Goal: Task Accomplishment & Management: Use online tool/utility

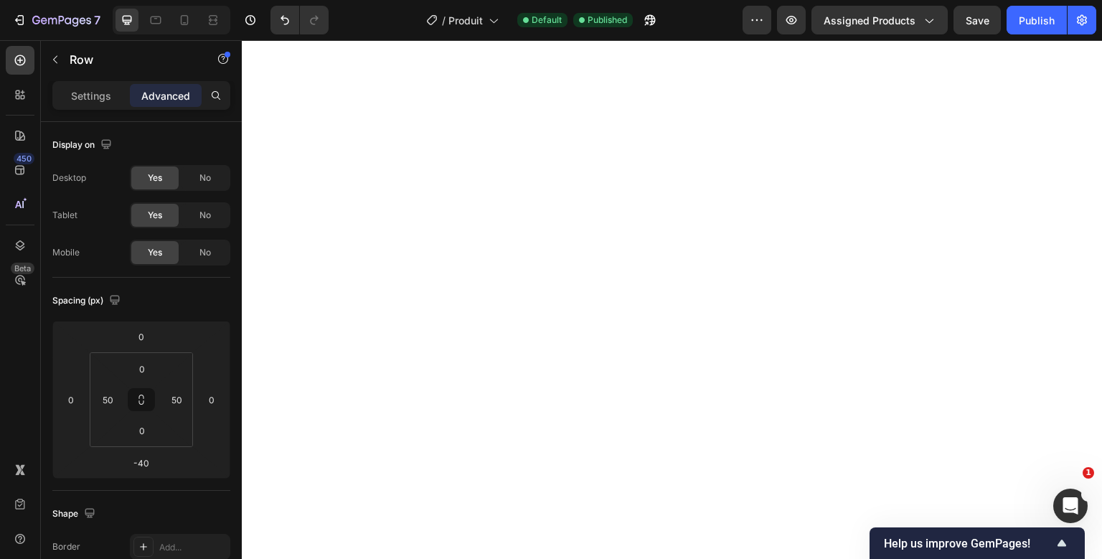
scroll to position [75, 0]
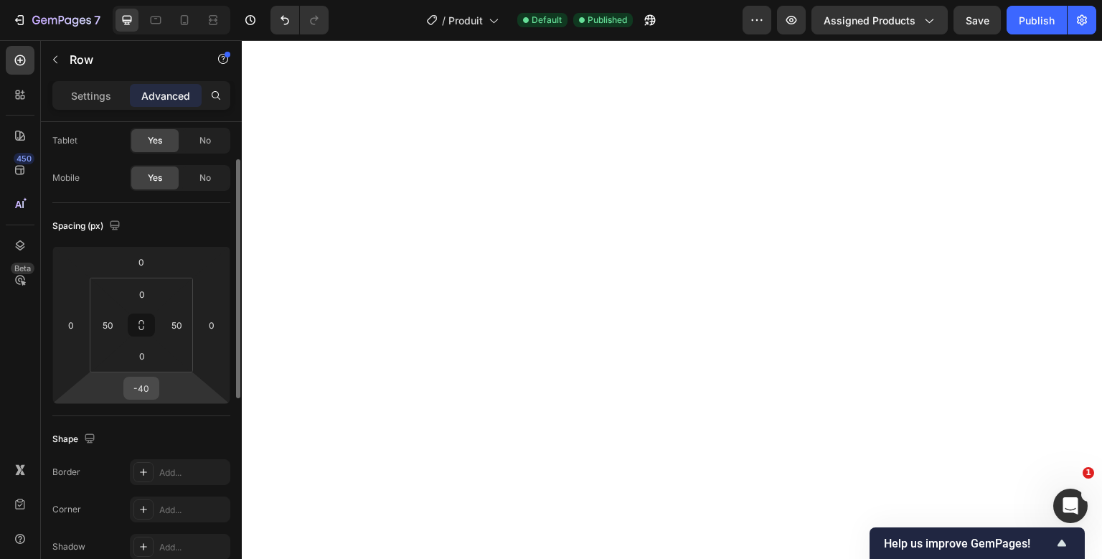
click at [156, 389] on div "-40" at bounding box center [141, 388] width 36 height 23
click at [139, 391] on input "-40" at bounding box center [141, 388] width 29 height 22
type input "-20"
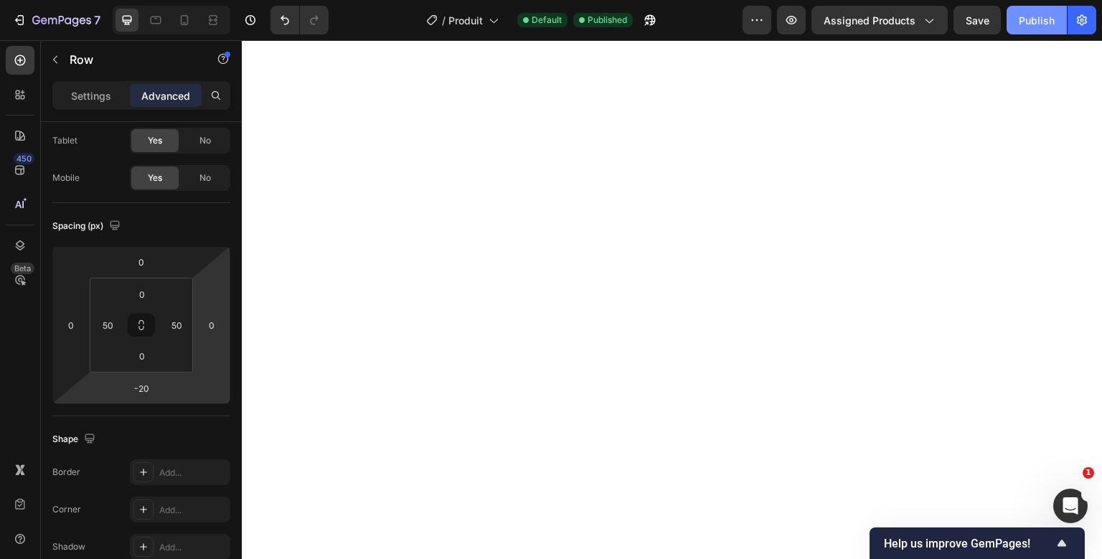
click at [1010, 7] on button "Publish" at bounding box center [1037, 20] width 60 height 29
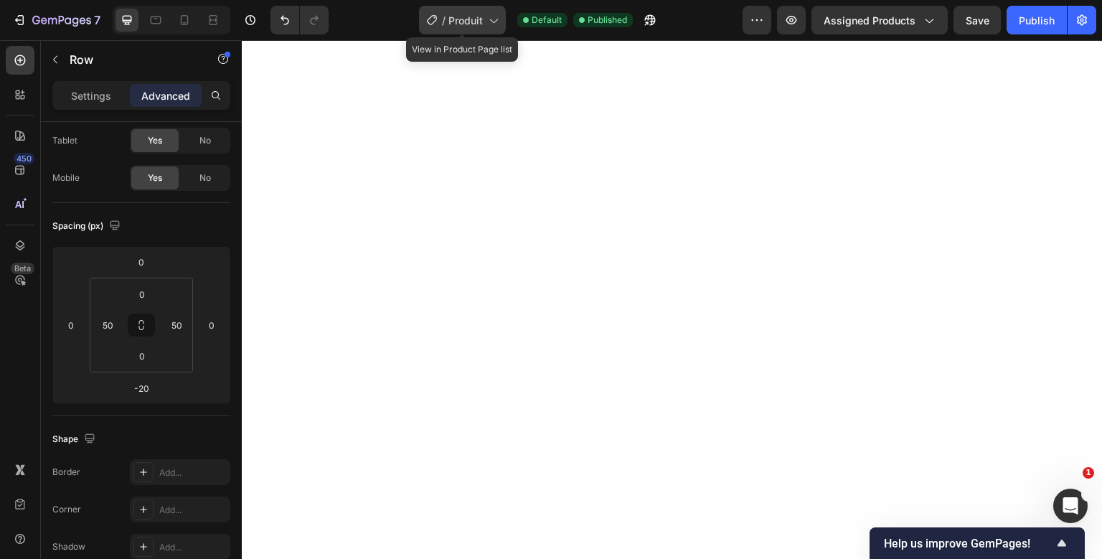
click at [448, 14] on div "/ Produit" at bounding box center [462, 20] width 87 height 29
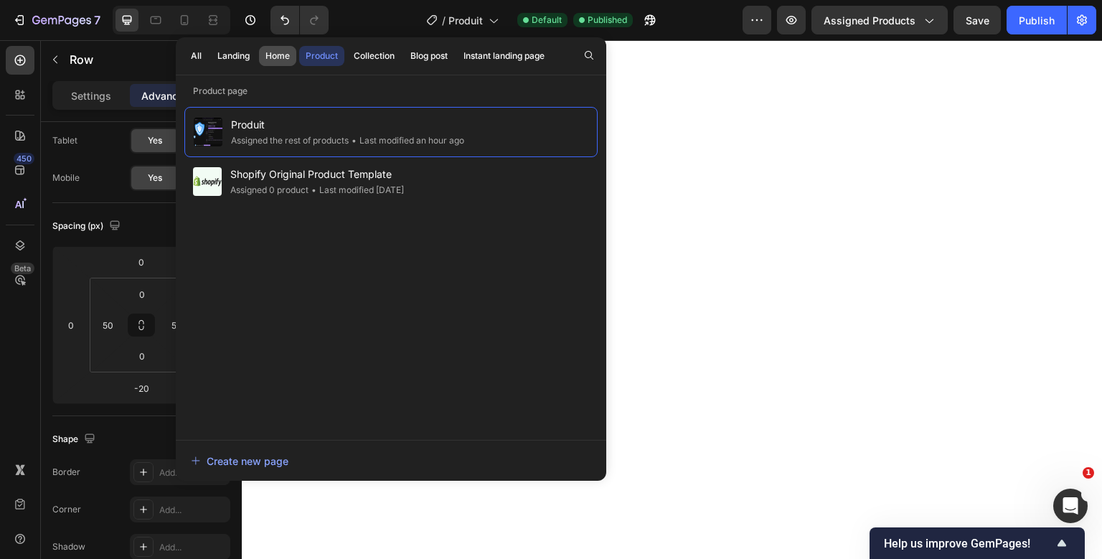
click at [274, 63] on button "Home" at bounding box center [277, 56] width 37 height 20
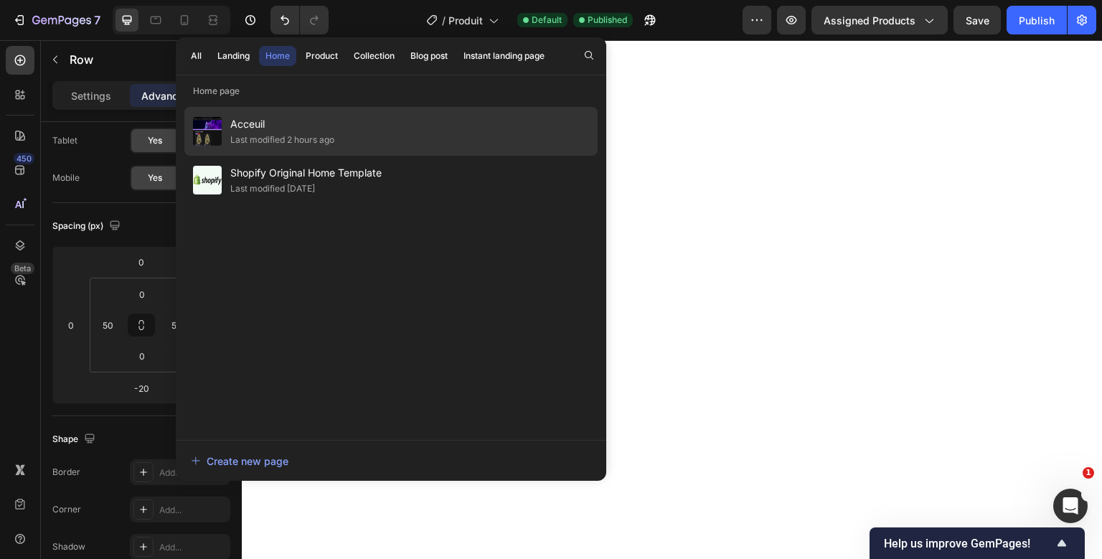
click at [260, 121] on span "Acceuil" at bounding box center [282, 124] width 104 height 17
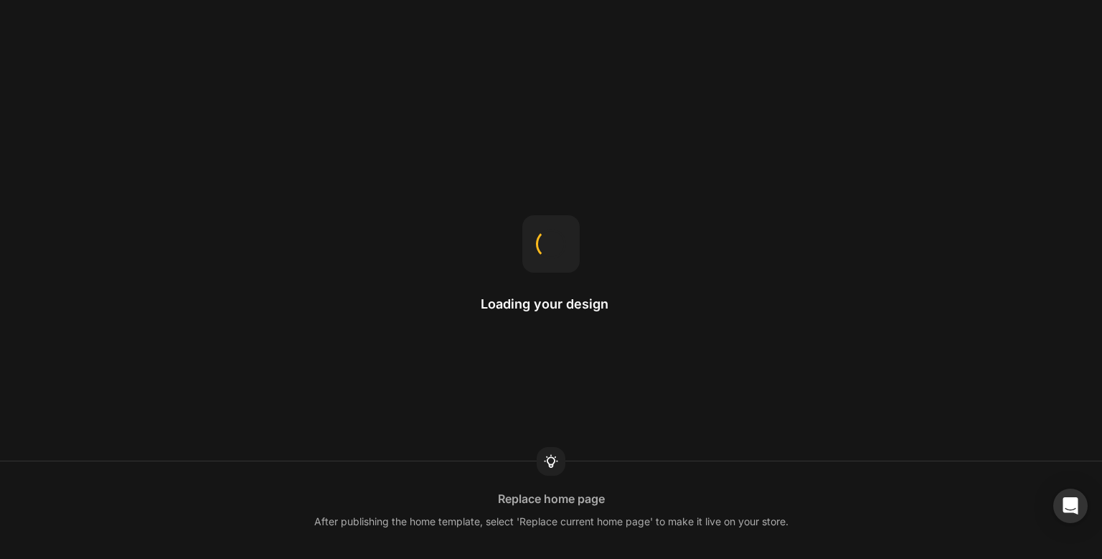
click at [512, 304] on h2 "Loading your design" at bounding box center [551, 304] width 141 height 17
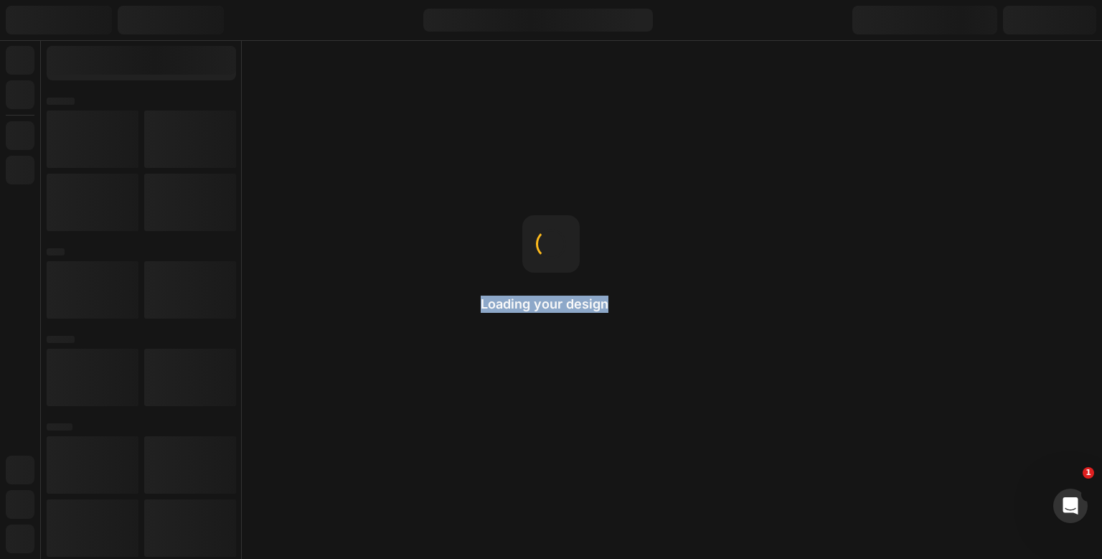
click at [512, 304] on h2 "Loading your design" at bounding box center [551, 304] width 141 height 17
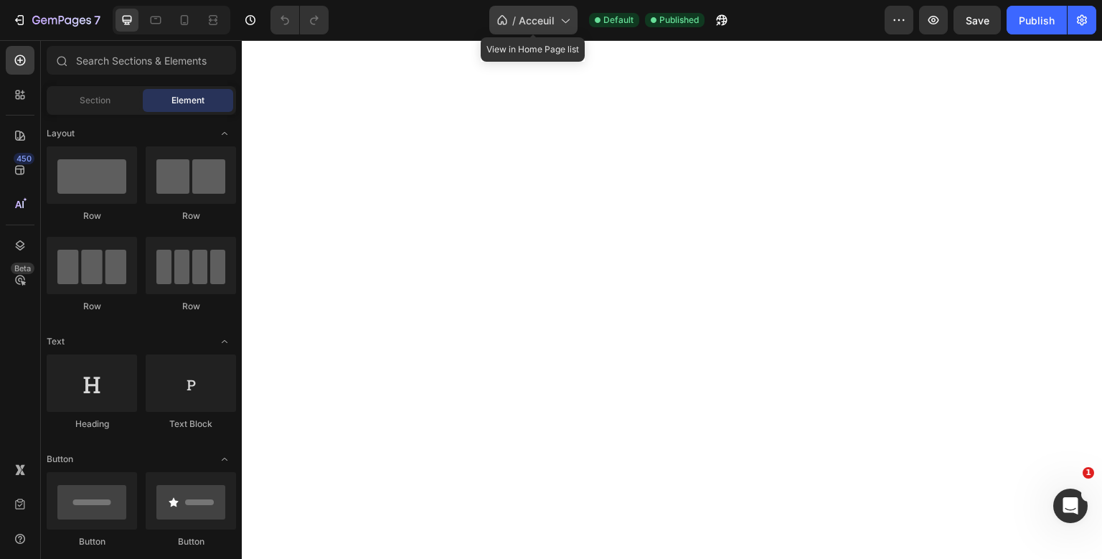
click at [535, 22] on span "Acceuil" at bounding box center [537, 20] width 36 height 15
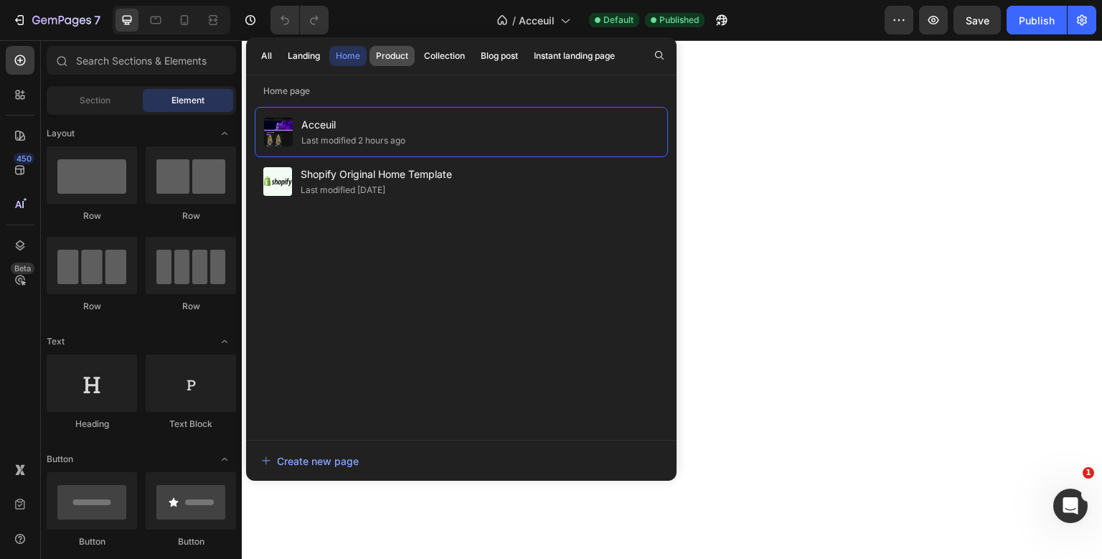
click at [403, 55] on div "Product" at bounding box center [392, 56] width 32 height 13
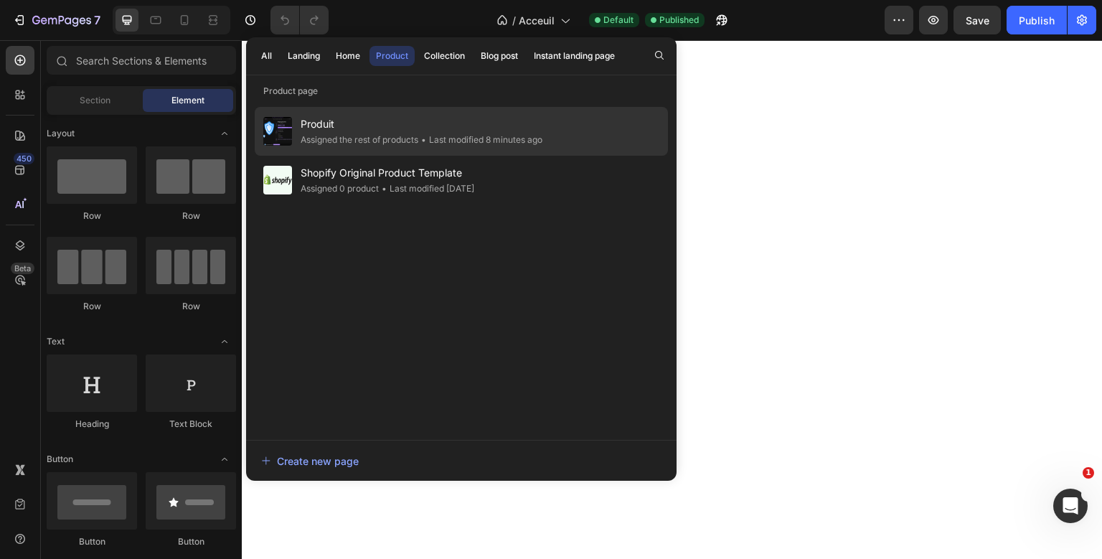
click at [370, 126] on span "Produit" at bounding box center [422, 124] width 242 height 17
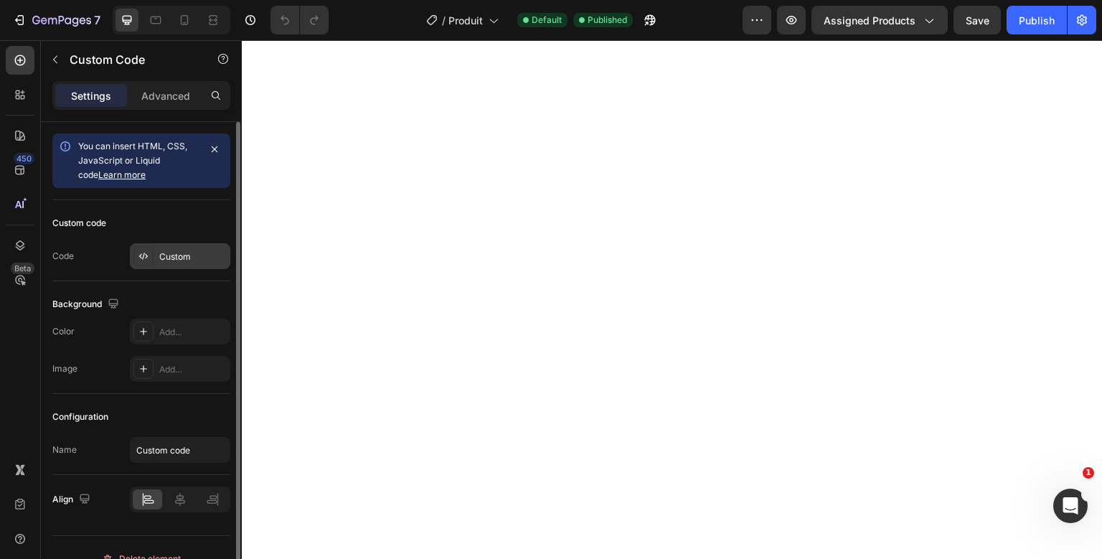
click at [200, 245] on div "Custom" at bounding box center [180, 256] width 100 height 26
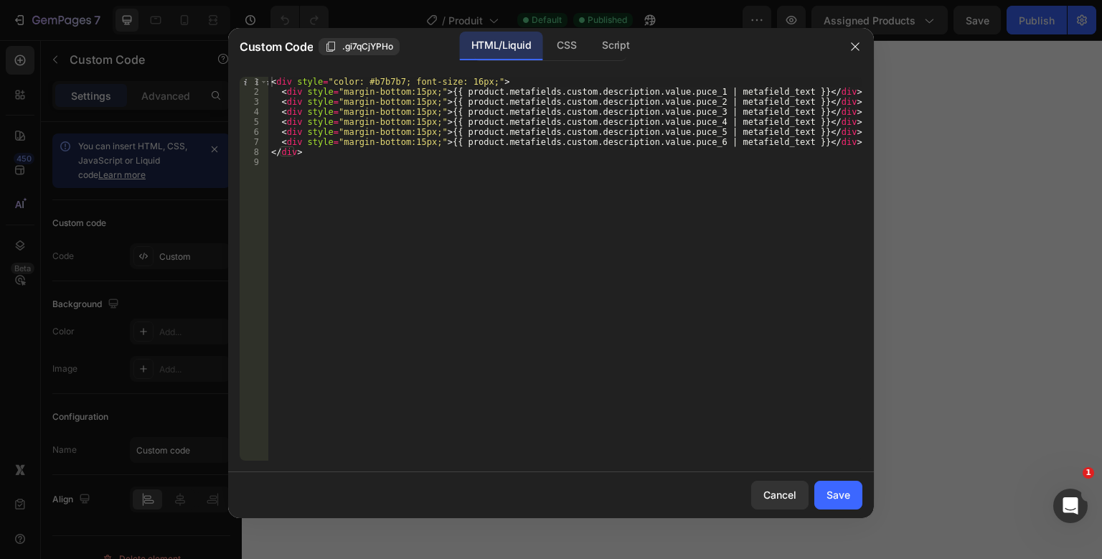
type textarea "<div style="margin-bottom:15px;">{{ product.metafields.custom.description.value…"
drag, startPoint x: 687, startPoint y: 93, endPoint x: 451, endPoint y: 91, distance: 236.8
click at [451, 91] on div "< div style = "color: #b7b7b7; font-size: 16px;" > < div style = "margin-bottom…" at bounding box center [565, 279] width 594 height 404
click at [977, 168] on div at bounding box center [551, 279] width 1102 height 559
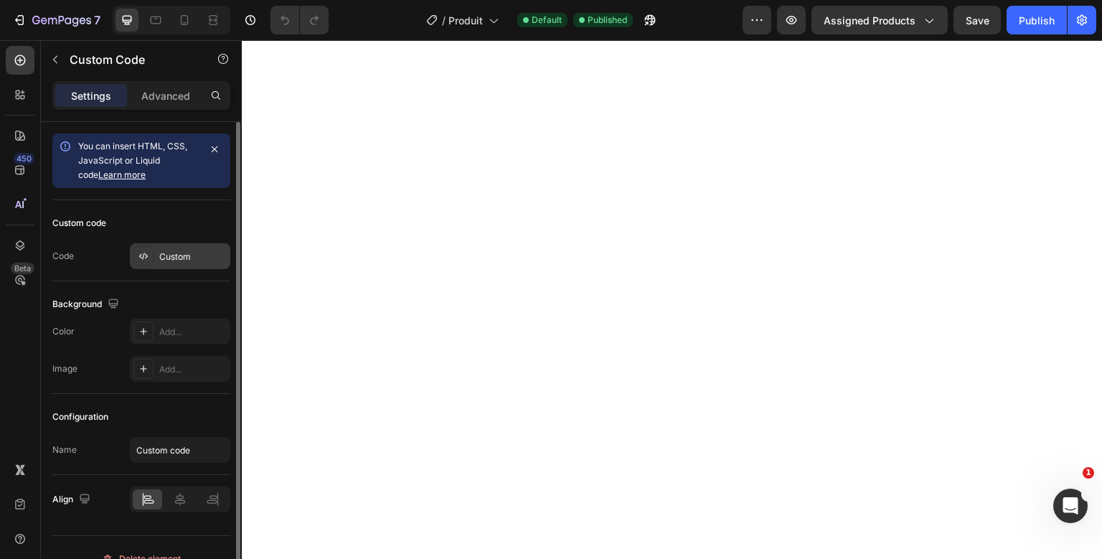
click at [216, 263] on div "Custom" at bounding box center [180, 256] width 100 height 26
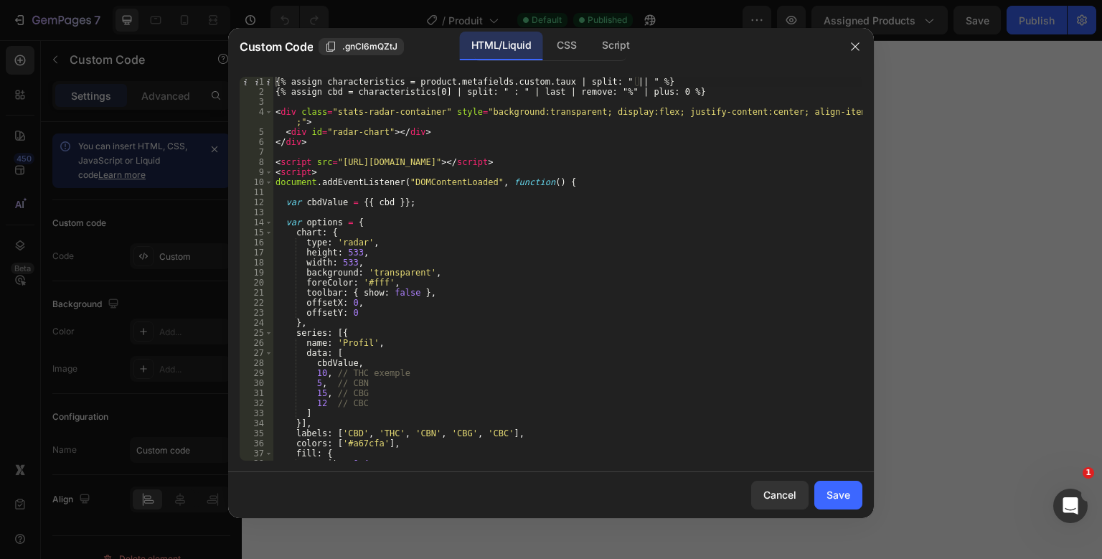
click at [413, 164] on div "{% assign characteristics = product.metafields.custom.taux | split: " || " %} {…" at bounding box center [568, 279] width 590 height 404
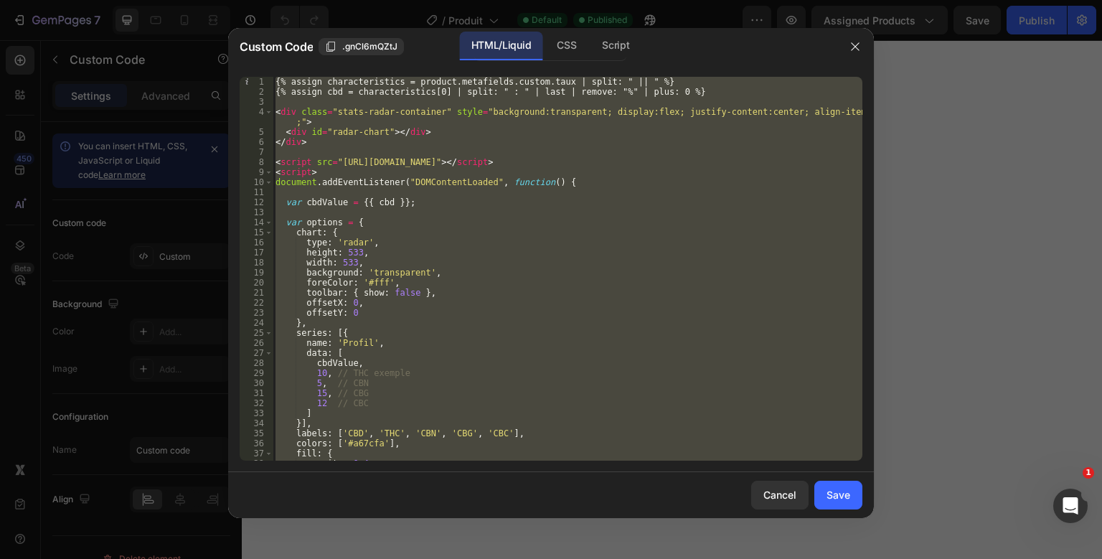
click at [413, 164] on div "{% assign characteristics = product.metafields.custom.taux | split: " || " %} {…" at bounding box center [568, 279] width 590 height 404
type textarea "</script>"
paste textarea
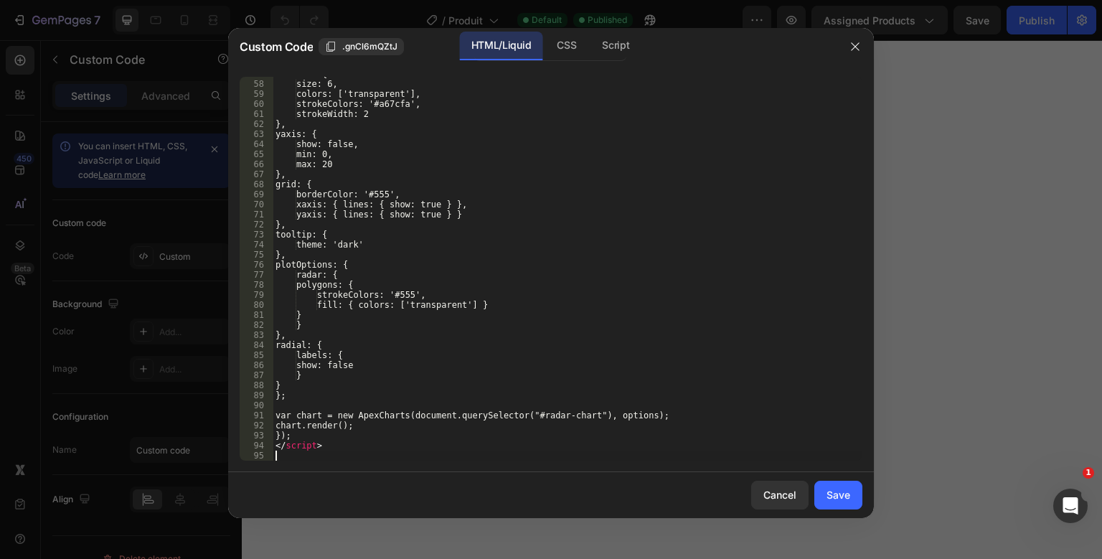
scroll to position [580, 0]
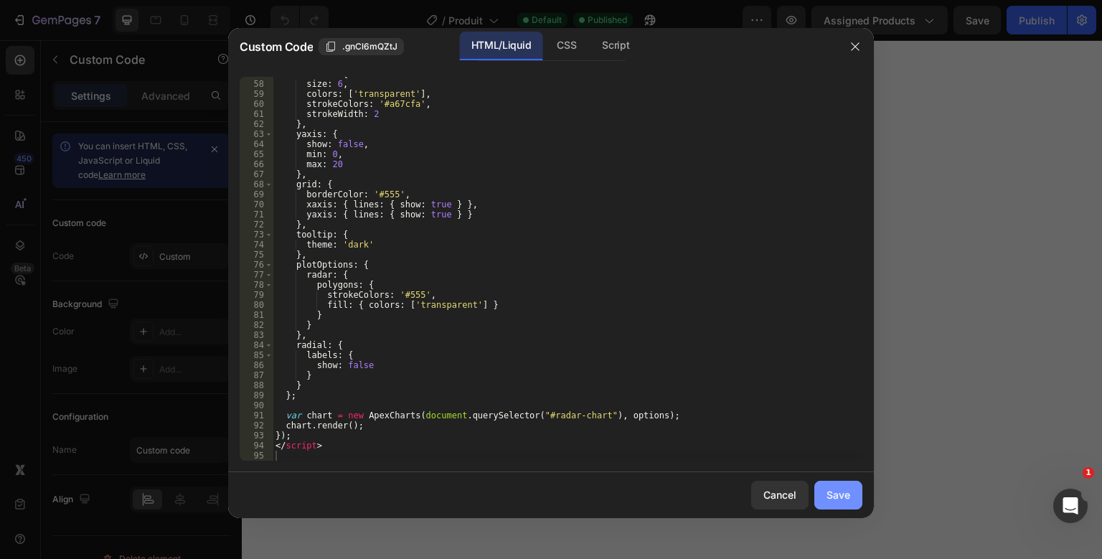
click at [822, 491] on button "Save" at bounding box center [838, 495] width 48 height 29
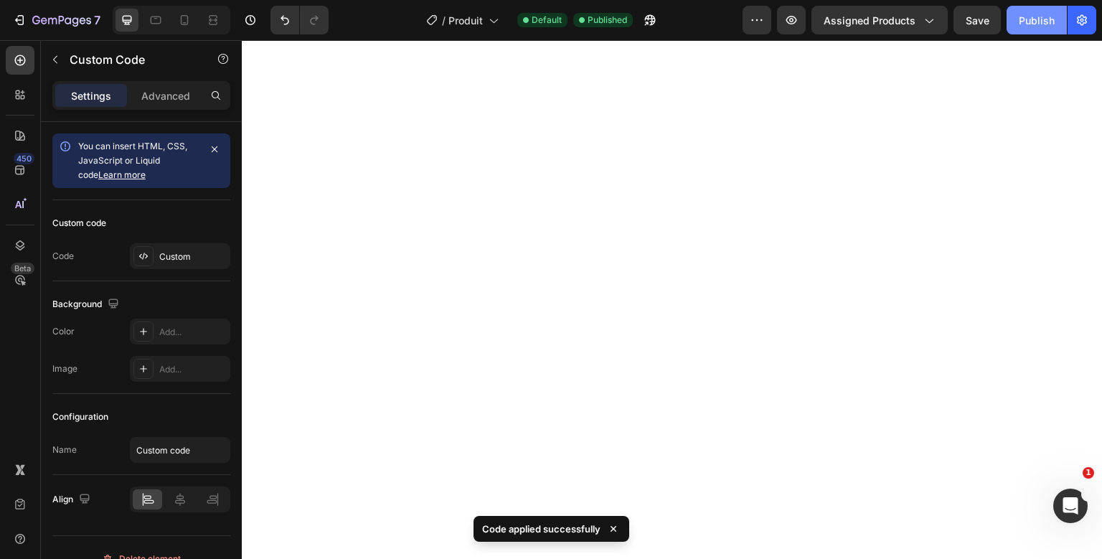
click at [1049, 9] on button "Publish" at bounding box center [1037, 20] width 60 height 29
click at [1029, 24] on div "Publish" at bounding box center [1037, 20] width 36 height 15
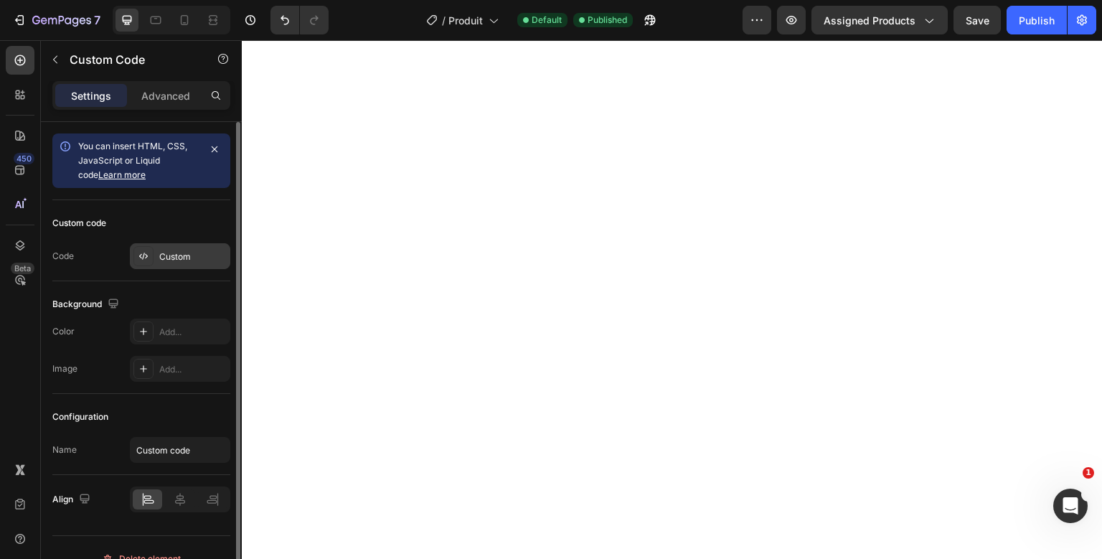
click at [170, 256] on div "Custom" at bounding box center [192, 256] width 67 height 13
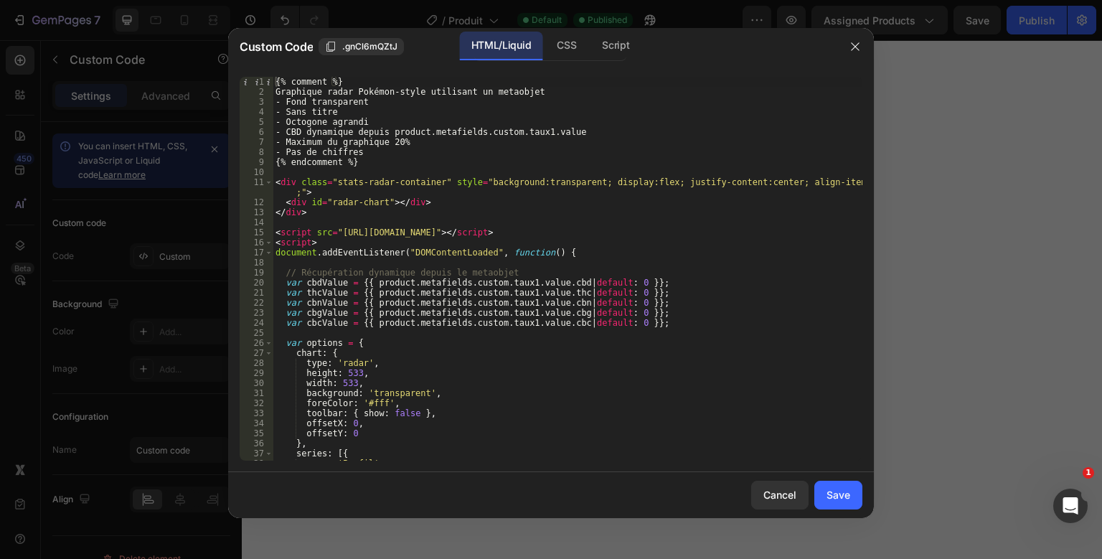
click at [400, 234] on div "{% comment %} Graphique radar Pokémon-style utilisant un metaobjet - Fond trans…" at bounding box center [568, 279] width 590 height 404
type textarea "</script>"
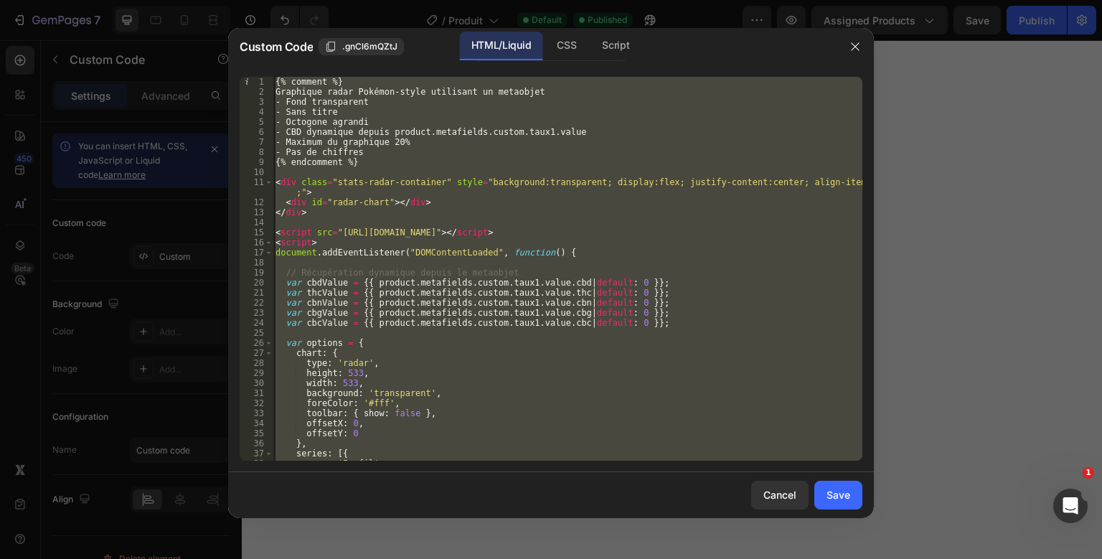
paste textarea
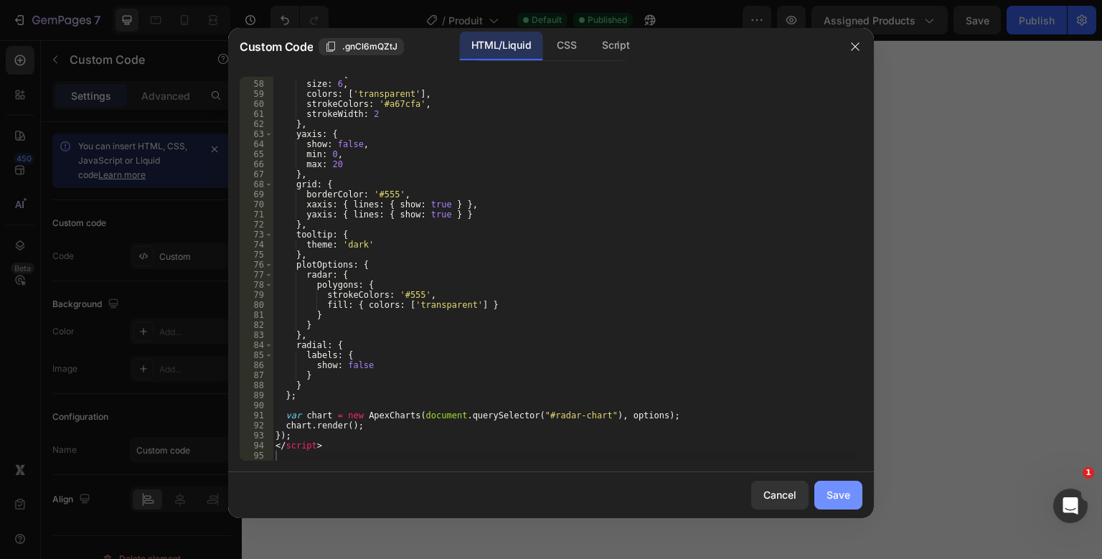
click at [835, 500] on div "Save" at bounding box center [839, 494] width 24 height 15
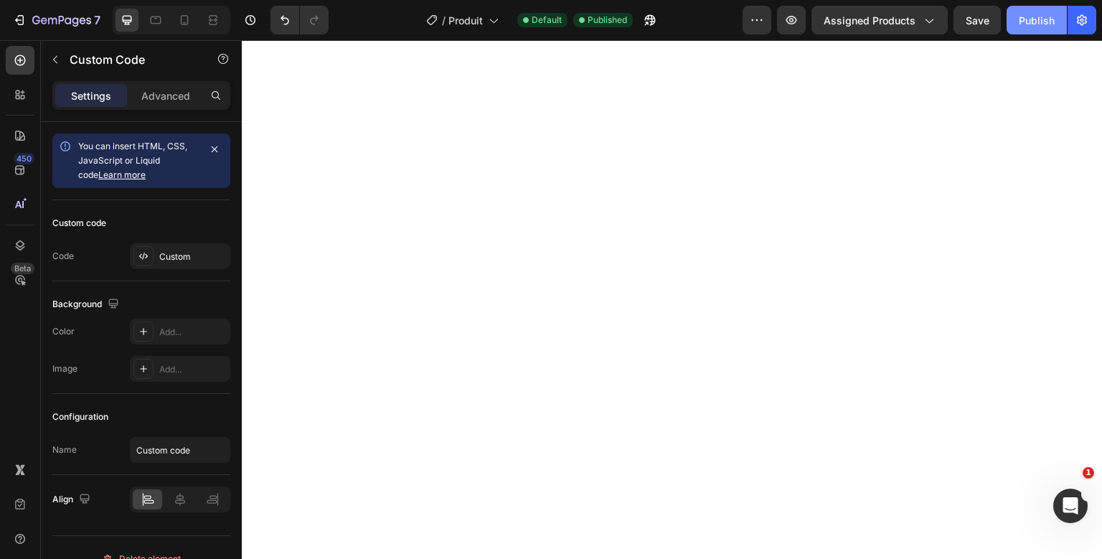
click at [1028, 11] on button "Publish" at bounding box center [1037, 20] width 60 height 29
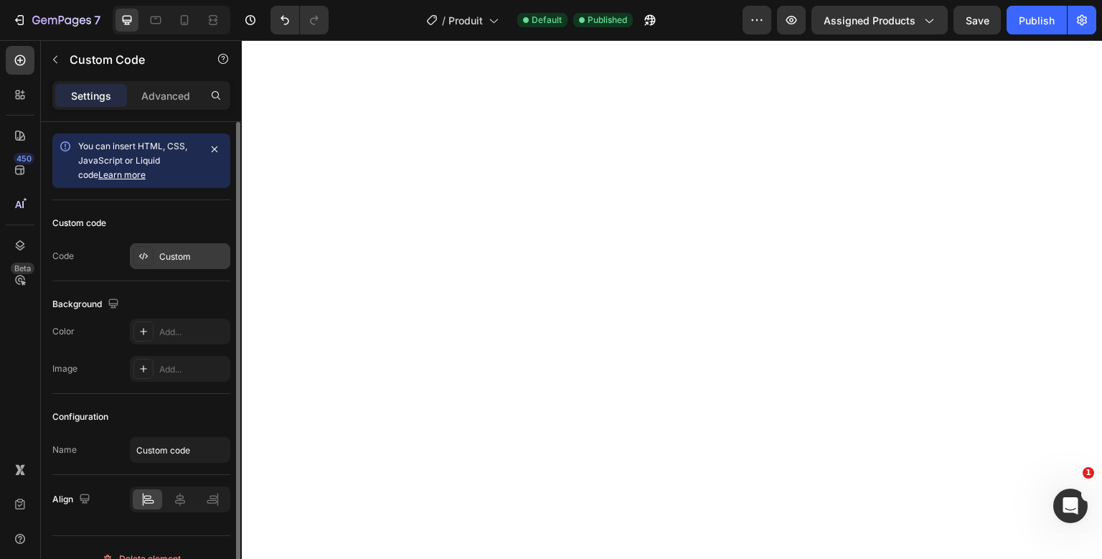
click at [190, 264] on div "Custom" at bounding box center [180, 256] width 100 height 26
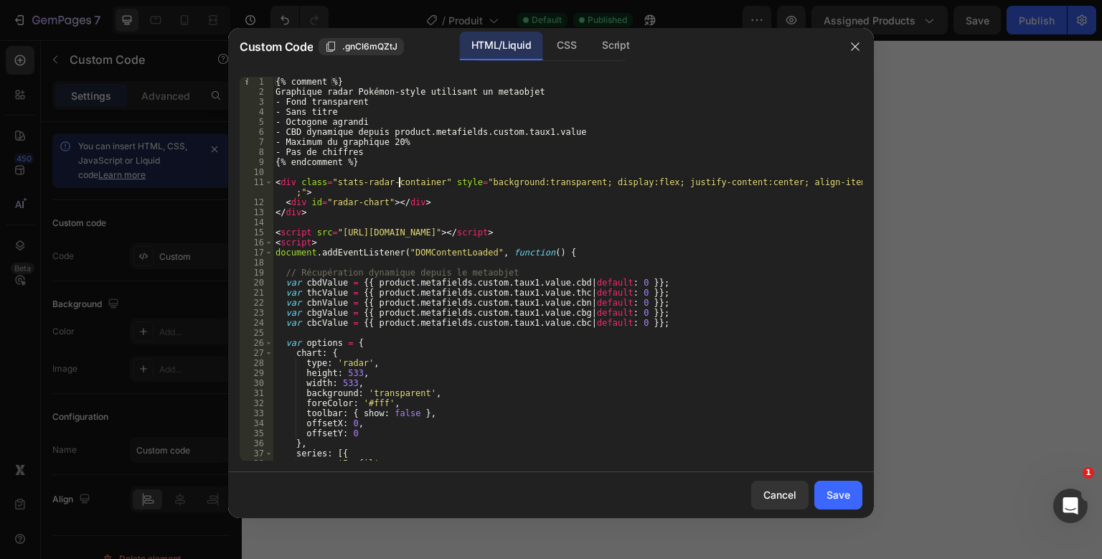
click at [398, 182] on div "{% comment %} Graphique radar Pokémon-style utilisant un metaobjet - Fond trans…" at bounding box center [568, 279] width 590 height 404
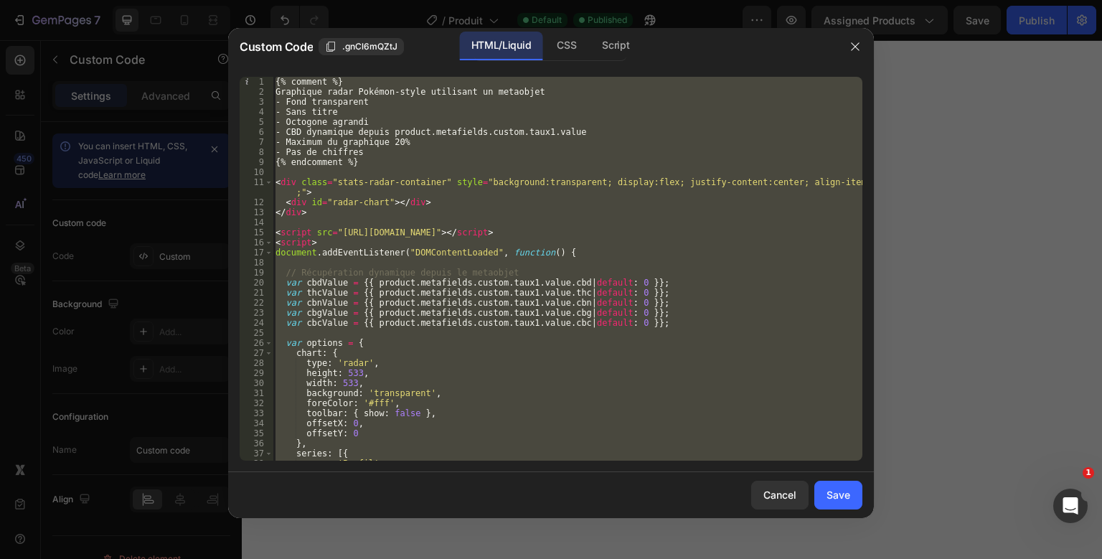
click at [398, 182] on div "{% comment %} Graphique radar Pokémon-style utilisant un metaobjet - Fond trans…" at bounding box center [568, 279] width 590 height 404
type textarea "</script>"
paste textarea
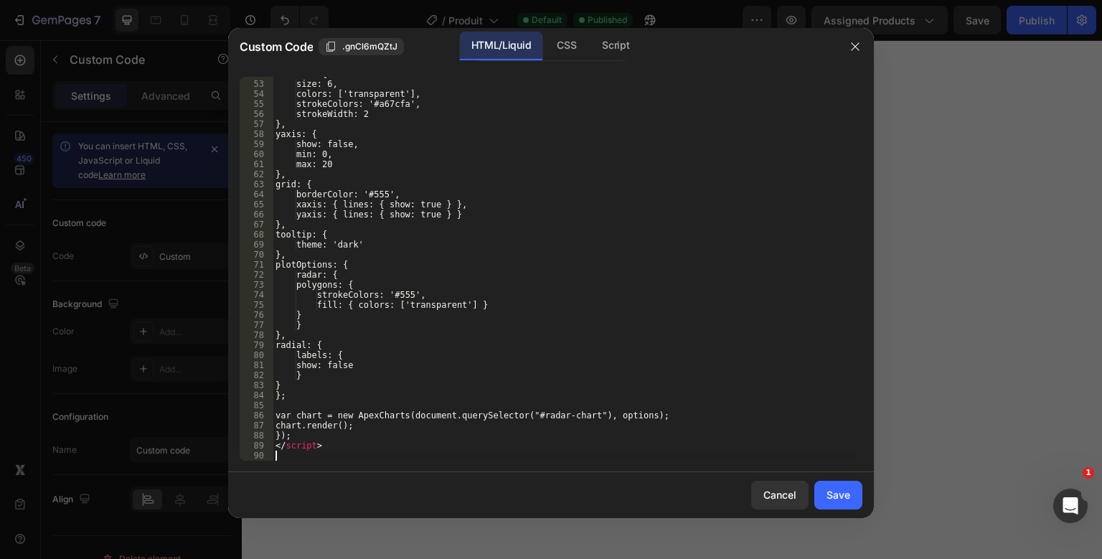
scroll to position [530, 0]
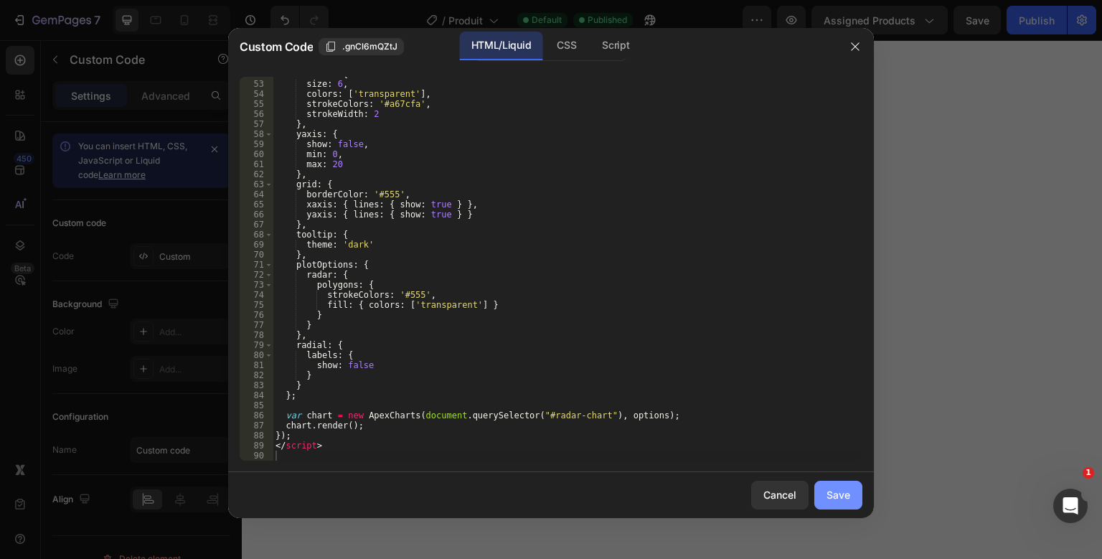
click at [860, 502] on button "Save" at bounding box center [838, 495] width 48 height 29
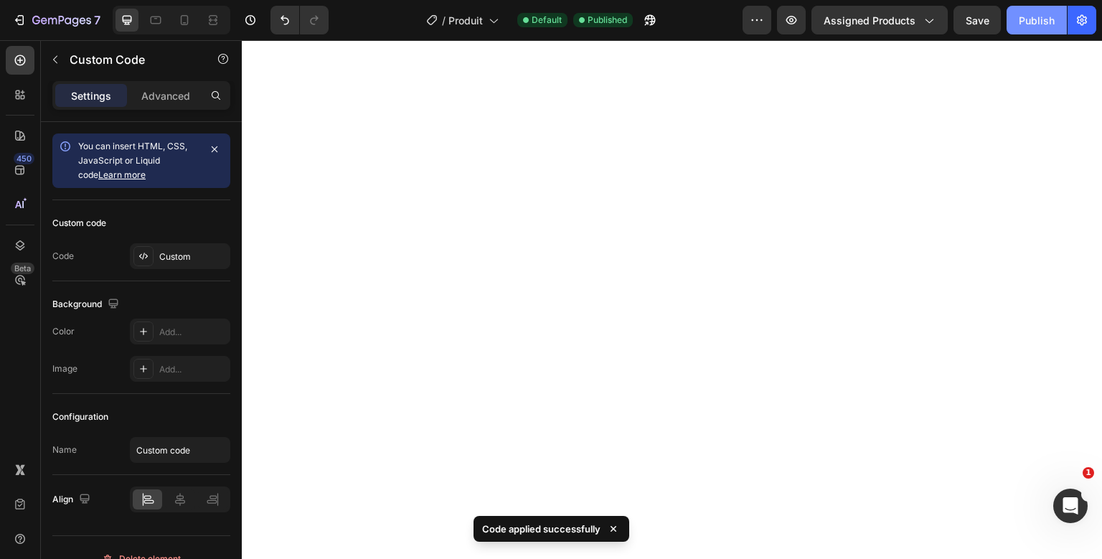
click at [1021, 16] on div "Publish" at bounding box center [1037, 20] width 36 height 15
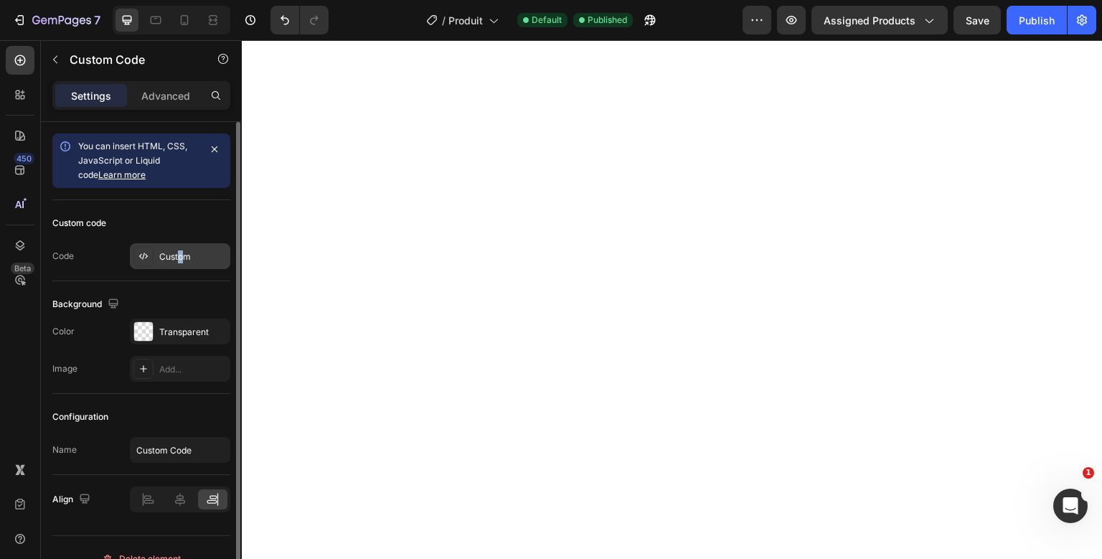
drag, startPoint x: 179, startPoint y: 272, endPoint x: 189, endPoint y: 260, distance: 15.8
click at [189, 260] on div "Custom code Code Custom" at bounding box center [141, 240] width 178 height 81
click at [189, 260] on div "Custom" at bounding box center [192, 256] width 67 height 13
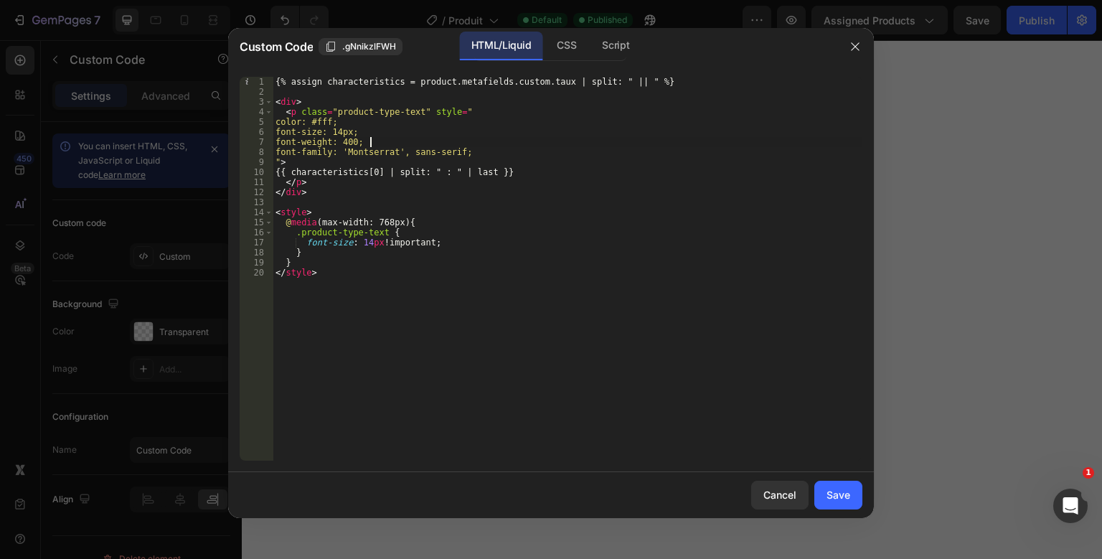
click at [371, 142] on div "{% assign characteristics = product.metafields.custom.taux | split: " || " %} <…" at bounding box center [568, 279] width 590 height 404
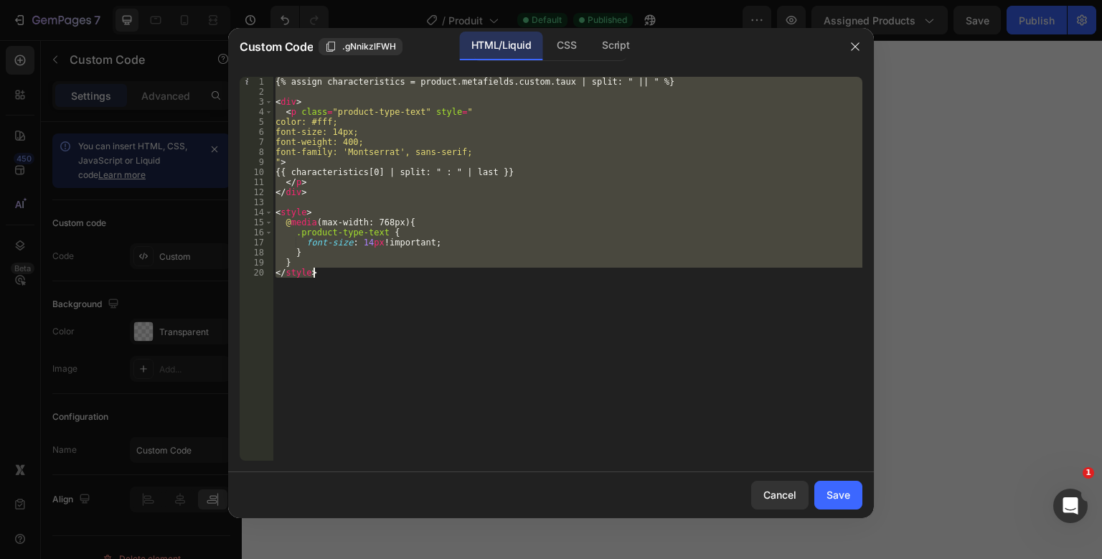
click at [371, 142] on div "{% assign characteristics = product.metafields.custom.taux | split: " || " %} <…" at bounding box center [568, 279] width 590 height 404
type textarea "} </style>"
paste textarea
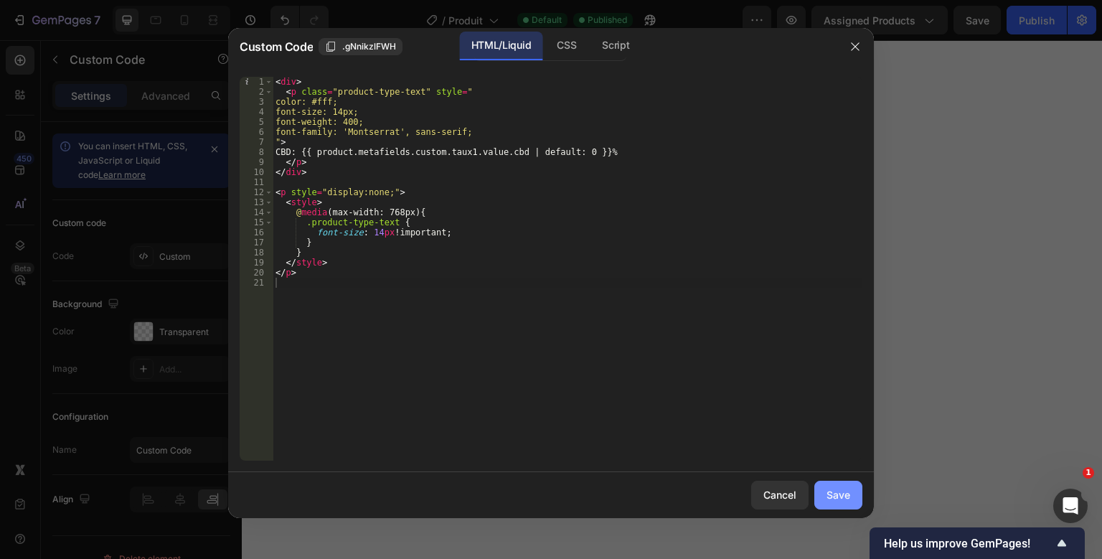
click at [821, 492] on button "Save" at bounding box center [838, 495] width 48 height 29
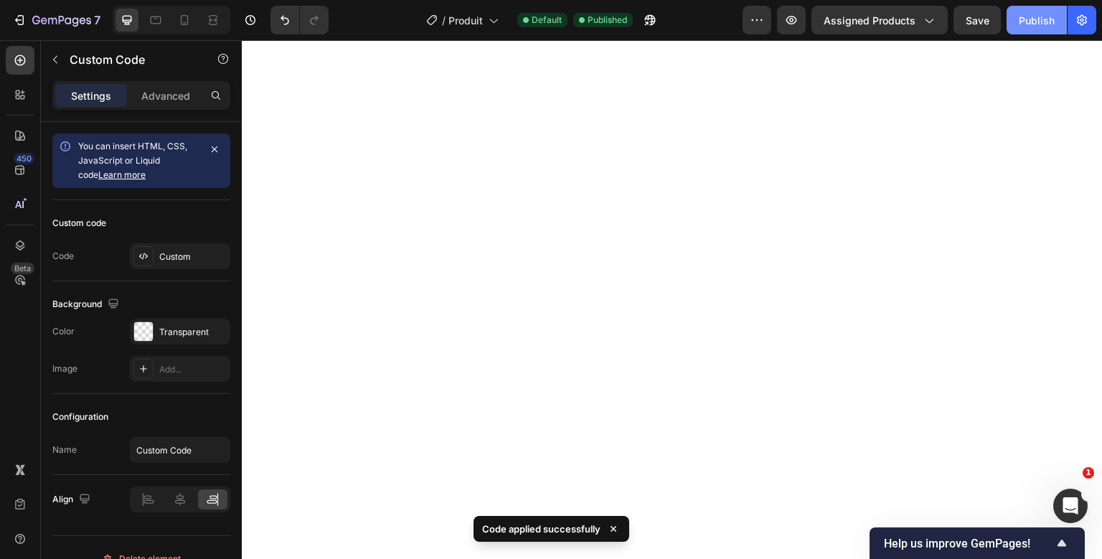
click at [1038, 11] on button "Publish" at bounding box center [1037, 20] width 60 height 29
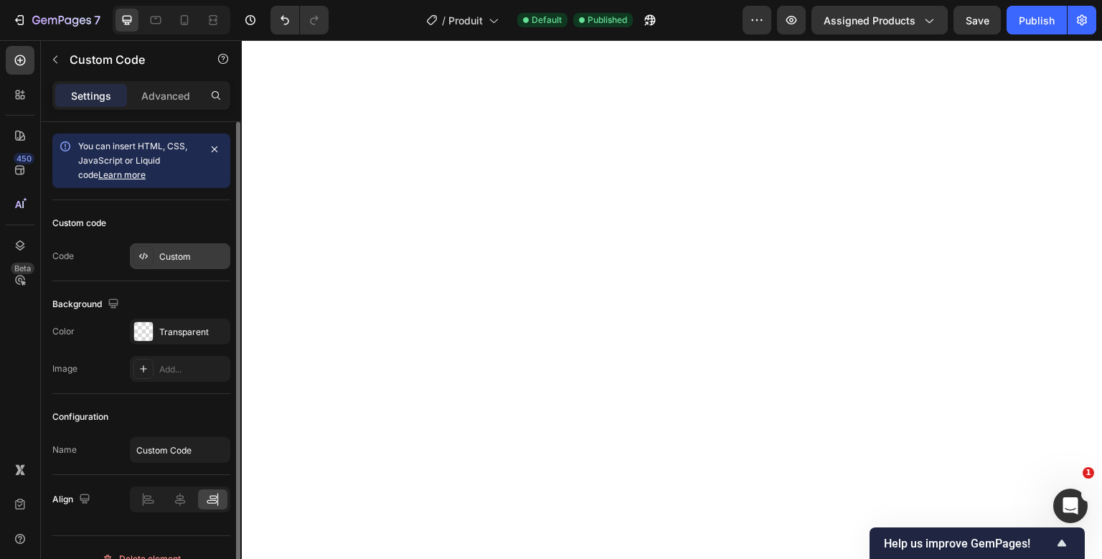
click at [166, 248] on div "Custom" at bounding box center [180, 256] width 100 height 26
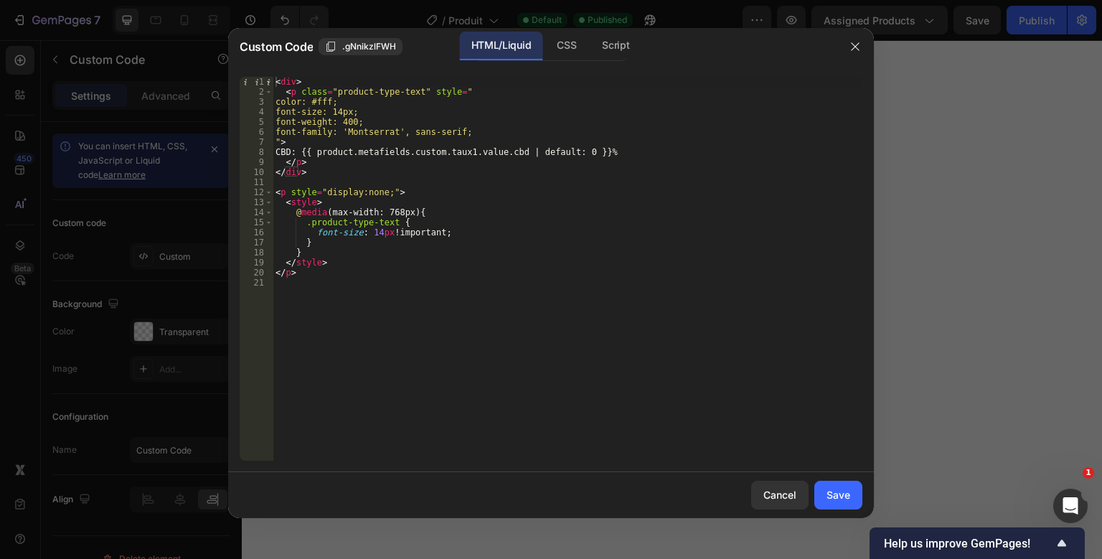
click at [377, 133] on div "< div > < p class = "product-type-text" style = " color: #fff; font-size: 14px;…" at bounding box center [568, 279] width 590 height 404
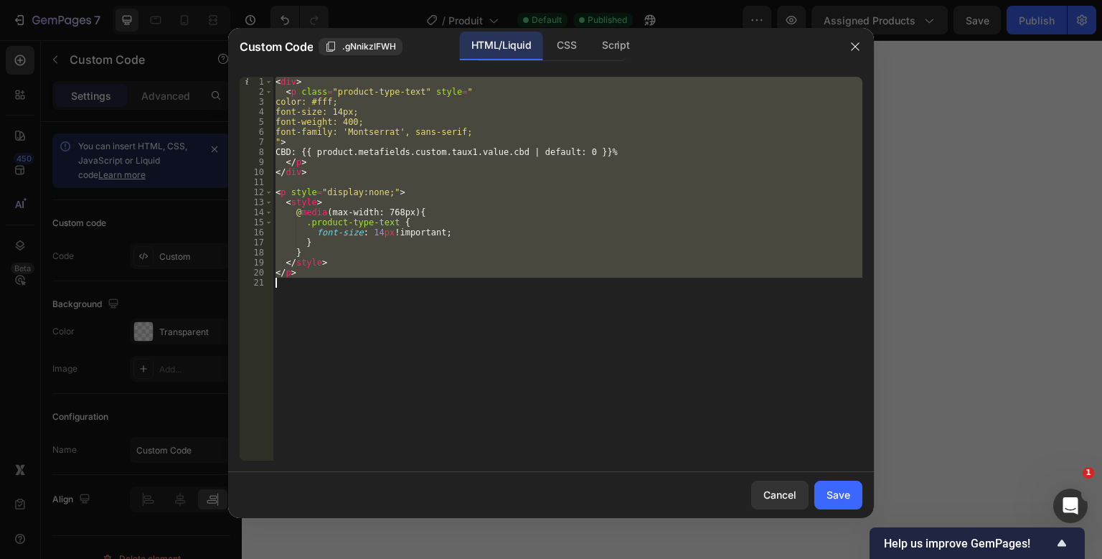
click at [377, 133] on div "< div > < p class = "product-type-text" style = " color: #fff; font-size: 14px;…" at bounding box center [568, 279] width 590 height 404
type textarea "</p>"
paste textarea
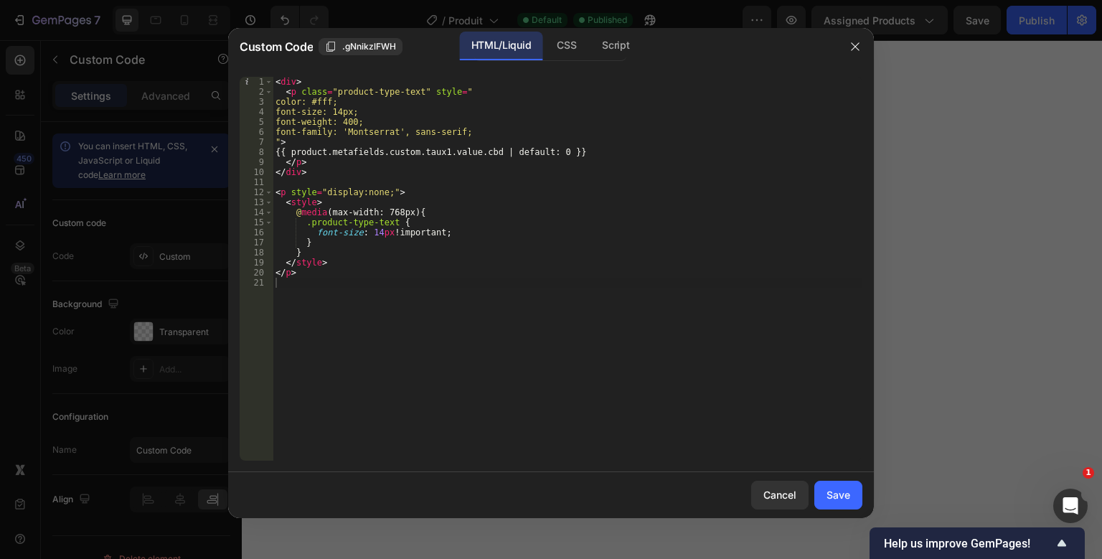
click at [845, 480] on div "Cancel Save" at bounding box center [551, 495] width 646 height 46
click at [845, 485] on button "Save" at bounding box center [838, 495] width 48 height 29
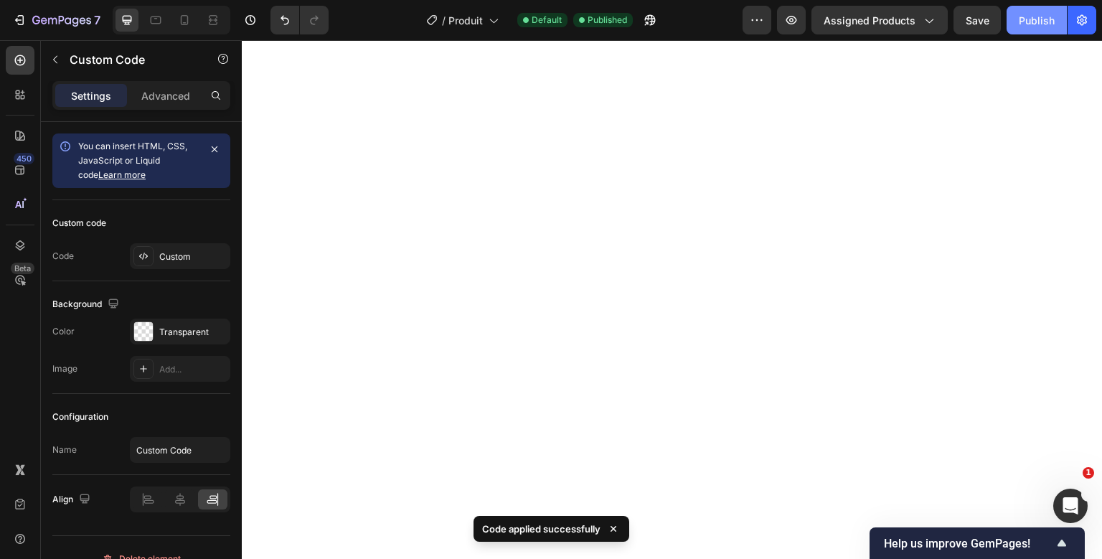
click at [1012, 22] on button "Publish" at bounding box center [1037, 20] width 60 height 29
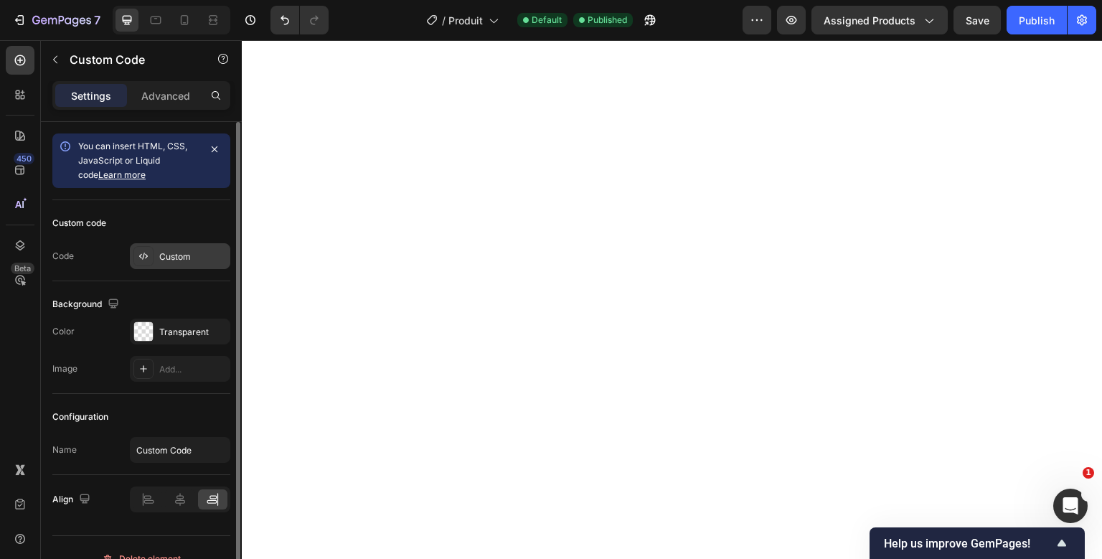
click at [174, 251] on div "Custom" at bounding box center [192, 256] width 67 height 13
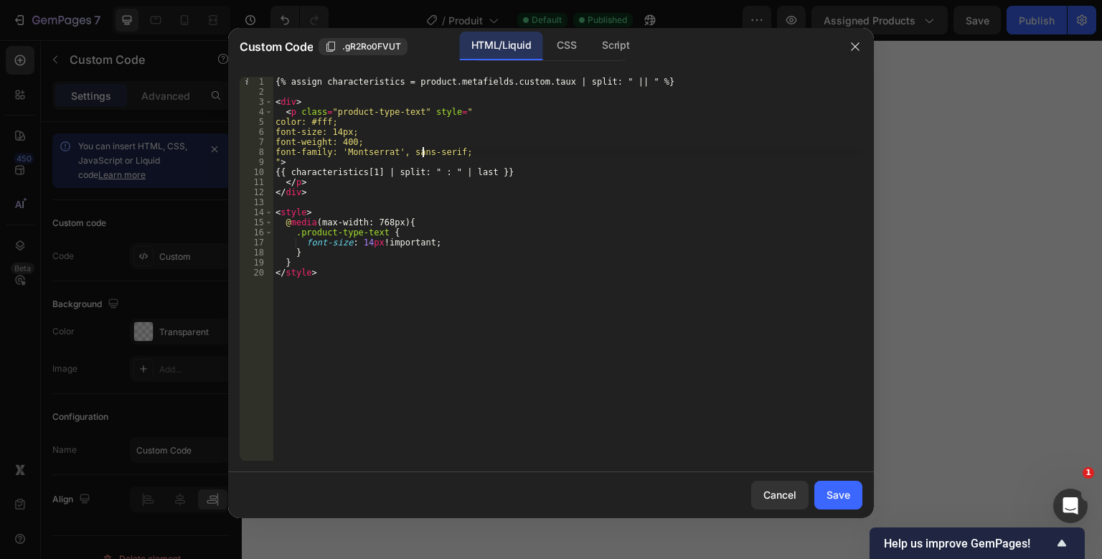
click at [420, 154] on div "{% assign characteristics = product.metafields.custom.taux | split: " || " %} <…" at bounding box center [568, 279] width 590 height 404
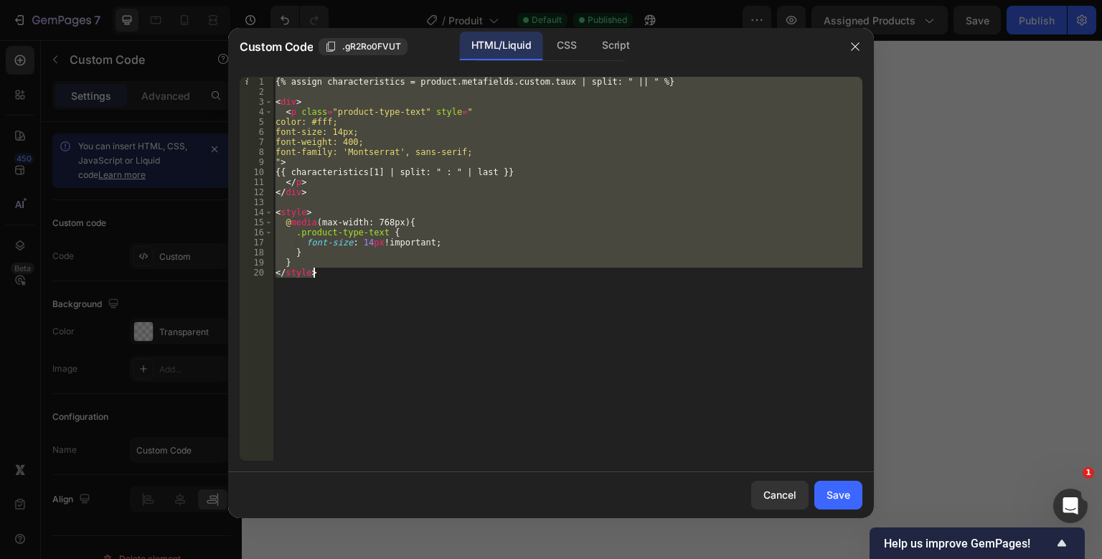
click at [420, 154] on div "{% assign characteristics = product.metafields.custom.taux | split: " || " %} <…" at bounding box center [568, 279] width 590 height 404
type textarea "} </style>"
paste textarea
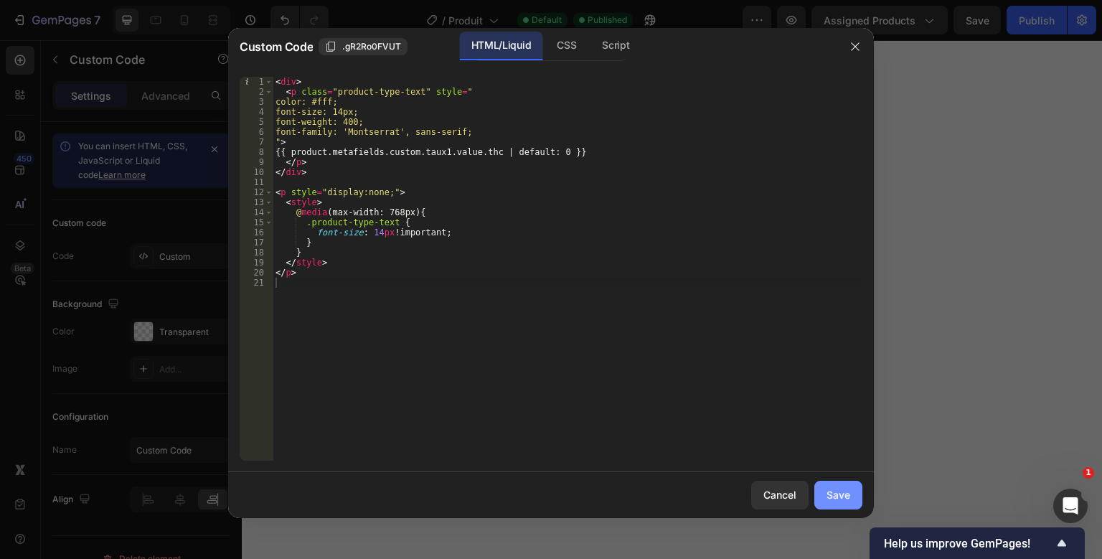
click at [842, 499] on div "Save" at bounding box center [839, 494] width 24 height 15
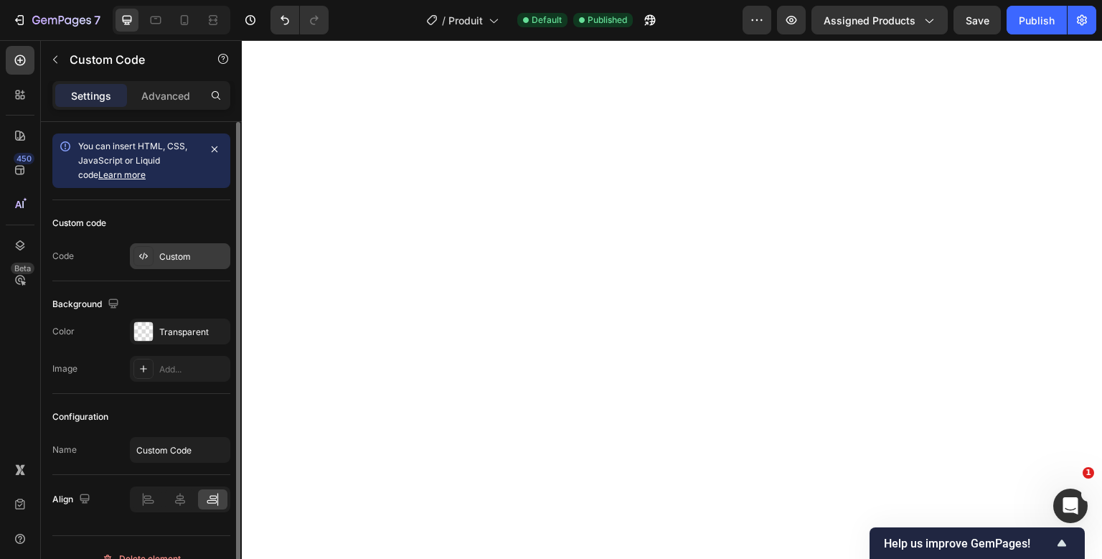
click at [199, 258] on div "Custom" at bounding box center [192, 256] width 67 height 13
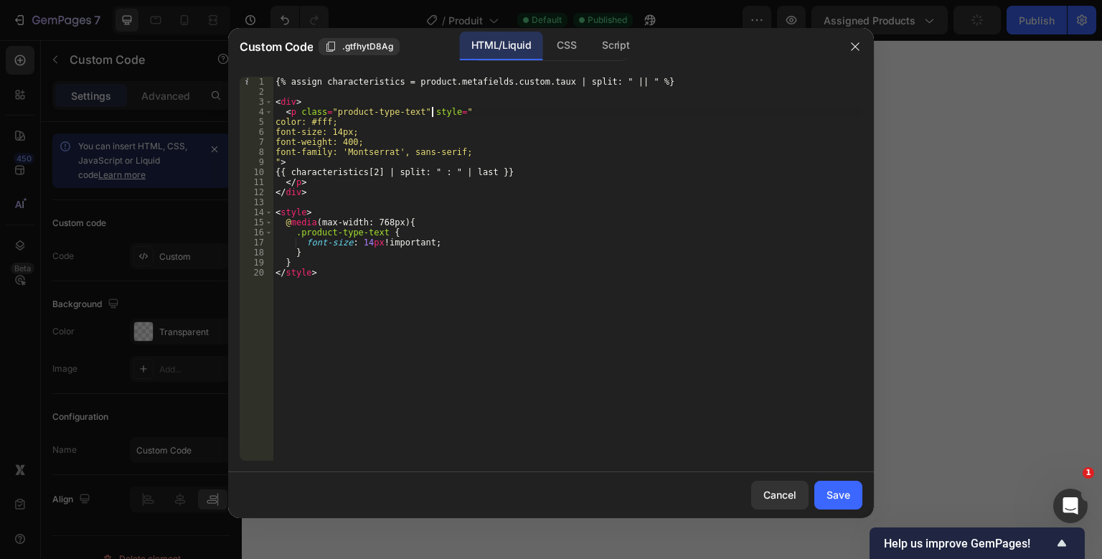
click at [431, 113] on div "{% assign characteristics = product.metafields.custom.taux | split: " || " %} <…" at bounding box center [568, 279] width 590 height 404
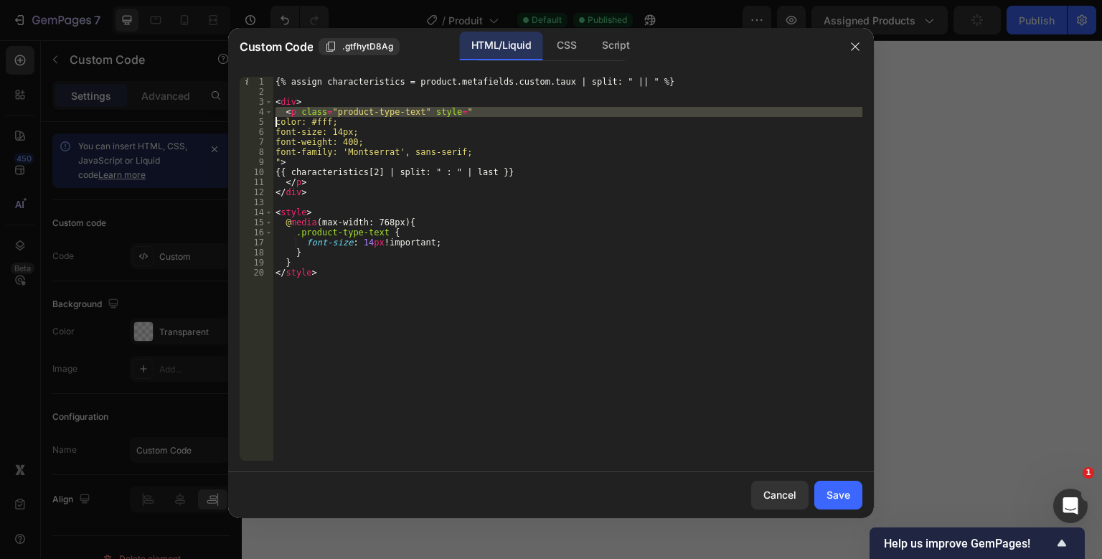
click at [431, 113] on div "{% assign characteristics = product.metafields.custom.taux | split: " || " %} <…" at bounding box center [568, 279] width 590 height 404
click at [431, 113] on div "{% assign characteristics = product.metafields.custom.taux | split: " || " %} <…" at bounding box center [568, 269] width 590 height 384
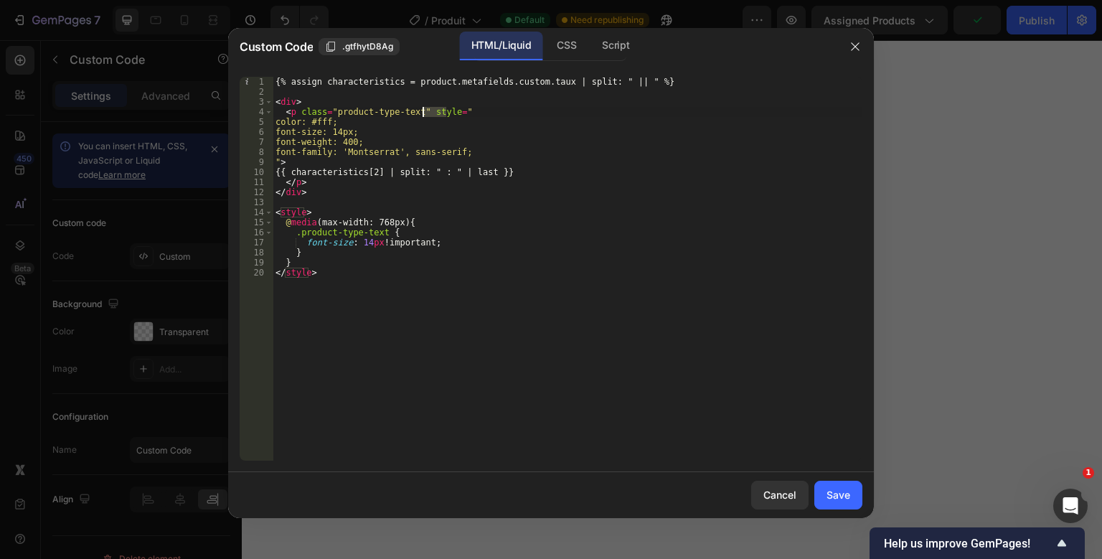
click at [431, 113] on div "{% assign characteristics = product.metafields.custom.taux | split: " || " %} <…" at bounding box center [568, 279] width 590 height 404
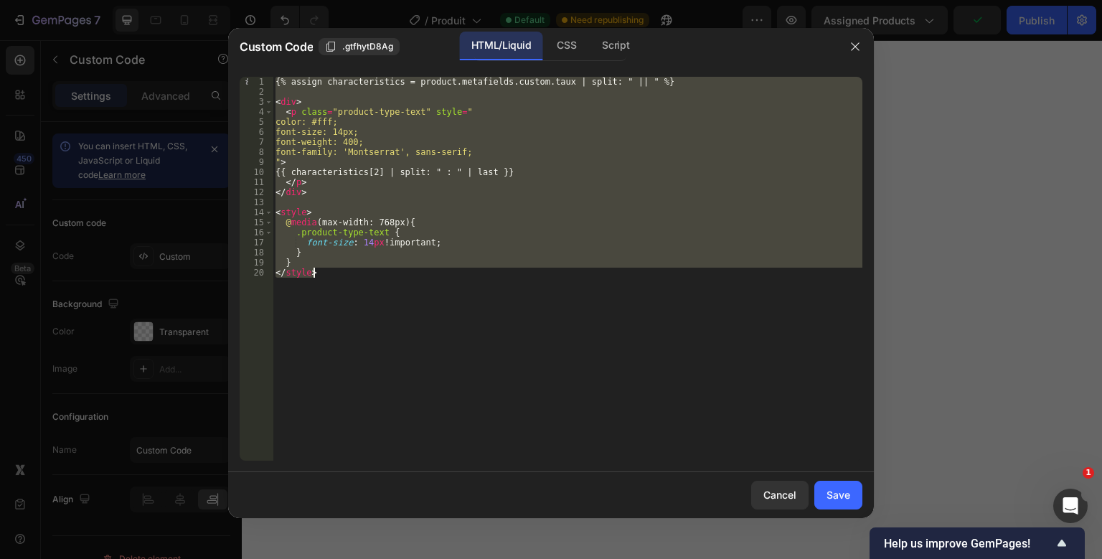
click at [431, 113] on div "{% assign characteristics = product.metafields.custom.taux | split: " || " %} <…" at bounding box center [568, 279] width 590 height 404
type textarea "} </style>"
paste textarea
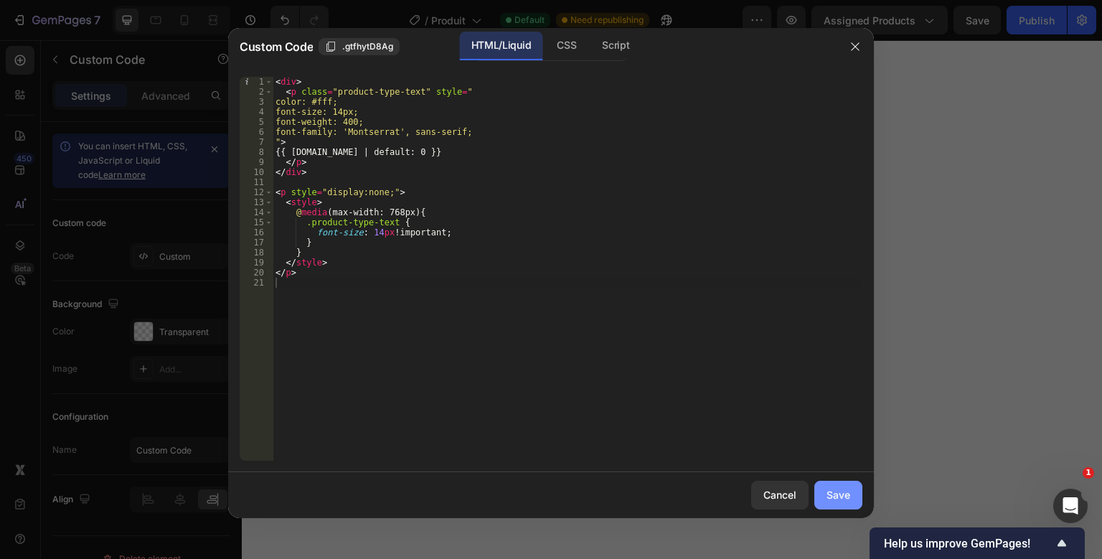
click at [824, 500] on button "Save" at bounding box center [838, 495] width 48 height 29
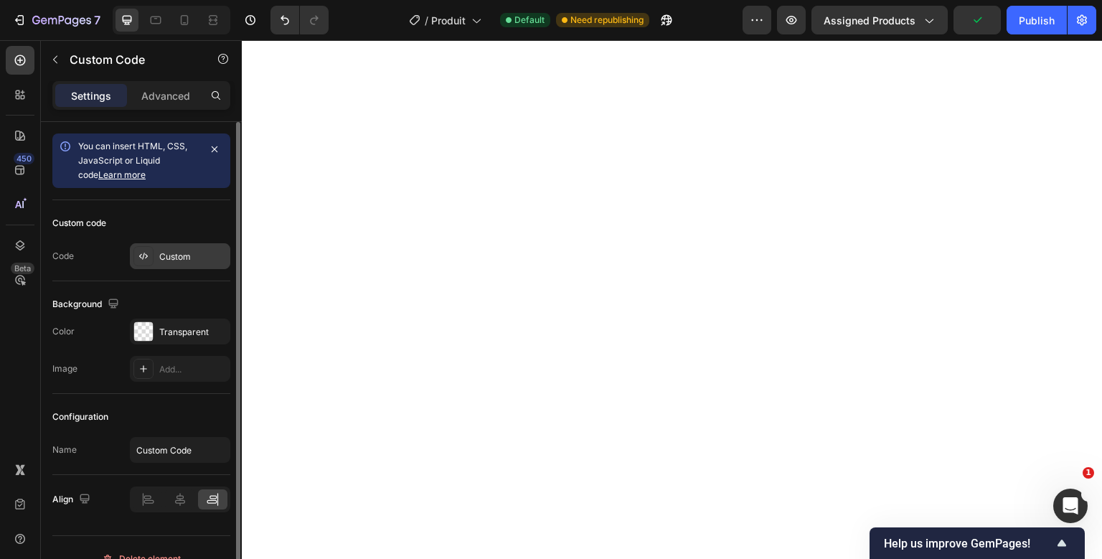
click at [173, 250] on div "Custom" at bounding box center [192, 256] width 67 height 13
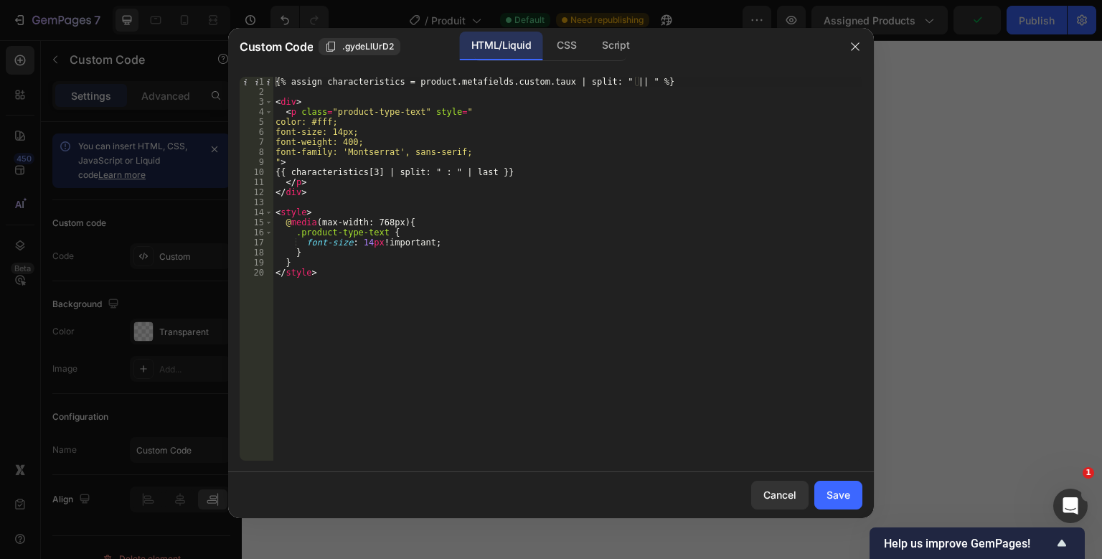
click at [398, 159] on div "{% assign characteristics = product.metafields.custom.taux | split: " || " %} <…" at bounding box center [568, 279] width 590 height 404
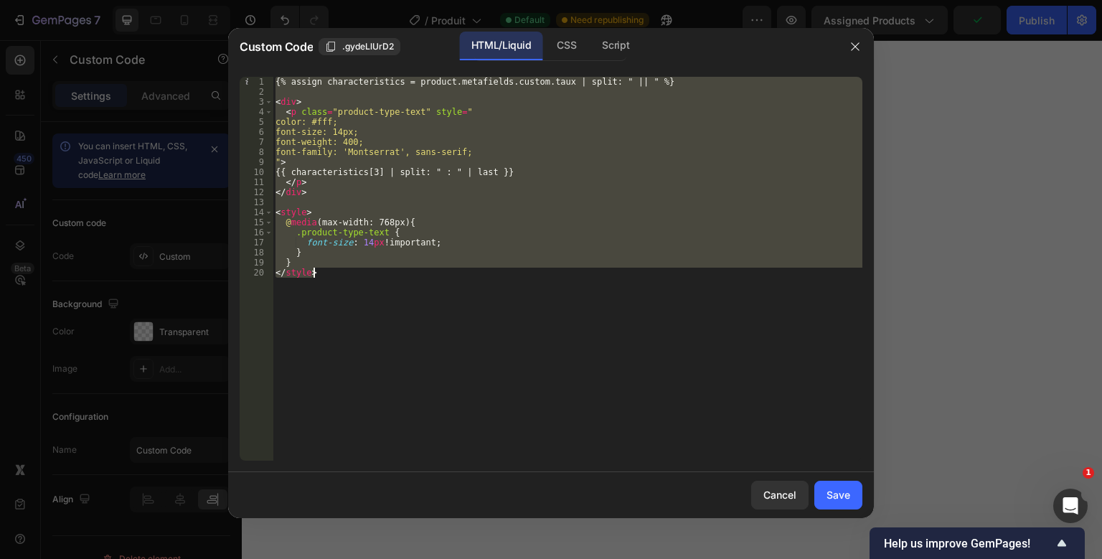
click at [398, 159] on div "{% assign characteristics = product.metafields.custom.taux | split: " || " %} <…" at bounding box center [568, 279] width 590 height 404
type textarea "} </style>"
paste textarea
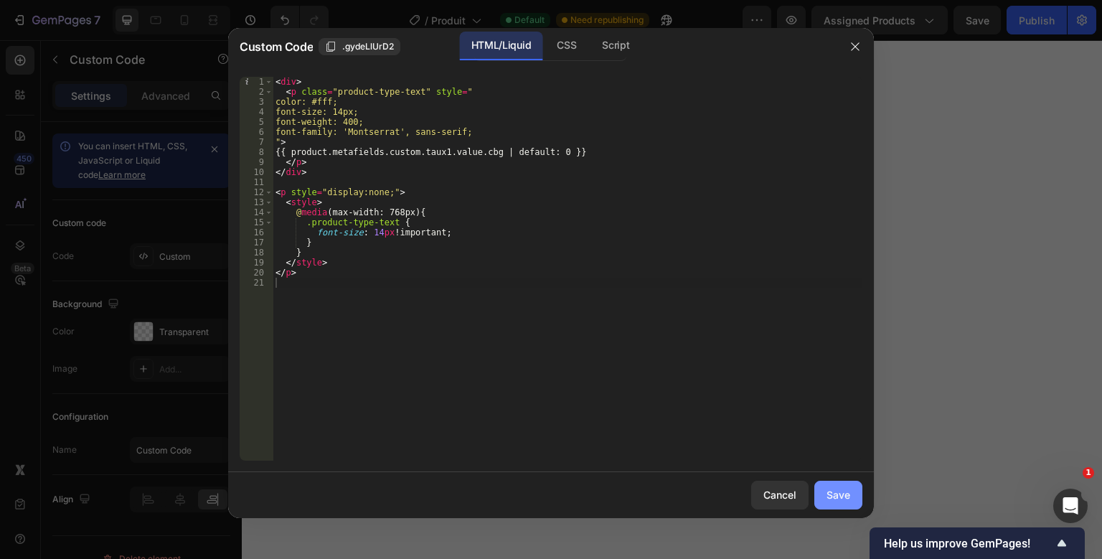
click at [837, 490] on div "Save" at bounding box center [839, 494] width 24 height 15
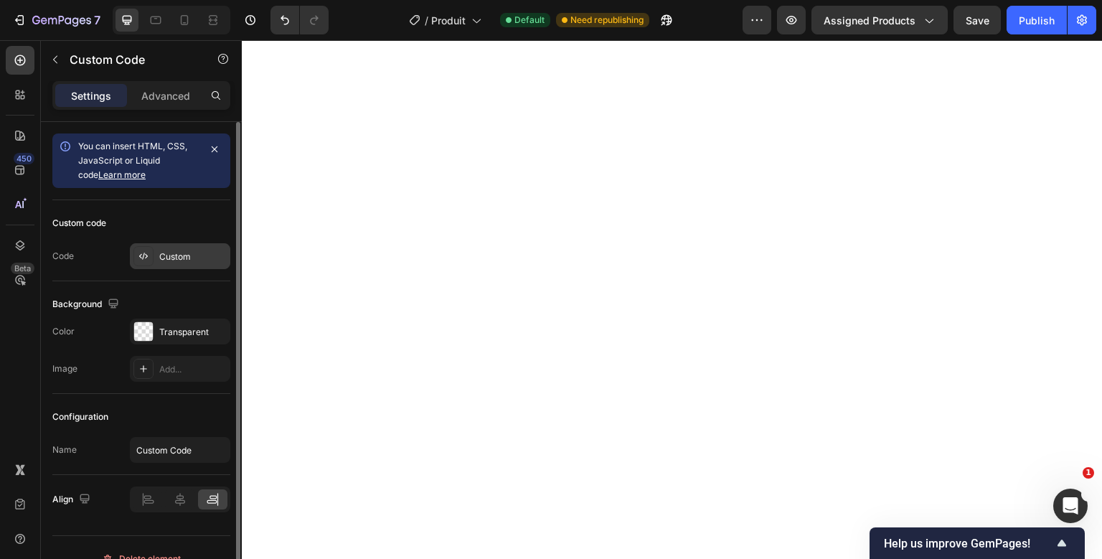
click at [183, 250] on div "Custom" at bounding box center [192, 256] width 67 height 13
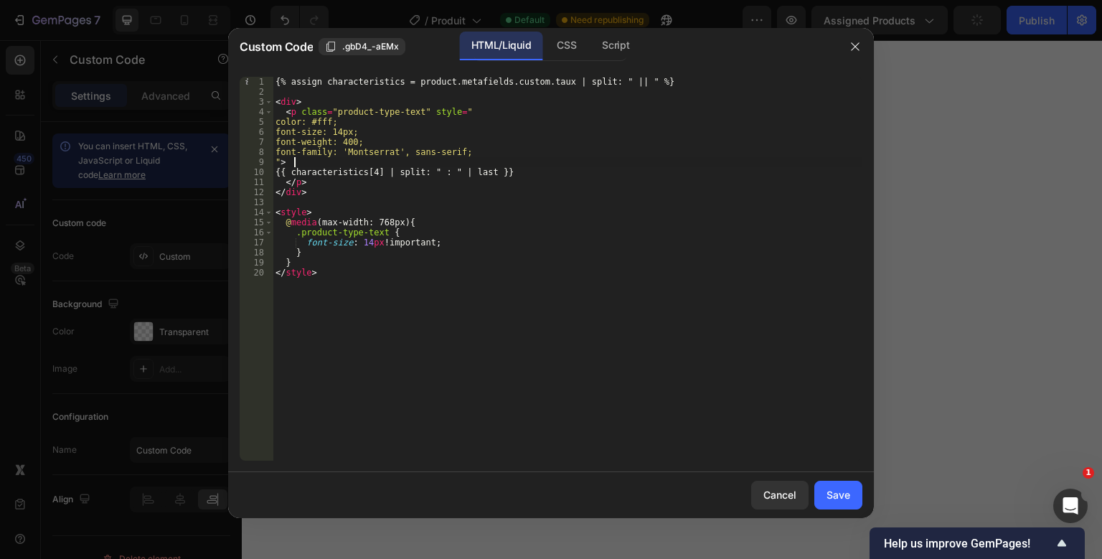
click at [392, 159] on div "{% assign characteristics = product.metafields.custom.taux | split: " || " %} <…" at bounding box center [568, 279] width 590 height 404
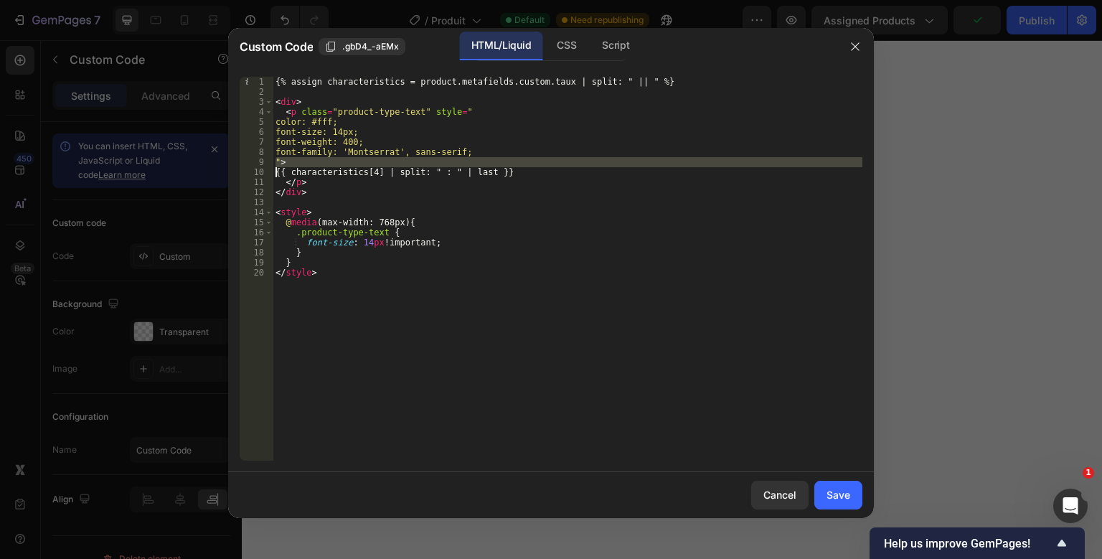
click at [392, 159] on div "{% assign characteristics = product.metafields.custom.taux | split: " || " %} <…" at bounding box center [568, 279] width 590 height 404
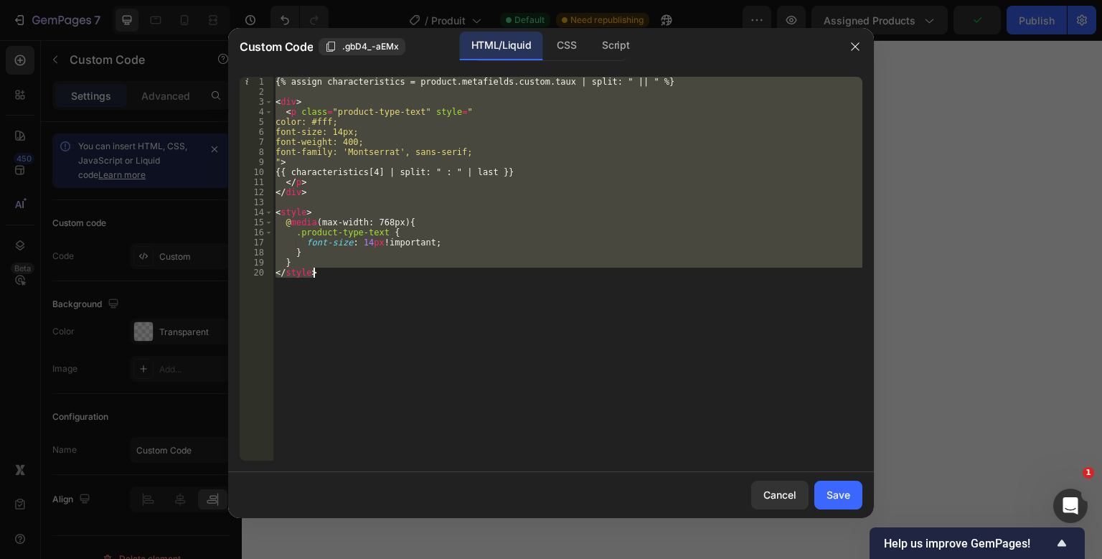
click at [392, 159] on div "{% assign characteristics = product.metafields.custom.taux | split: " || " %} <…" at bounding box center [568, 279] width 590 height 404
type textarea "} </style>"
paste textarea
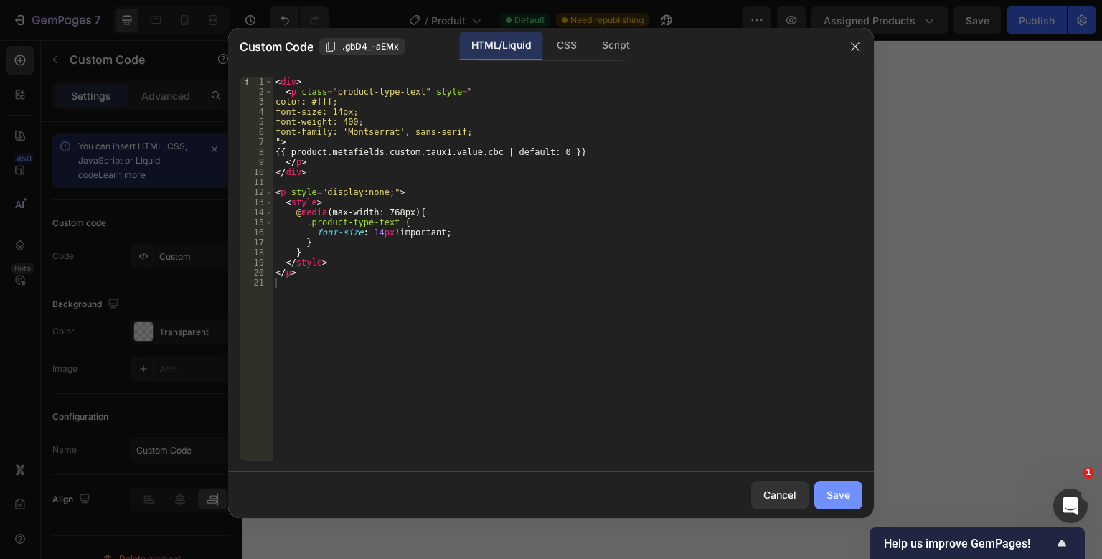
click at [819, 497] on button "Save" at bounding box center [838, 495] width 48 height 29
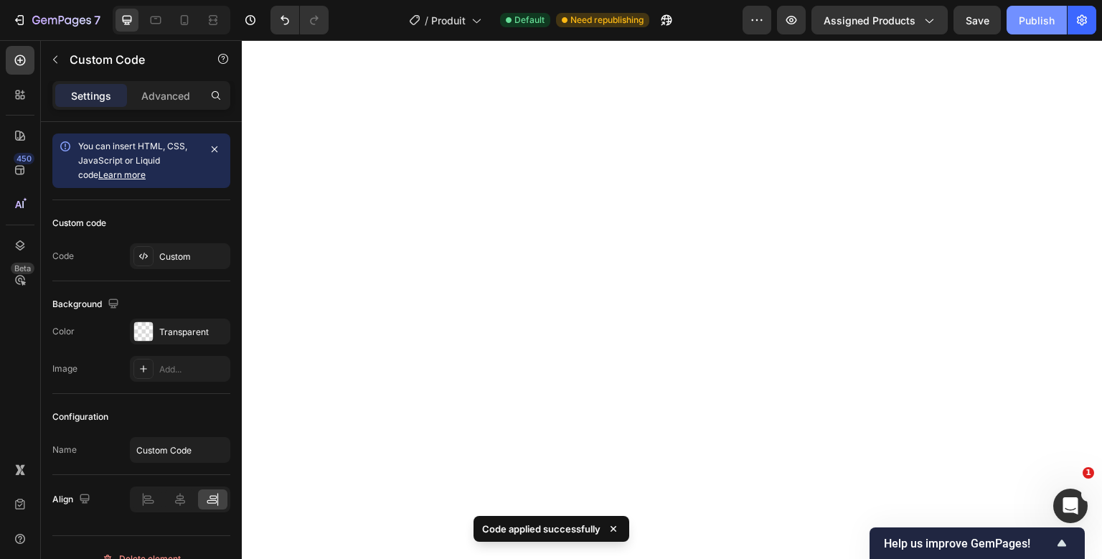
click at [1058, 29] on button "Publish" at bounding box center [1037, 20] width 60 height 29
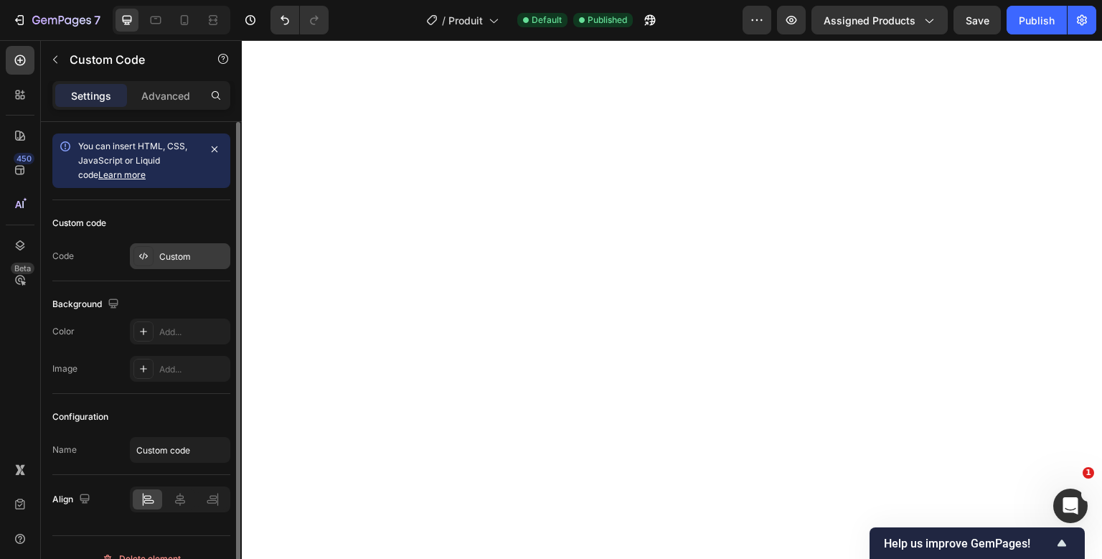
click at [188, 265] on div "Custom" at bounding box center [180, 256] width 100 height 26
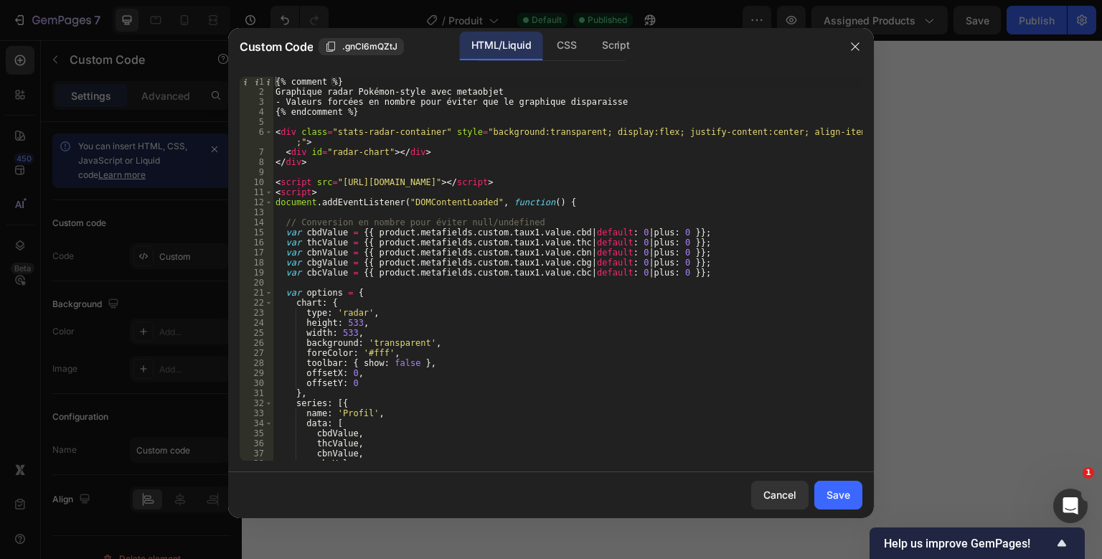
click at [419, 182] on div "{% comment %} Graphique radar Pokémon-style avec metaobjet - Valeurs forcées en…" at bounding box center [568, 279] width 590 height 404
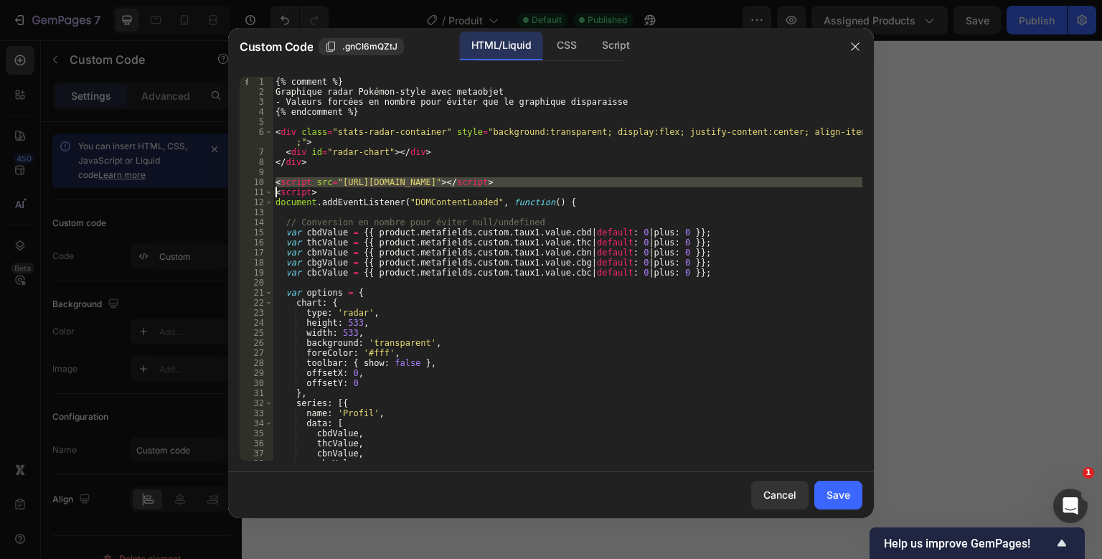
click at [419, 182] on div "{% comment %} Graphique radar Pokémon-style avec metaobjet - Valeurs forcées en…" at bounding box center [568, 279] width 590 height 404
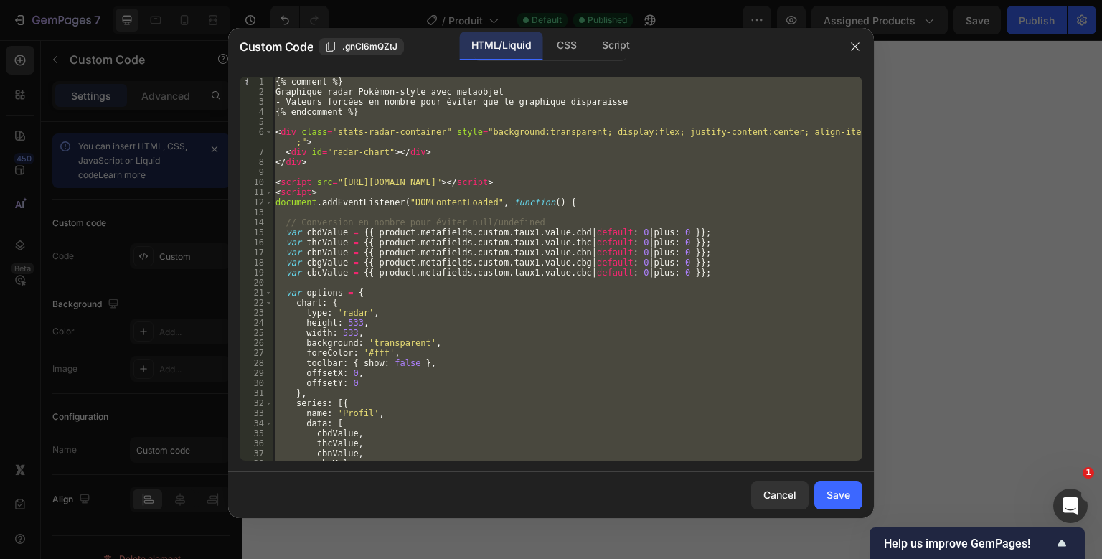
click at [419, 182] on div "{% comment %} Graphique radar Pokémon-style avec metaobjet - Valeurs forcées en…" at bounding box center [568, 279] width 590 height 404
type textarea "</script>"
paste textarea
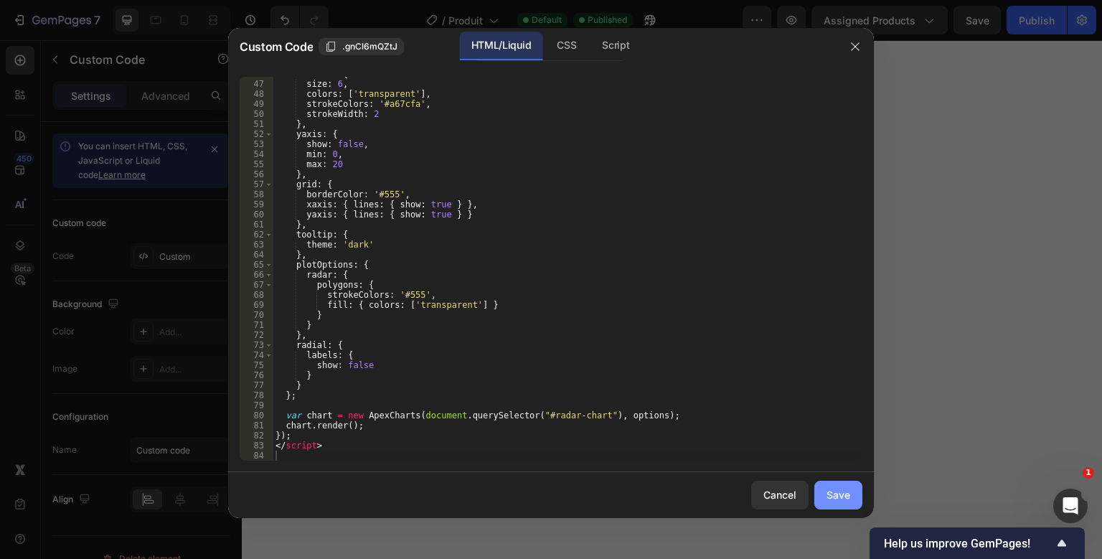
click at [829, 495] on div "Save" at bounding box center [839, 494] width 24 height 15
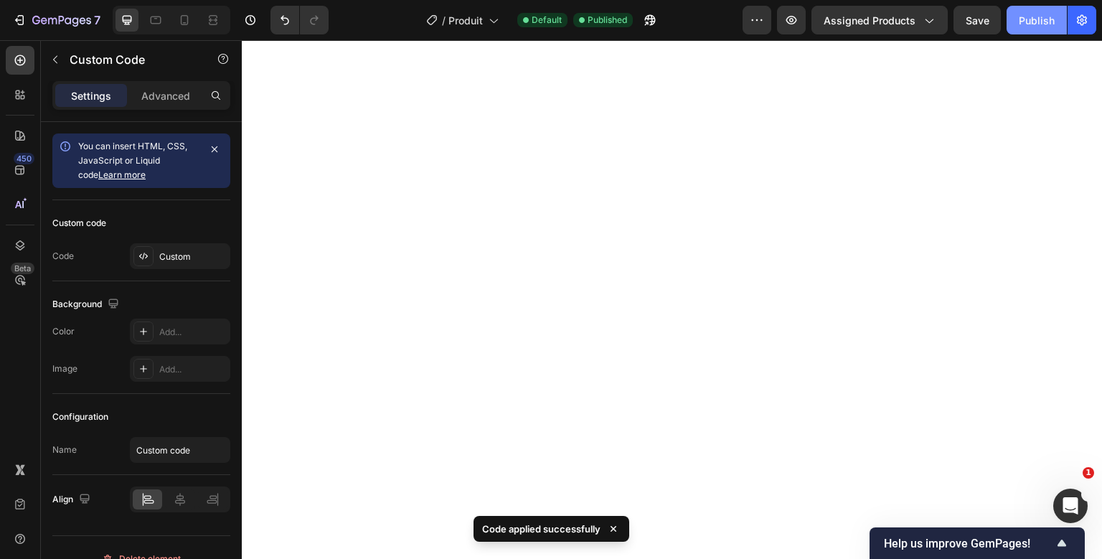
click at [1048, 17] on div "Publish" at bounding box center [1037, 20] width 36 height 15
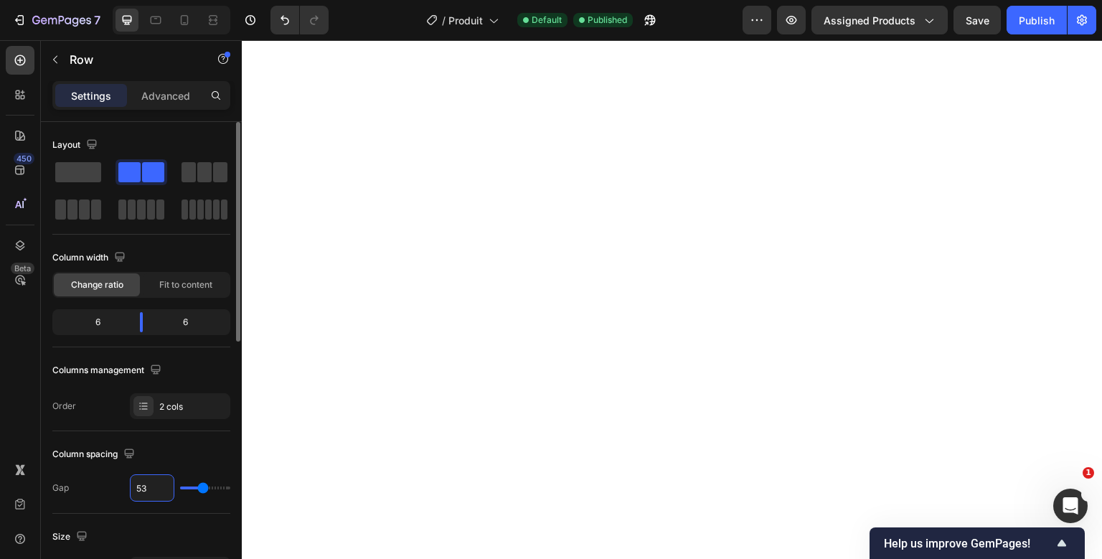
click at [142, 484] on input "53" at bounding box center [152, 488] width 43 height 26
type input "2"
type input "20"
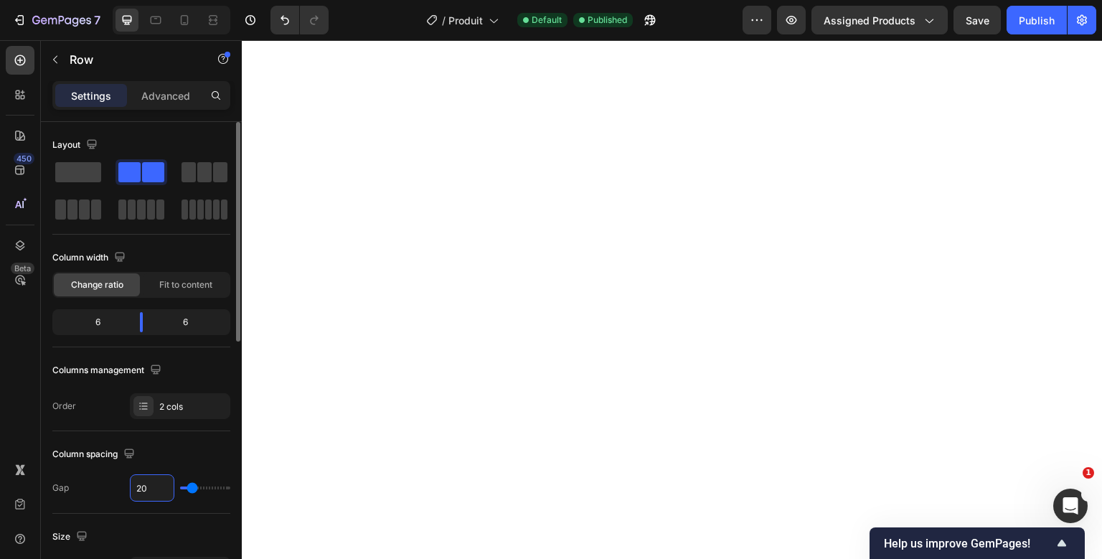
type input "2"
type input "0"
click at [188, 104] on div "Advanced" at bounding box center [166, 95] width 72 height 23
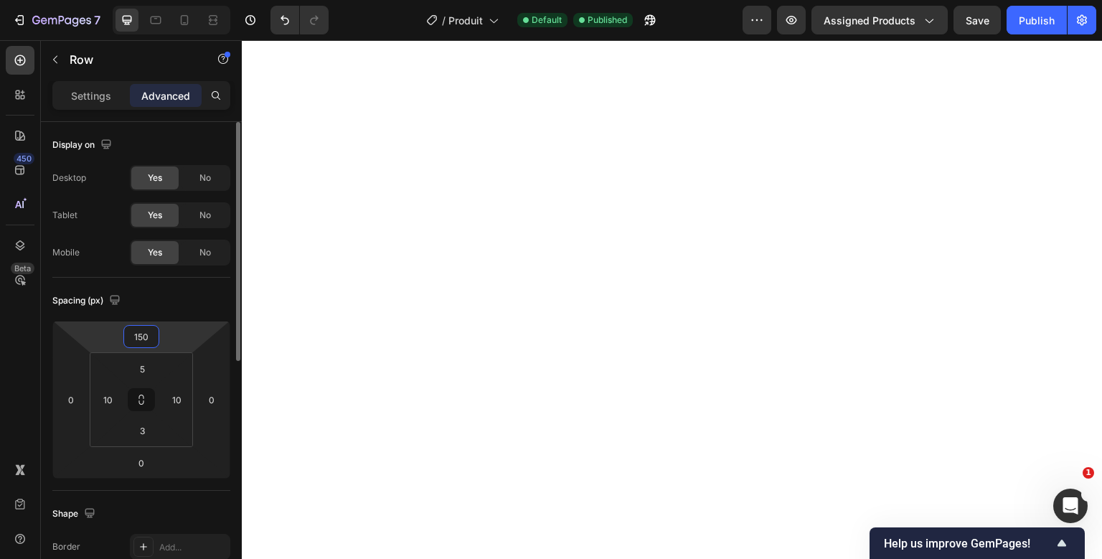
click at [151, 341] on input "150" at bounding box center [141, 337] width 29 height 22
type input "50"
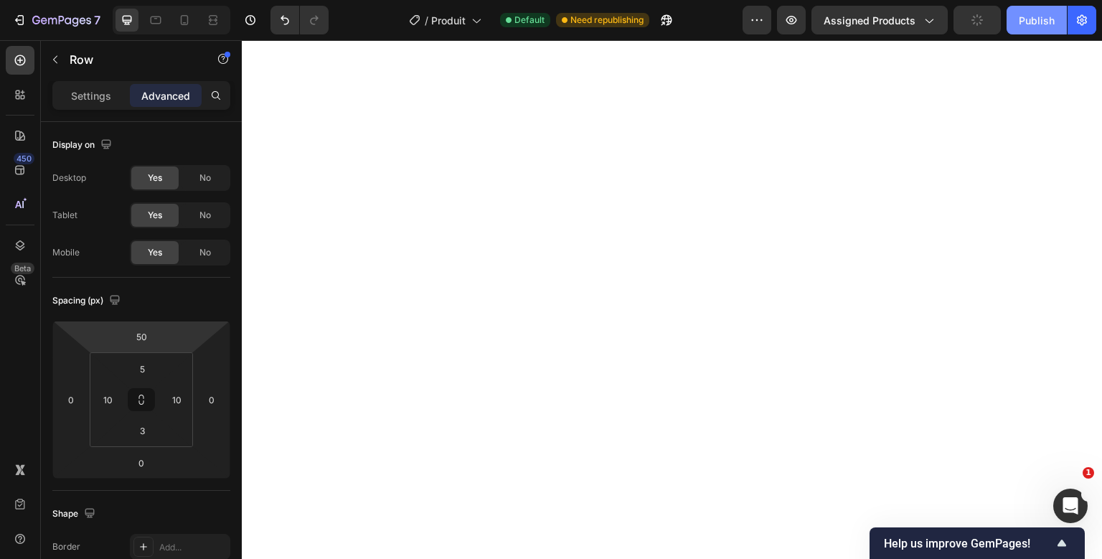
click at [1025, 13] on div "Publish" at bounding box center [1037, 20] width 36 height 15
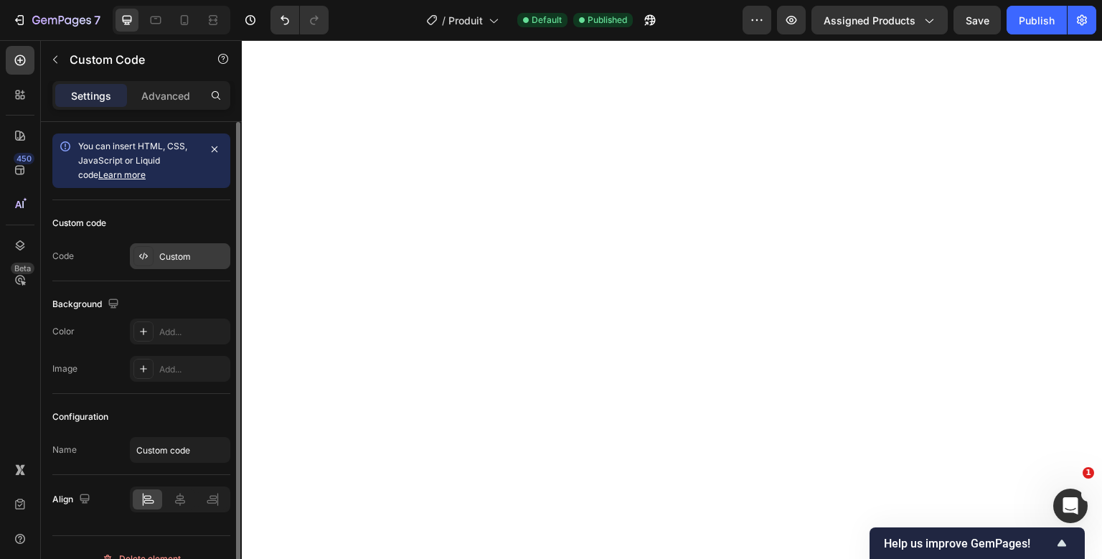
click at [209, 257] on div "Custom" at bounding box center [192, 256] width 67 height 13
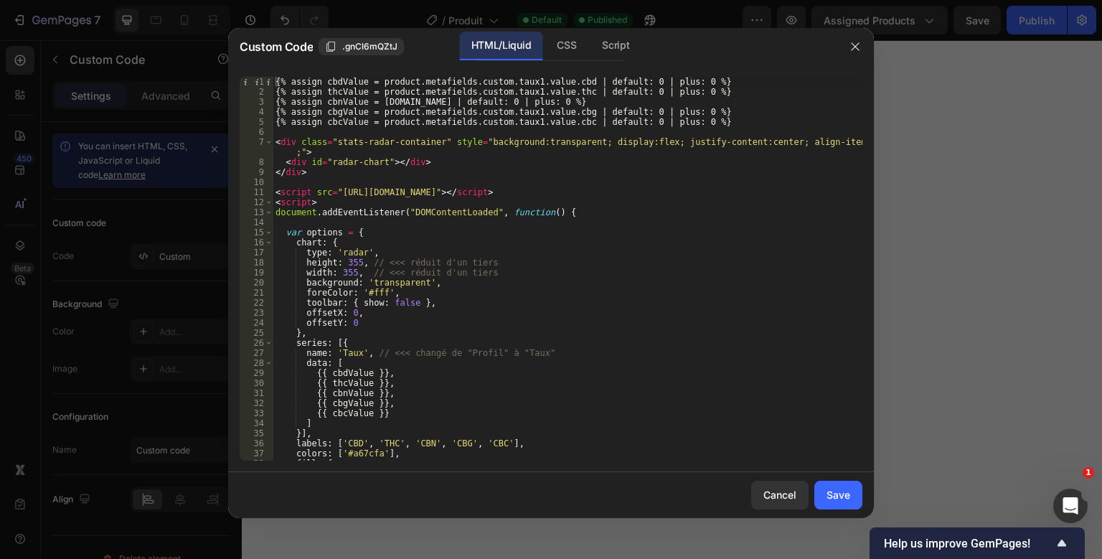
type textarea "<div class="stats-radar-container" style="background:transparent; display:flex;…"
drag, startPoint x: 454, startPoint y: 144, endPoint x: 536, endPoint y: 144, distance: 81.8
click at [536, 144] on div "{% assign cbdValue = product.metafields.custom.taux1.value.cbd | default: 0 | p…" at bounding box center [568, 279] width 590 height 404
drag, startPoint x: 319, startPoint y: 153, endPoint x: 277, endPoint y: 140, distance: 43.6
click at [277, 140] on div "{% assign cbdValue = product.metafields.custom.taux1.value.cbd | default: 0 | p…" at bounding box center [568, 279] width 590 height 404
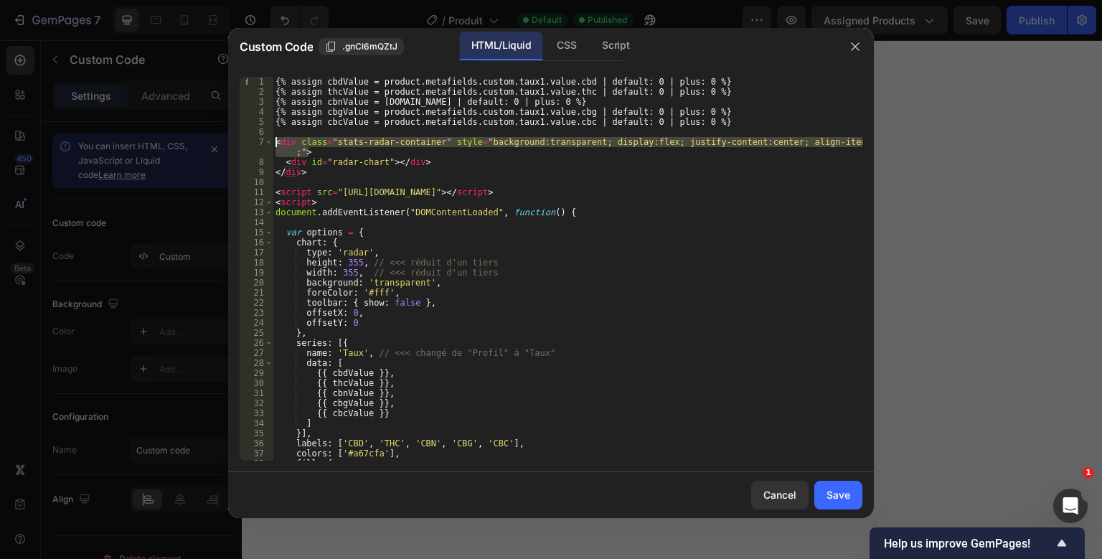
paste textarea
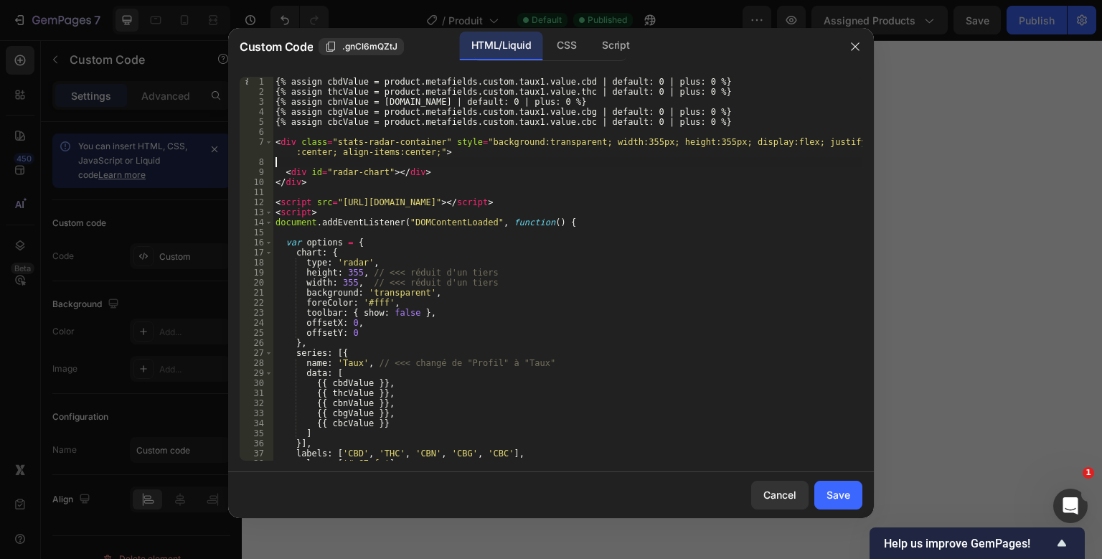
type textarea "<div class="stats-radar-container" style="background:transparent; width:355px; …"
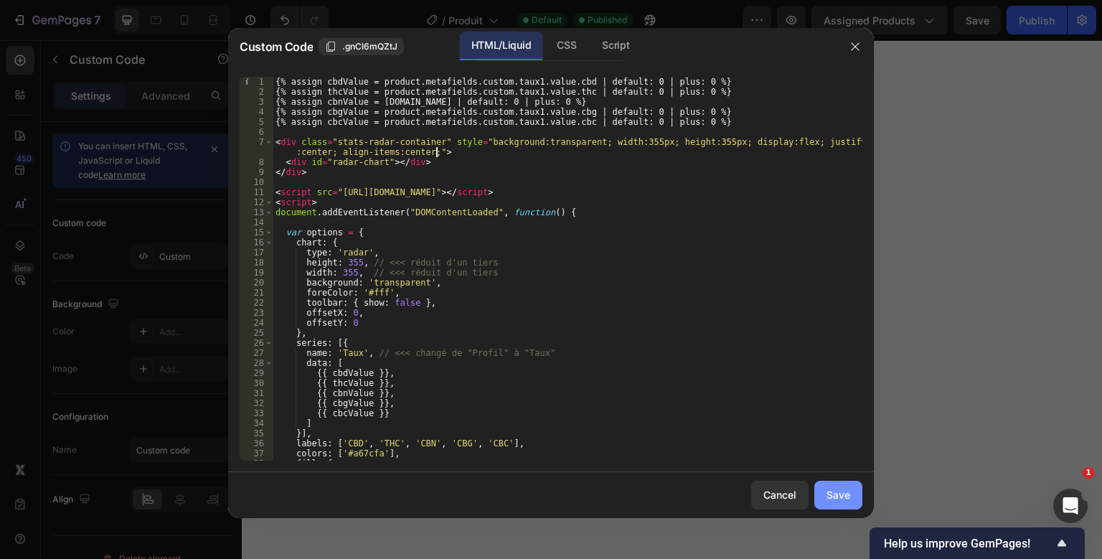
click at [820, 499] on button "Save" at bounding box center [838, 495] width 48 height 29
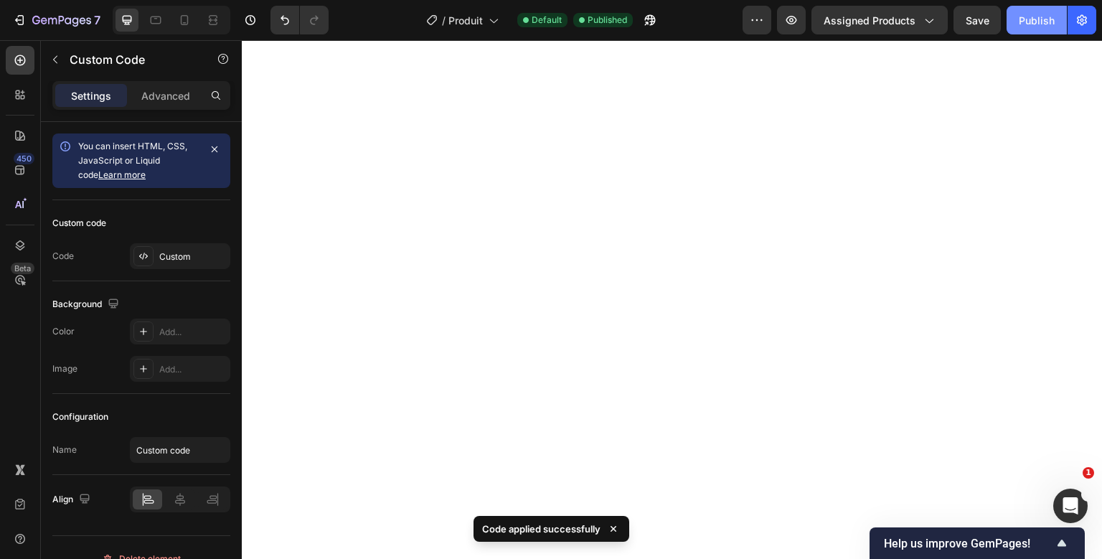
click at [1030, 28] on button "Publish" at bounding box center [1037, 20] width 60 height 29
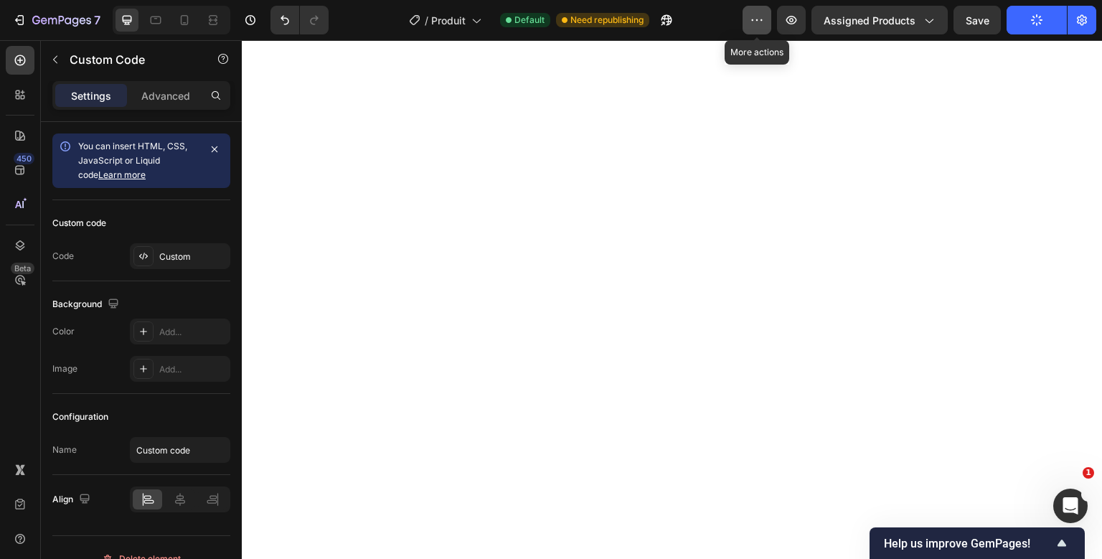
click at [748, 19] on button "button" at bounding box center [757, 20] width 29 height 29
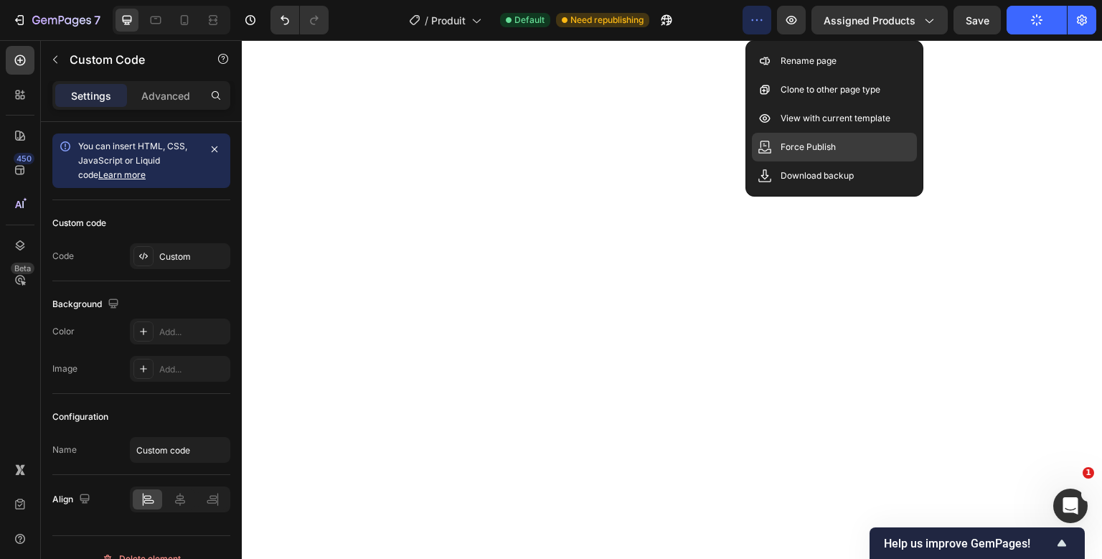
click at [781, 149] on p "Force Publish" at bounding box center [808, 147] width 55 height 14
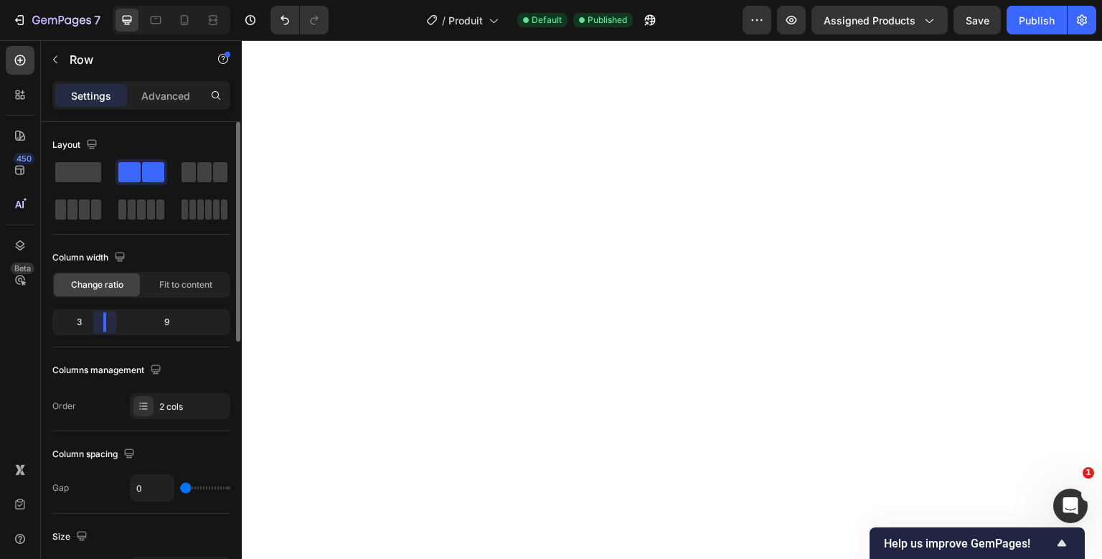
drag, startPoint x: 138, startPoint y: 323, endPoint x: 102, endPoint y: 326, distance: 36.7
click at [102, 326] on div "Layout Column width Change ratio Fit to content 3 9 Columns management Order 2 …" at bounding box center [141, 361] width 201 height 478
click at [1027, 27] on div "Publish" at bounding box center [1037, 20] width 36 height 15
drag, startPoint x: 105, startPoint y: 326, endPoint x: 137, endPoint y: 320, distance: 32.8
click at [137, 320] on div "Layout Column width Change ratio Fit to content 6 6 Columns management Order 2 …" at bounding box center [141, 361] width 201 height 478
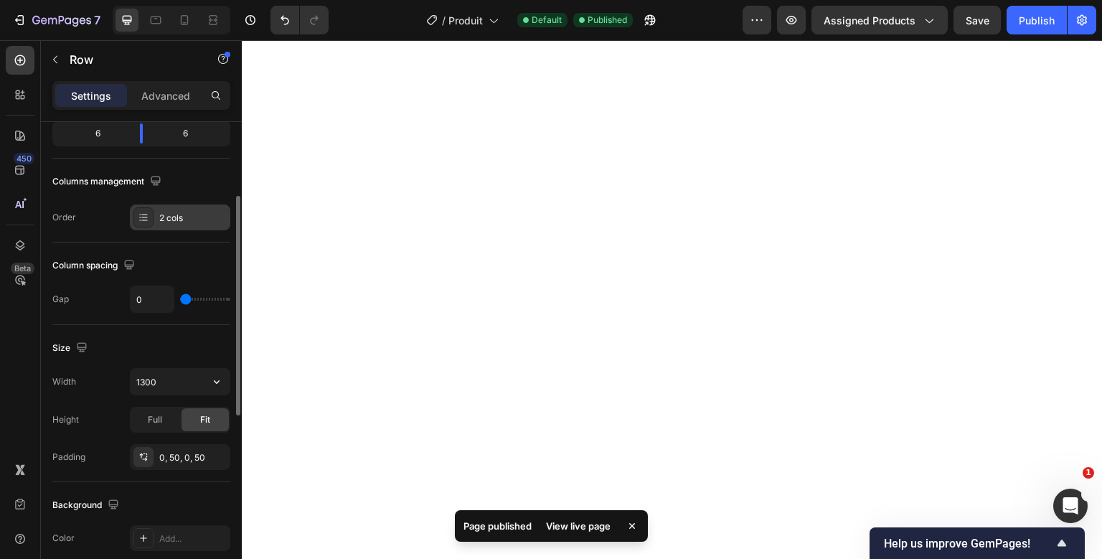
scroll to position [190, 0]
click at [140, 370] on input "1300" at bounding box center [180, 380] width 99 height 26
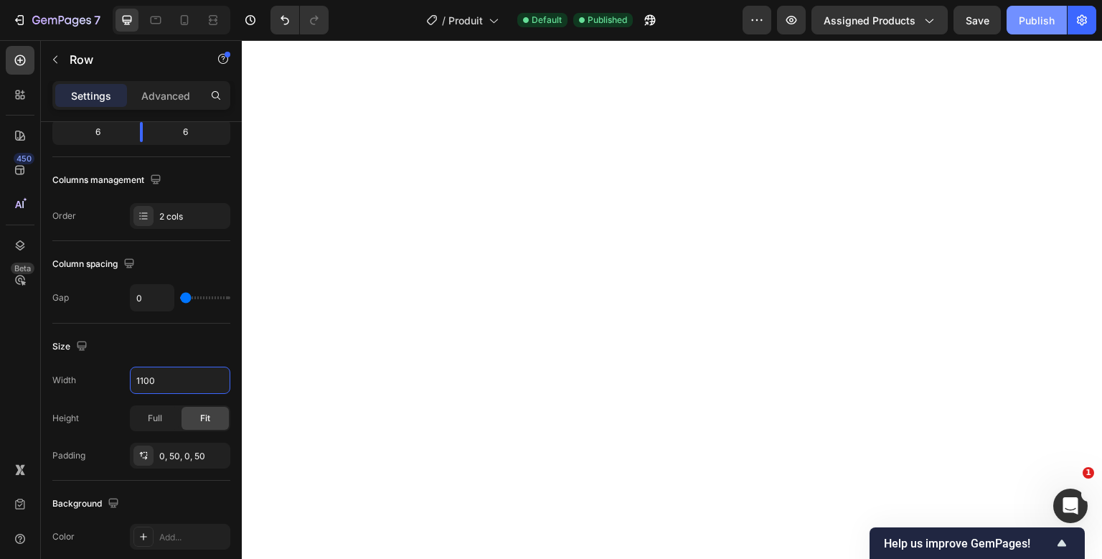
click at [1033, 22] on div "Publish" at bounding box center [1037, 20] width 36 height 15
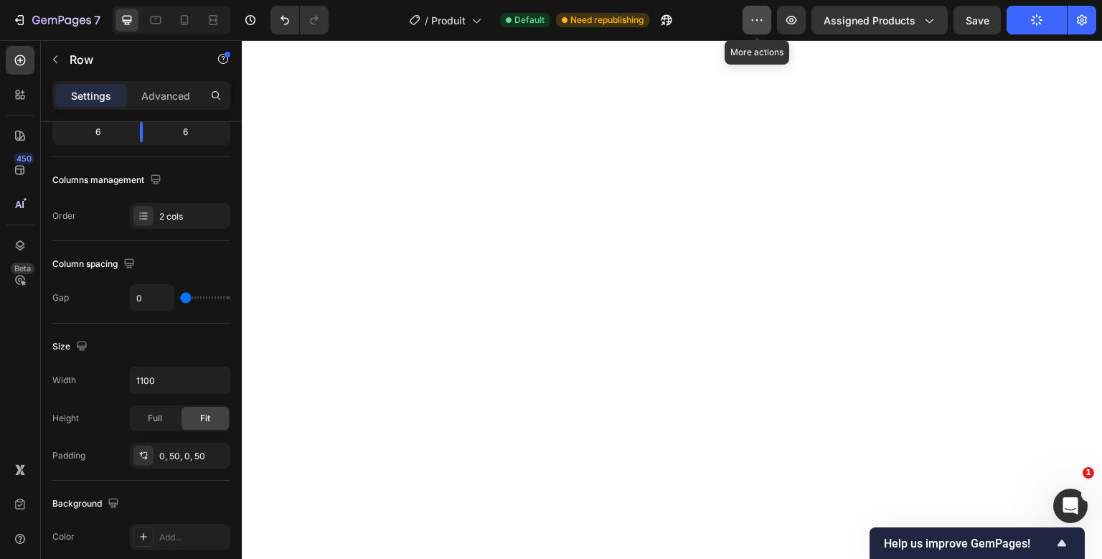
click at [753, 25] on icon "button" at bounding box center [757, 20] width 14 height 14
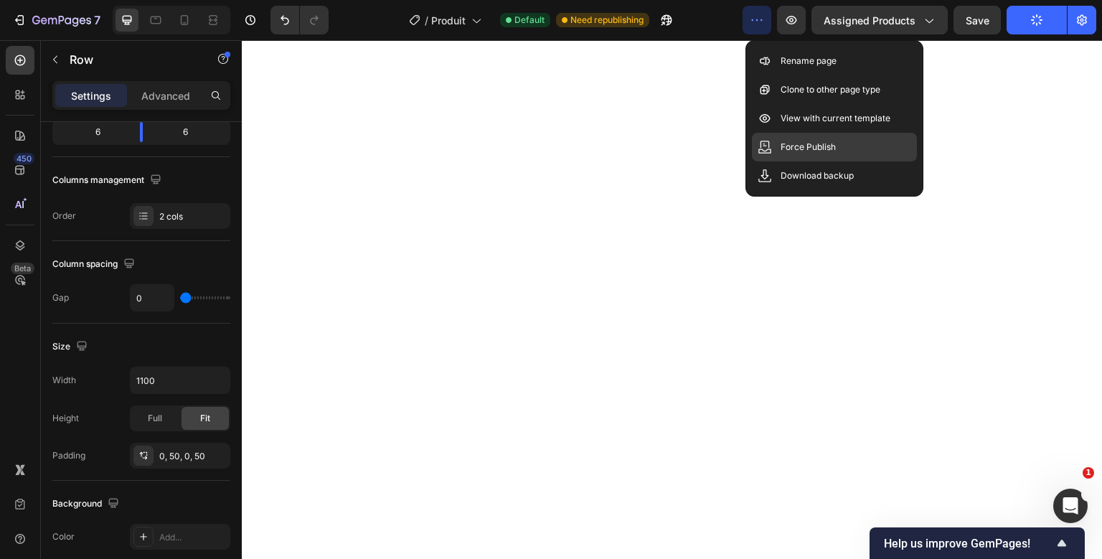
click at [774, 158] on div "Force Publish" at bounding box center [834, 147] width 165 height 29
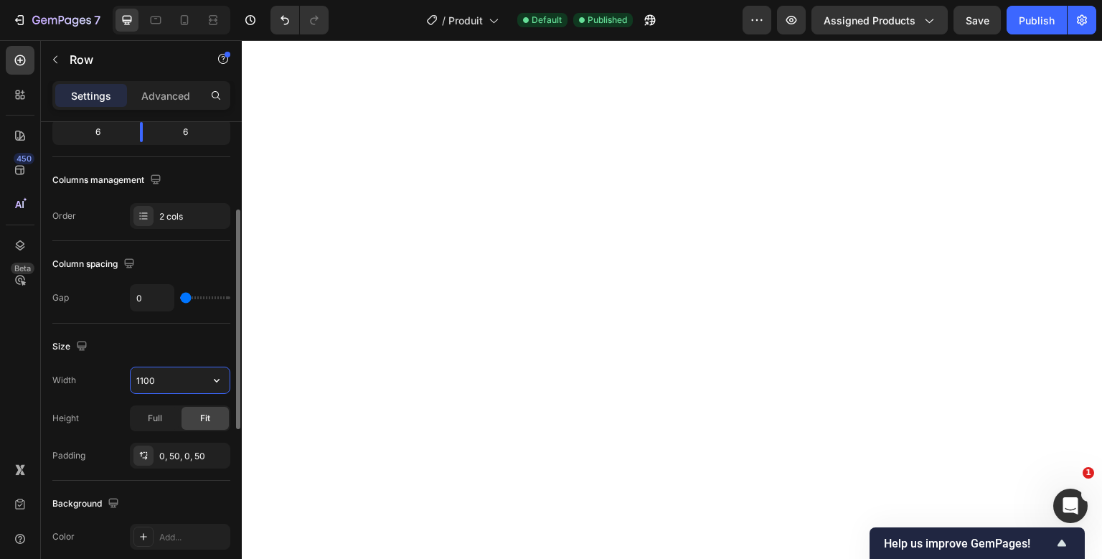
click at [156, 384] on input "1100" at bounding box center [180, 380] width 99 height 26
type input "900"
click at [1054, 26] on div "Publish" at bounding box center [1037, 20] width 36 height 15
click at [180, 97] on p "Advanced" at bounding box center [165, 95] width 49 height 15
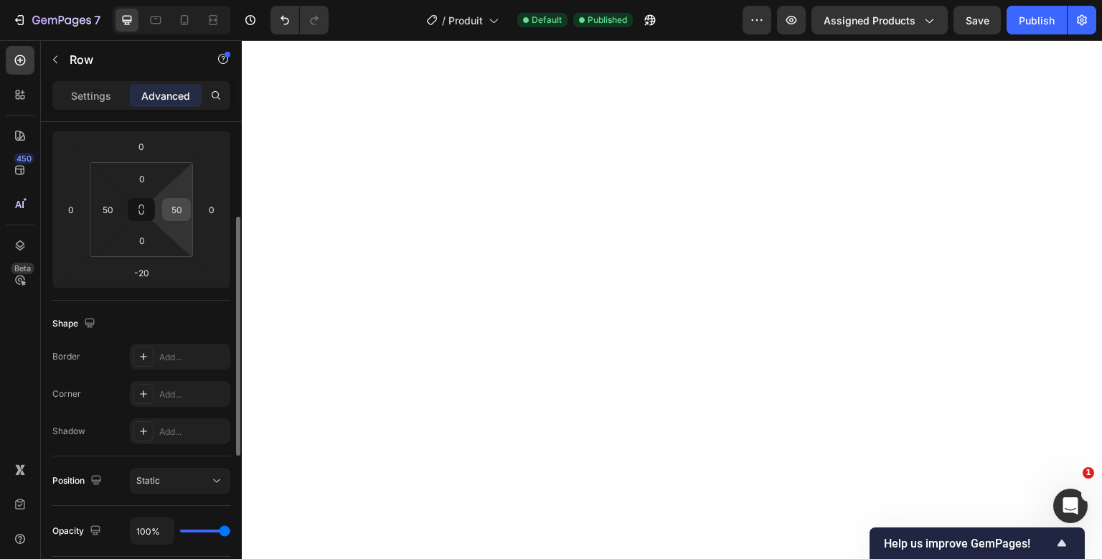
click at [187, 217] on div "50" at bounding box center [176, 209] width 29 height 23
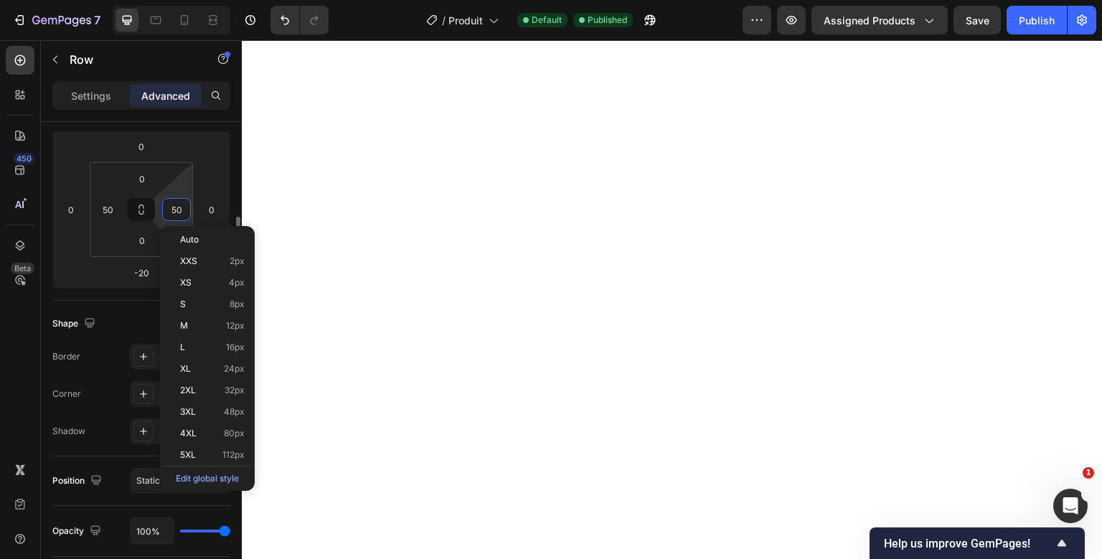
click at [181, 212] on input "50" at bounding box center [177, 210] width 22 height 22
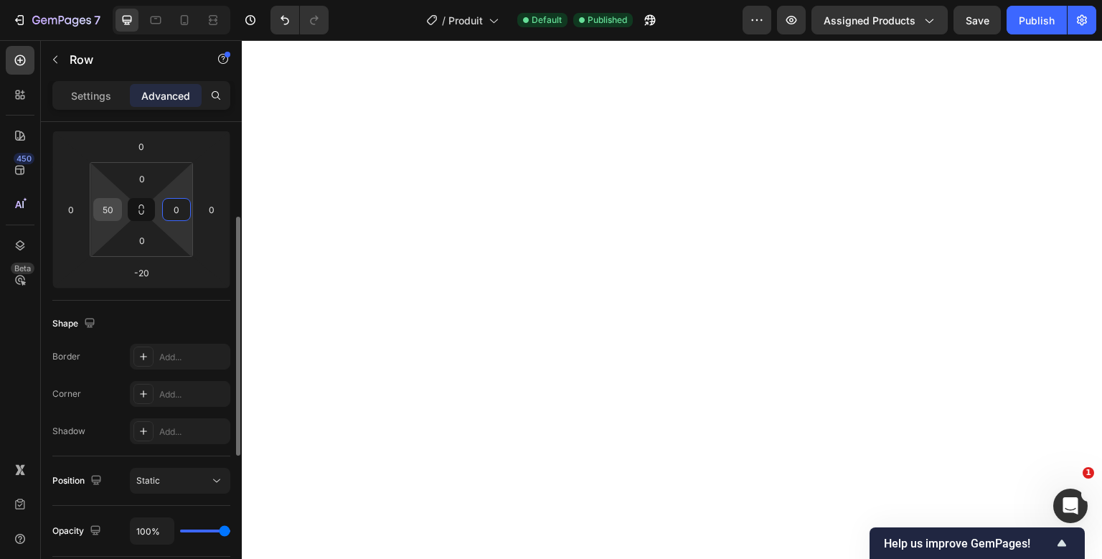
type input "0"
click at [113, 212] on input "50" at bounding box center [108, 210] width 22 height 22
type input "0"
click at [205, 123] on div "Spacing (px) 0 0 -20 0 0 0 0 0" at bounding box center [141, 194] width 178 height 213
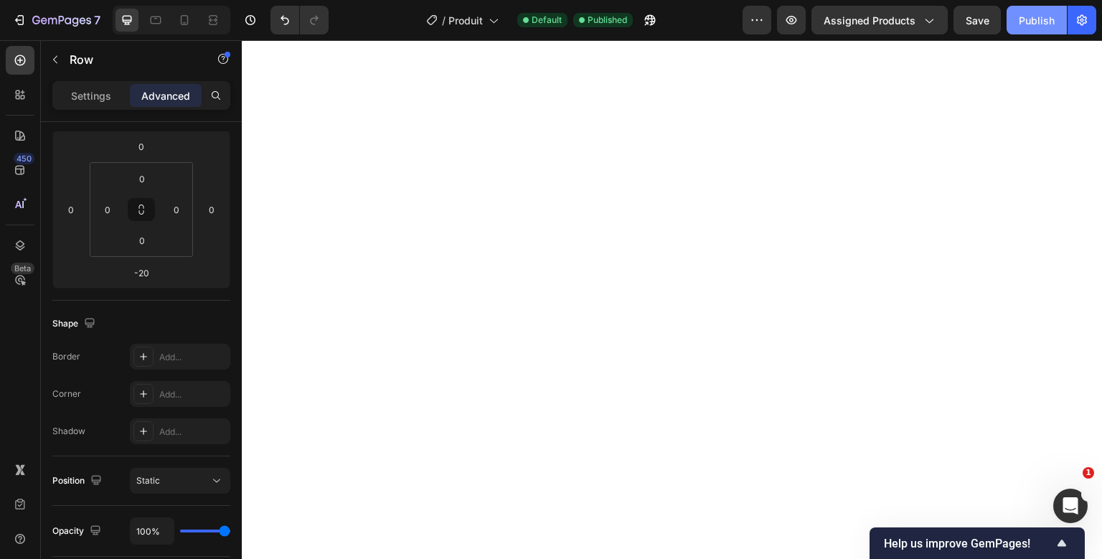
click at [1043, 12] on button "Publish" at bounding box center [1037, 20] width 60 height 29
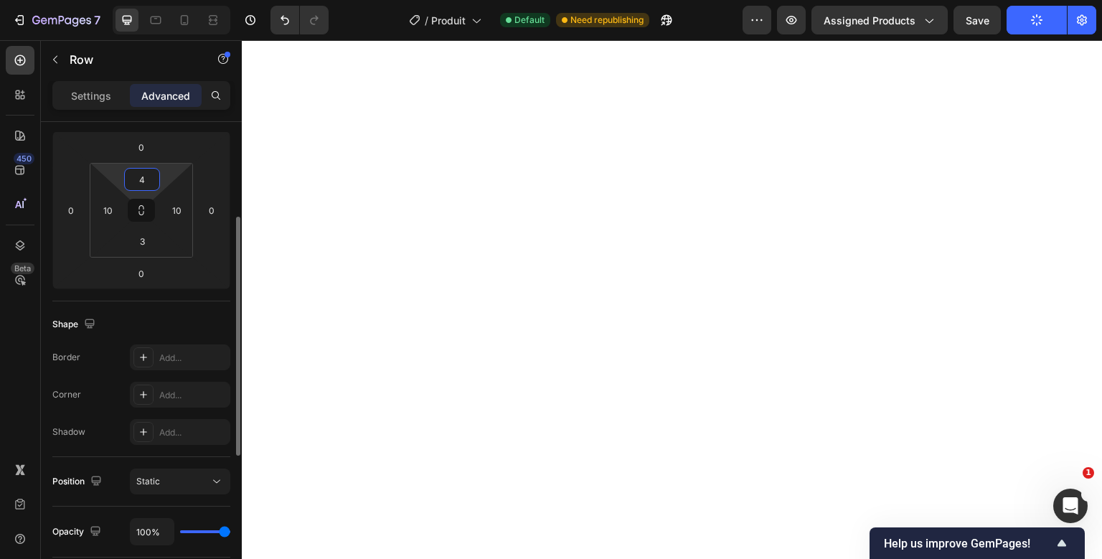
click at [142, 181] on input "4" at bounding box center [142, 180] width 29 height 22
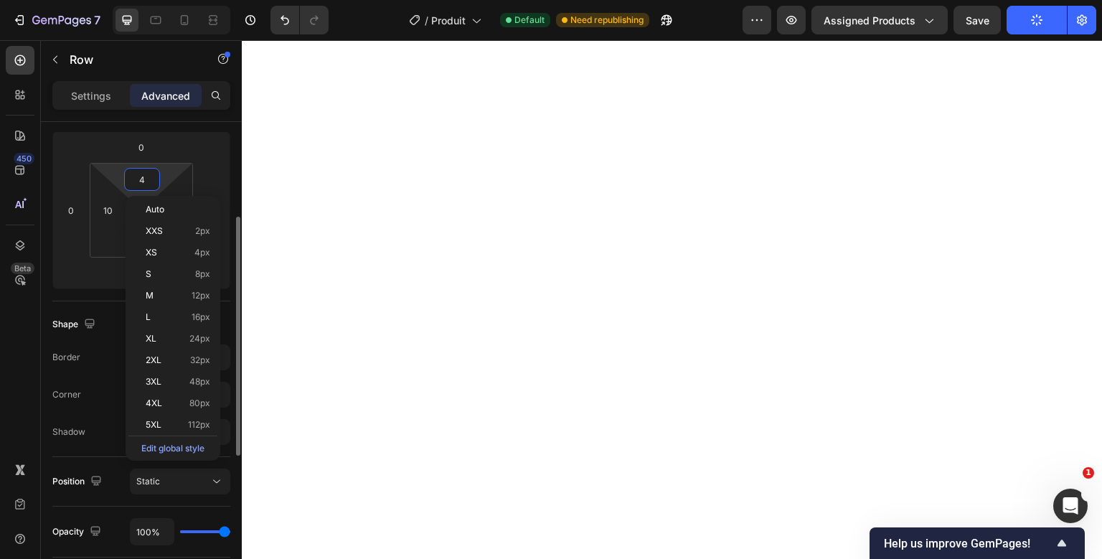
type input "5"
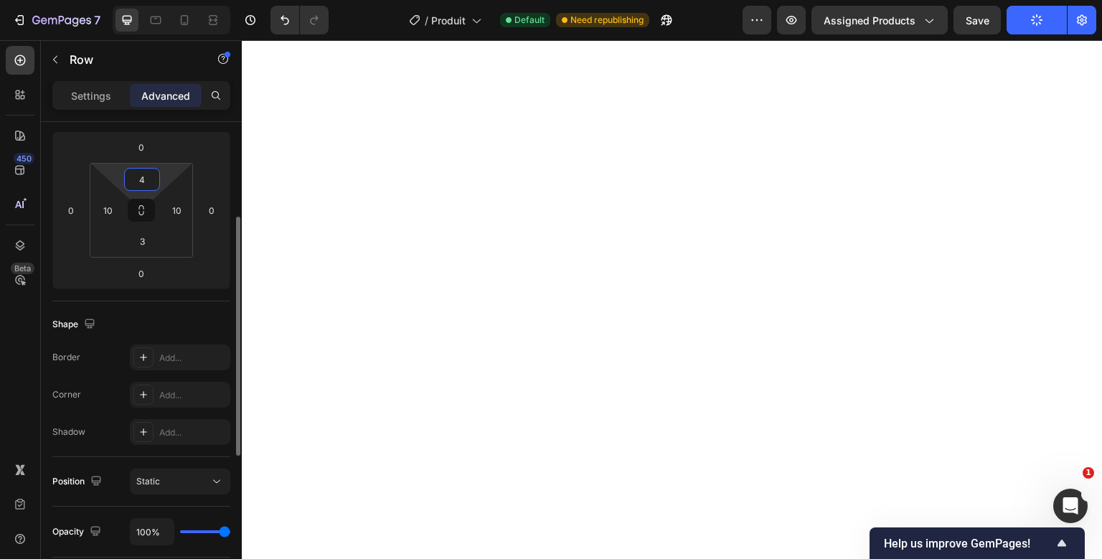
click at [141, 185] on input "4" at bounding box center [142, 180] width 29 height 22
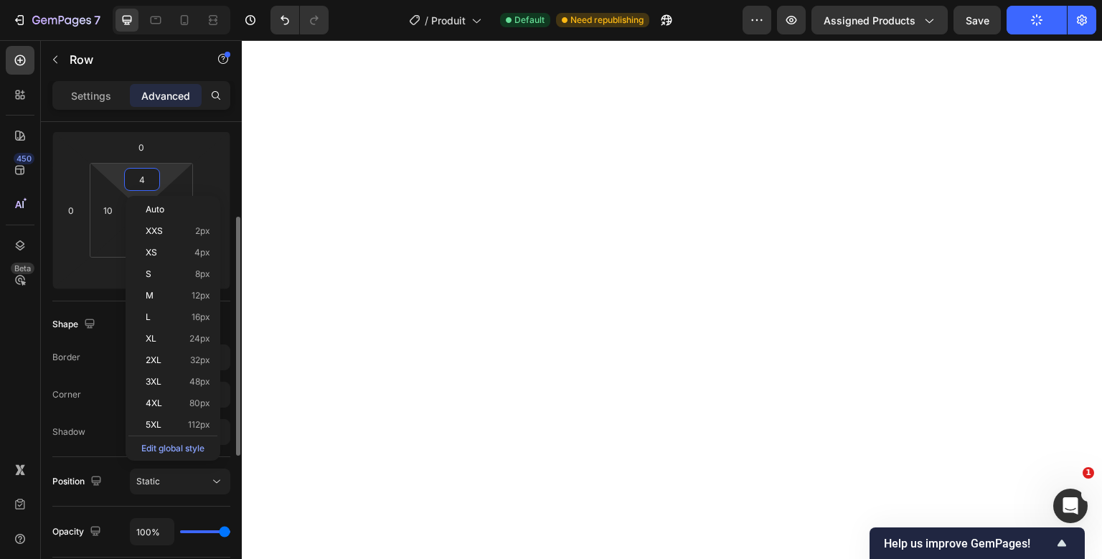
type input "5"
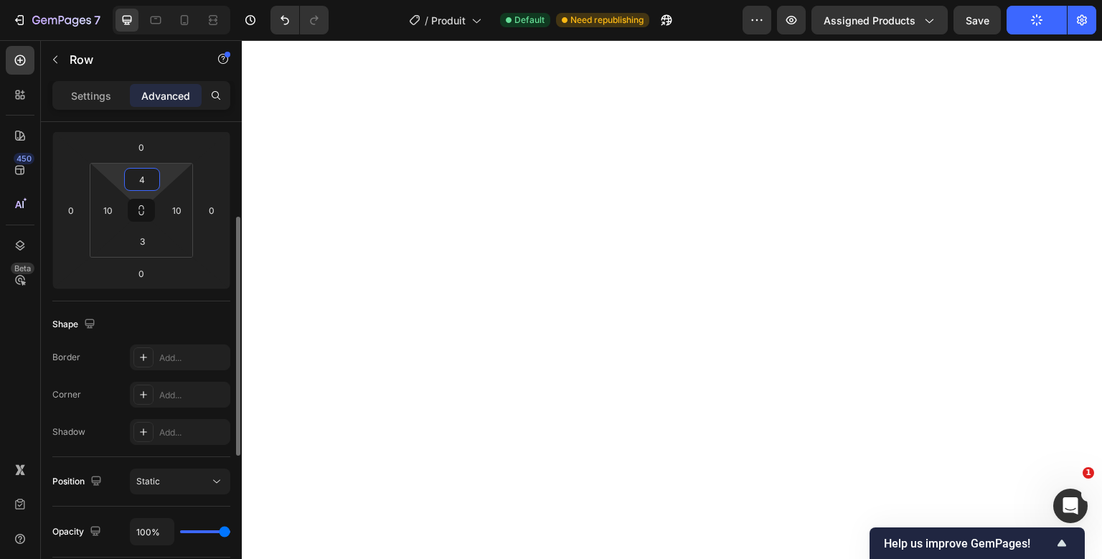
click at [151, 186] on input "4" at bounding box center [142, 180] width 29 height 22
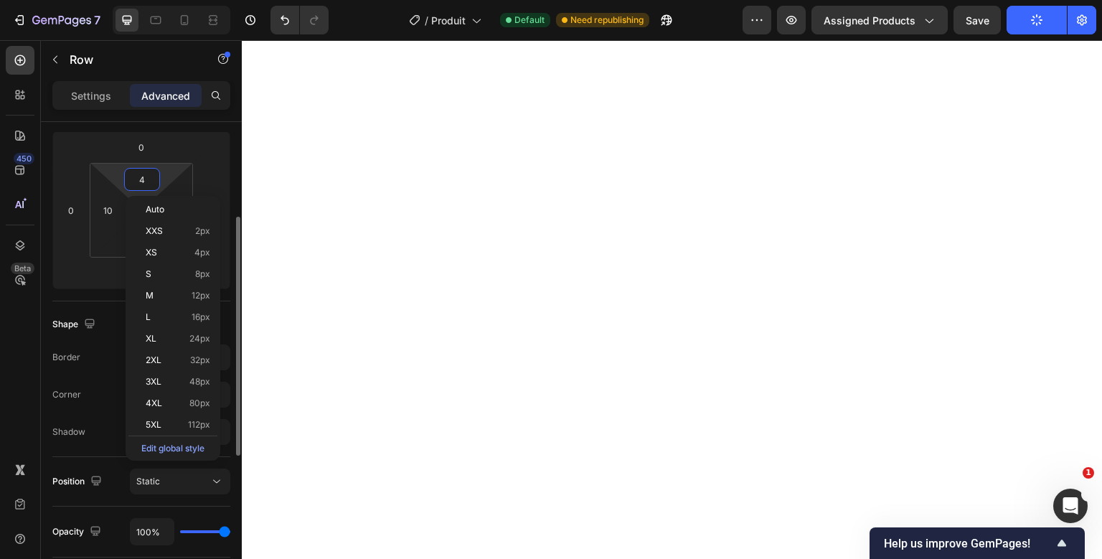
type input "5"
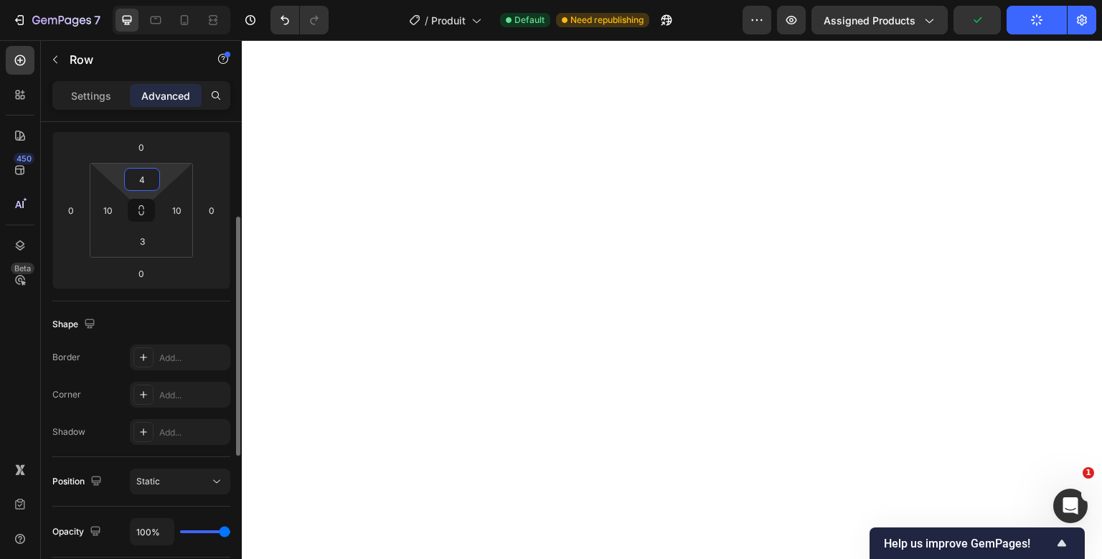
click at [149, 180] on input "4" at bounding box center [142, 180] width 29 height 22
type input "5"
click at [764, 19] on icon "button" at bounding box center [757, 20] width 14 height 14
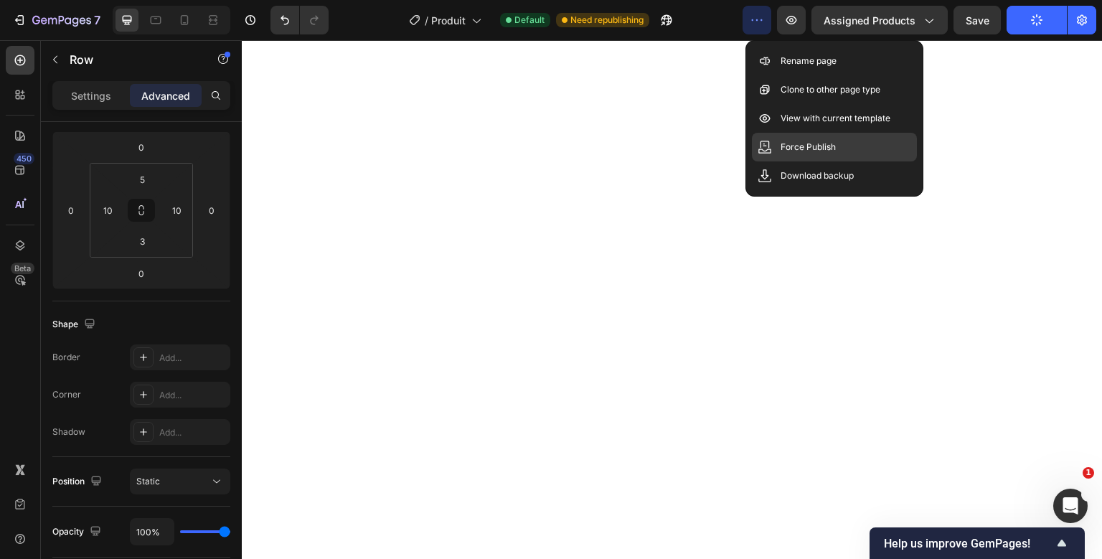
click at [810, 151] on p "Force Publish" at bounding box center [808, 147] width 55 height 14
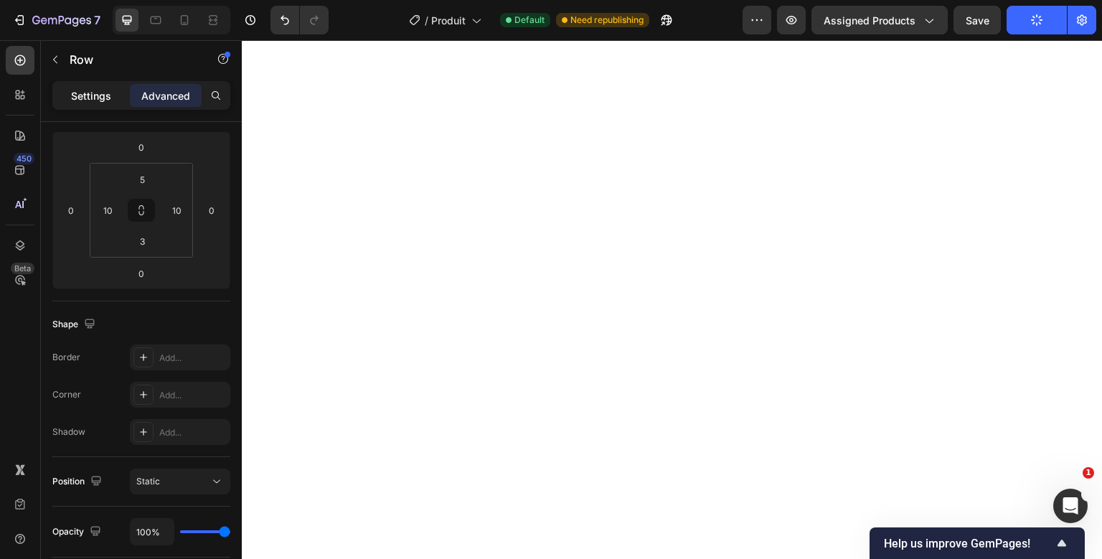
click at [99, 102] on p "Settings" at bounding box center [91, 95] width 40 height 15
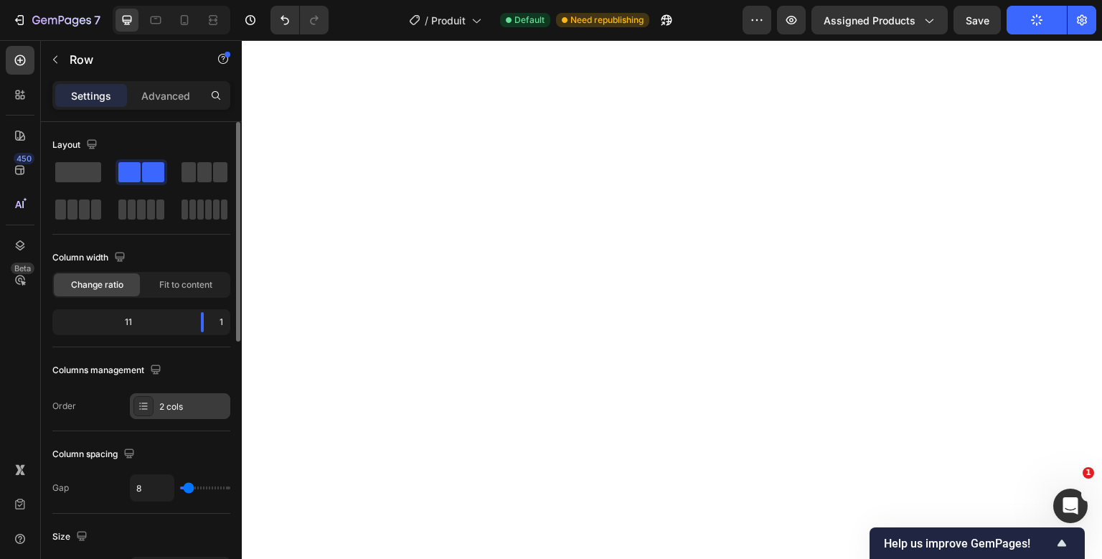
scroll to position [0, 0]
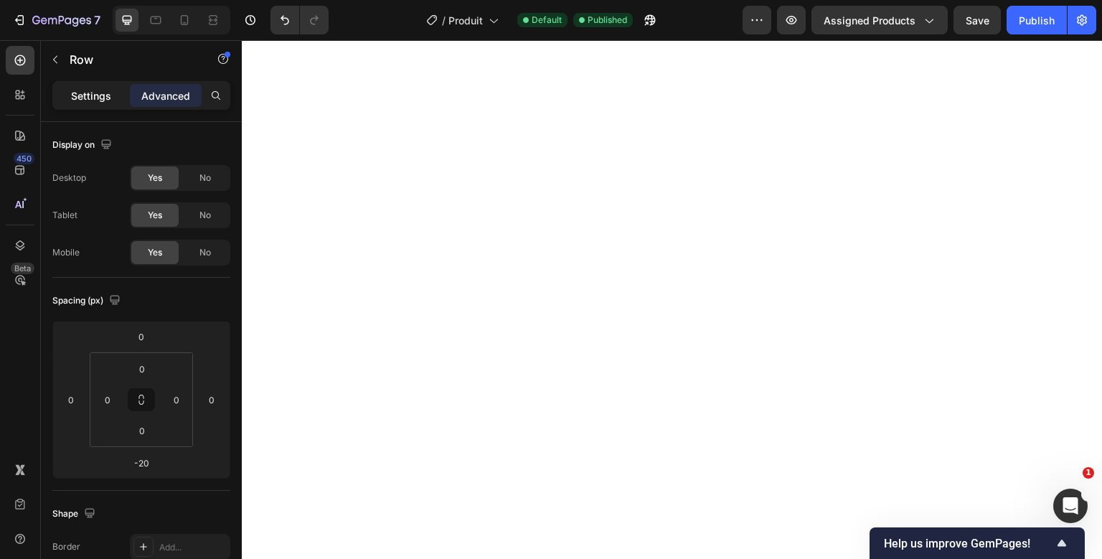
click at [98, 86] on div "Settings" at bounding box center [91, 95] width 72 height 23
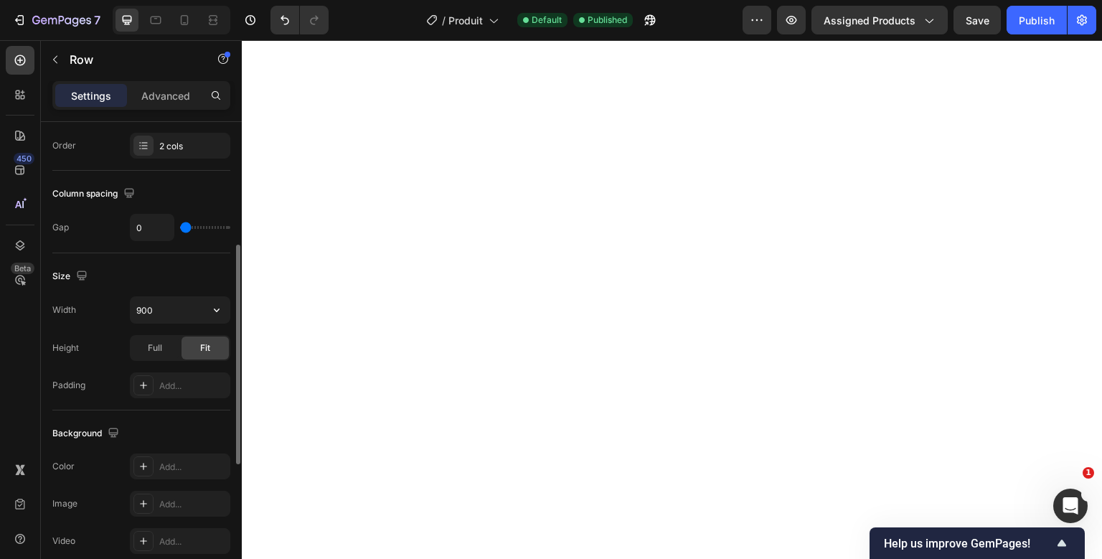
scroll to position [265, 0]
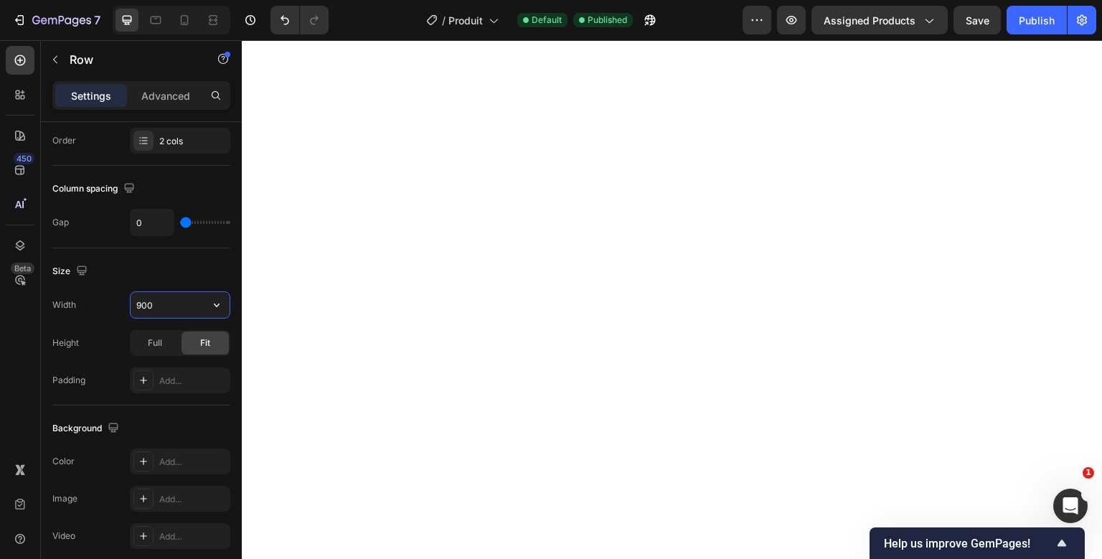
click at [149, 303] on input "900" at bounding box center [180, 305] width 99 height 26
type input "1100"
click at [220, 248] on div "Size Width 1100 Height Full Fit Padding Add..." at bounding box center [141, 326] width 178 height 157
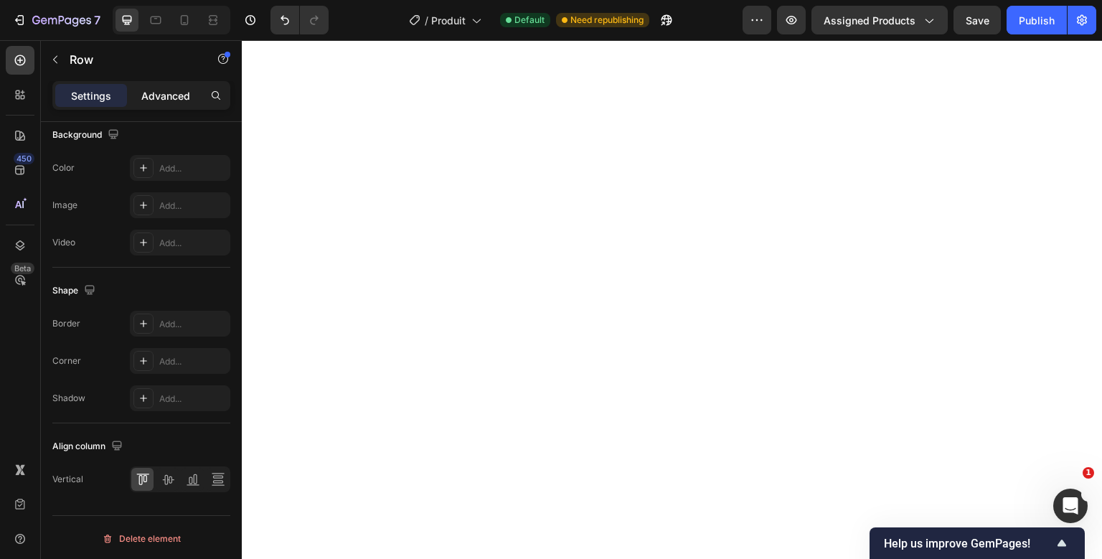
click at [184, 96] on p "Advanced" at bounding box center [165, 95] width 49 height 15
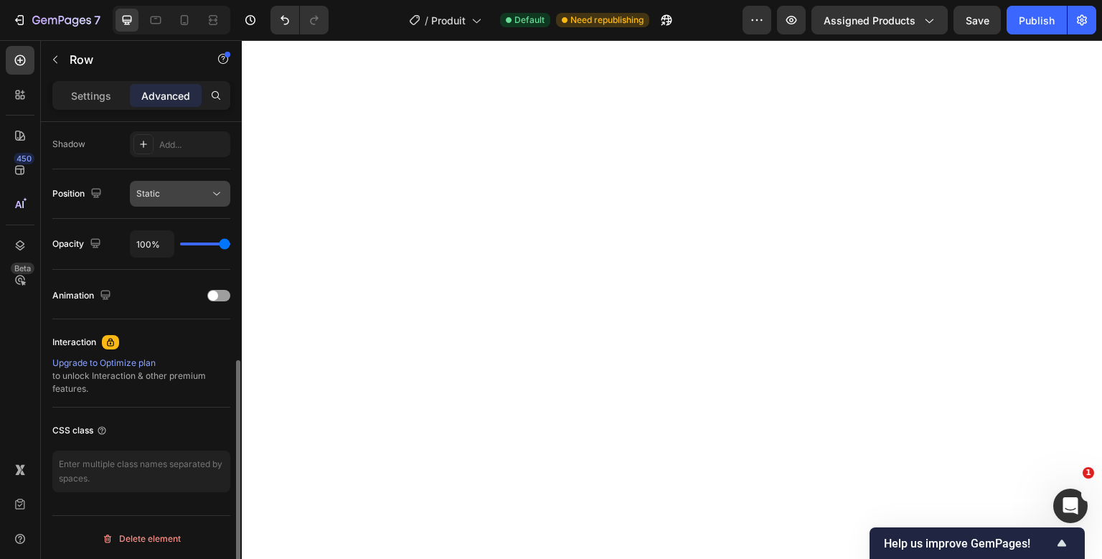
scroll to position [0, 0]
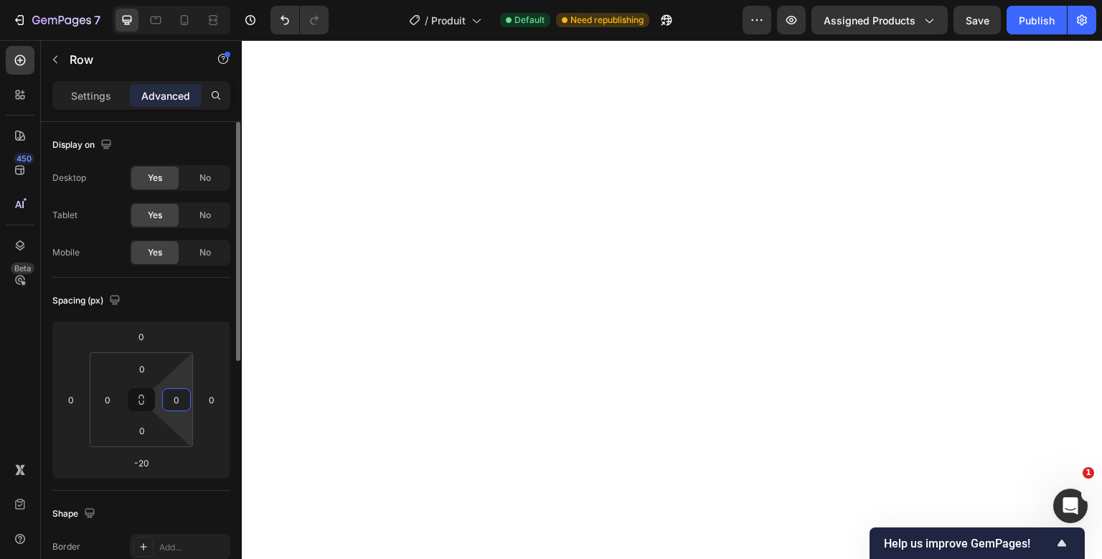
click at [179, 401] on input "0" at bounding box center [177, 400] width 22 height 22
type input "400"
click at [1058, 27] on button "Publish" at bounding box center [1037, 20] width 60 height 29
click at [764, 14] on icon "button" at bounding box center [757, 20] width 14 height 14
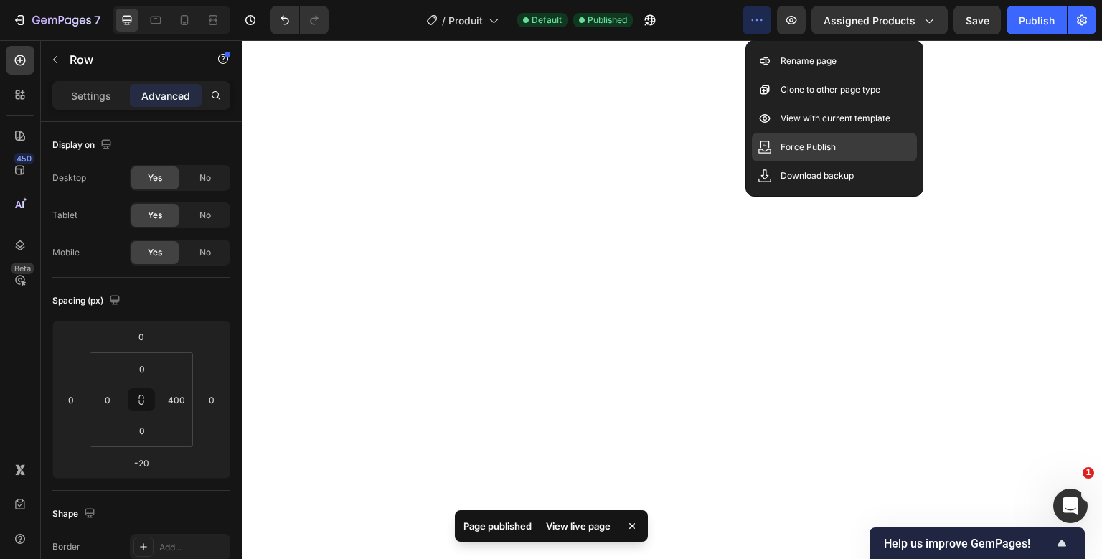
click at [774, 156] on div "Force Publish" at bounding box center [834, 147] width 165 height 29
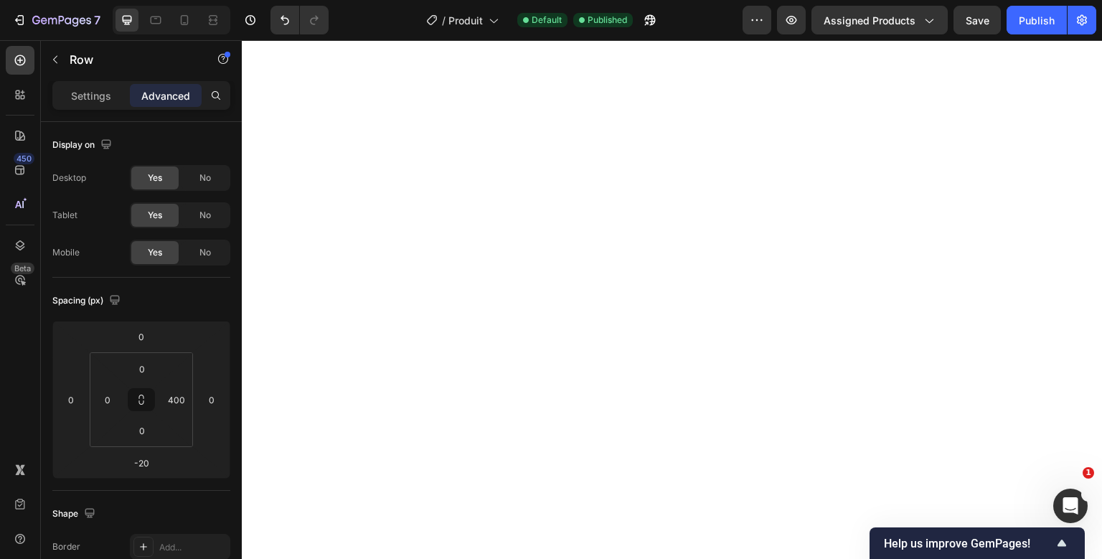
click at [110, 107] on div "Settings Advanced" at bounding box center [141, 95] width 178 height 29
click at [110, 102] on p "Settings" at bounding box center [91, 95] width 40 height 15
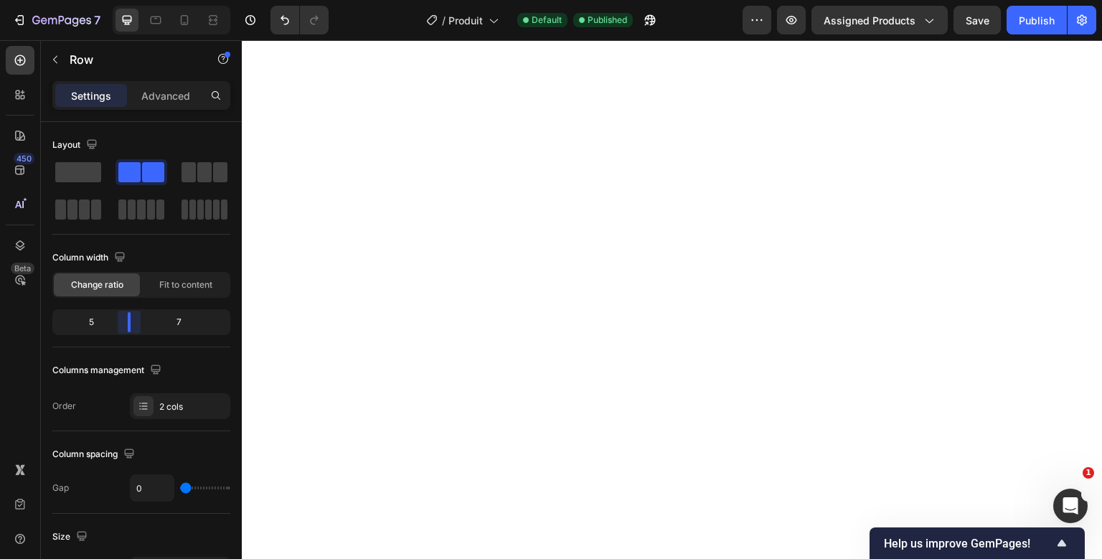
drag, startPoint x: 144, startPoint y: 329, endPoint x: 124, endPoint y: 334, distance: 20.0
click at [124, 334] on div "Layout Column width Change ratio Fit to content 5 7 Columns management Order 2 …" at bounding box center [141, 361] width 201 height 478
drag, startPoint x: 180, startPoint y: 83, endPoint x: 179, endPoint y: 90, distance: 7.9
click at [179, 90] on div "Settings Advanced" at bounding box center [141, 95] width 178 height 29
click at [179, 90] on p "Advanced" at bounding box center [165, 95] width 49 height 15
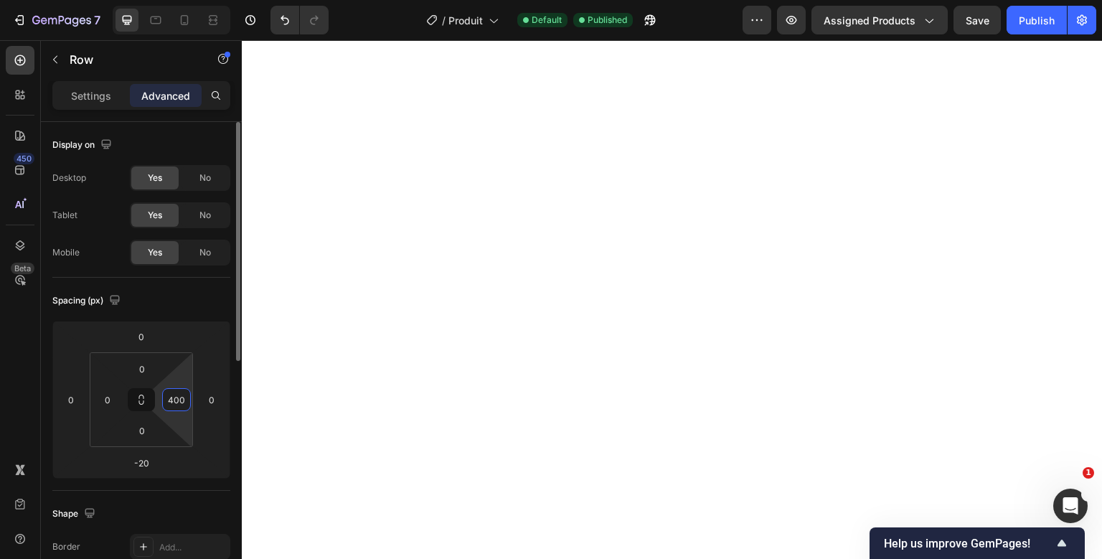
click at [179, 400] on input "400" at bounding box center [177, 400] width 22 height 22
type input "300"
click at [1025, 10] on button "Publish" at bounding box center [1037, 20] width 60 height 29
click at [70, 95] on div "Settings" at bounding box center [91, 95] width 72 height 23
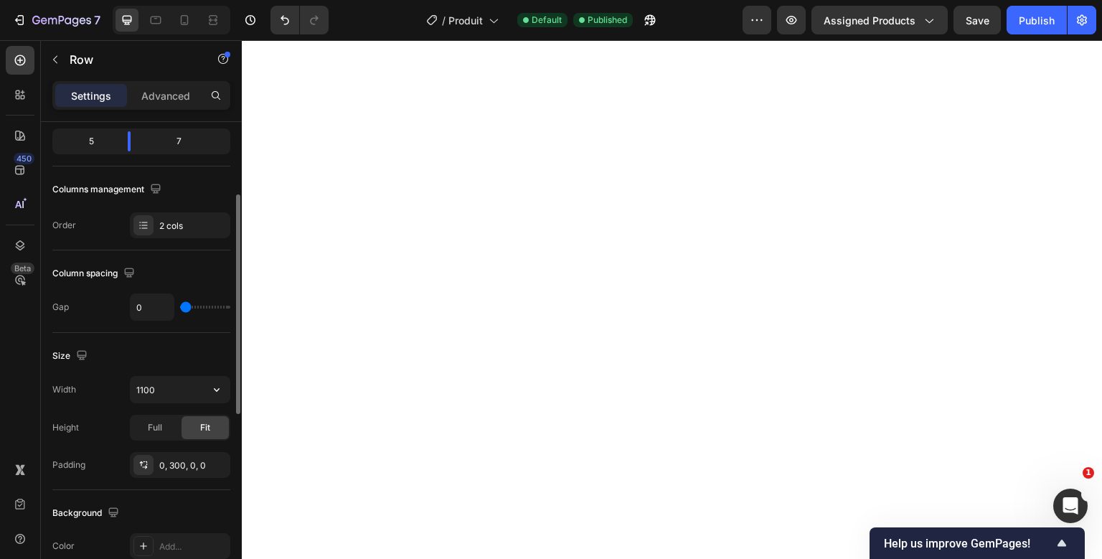
scroll to position [198, 0]
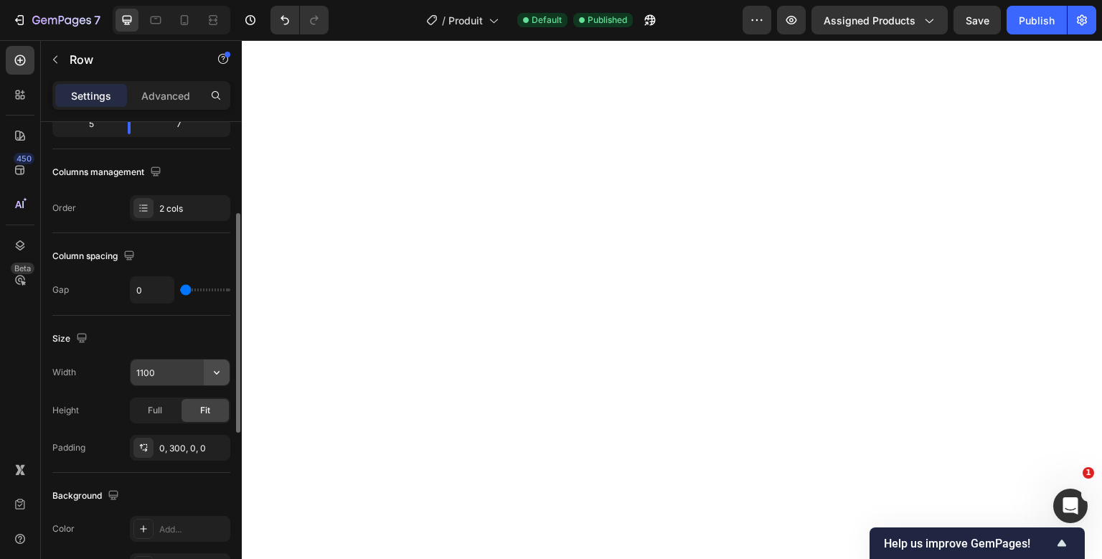
click at [213, 371] on icon "button" at bounding box center [217, 372] width 14 height 14
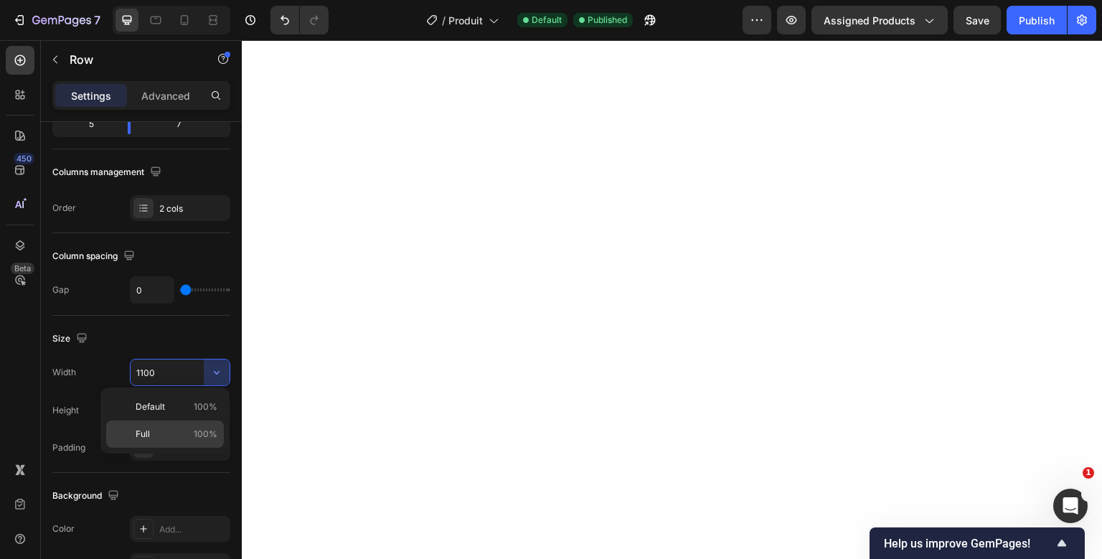
click at [166, 436] on p "Full 100%" at bounding box center [177, 434] width 82 height 13
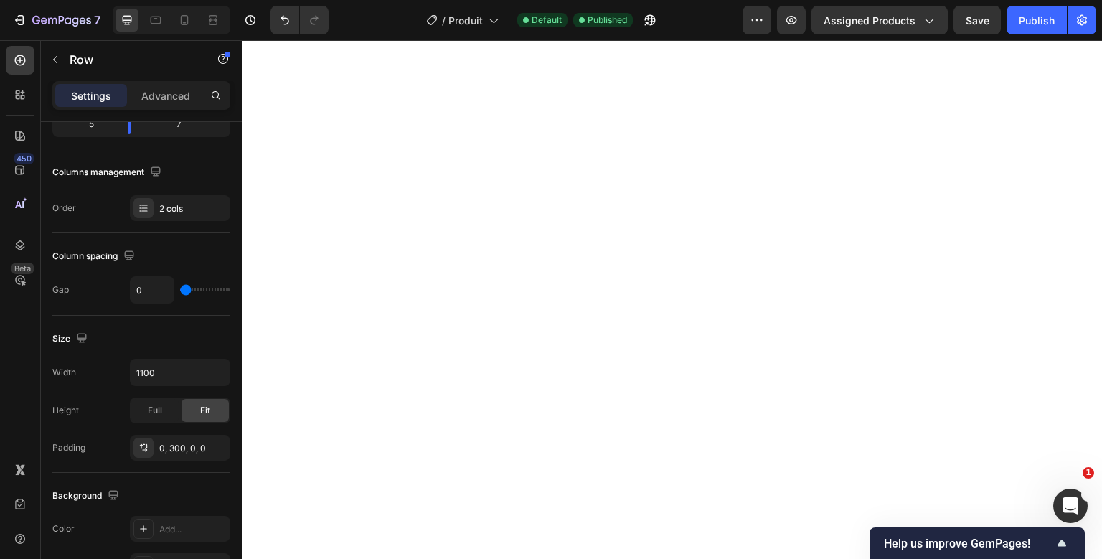
type input "100%"
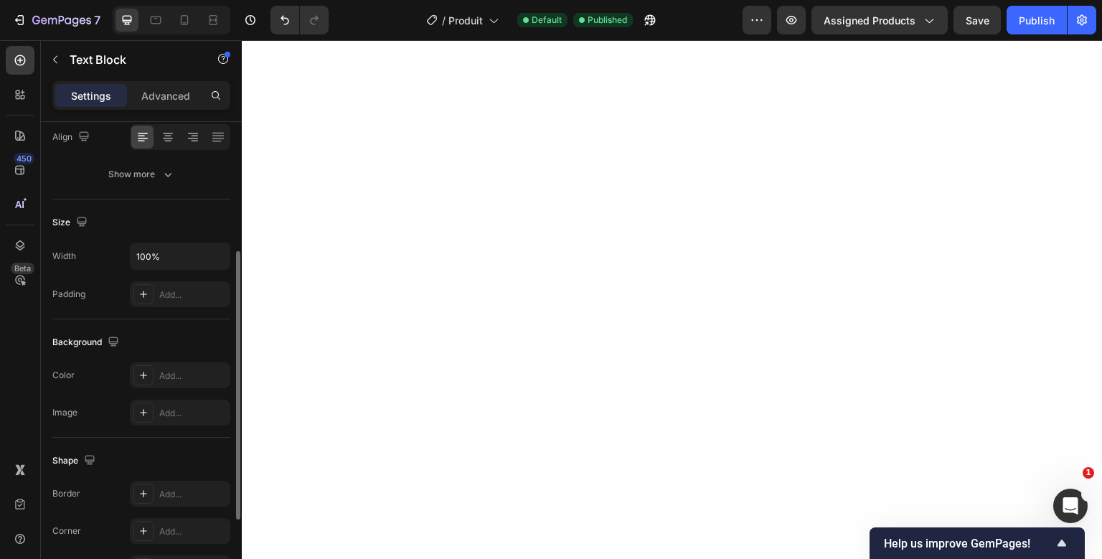
scroll to position [231, 0]
click at [154, 92] on p "Advanced" at bounding box center [165, 95] width 49 height 15
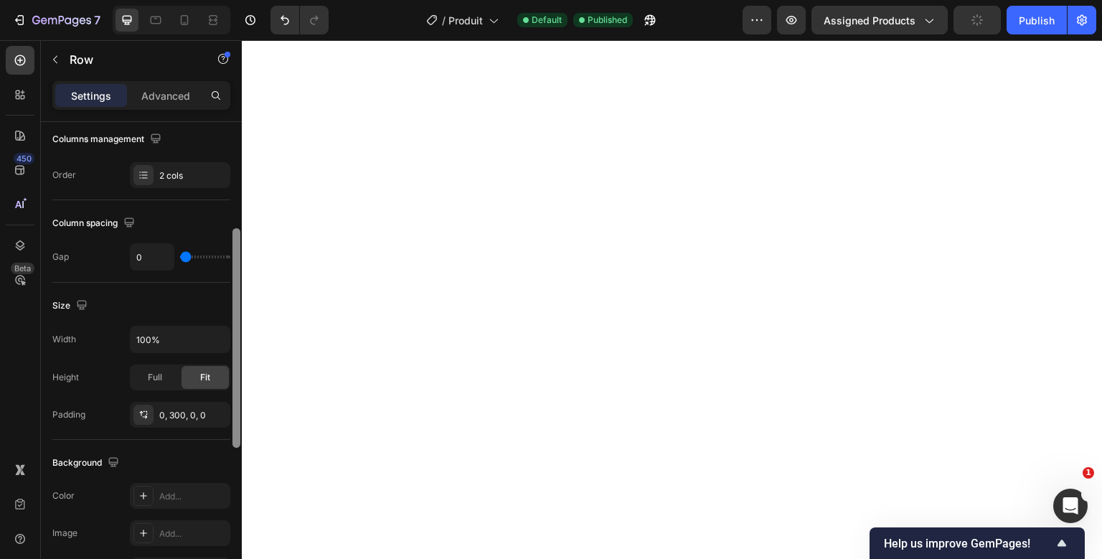
scroll to position [0, 0]
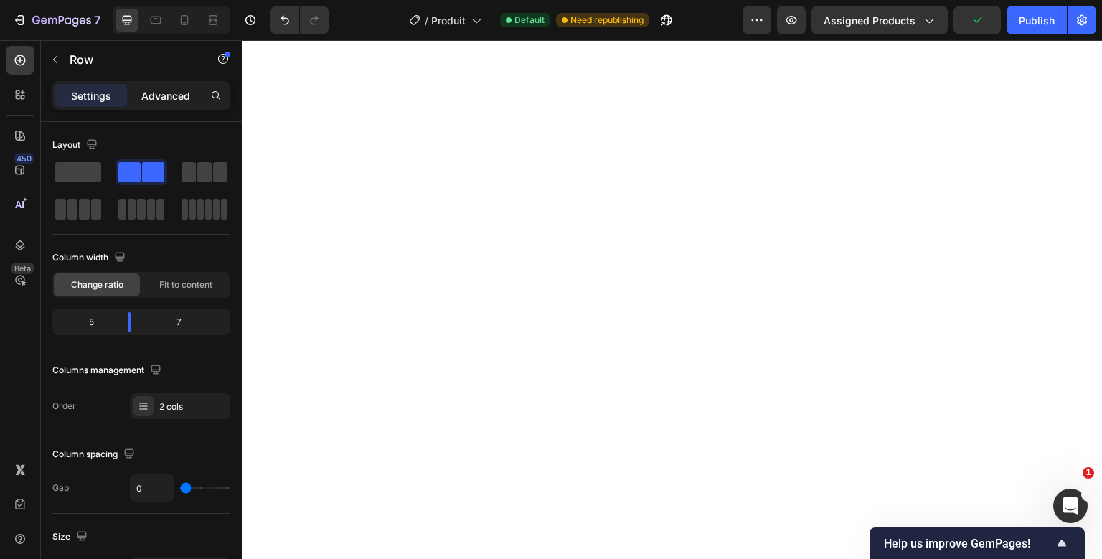
click at [171, 102] on p "Advanced" at bounding box center [165, 95] width 49 height 15
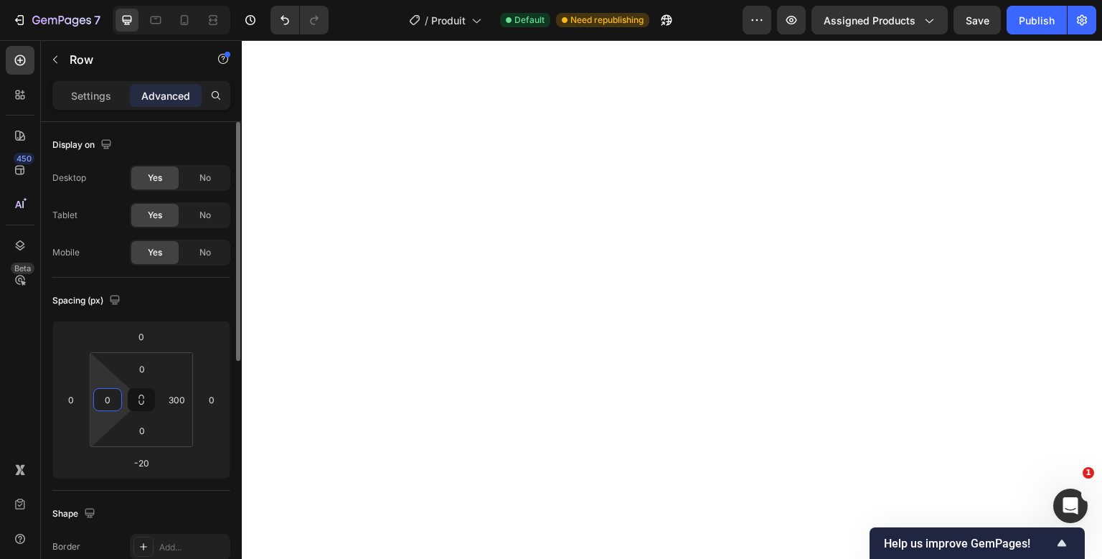
click at [110, 403] on input "0" at bounding box center [108, 400] width 22 height 22
click at [1012, 14] on button "Publish" at bounding box center [1037, 20] width 60 height 29
click at [120, 396] on div "50" at bounding box center [107, 399] width 29 height 23
click at [105, 396] on input "50" at bounding box center [108, 400] width 22 height 22
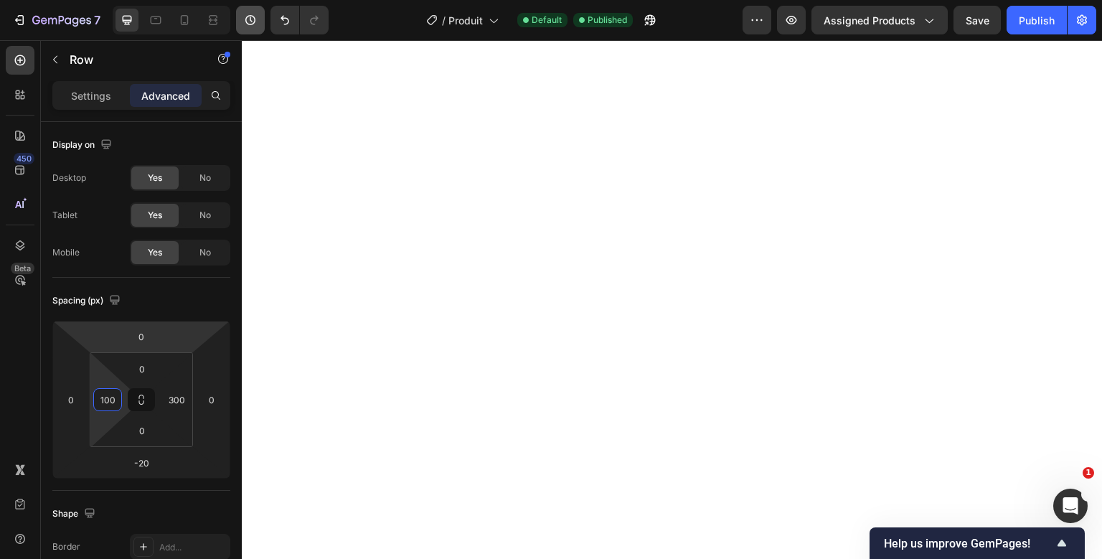
type input "100"
click at [107, 93] on p "Settings" at bounding box center [91, 95] width 40 height 15
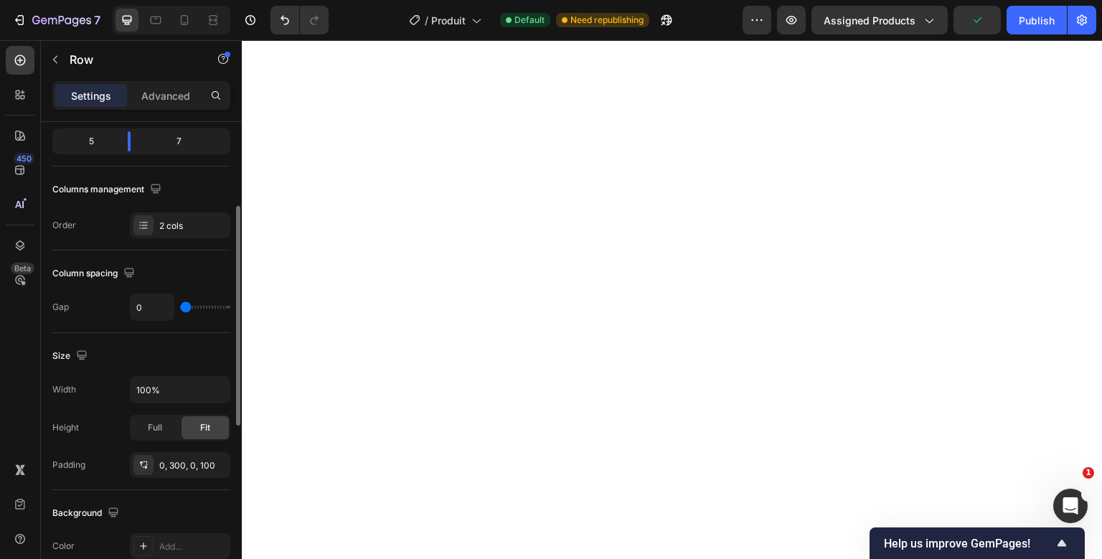
scroll to position [182, 0]
click at [155, 311] on input "0" at bounding box center [152, 306] width 43 height 26
type input "-30"
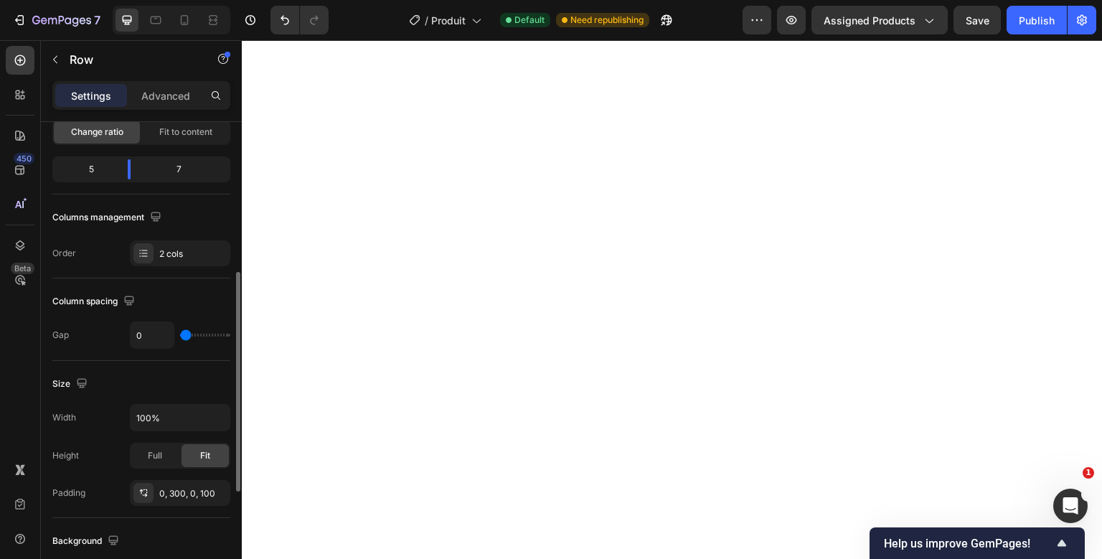
scroll to position [217, 0]
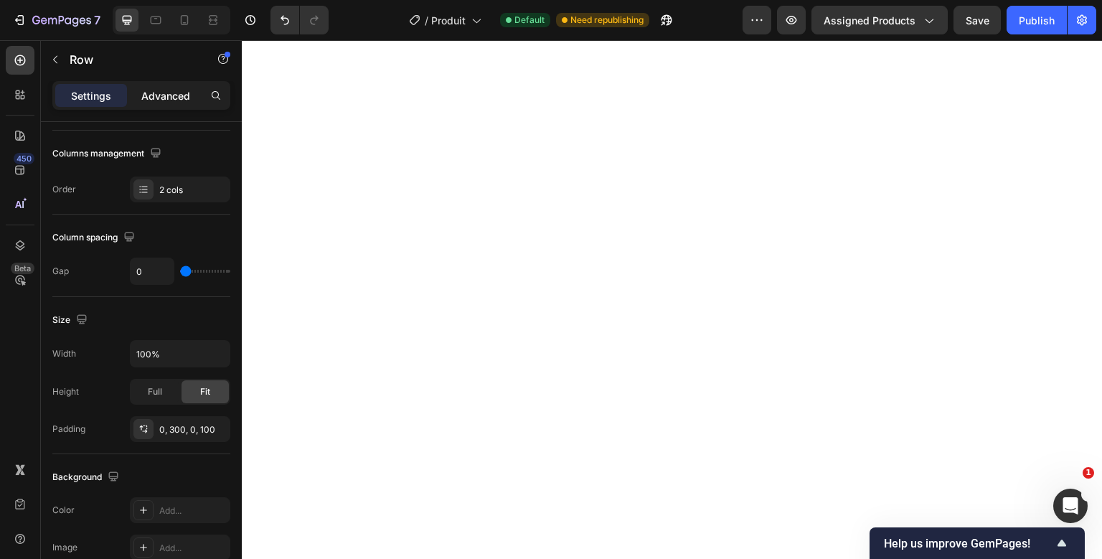
click at [150, 88] on p "Advanced" at bounding box center [165, 95] width 49 height 15
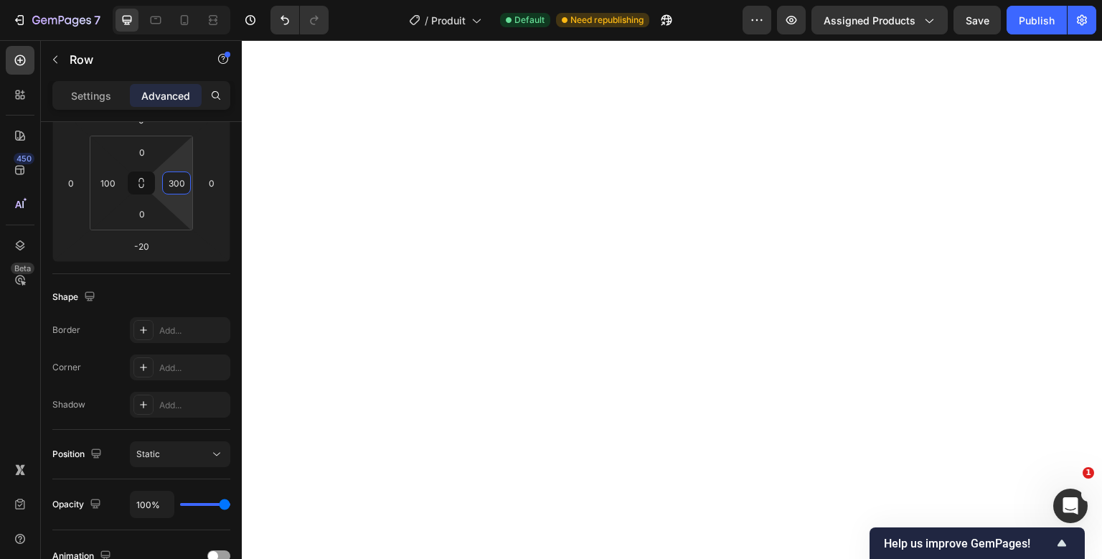
click at [178, 175] on input "300" at bounding box center [177, 183] width 22 height 22
type input "5"
type input "400"
click at [1031, 10] on button "Publish" at bounding box center [1037, 20] width 60 height 29
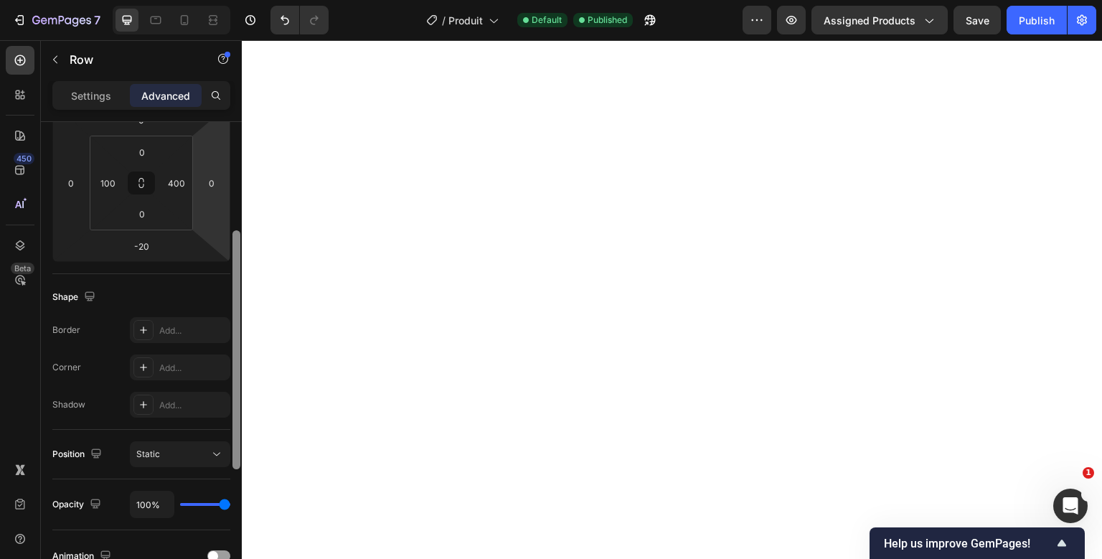
scroll to position [0, 0]
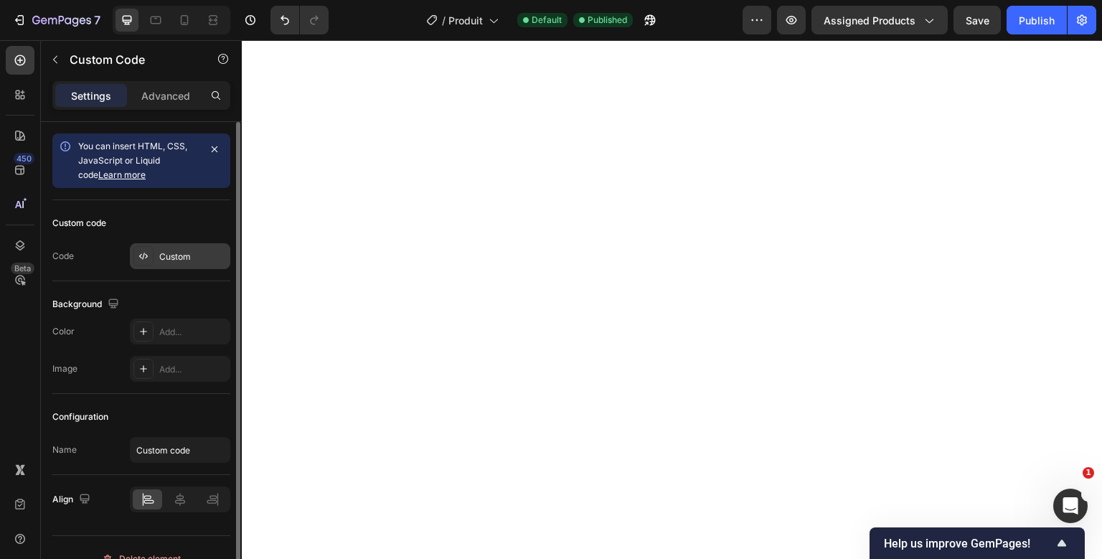
click at [179, 254] on div "Custom" at bounding box center [192, 256] width 67 height 13
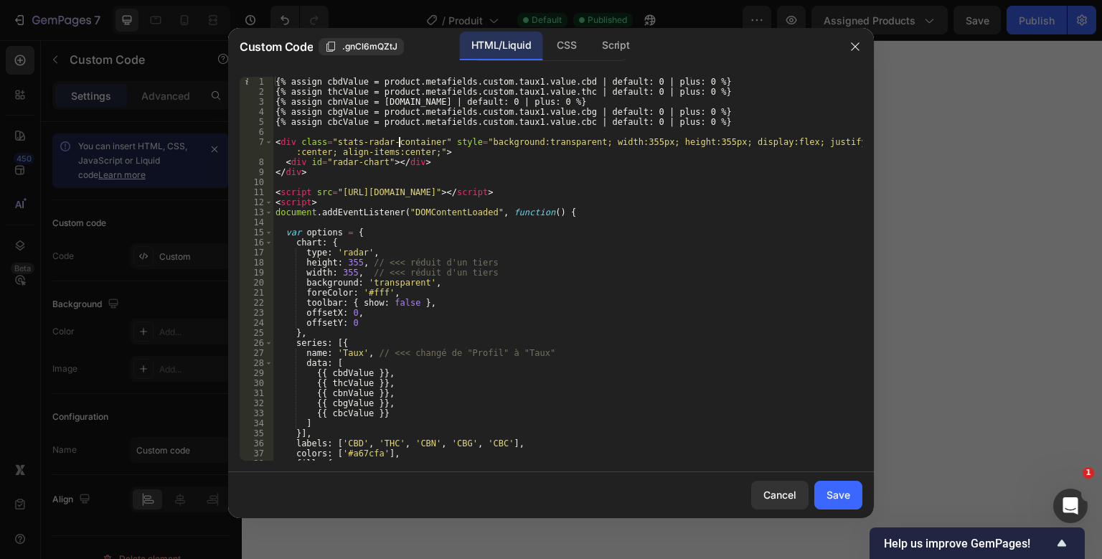
click at [400, 144] on div "{% assign cbdValue = product.metafields.custom.taux1.value.cbd | default: 0 | p…" at bounding box center [568, 279] width 590 height 404
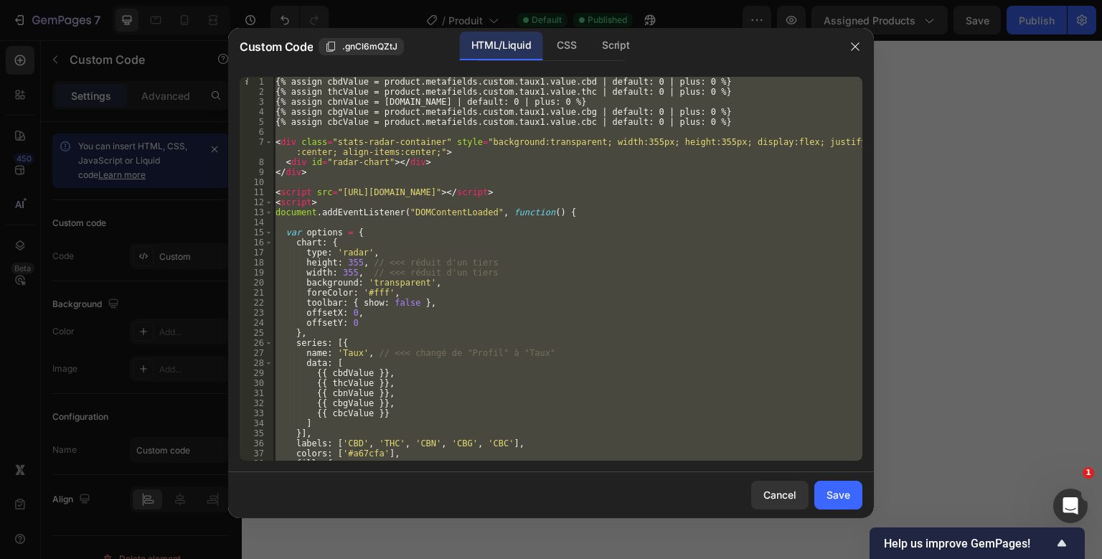
click at [400, 144] on div "{% assign cbdValue = product.metafields.custom.taux1.value.cbd | default: 0 | p…" at bounding box center [568, 279] width 590 height 404
type textarea "</script>"
paste textarea
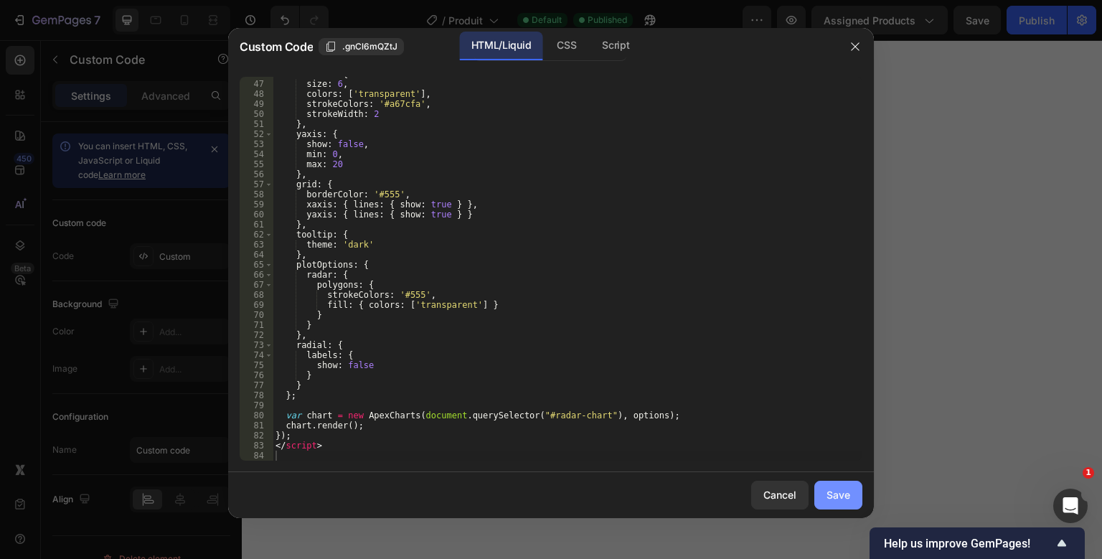
drag, startPoint x: 833, startPoint y: 510, endPoint x: 842, endPoint y: 495, distance: 17.7
click at [842, 495] on div "Cancel Save" at bounding box center [551, 495] width 646 height 46
click at [842, 495] on div "Save" at bounding box center [839, 494] width 24 height 15
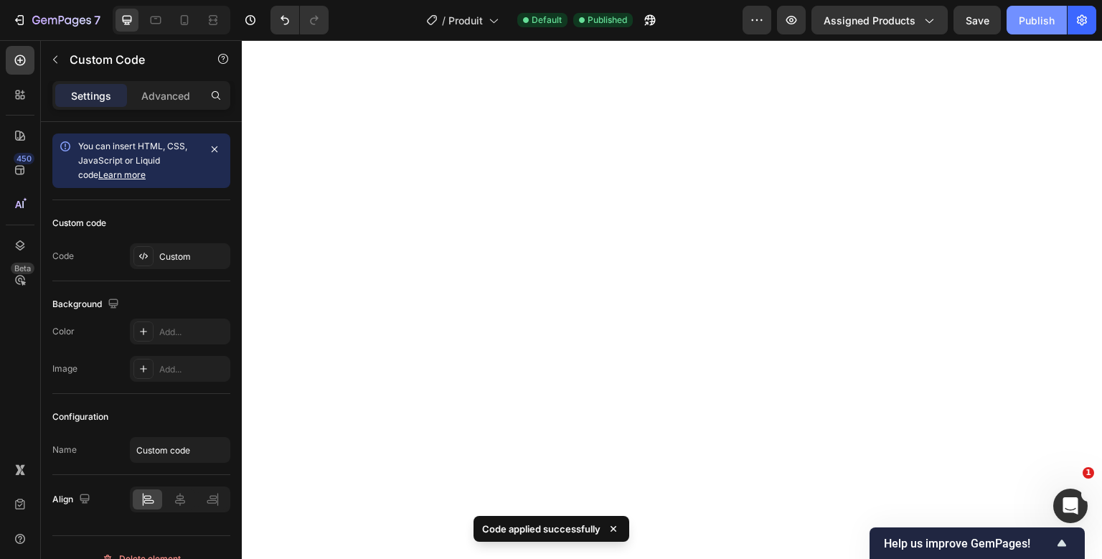
click at [1020, 18] on div "Publish" at bounding box center [1037, 20] width 36 height 15
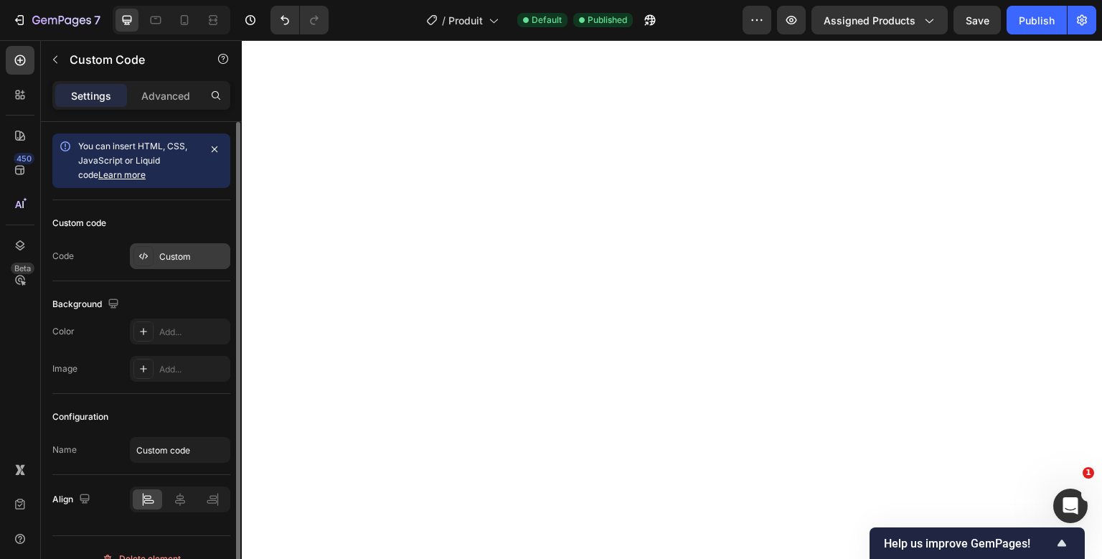
click at [151, 253] on div at bounding box center [143, 256] width 20 height 20
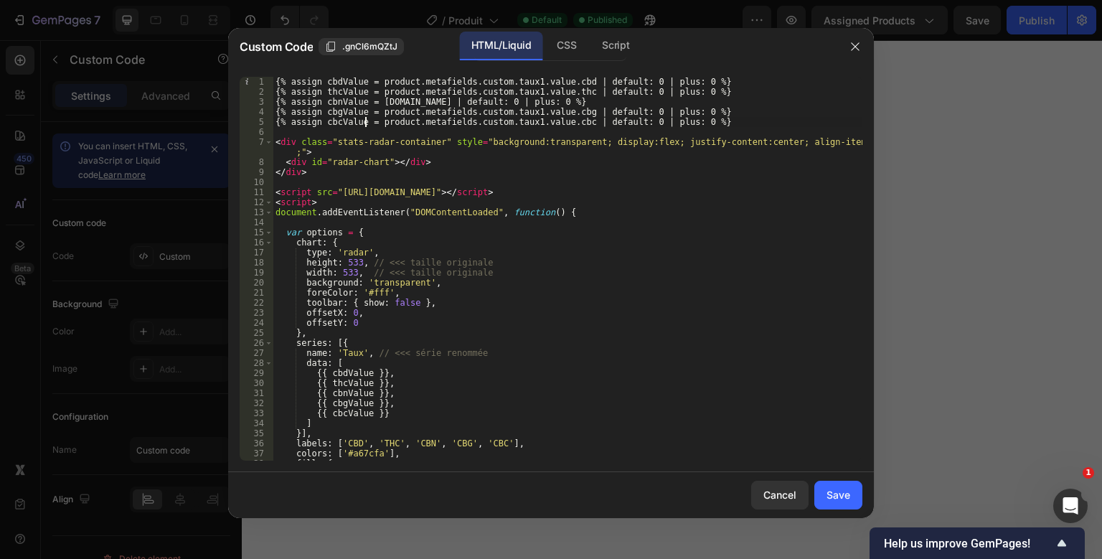
click at [366, 117] on div "{% assign cbdValue = product.metafields.custom.taux1.value.cbd | default: 0 | p…" at bounding box center [568, 279] width 590 height 404
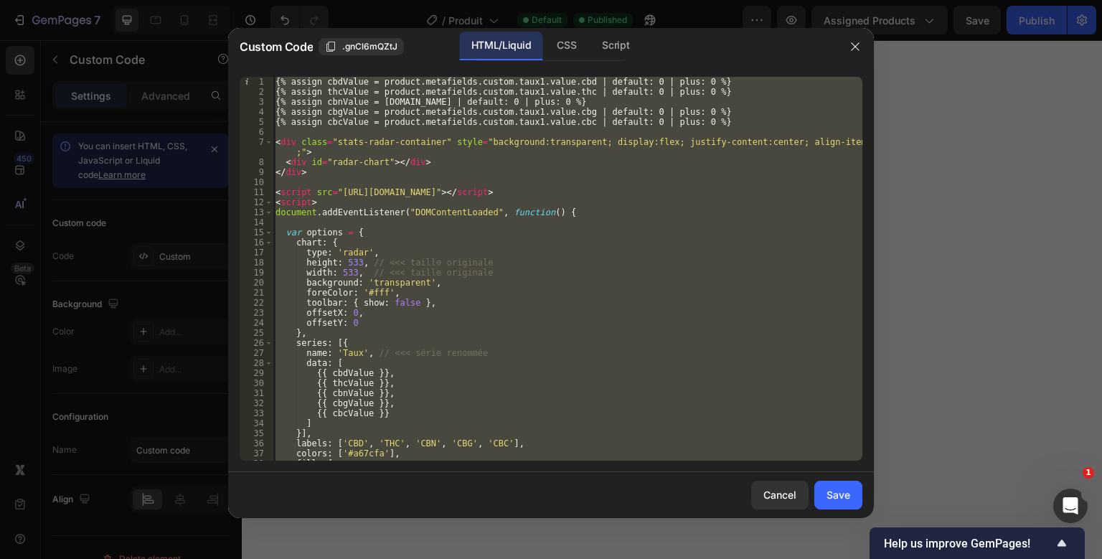
click at [366, 117] on div "{% assign cbdValue = product.metafields.custom.taux1.value.cbd | default: 0 | p…" at bounding box center [568, 279] width 590 height 404
type textarea "</script>"
paste textarea
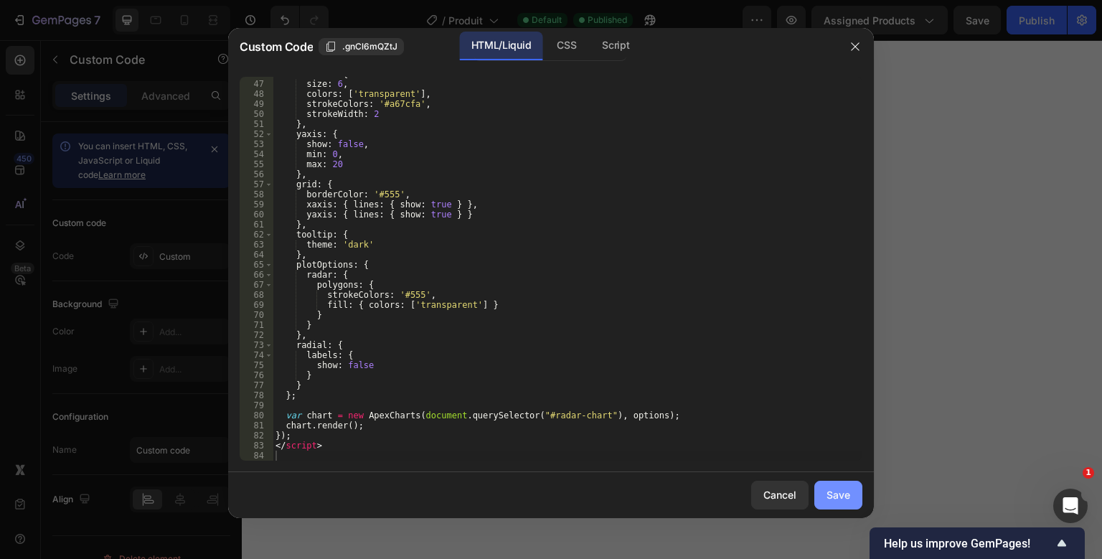
click at [820, 486] on button "Save" at bounding box center [838, 495] width 48 height 29
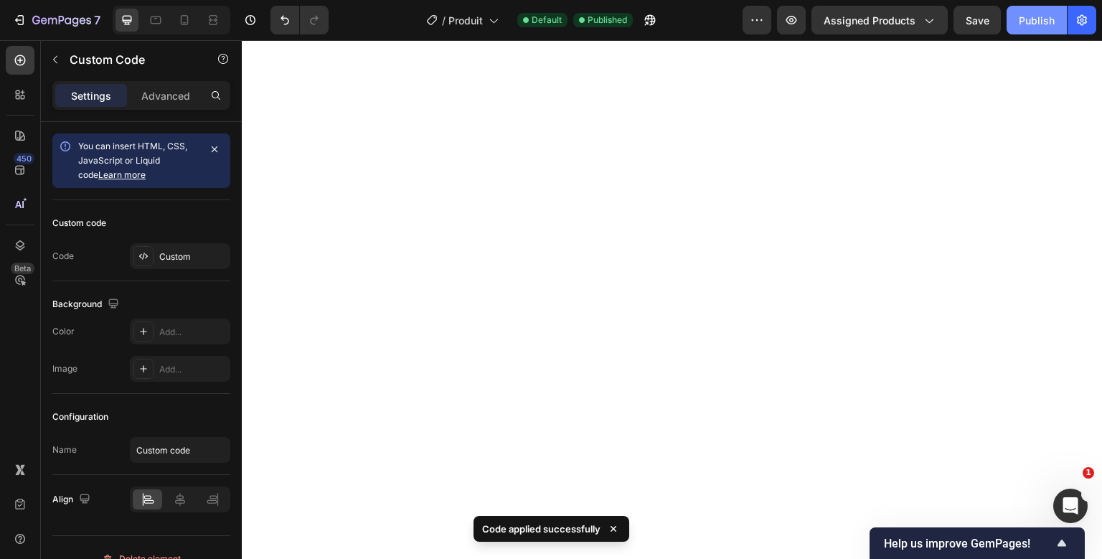
click at [1008, 15] on button "Publish" at bounding box center [1037, 20] width 60 height 29
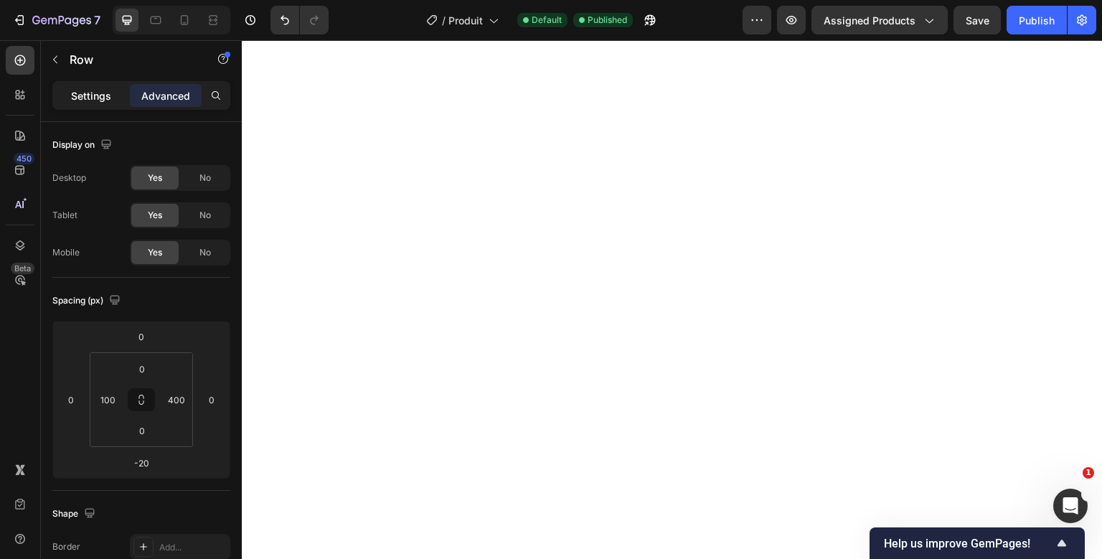
click at [118, 91] on div "Settings" at bounding box center [91, 95] width 72 height 23
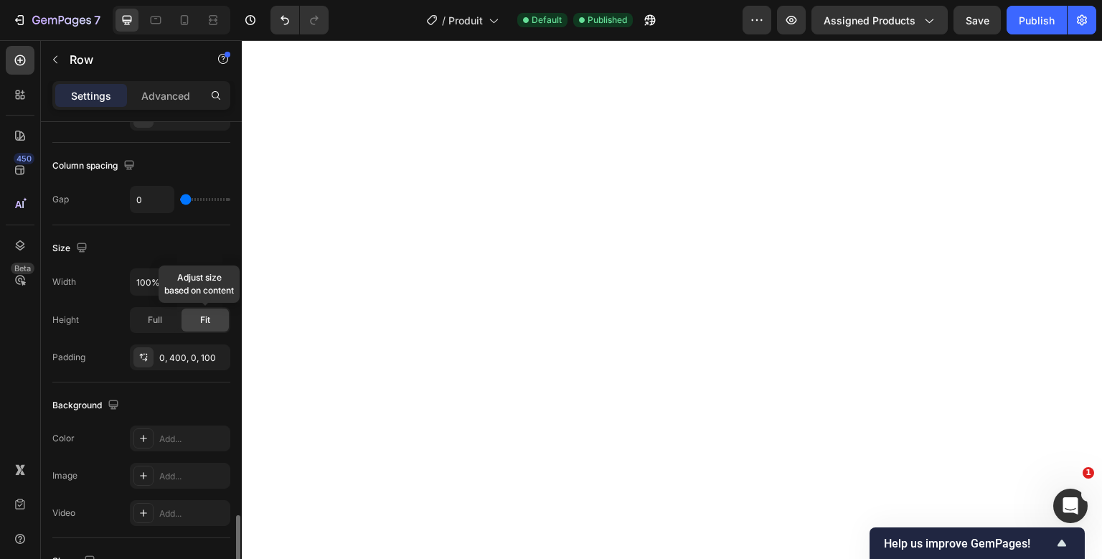
scroll to position [559, 0]
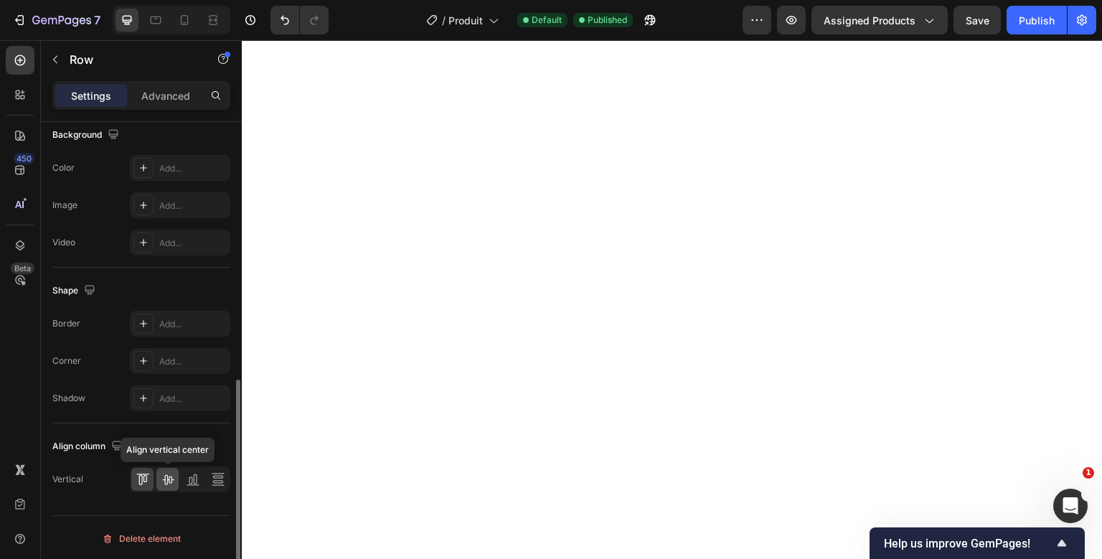
click at [171, 475] on icon at bounding box center [168, 479] width 14 height 14
click at [186, 97] on p "Advanced" at bounding box center [165, 95] width 49 height 15
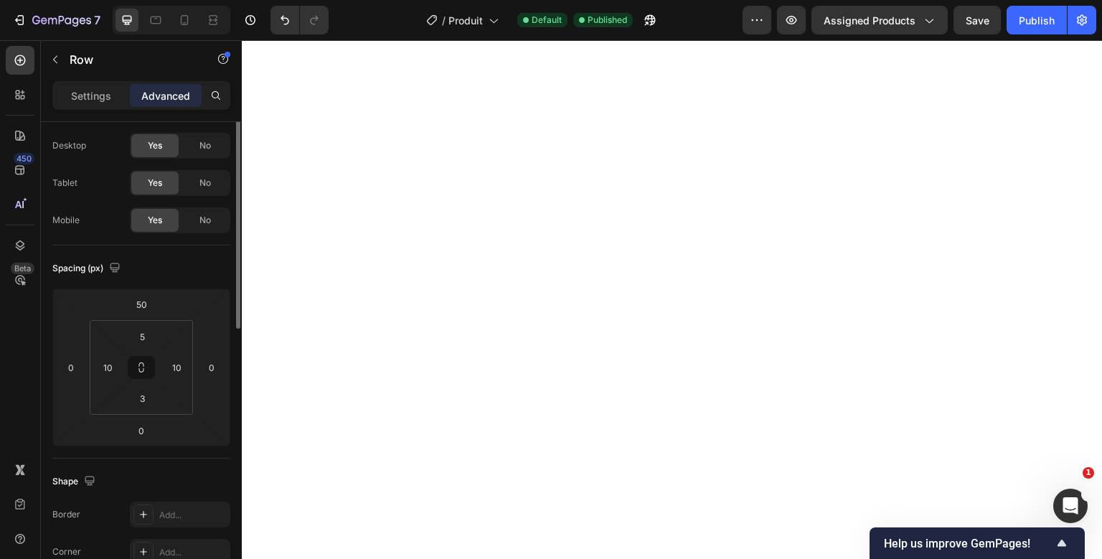
scroll to position [0, 0]
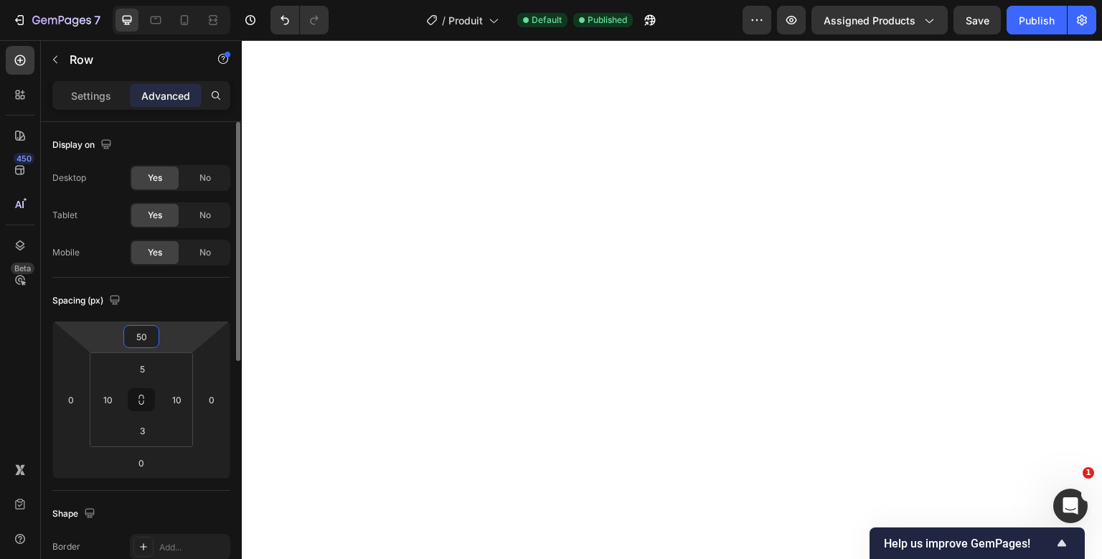
click at [137, 341] on input "50" at bounding box center [141, 337] width 29 height 22
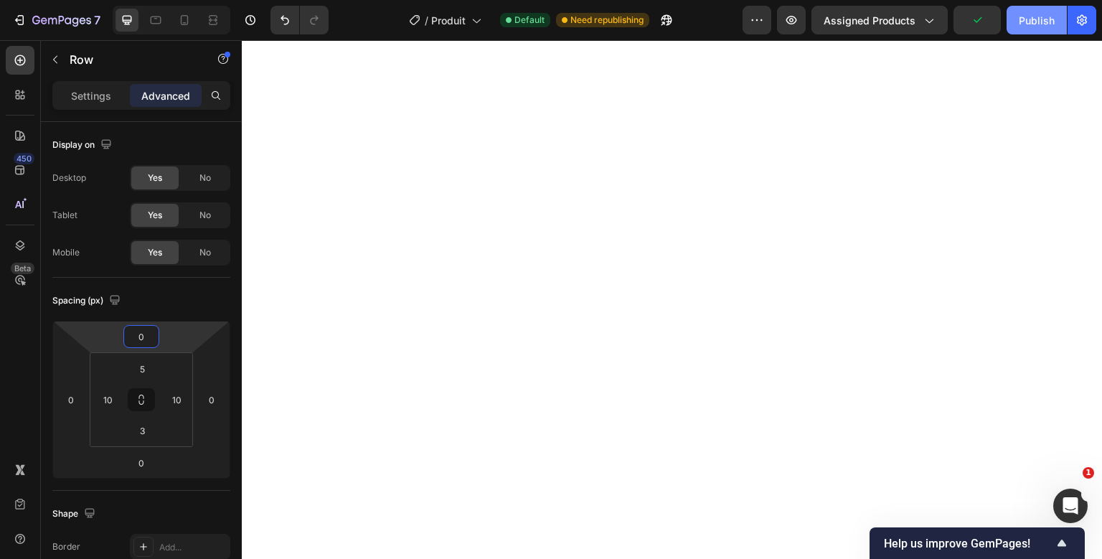
type input "0"
click at [1014, 19] on button "Publish" at bounding box center [1037, 20] width 60 height 29
click at [110, 105] on div "Settings Advanced" at bounding box center [141, 95] width 178 height 29
click at [110, 105] on div "Settings" at bounding box center [91, 95] width 72 height 23
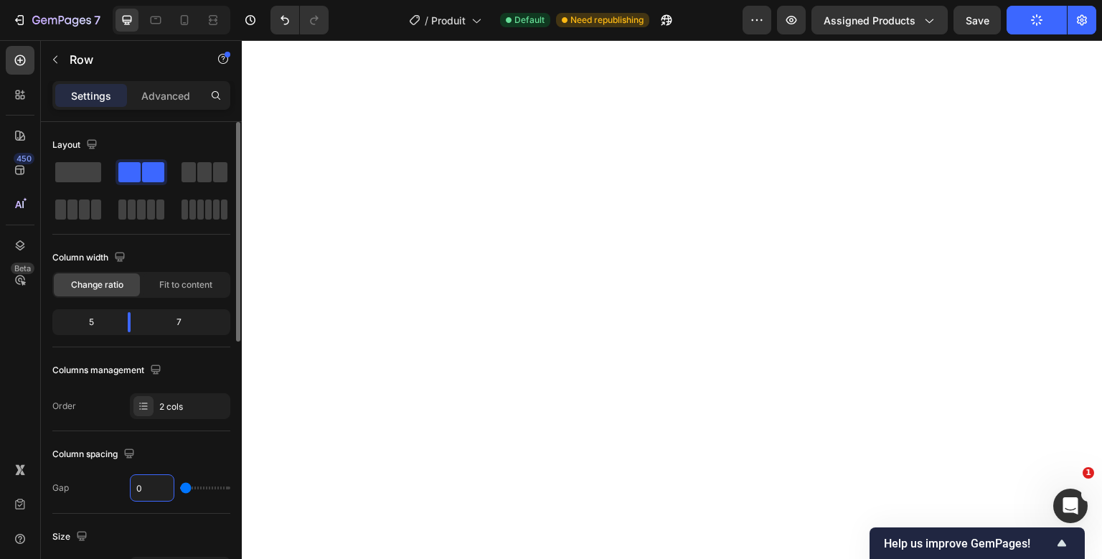
click at [135, 486] on input "0" at bounding box center [152, 488] width 43 height 26
type input "2"
type input "20"
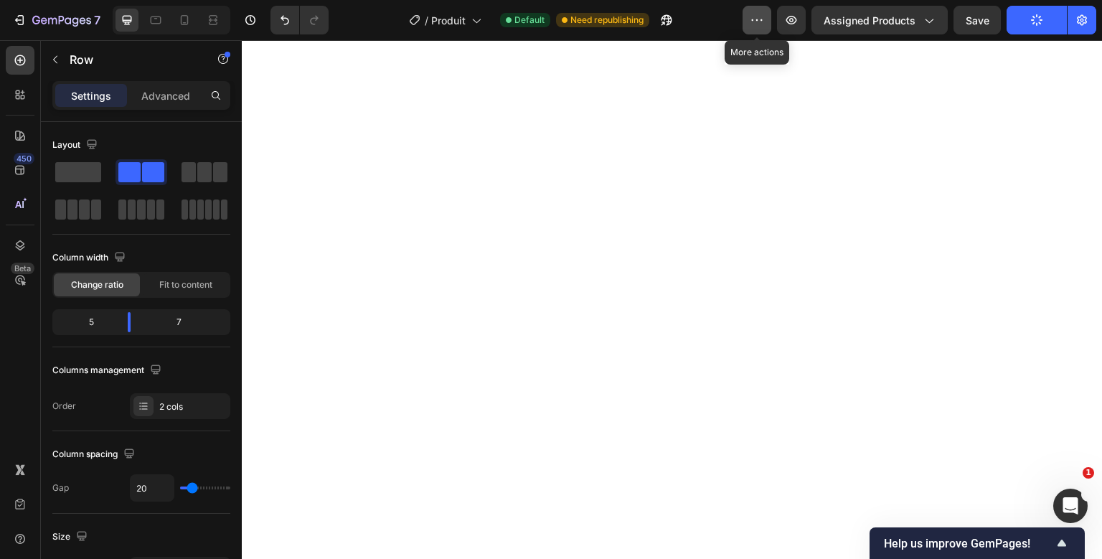
click at [755, 26] on icon "button" at bounding box center [757, 20] width 14 height 14
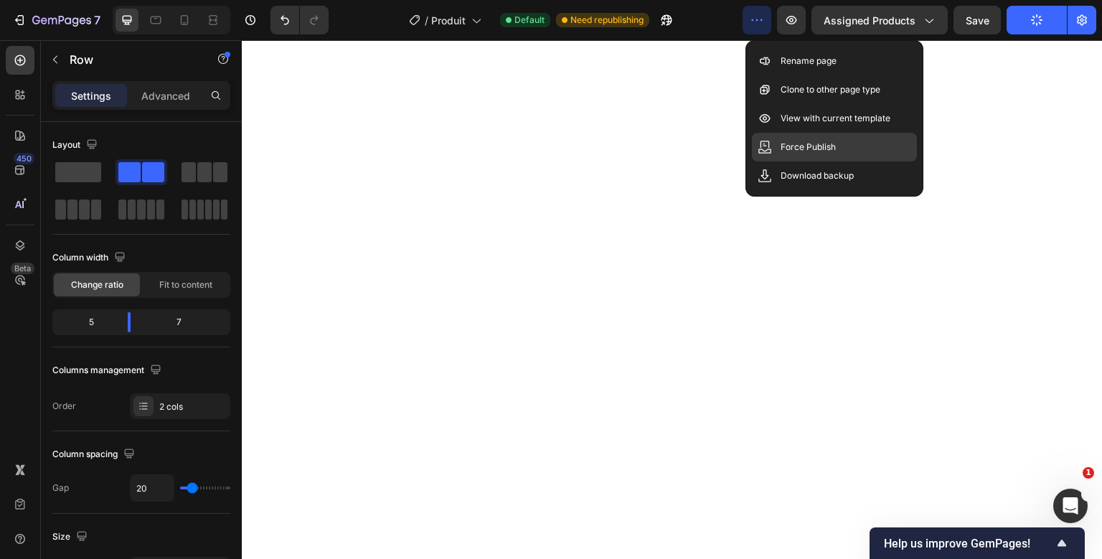
click at [773, 147] on div "Force Publish" at bounding box center [834, 147] width 165 height 29
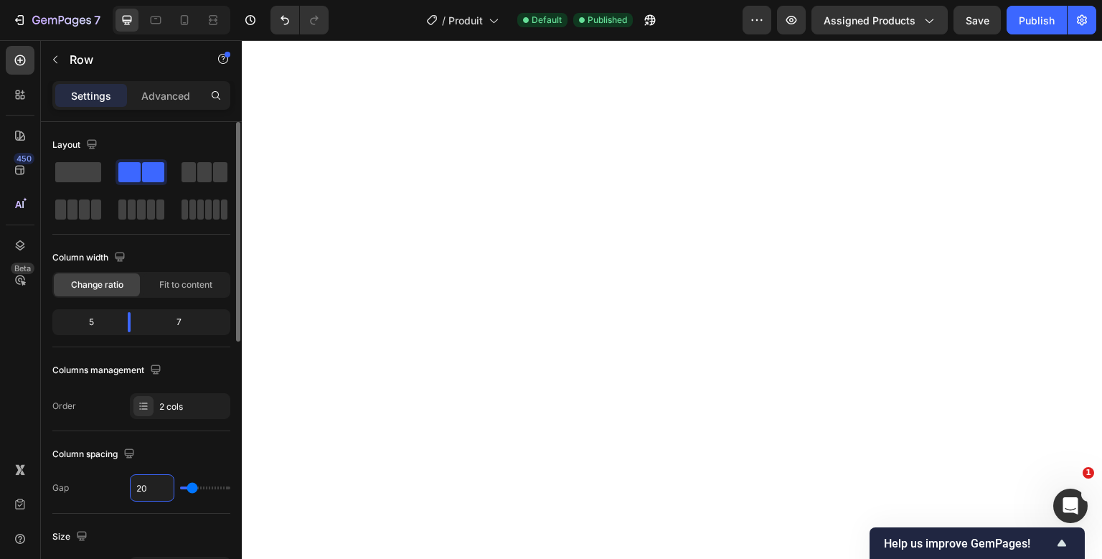
click at [151, 479] on input "20" at bounding box center [152, 488] width 43 height 26
type input "5"
type input "50"
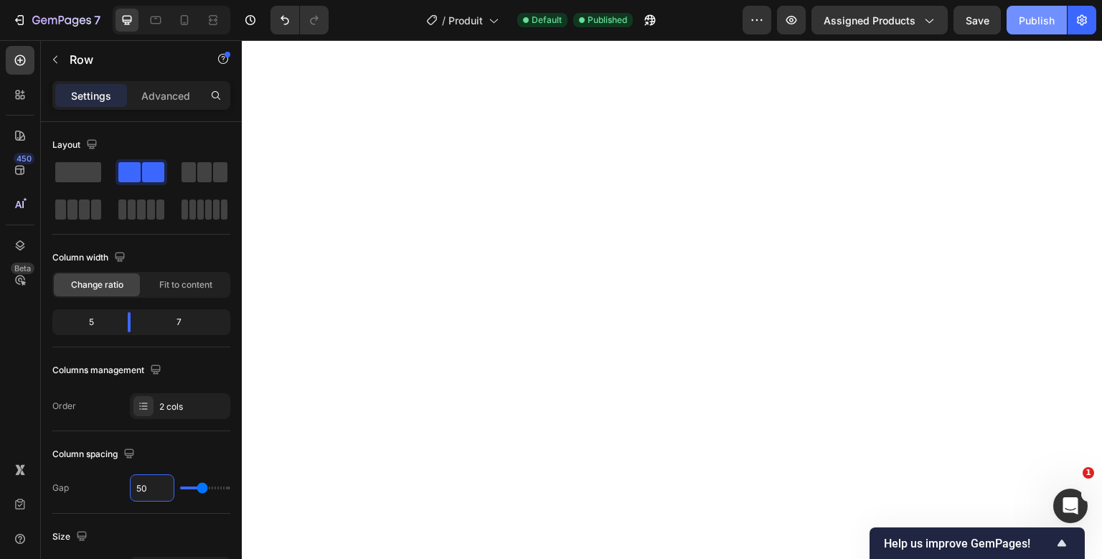
type input "50"
click at [1020, 17] on button "Publish" at bounding box center [1037, 20] width 60 height 29
click at [83, 166] on span at bounding box center [78, 172] width 46 height 20
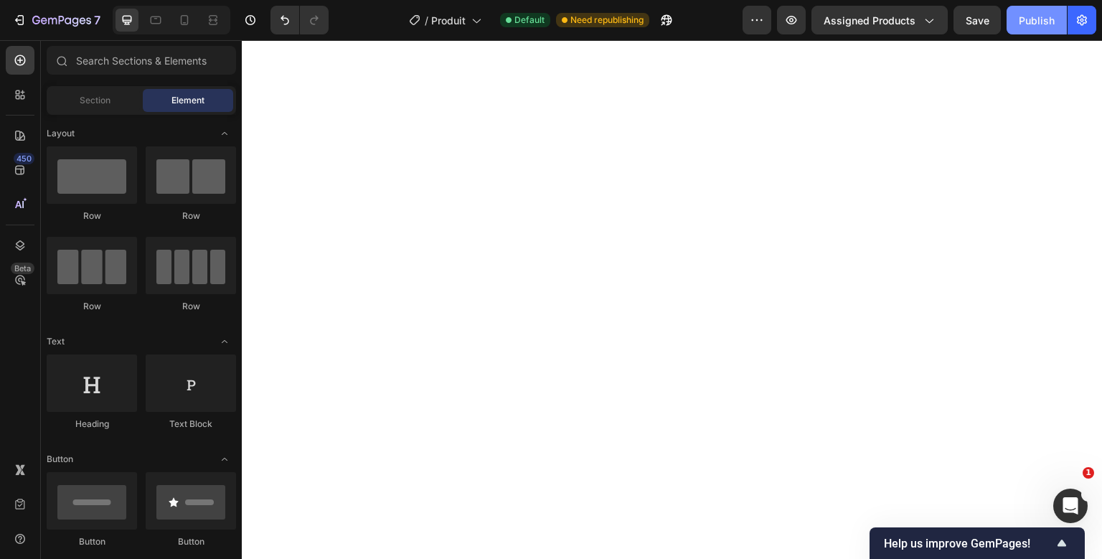
click at [1029, 12] on button "Publish" at bounding box center [1037, 20] width 60 height 29
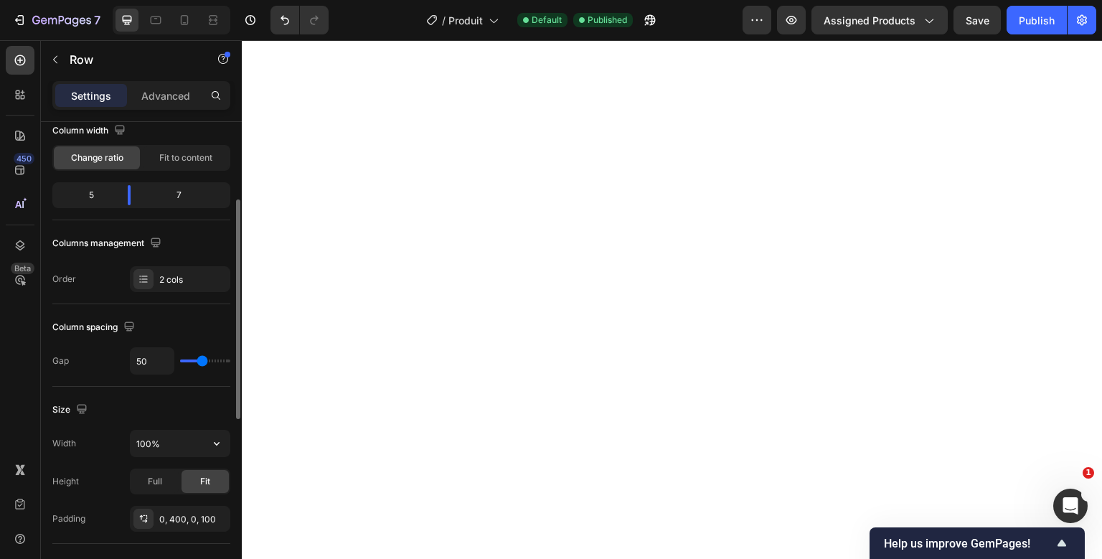
scroll to position [170, 0]
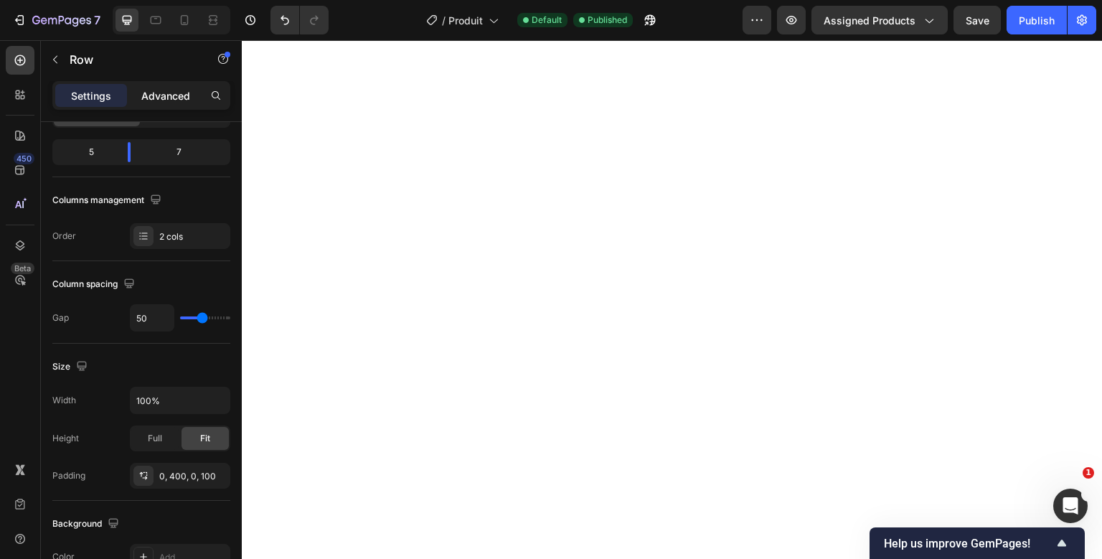
click at [170, 89] on p "Advanced" at bounding box center [165, 95] width 49 height 15
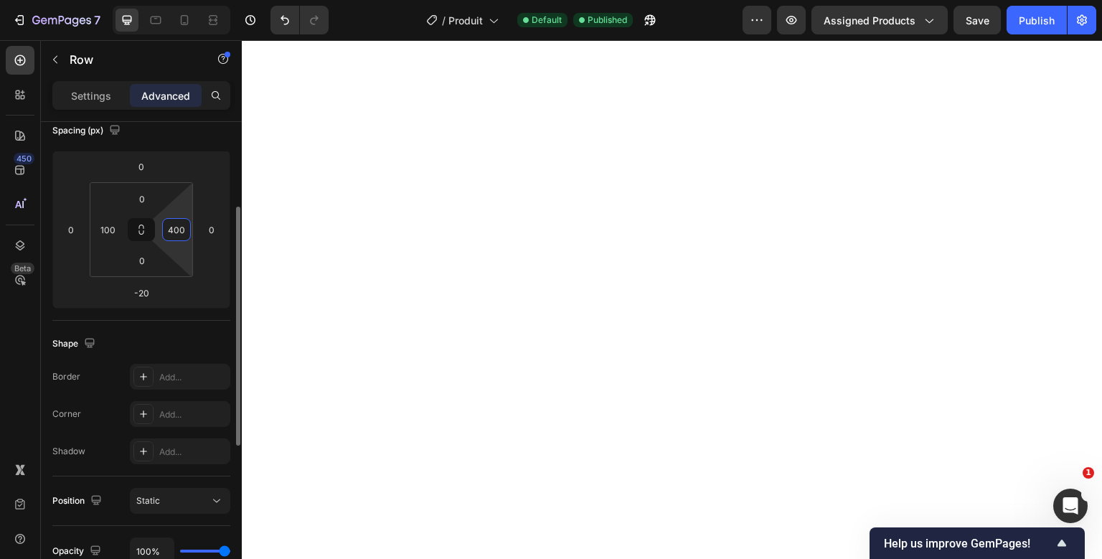
click at [170, 227] on input "400" at bounding box center [177, 230] width 22 height 22
type input "350"
click at [1034, 21] on div "Publish" at bounding box center [1037, 20] width 36 height 15
click at [106, 98] on p "Settings" at bounding box center [91, 95] width 40 height 15
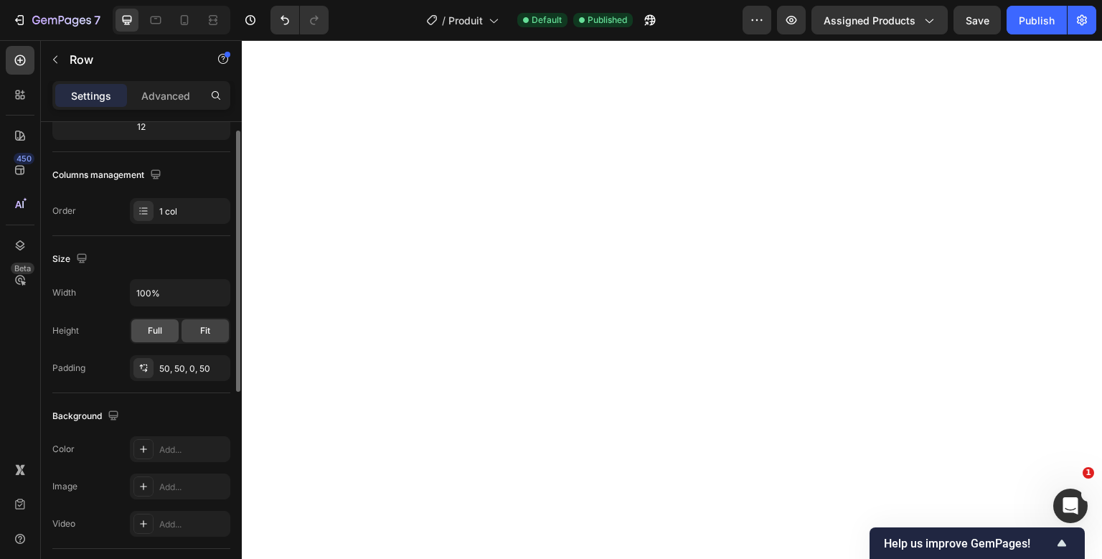
scroll to position [0, 0]
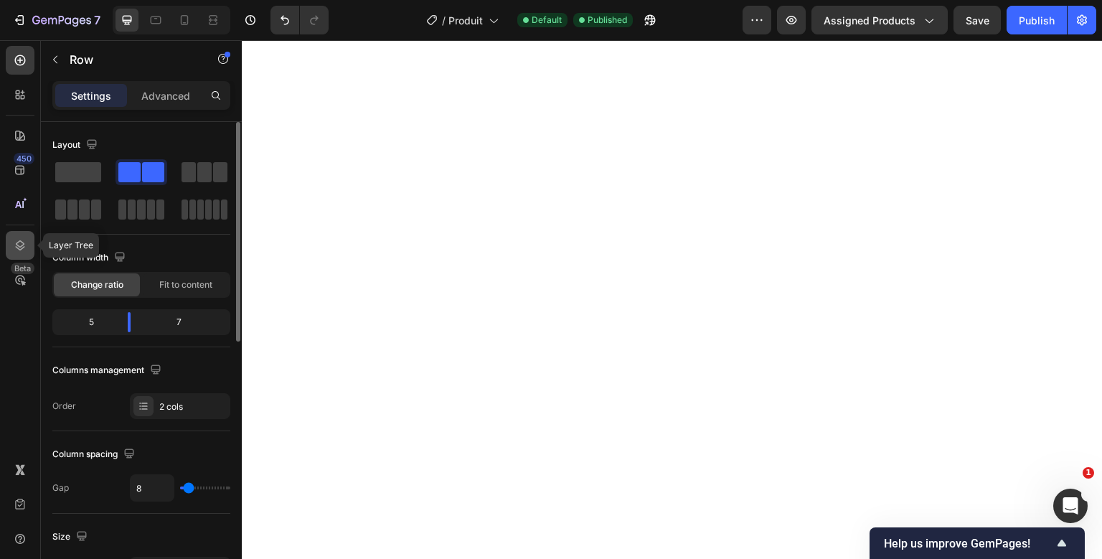
click at [22, 252] on icon at bounding box center [20, 245] width 14 height 14
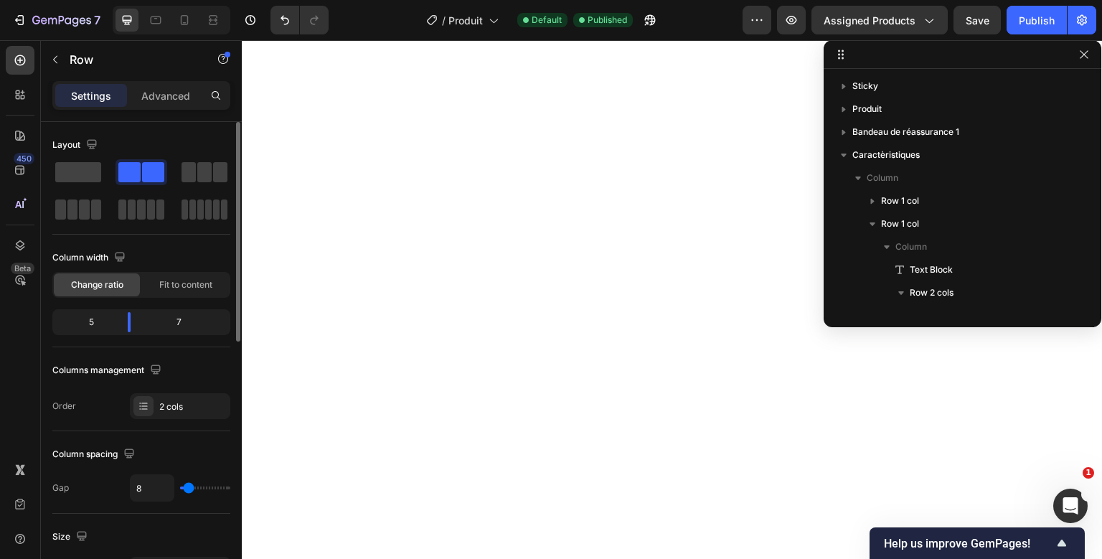
scroll to position [179, 0]
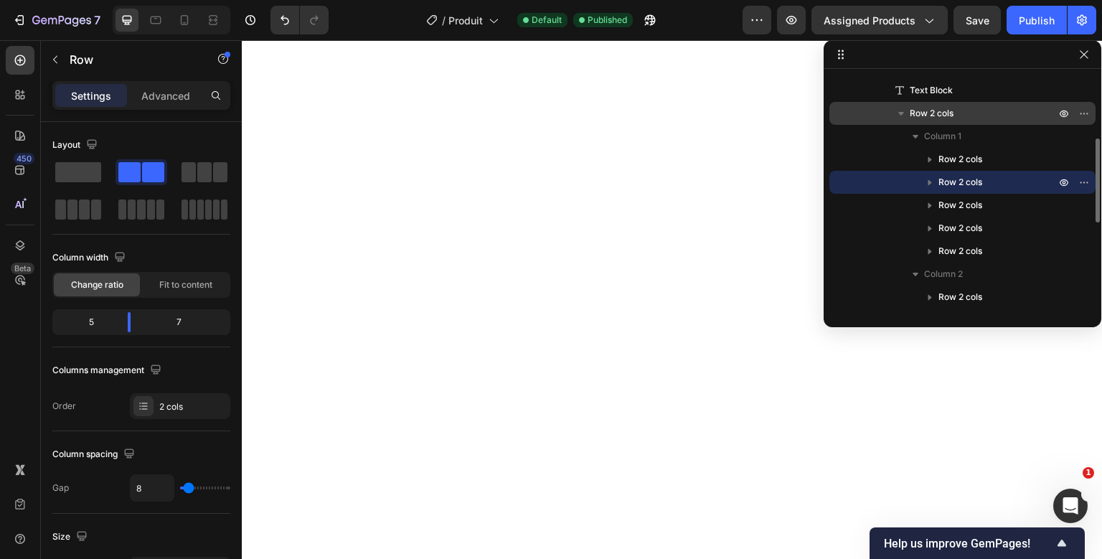
click at [961, 116] on p "Row 2 cols" at bounding box center [984, 113] width 149 height 14
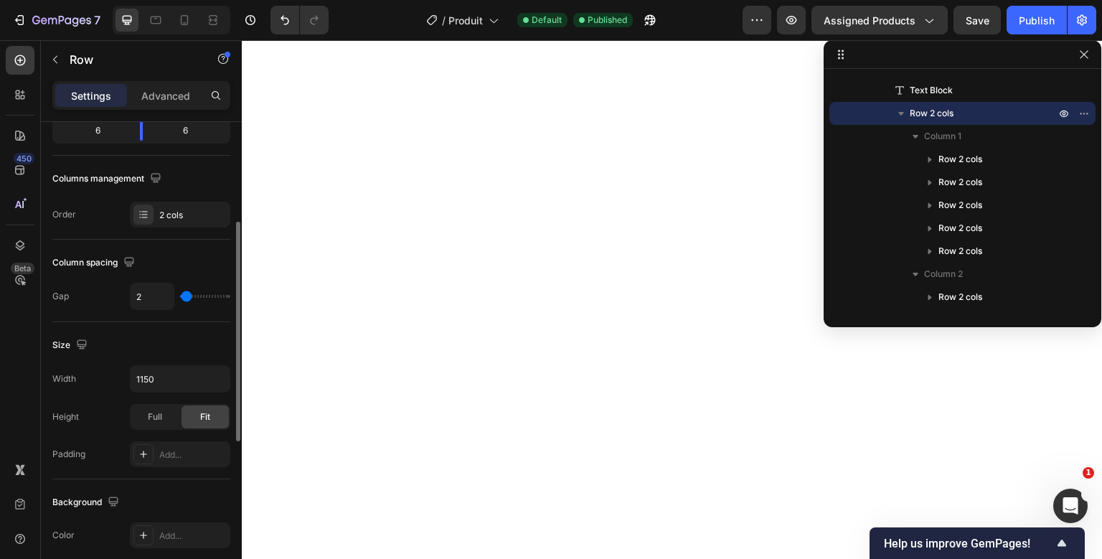
scroll to position [215, 0]
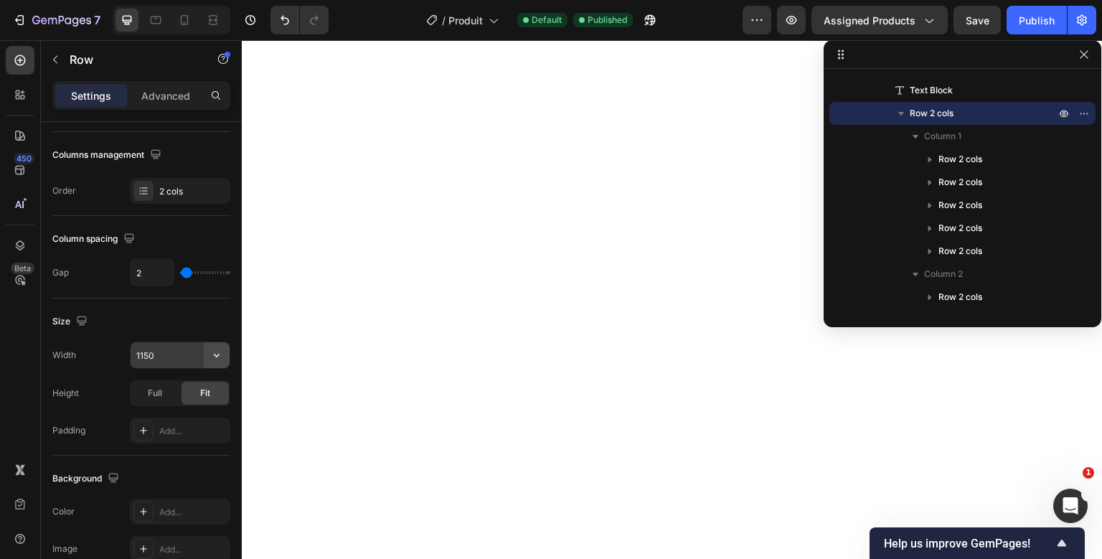
click at [207, 349] on button "button" at bounding box center [217, 355] width 26 height 26
click at [141, 356] on input "1150" at bounding box center [180, 355] width 99 height 26
click at [275, 22] on button "Undo/Redo" at bounding box center [285, 20] width 29 height 29
click at [208, 352] on button "button" at bounding box center [217, 355] width 26 height 26
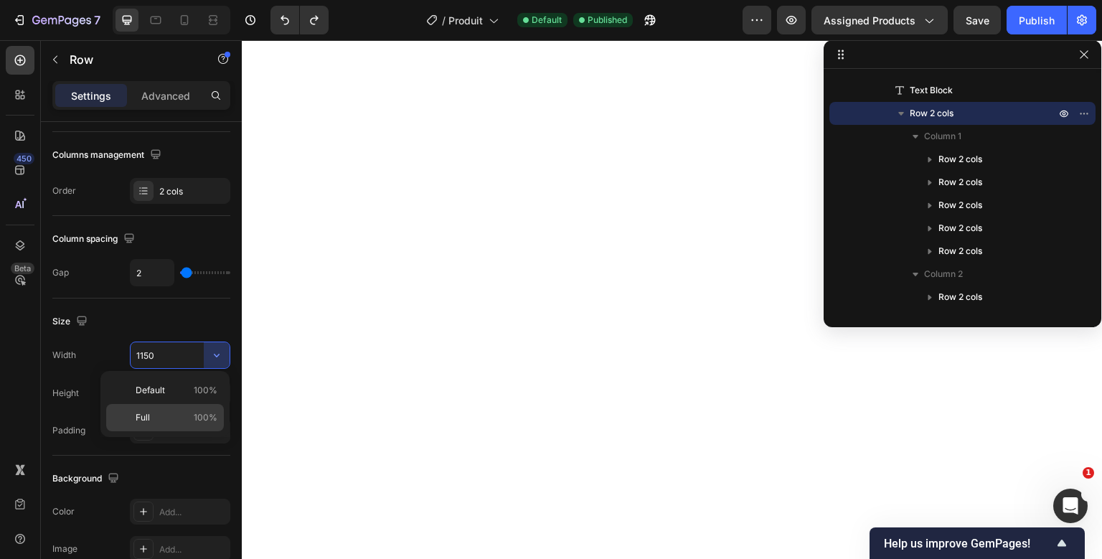
click at [187, 415] on p "Full 100%" at bounding box center [177, 417] width 82 height 13
type input "100%"
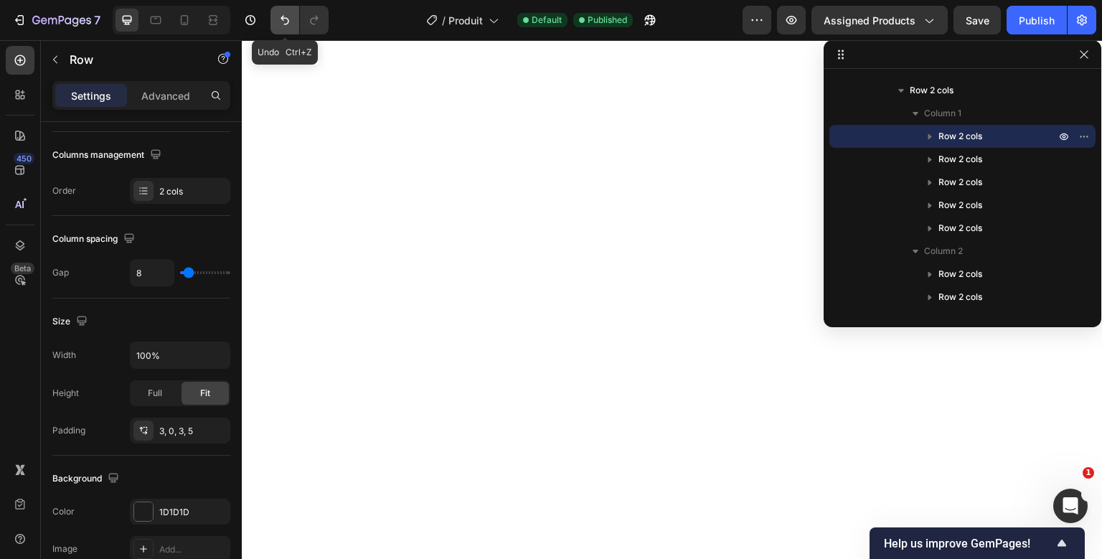
click at [286, 12] on button "Undo/Redo" at bounding box center [285, 20] width 29 height 29
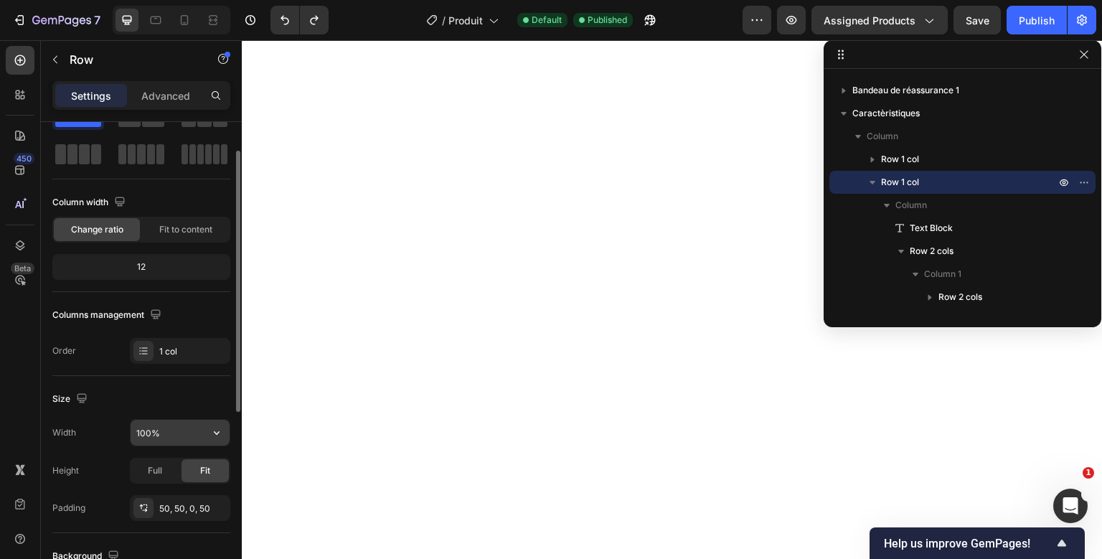
scroll to position [55, 0]
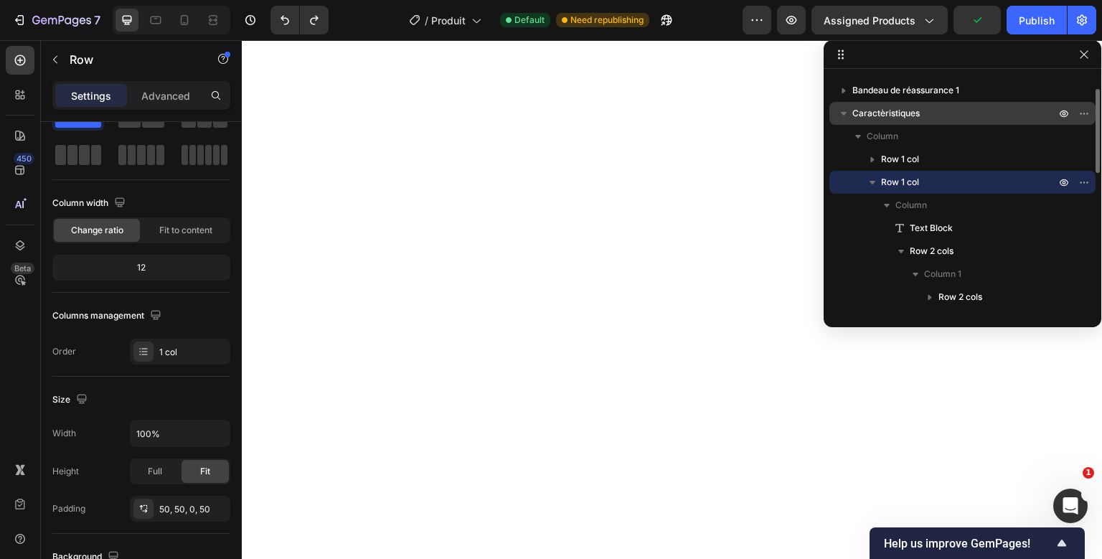
click at [916, 110] on span "Caractèristiques" at bounding box center [885, 113] width 67 height 14
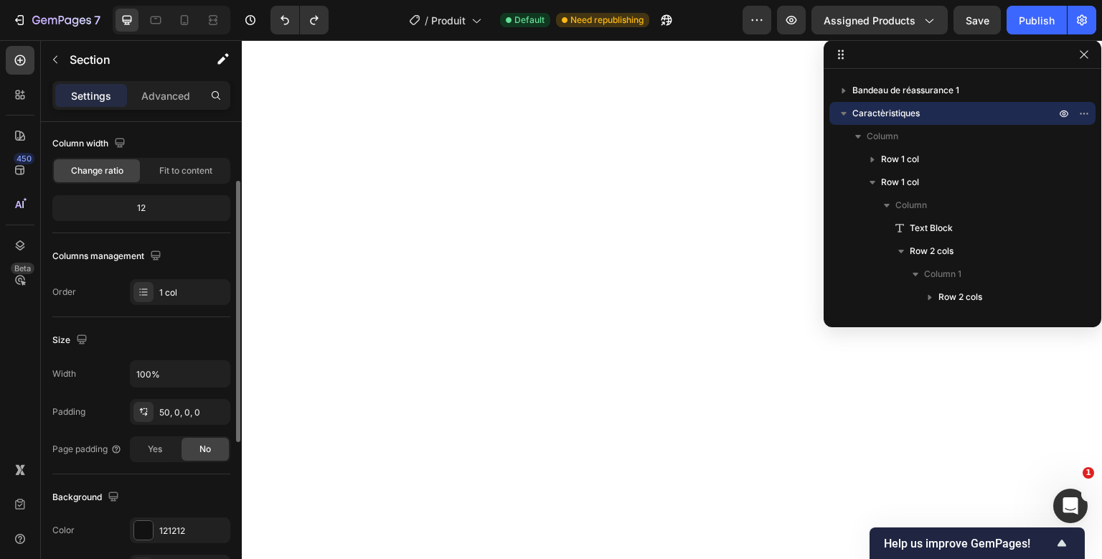
scroll to position [74, 0]
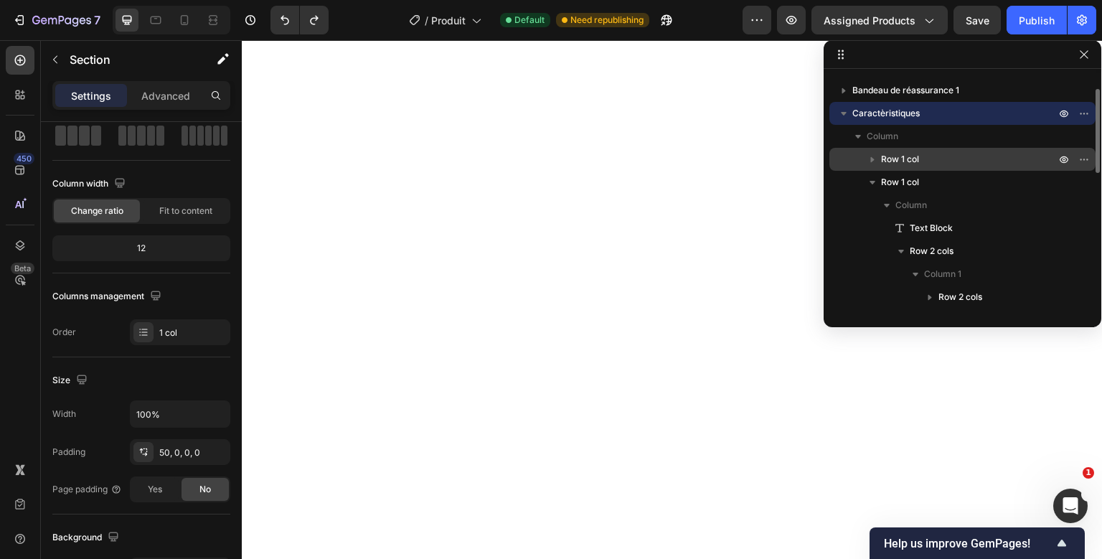
click at [909, 151] on div "Row 1 col" at bounding box center [962, 159] width 255 height 23
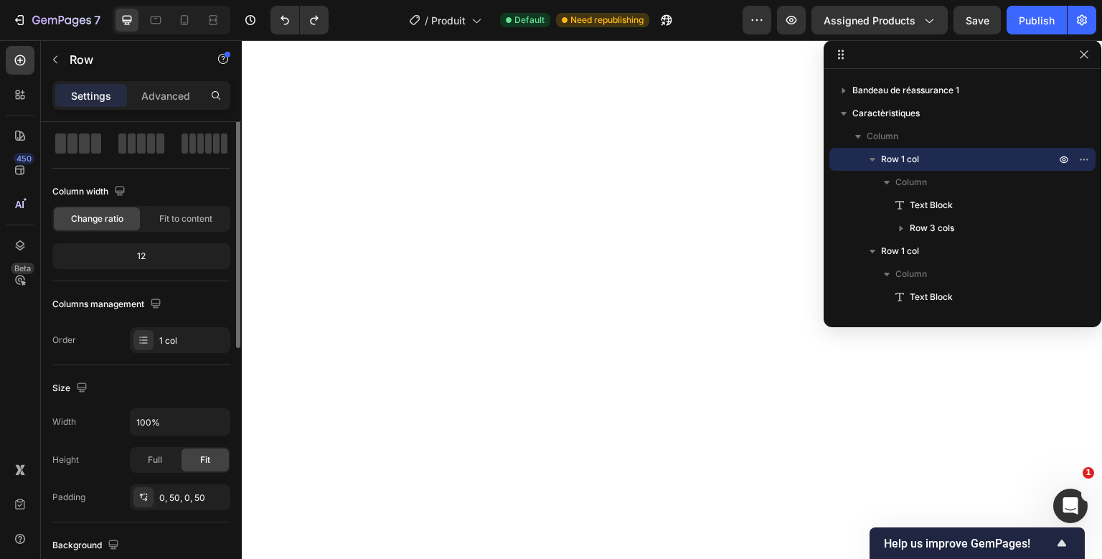
scroll to position [0, 0]
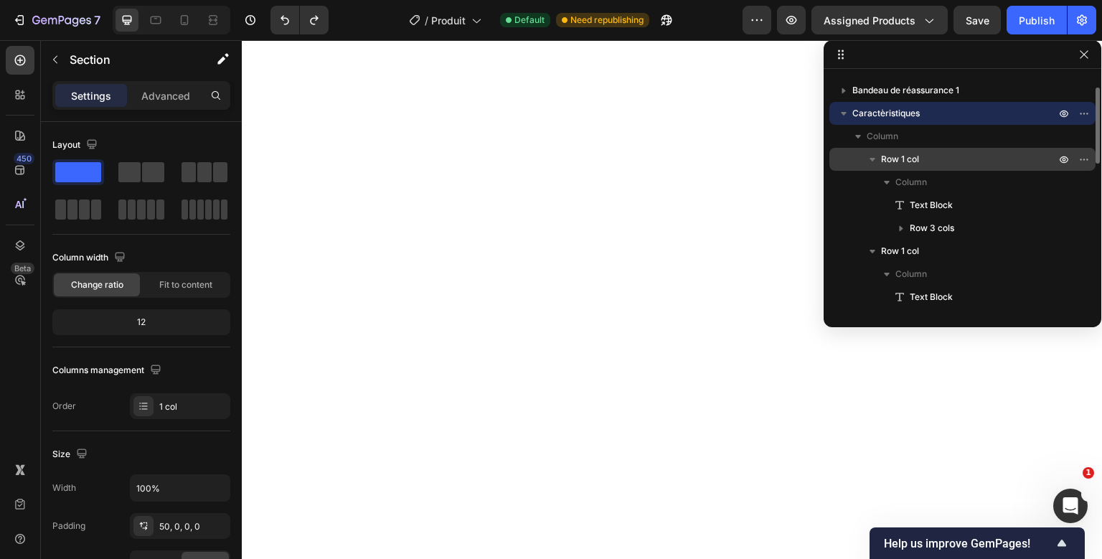
click at [893, 156] on span "Row 1 col" at bounding box center [900, 159] width 38 height 14
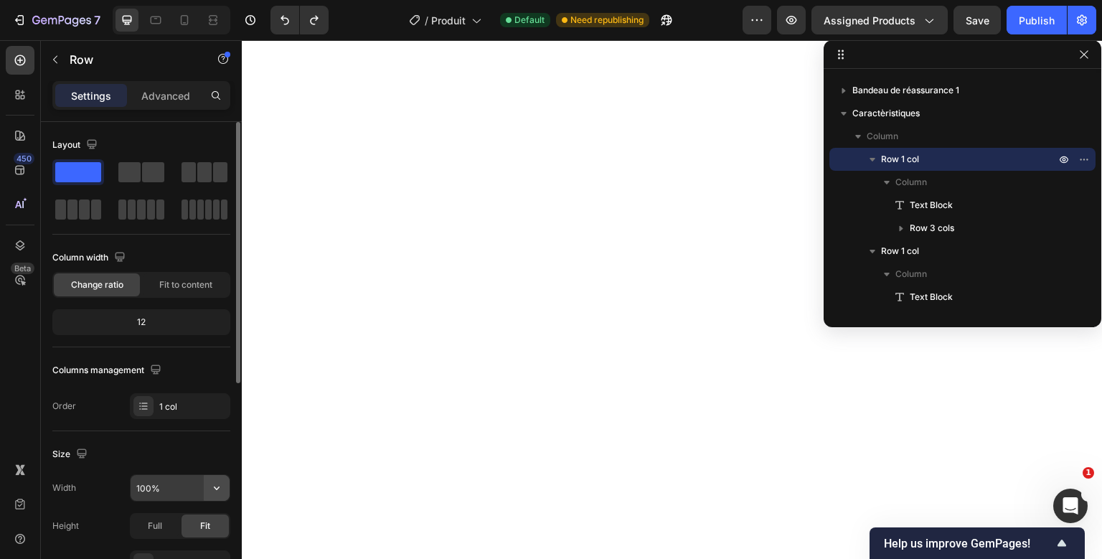
click at [220, 481] on icon "button" at bounding box center [217, 488] width 14 height 14
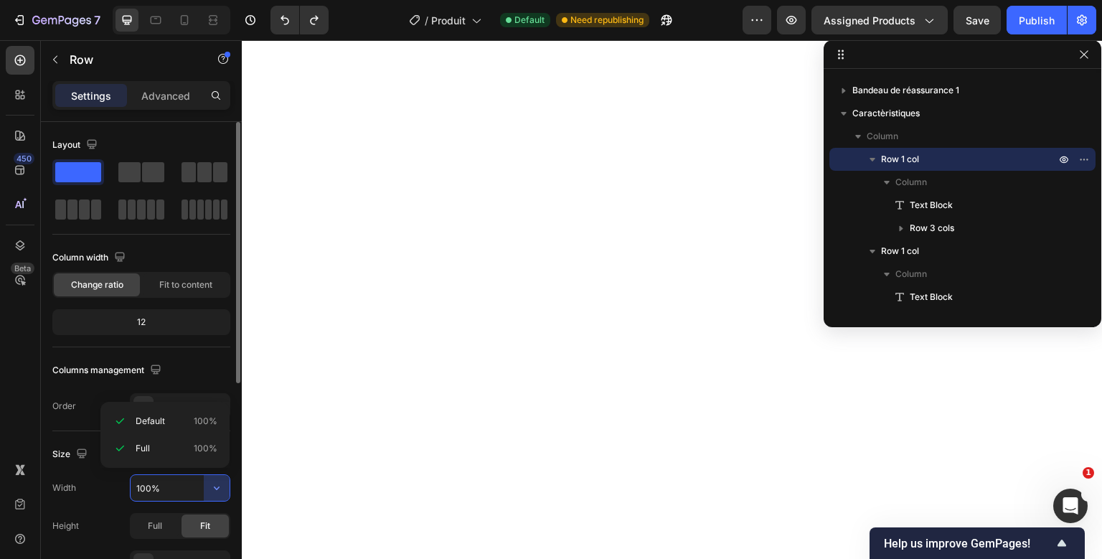
click at [156, 491] on input "100%" at bounding box center [180, 488] width 99 height 26
type input "1"
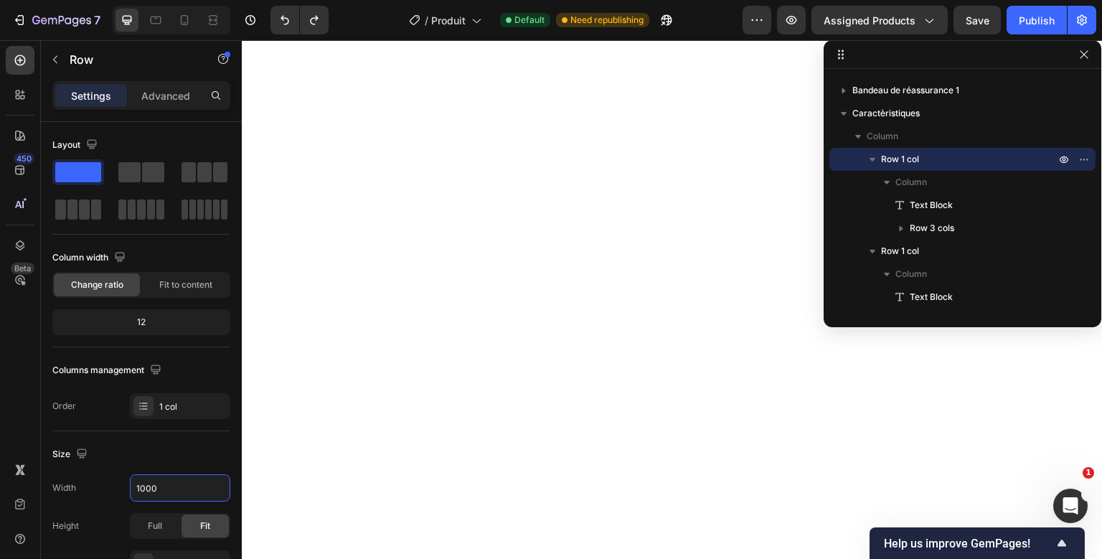
click at [1030, 4] on div "7 Version history / Produit Default Need republishing Preview Assigned Products…" at bounding box center [551, 20] width 1102 height 41
click at [1025, 18] on div "Publish" at bounding box center [1037, 20] width 36 height 15
click at [146, 485] on input "1000" at bounding box center [180, 488] width 99 height 26
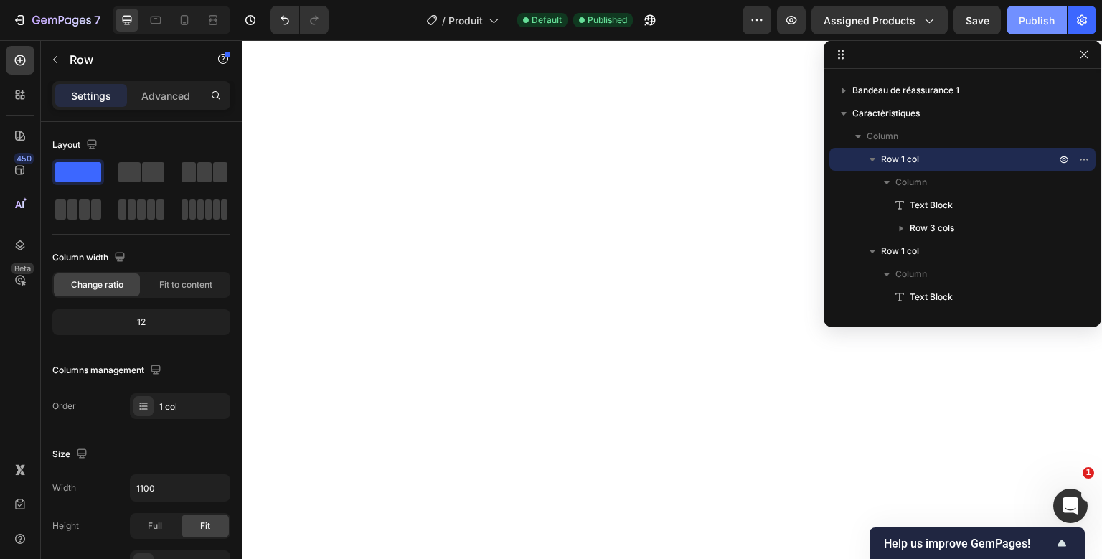
click at [1050, 24] on div "Publish" at bounding box center [1037, 20] width 36 height 15
click at [144, 488] on input "1100" at bounding box center [180, 488] width 99 height 26
type input "1200"
click at [1043, 17] on div "Publish" at bounding box center [1037, 20] width 36 height 15
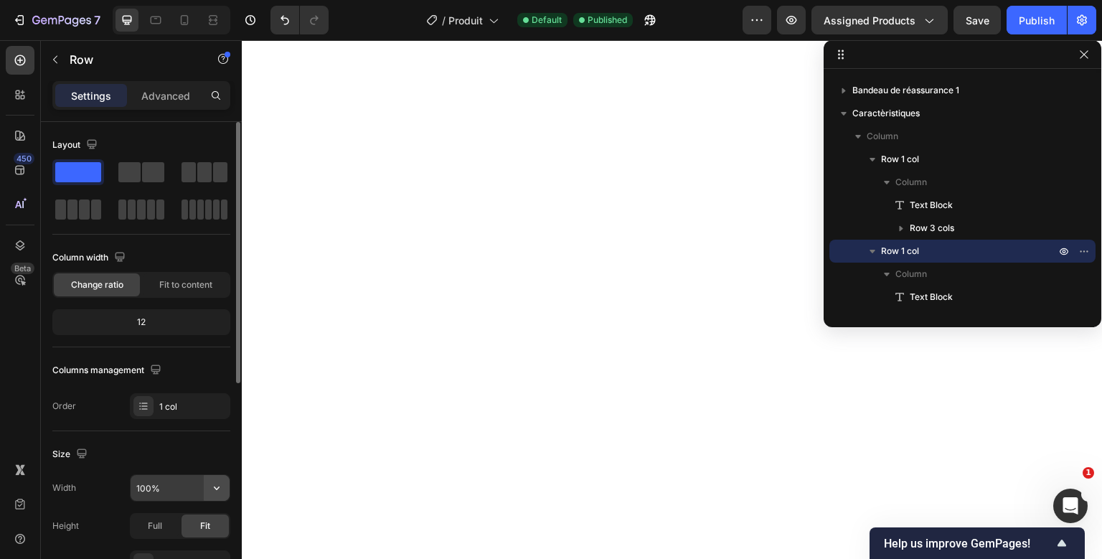
click at [212, 492] on icon "button" at bounding box center [217, 488] width 14 height 14
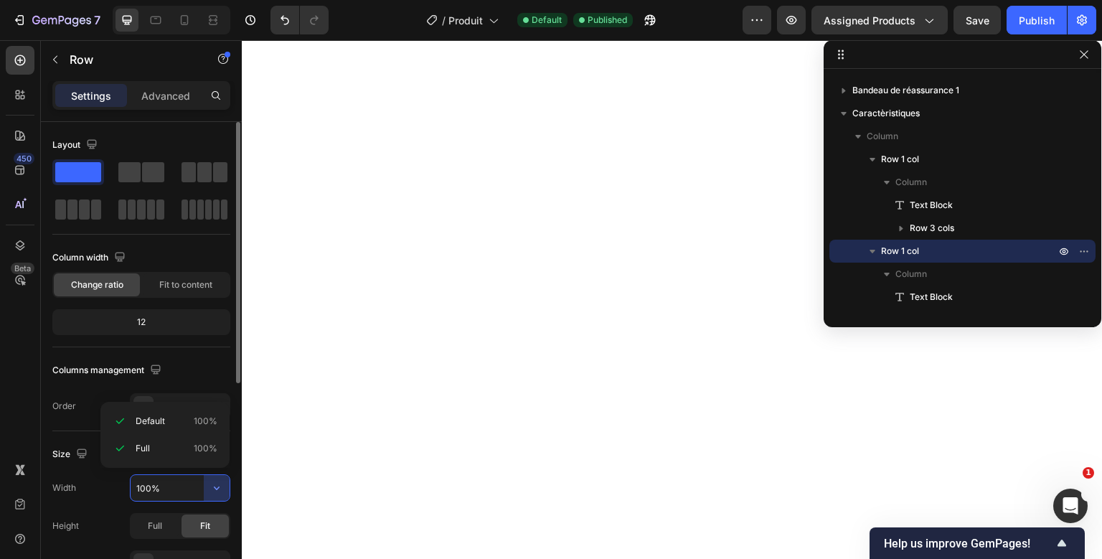
click at [145, 490] on input "100%" at bounding box center [180, 488] width 99 height 26
type input "1200"
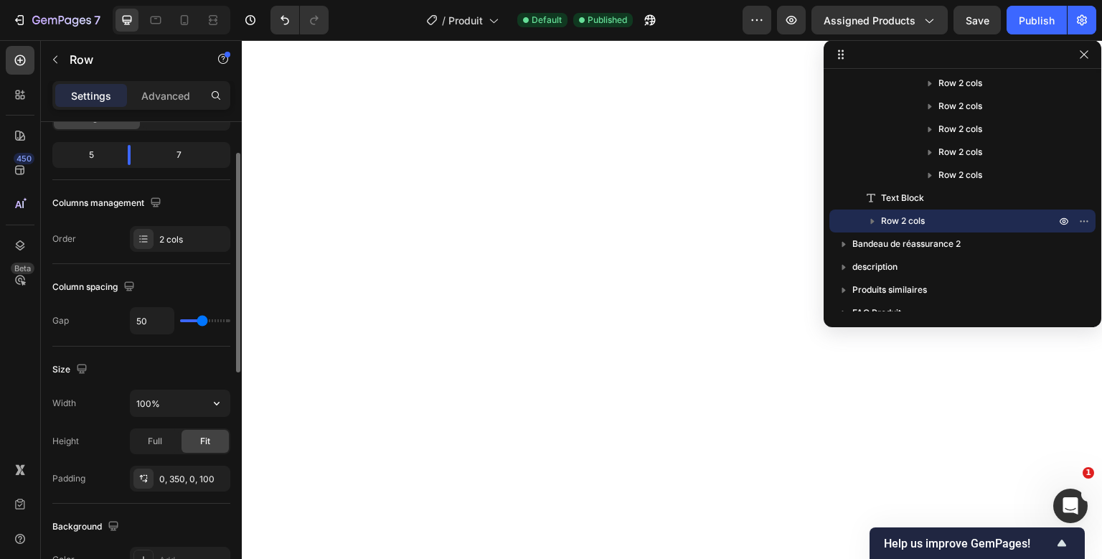
scroll to position [195, 0]
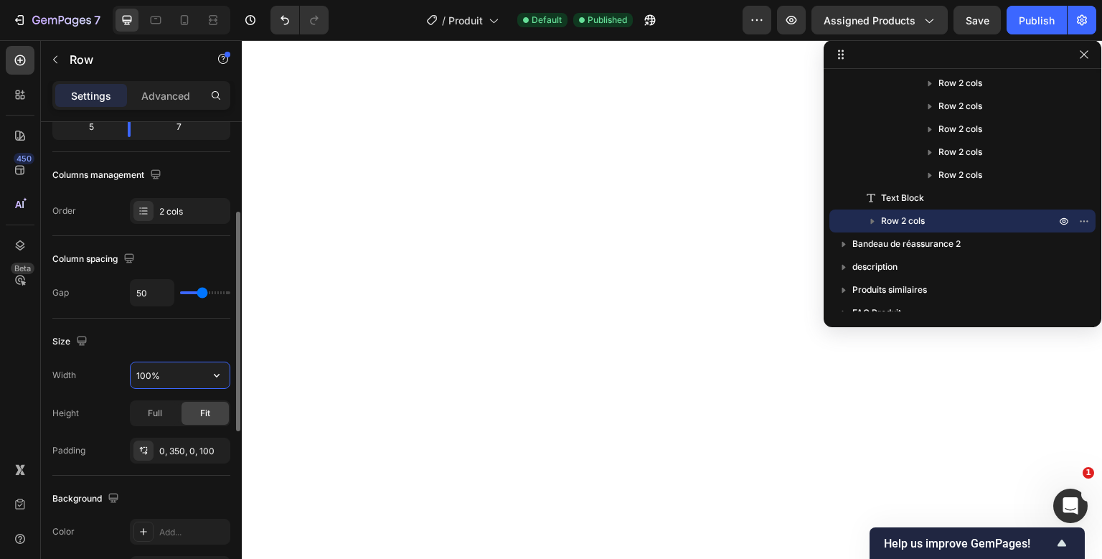
click at [145, 377] on input "100%" at bounding box center [180, 375] width 99 height 26
type input "1200"
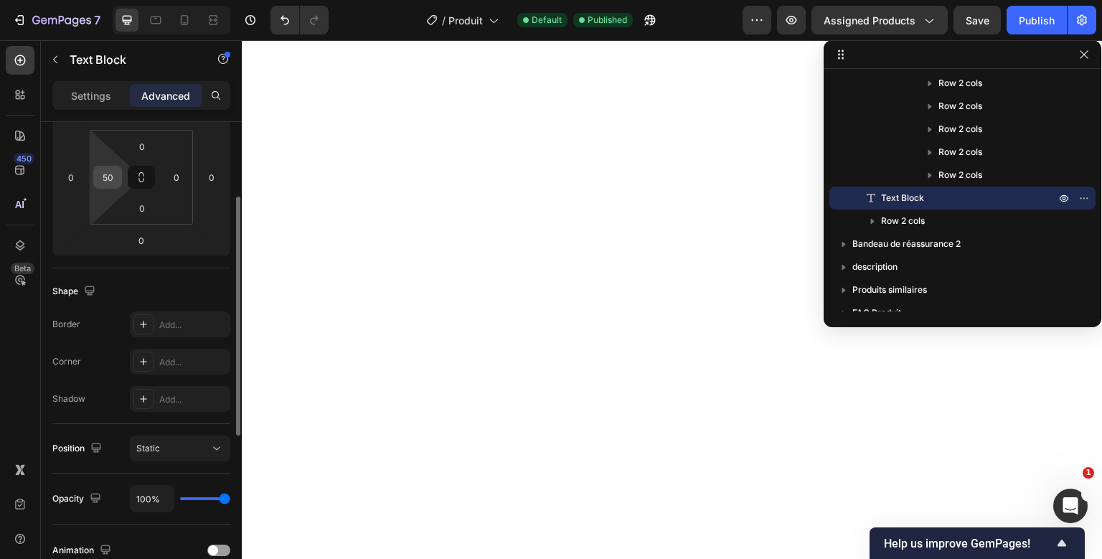
scroll to position [223, 0]
click at [77, 98] on p "Settings" at bounding box center [91, 95] width 40 height 15
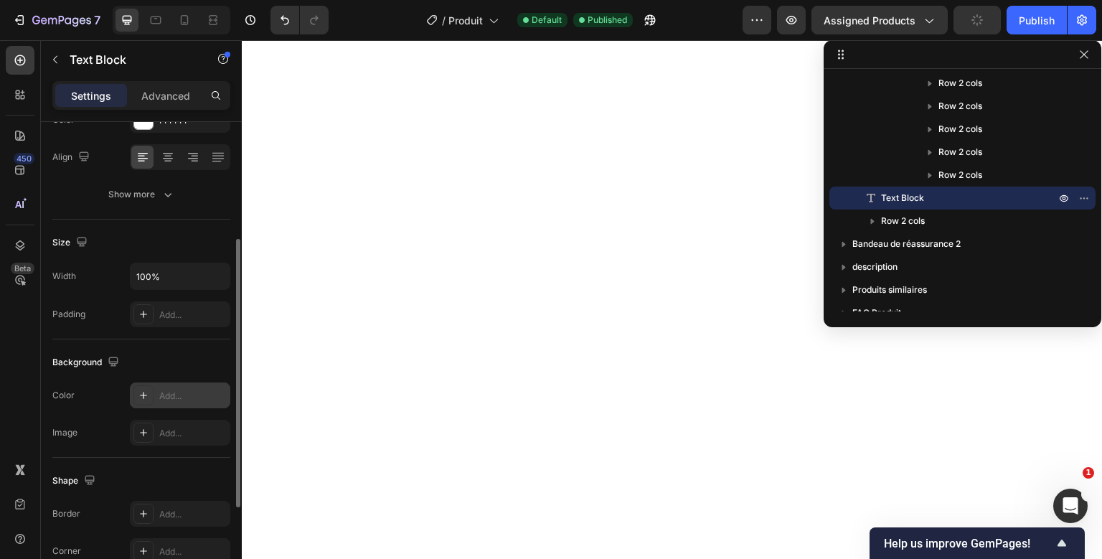
scroll to position [210, 0]
click at [154, 266] on input "100%" at bounding box center [180, 278] width 99 height 26
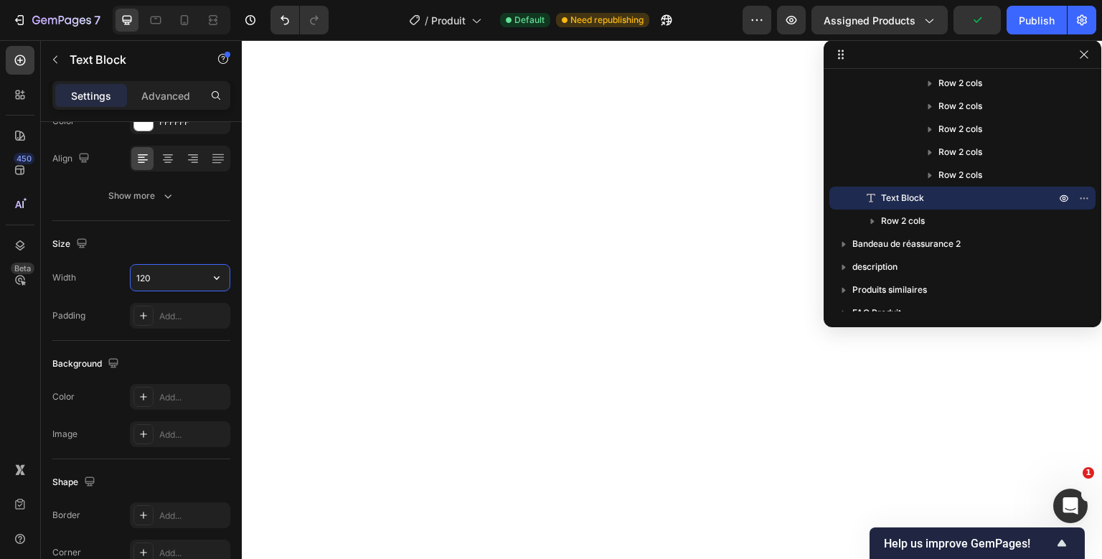
type input "1200"
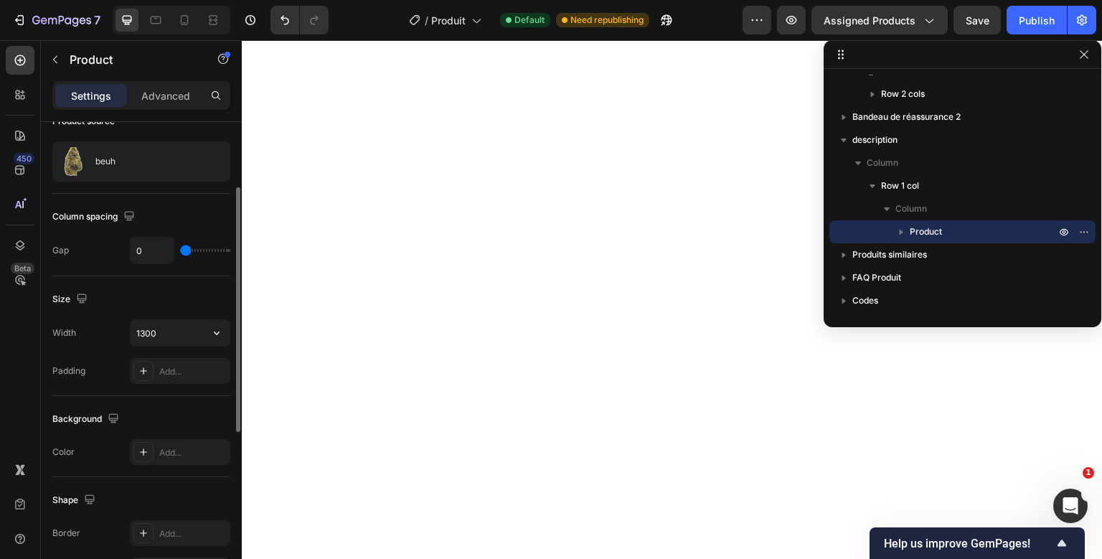
scroll to position [126, 0]
click at [145, 316] on div "Size Width 1300 Padding Add..." at bounding box center [141, 336] width 178 height 120
click at [144, 329] on input "1300" at bounding box center [180, 332] width 99 height 26
type input "1200"
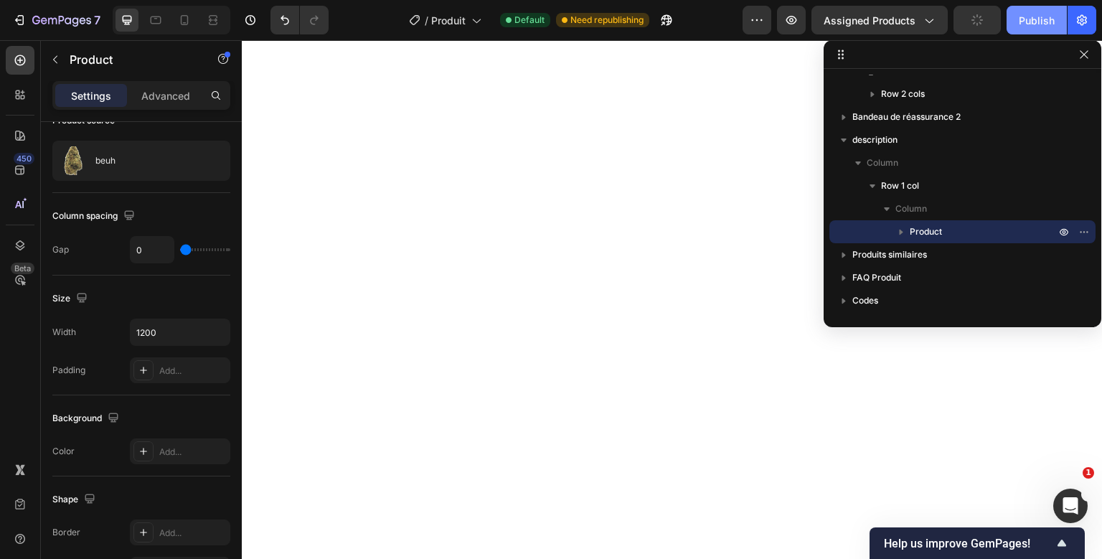
click at [1053, 22] on div "Publish" at bounding box center [1037, 20] width 36 height 15
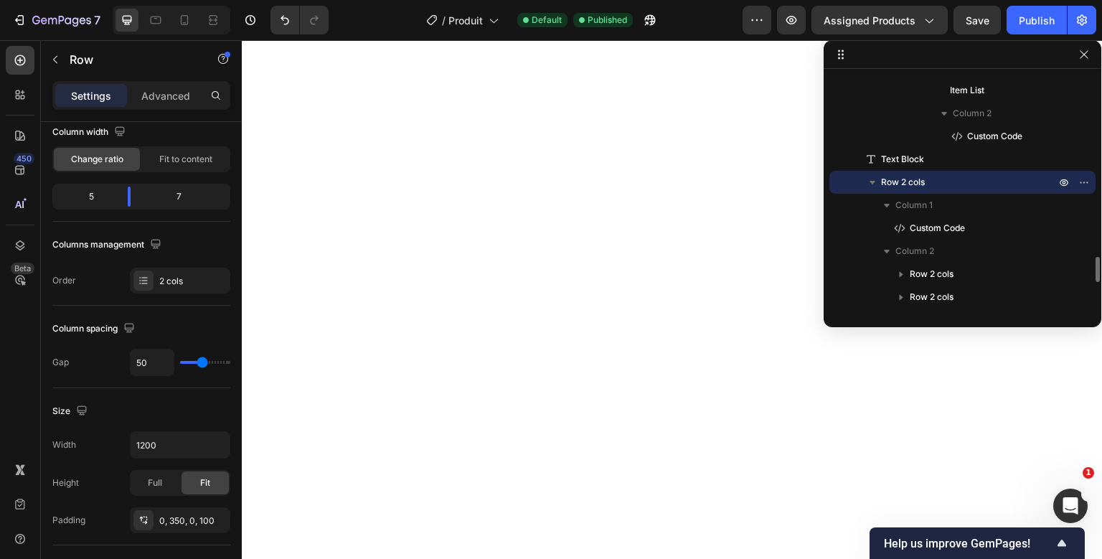
scroll to position [0, 0]
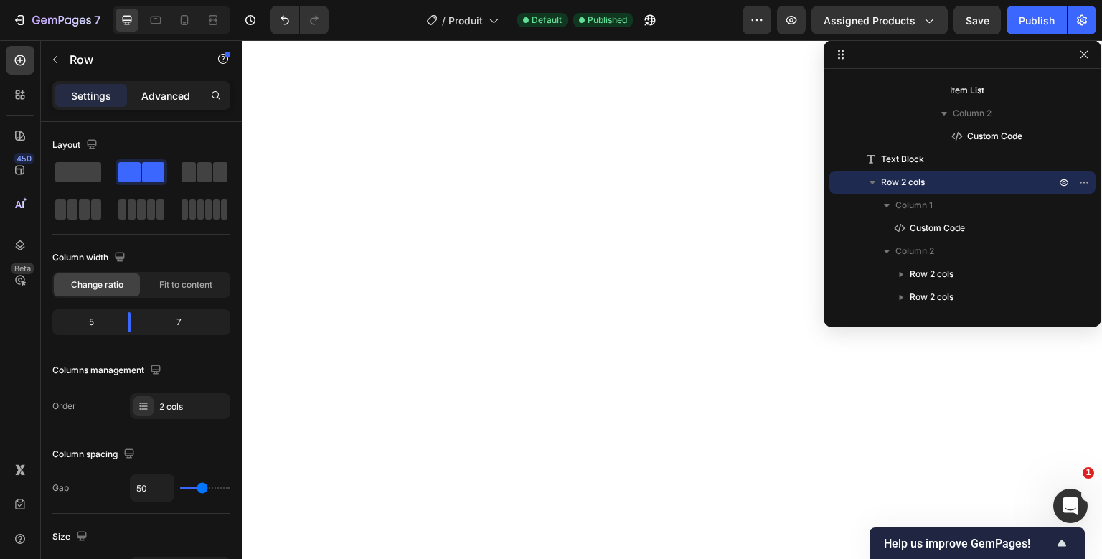
click at [172, 90] on p "Advanced" at bounding box center [165, 95] width 49 height 15
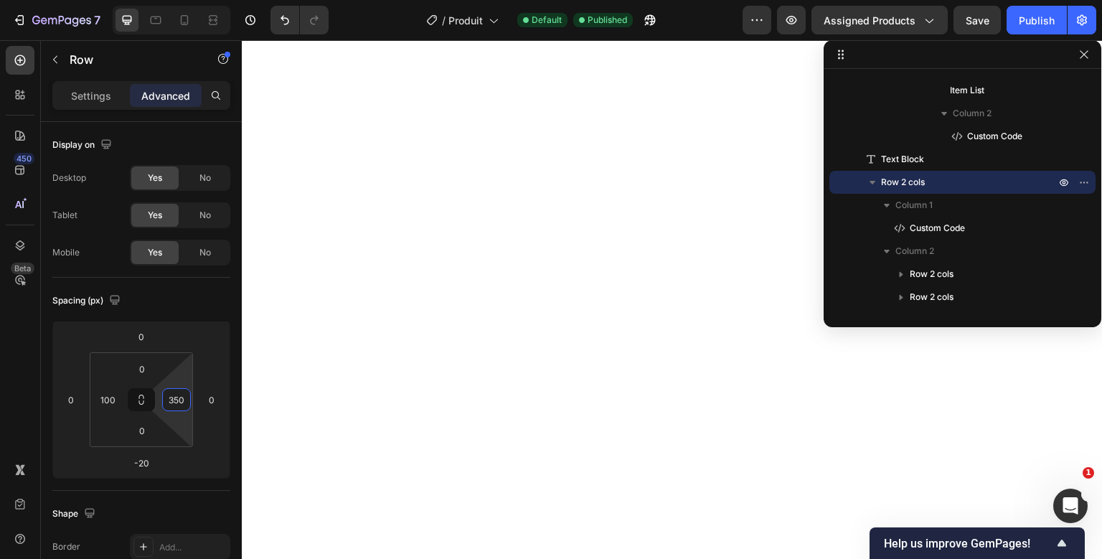
click at [171, 395] on input "350" at bounding box center [177, 400] width 22 height 22
type input "100"
click at [1043, 30] on button "Publish" at bounding box center [1037, 20] width 60 height 29
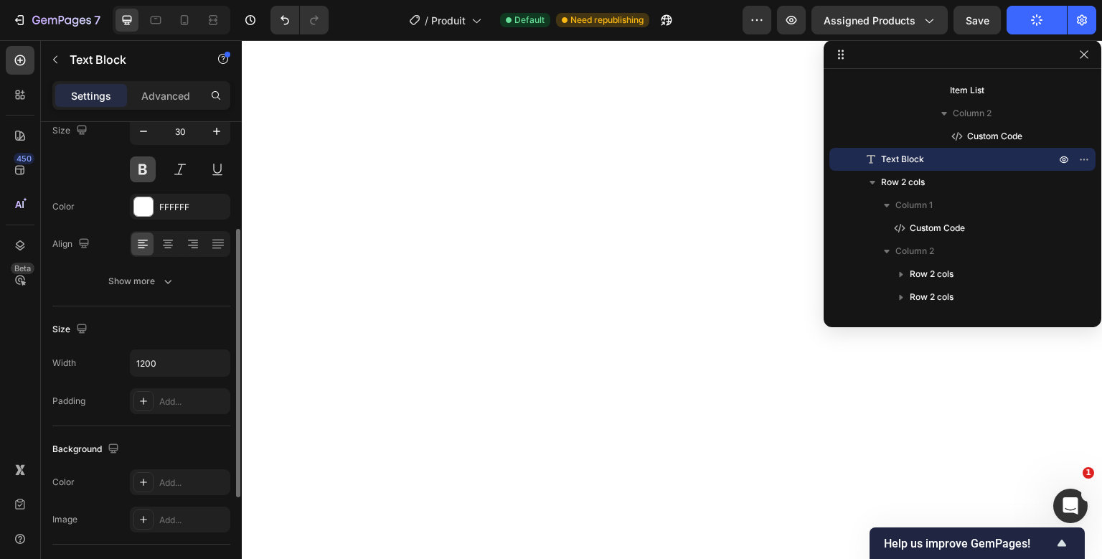
scroll to position [172, 0]
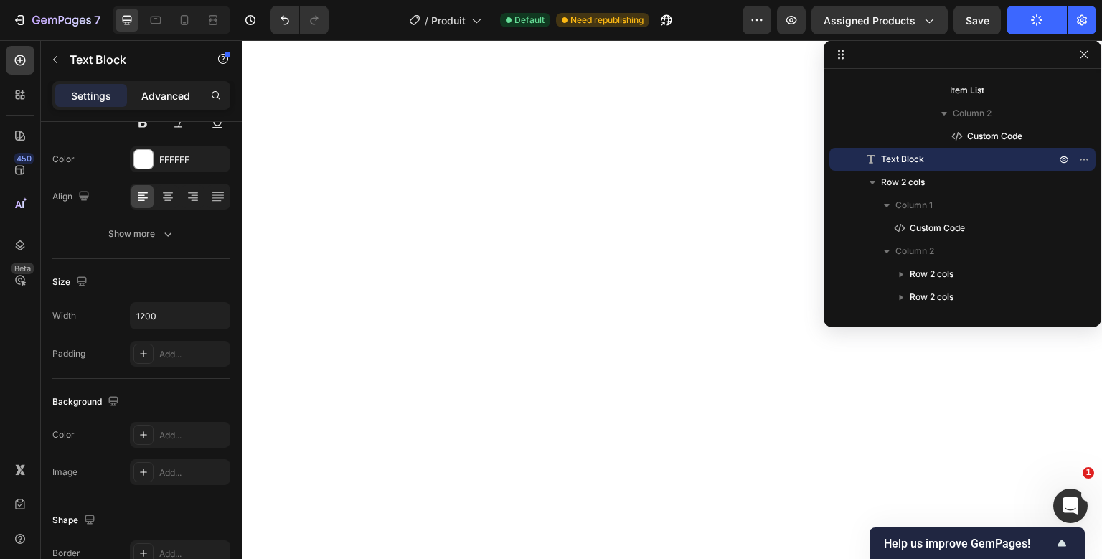
click at [177, 102] on p "Advanced" at bounding box center [165, 95] width 49 height 15
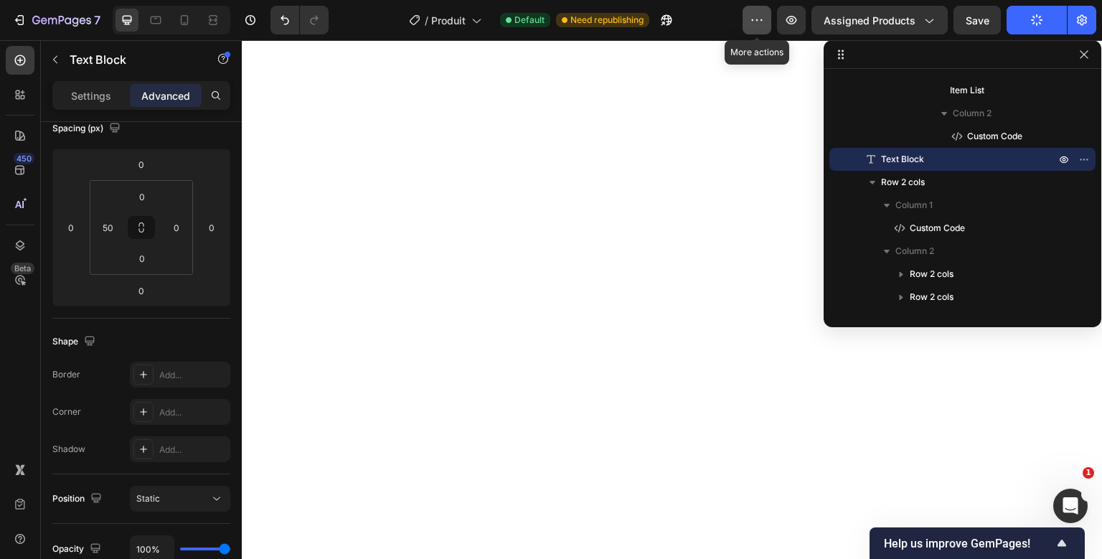
click at [769, 26] on button "button" at bounding box center [757, 20] width 29 height 29
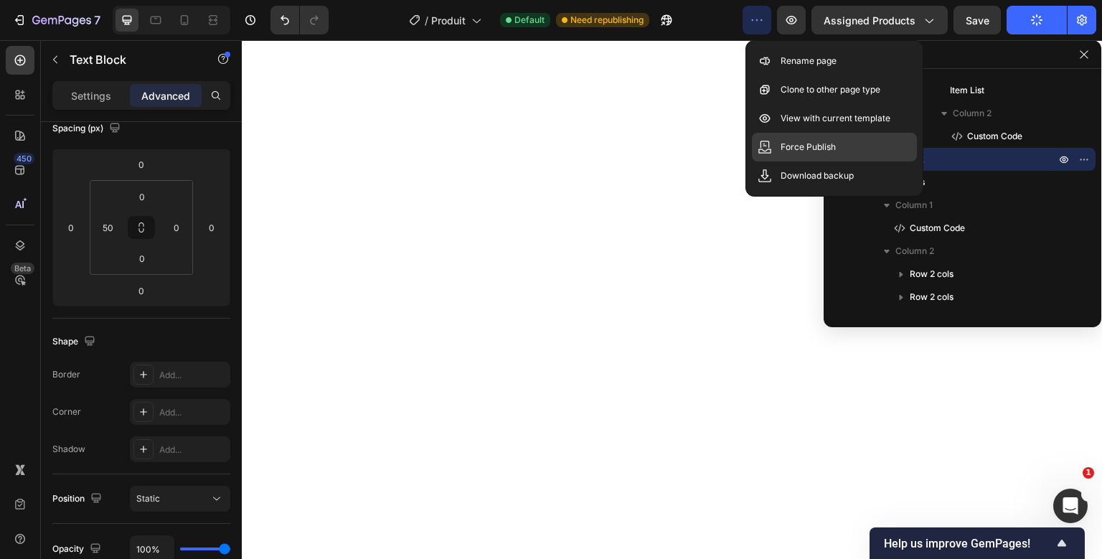
click at [814, 142] on p "Force Publish" at bounding box center [808, 147] width 55 height 14
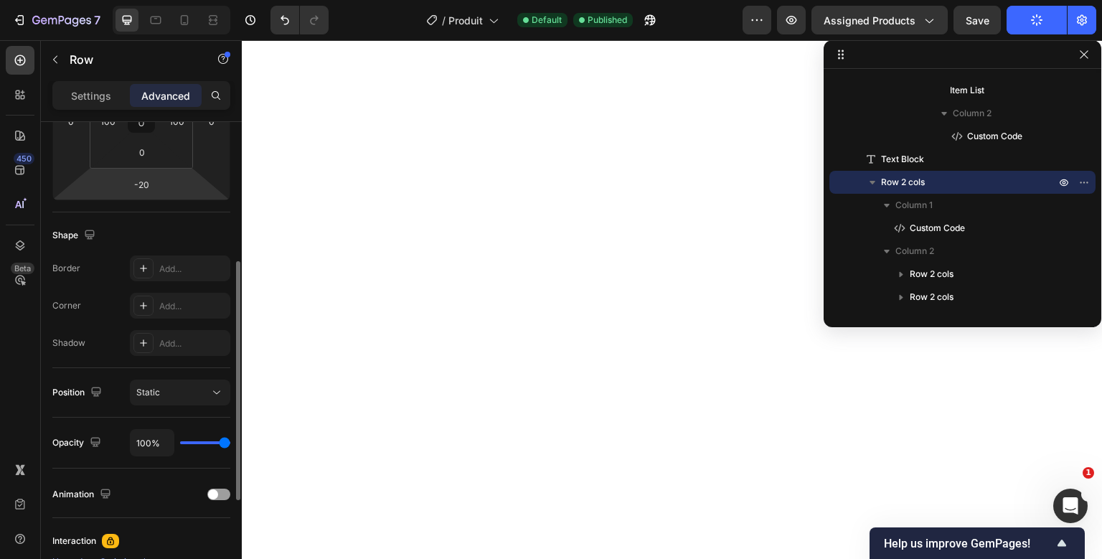
scroll to position [0, 0]
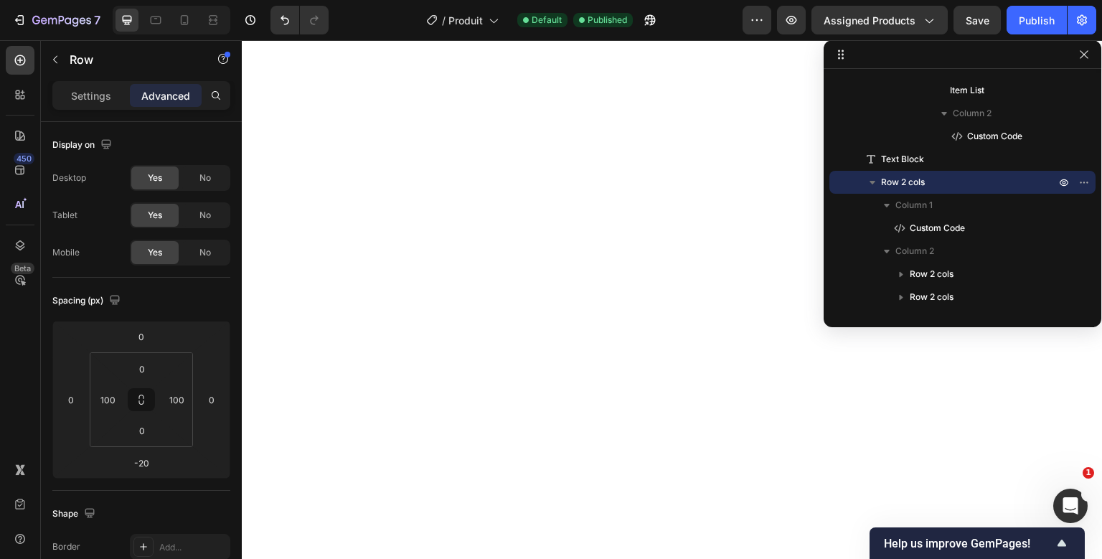
click at [96, 108] on div "Settings Advanced" at bounding box center [141, 95] width 178 height 29
click at [102, 99] on p "Settings" at bounding box center [91, 95] width 40 height 15
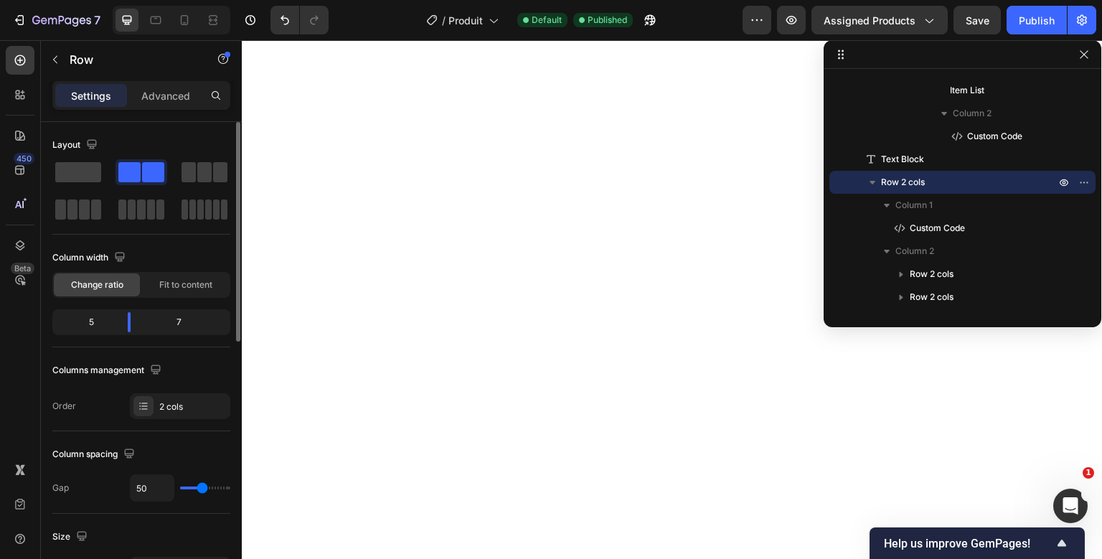
click at [163, 108] on div "Settings Advanced" at bounding box center [141, 95] width 178 height 29
click at [170, 96] on p "Advanced" at bounding box center [165, 95] width 49 height 15
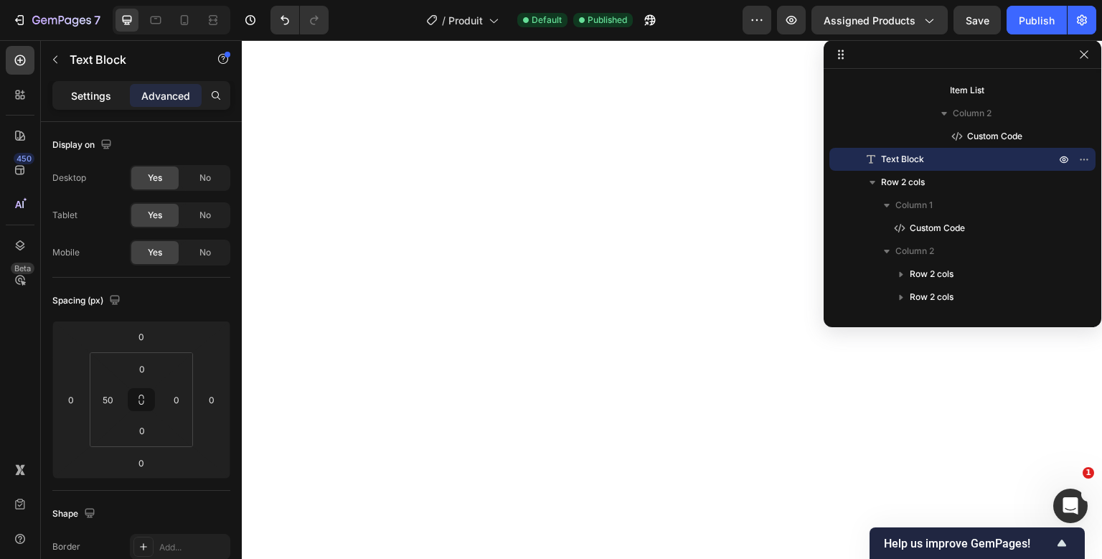
click at [110, 85] on div "Settings" at bounding box center [91, 95] width 72 height 23
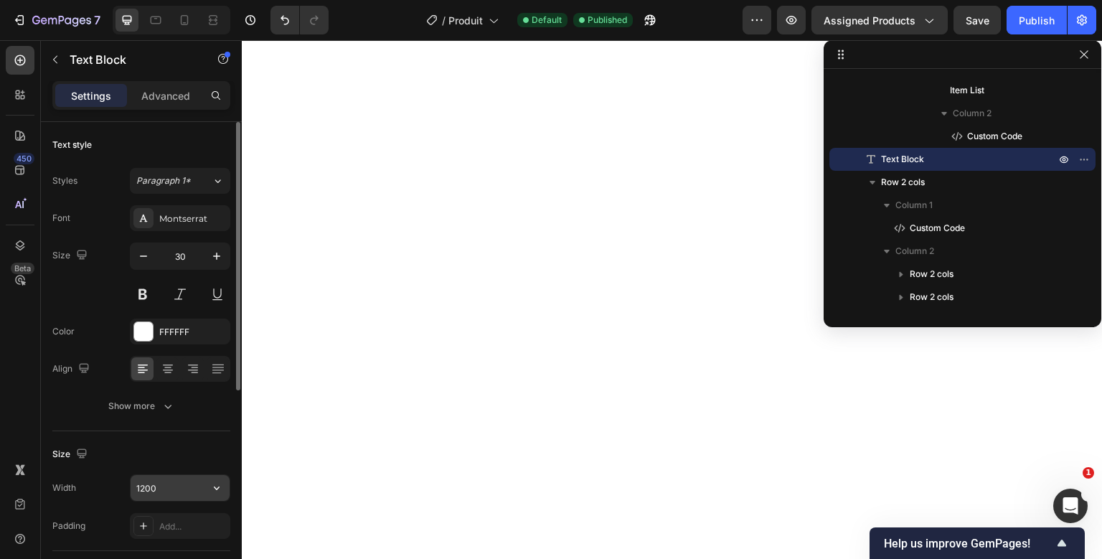
click at [211, 486] on icon "button" at bounding box center [217, 488] width 14 height 14
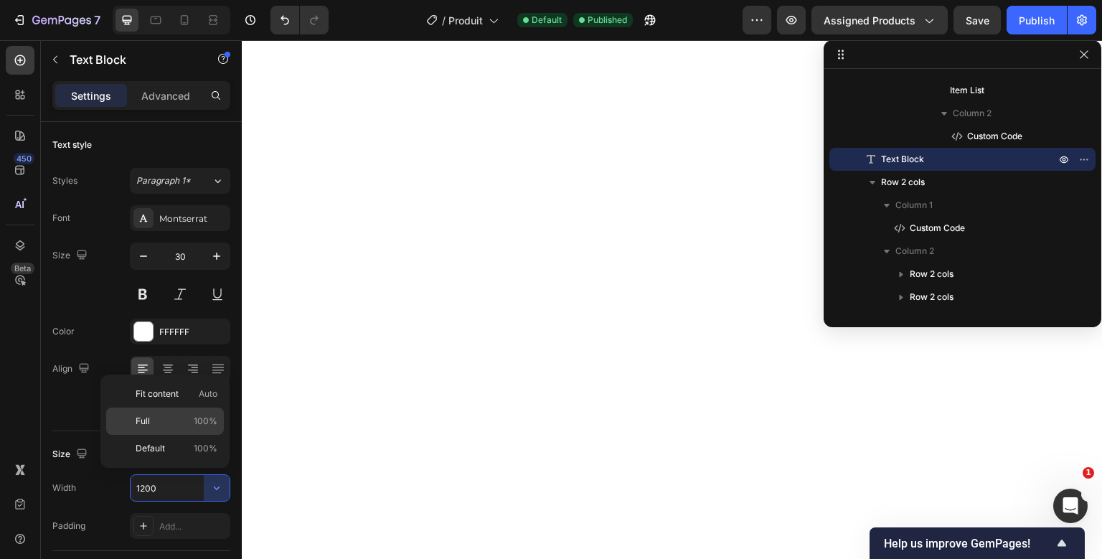
click at [175, 421] on p "Full 100%" at bounding box center [177, 421] width 82 height 13
type input "100%"
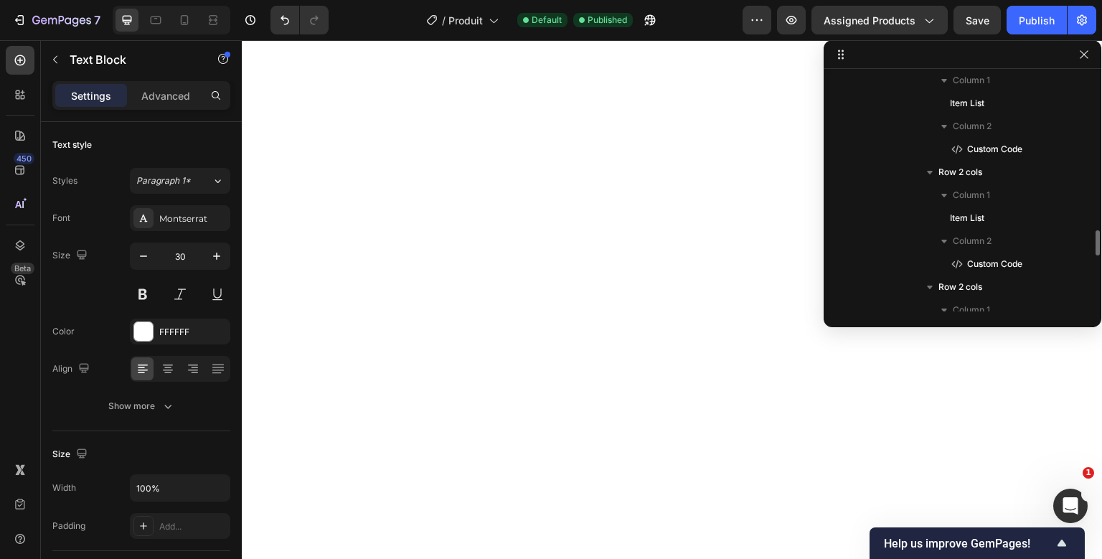
scroll to position [1471, 0]
click at [29, 65] on div at bounding box center [20, 60] width 29 height 29
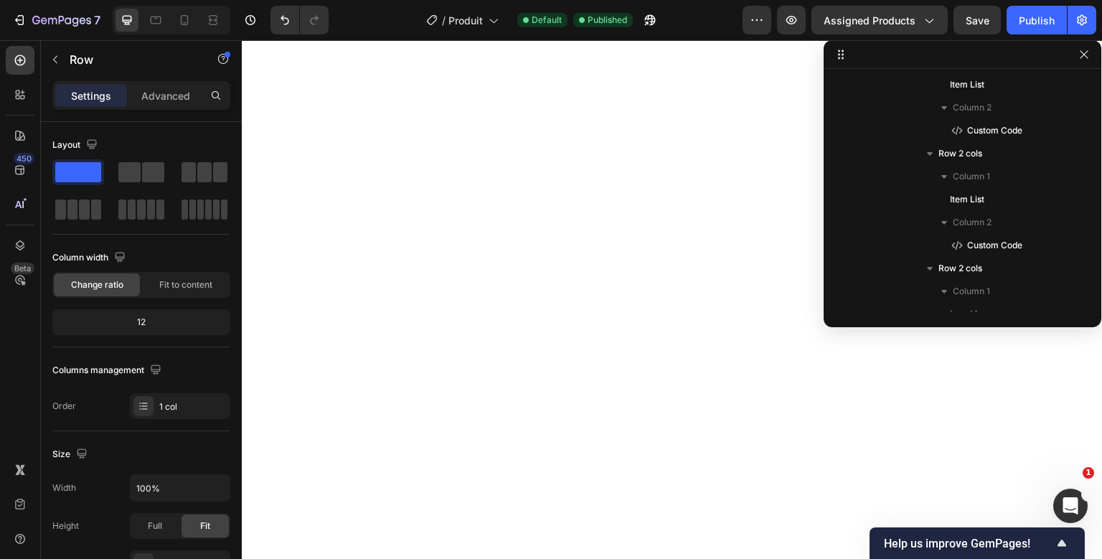
scroll to position [2498, 0]
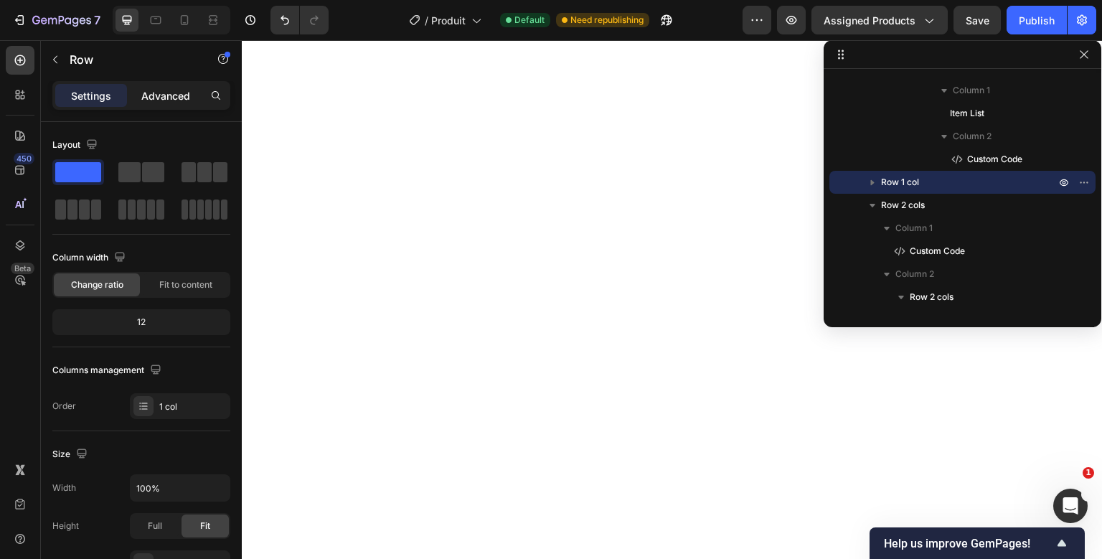
click at [148, 89] on p "Advanced" at bounding box center [165, 95] width 49 height 15
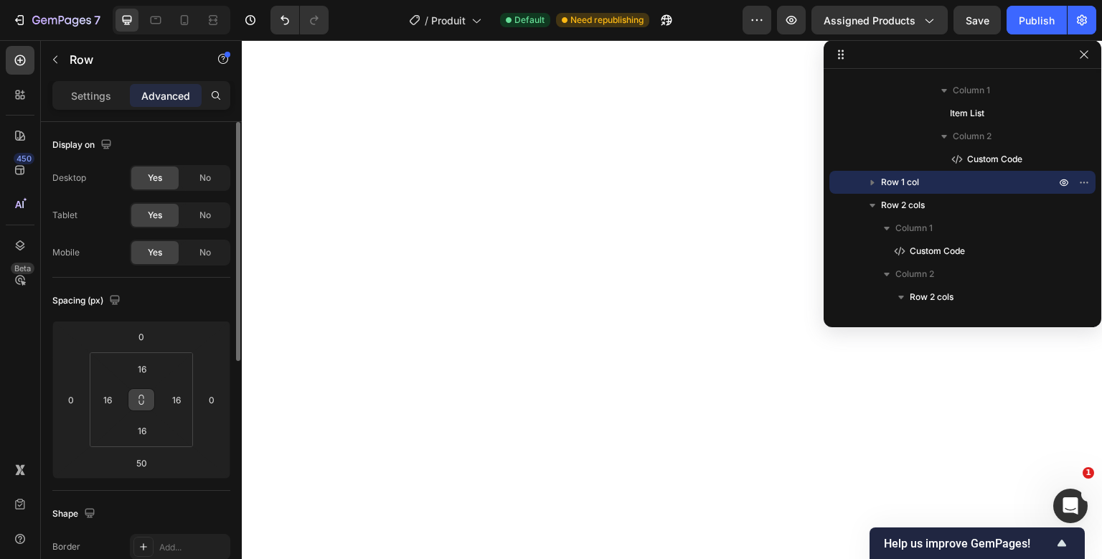
click at [133, 400] on button at bounding box center [141, 399] width 27 height 23
click at [144, 375] on input "16" at bounding box center [142, 369] width 29 height 22
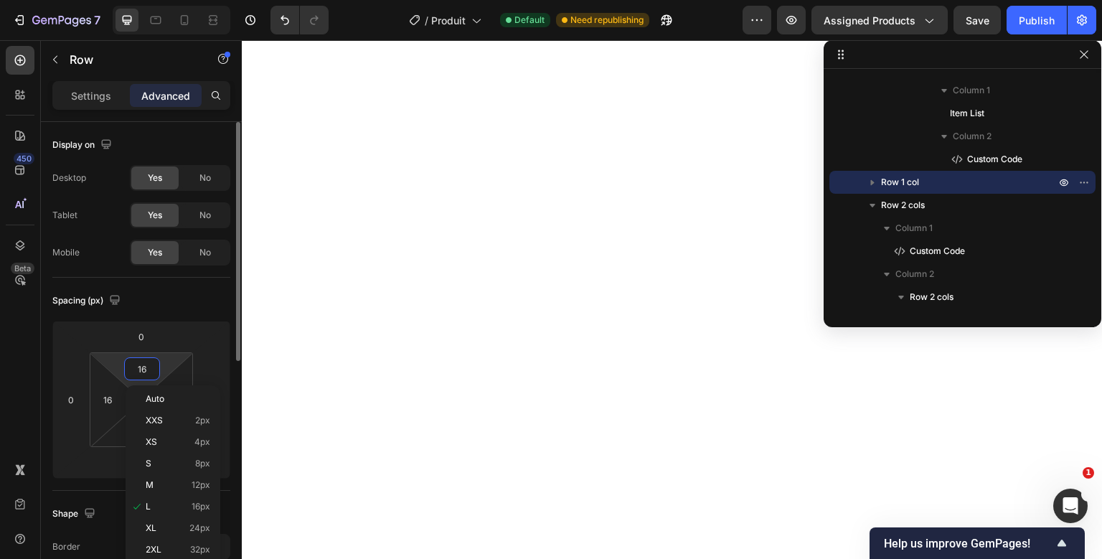
type input "0"
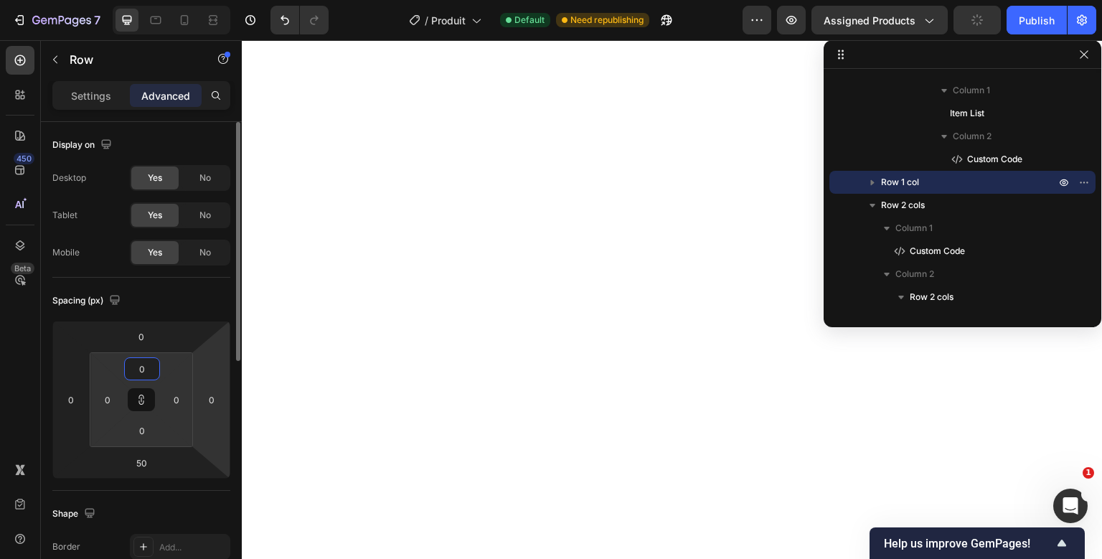
type input "0"
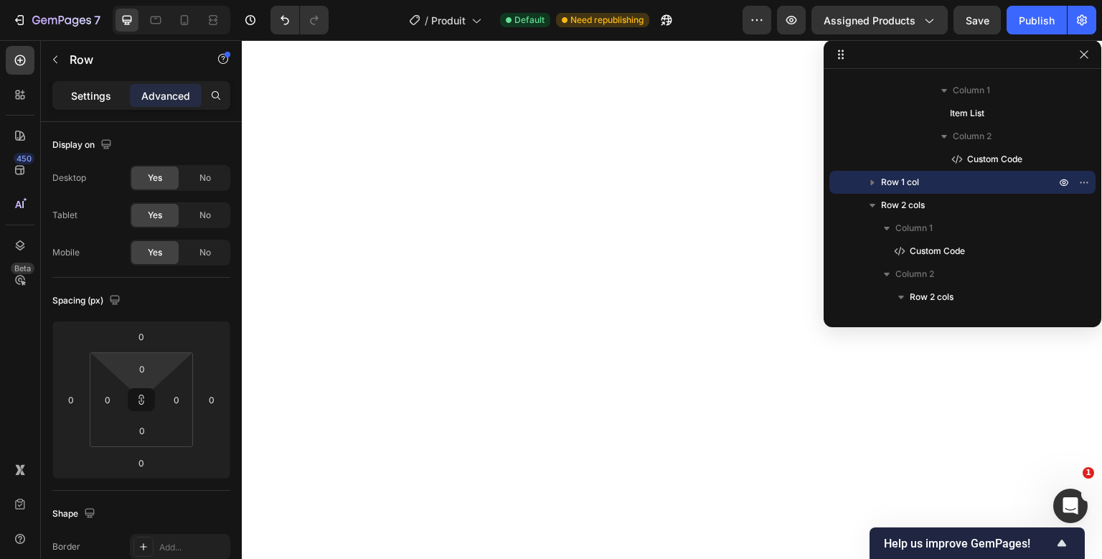
click at [76, 90] on p "Settings" at bounding box center [91, 95] width 40 height 15
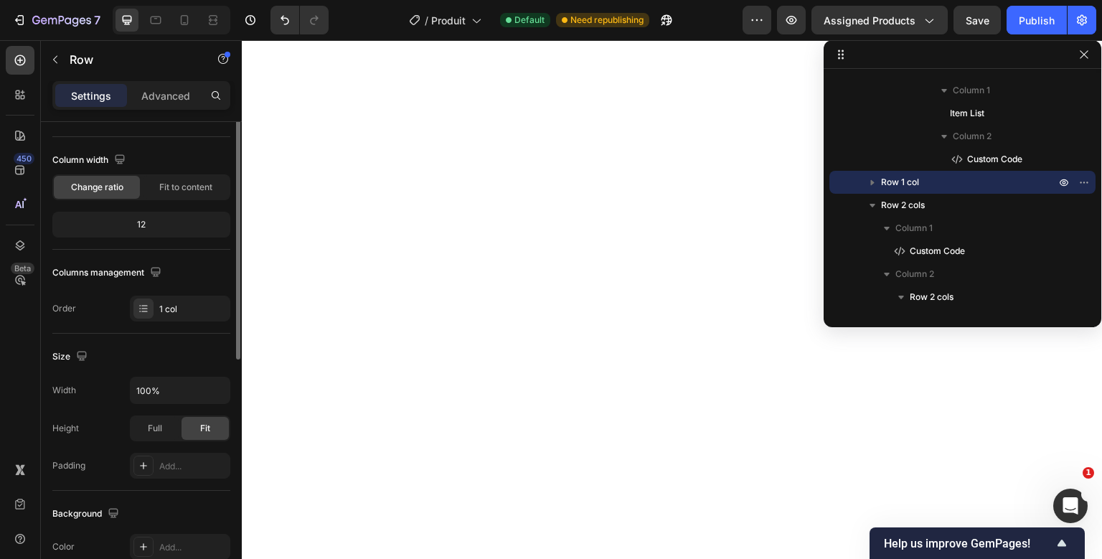
scroll to position [103, 0]
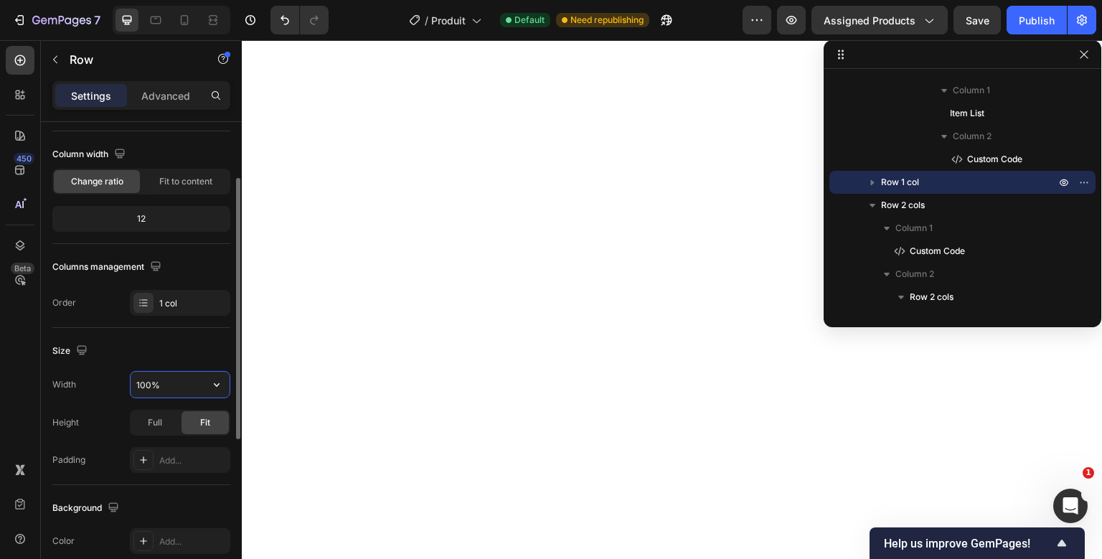
click at [154, 385] on input "100%" at bounding box center [180, 385] width 99 height 26
type input "1200"
click at [1058, 11] on button "Publish" at bounding box center [1037, 20] width 60 height 29
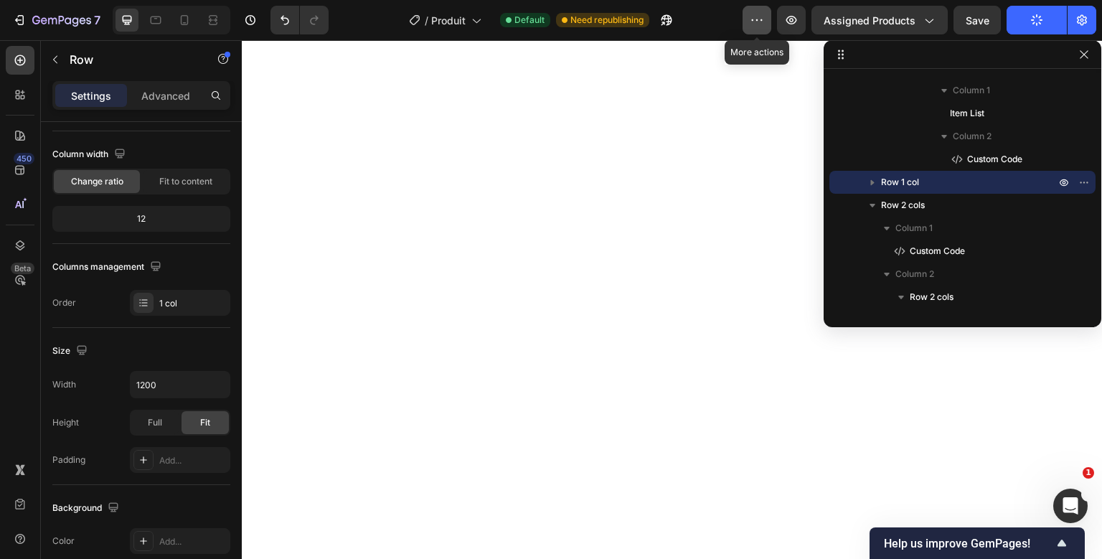
click at [756, 16] on icon "button" at bounding box center [757, 20] width 14 height 14
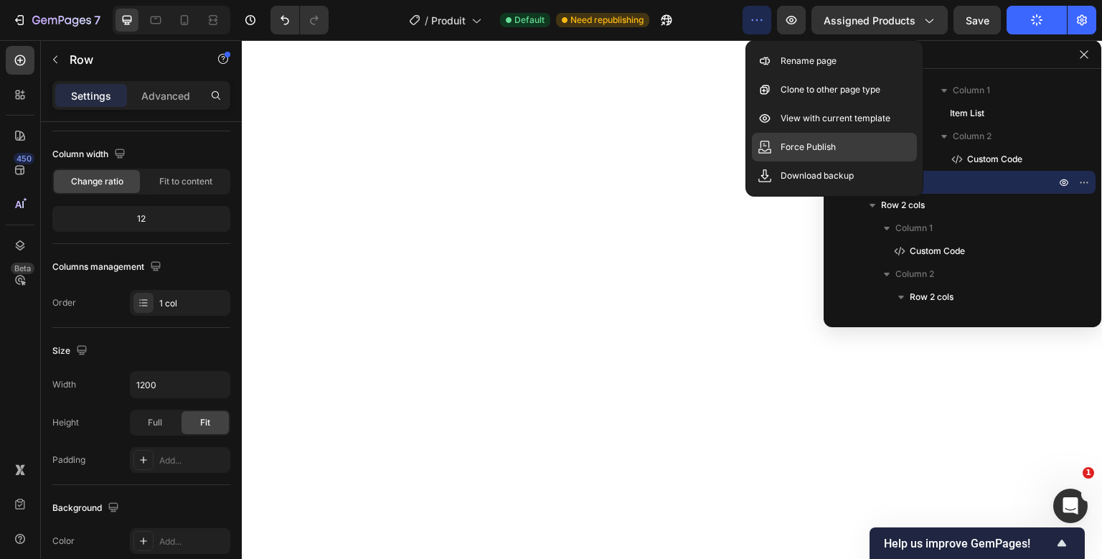
click at [767, 142] on icon at bounding box center [764, 144] width 9 height 7
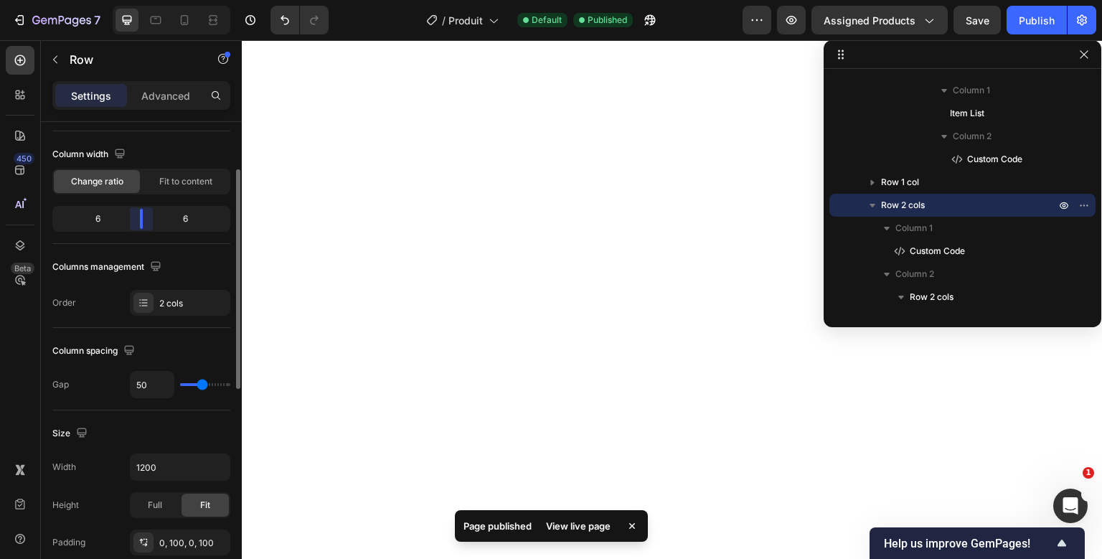
drag, startPoint x: 128, startPoint y: 215, endPoint x: 140, endPoint y: 217, distance: 12.4
click at [140, 217] on div "Layout Column width Change ratio Fit to content 6 6 Columns management Order 2 …" at bounding box center [141, 361] width 201 height 478
click at [1030, 19] on div "Publish" at bounding box center [1037, 20] width 36 height 15
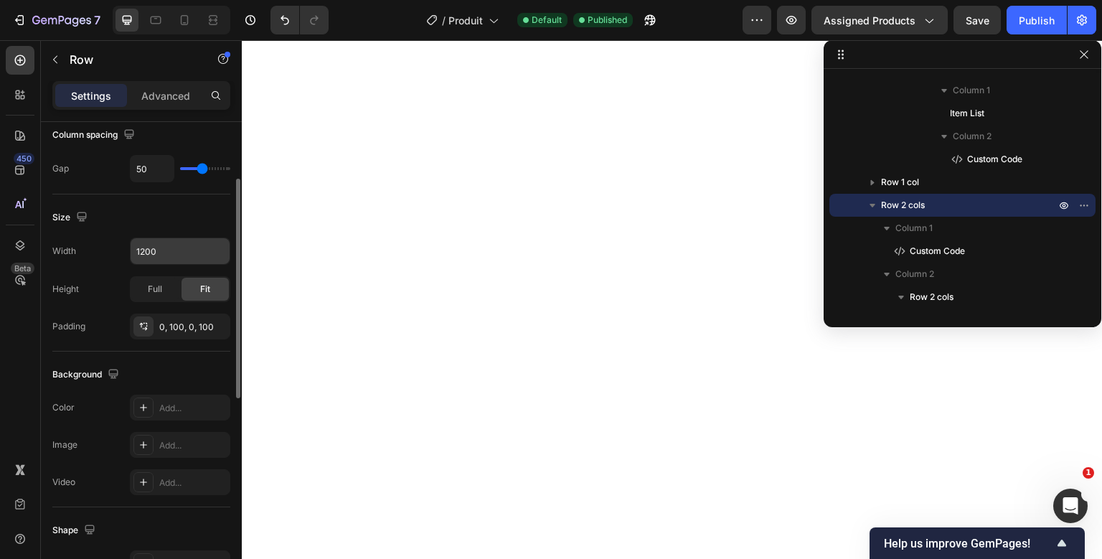
scroll to position [182, 0]
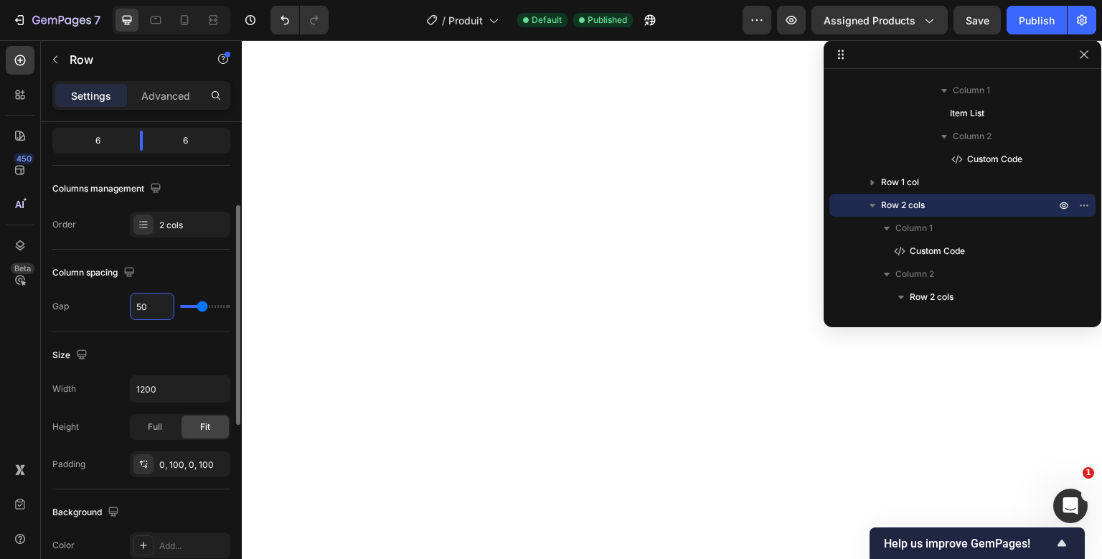
click at [161, 300] on input "50" at bounding box center [152, 306] width 43 height 26
type input "2"
type input "25"
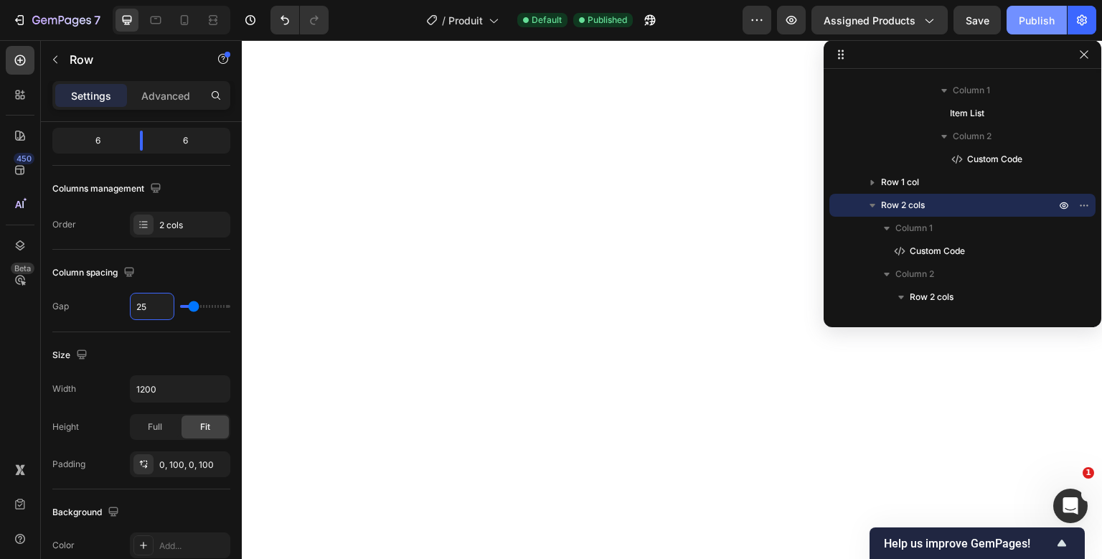
type input "25"
click at [1033, 27] on div "Publish" at bounding box center [1037, 20] width 36 height 15
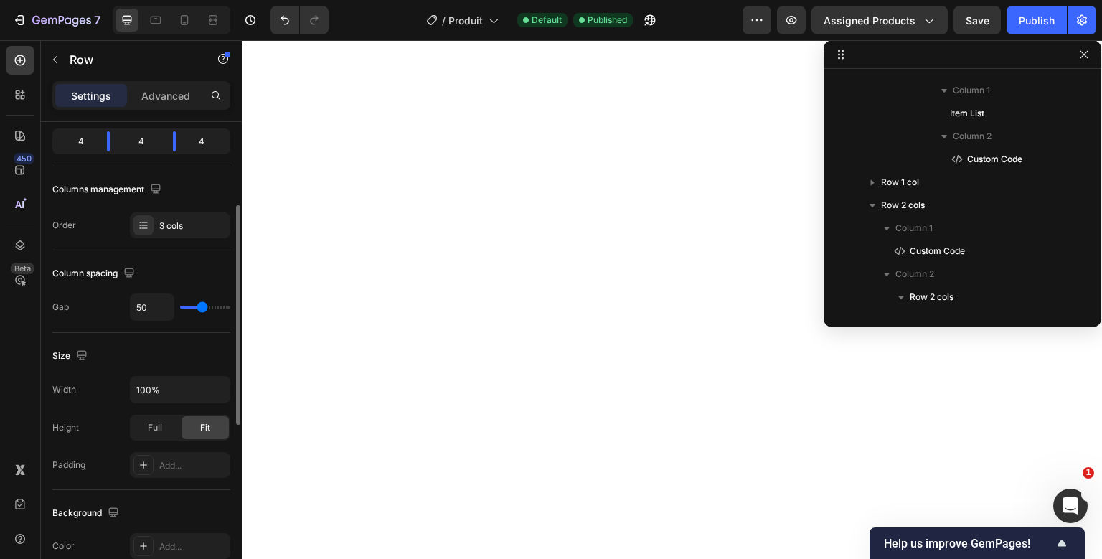
scroll to position [88, 0]
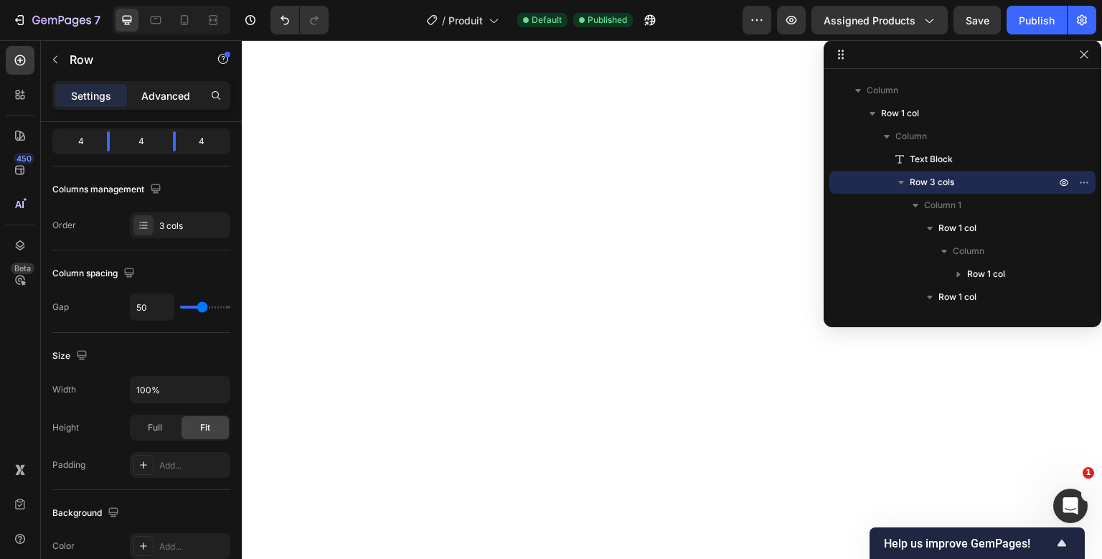
click at [190, 85] on div "Advanced" at bounding box center [166, 95] width 72 height 23
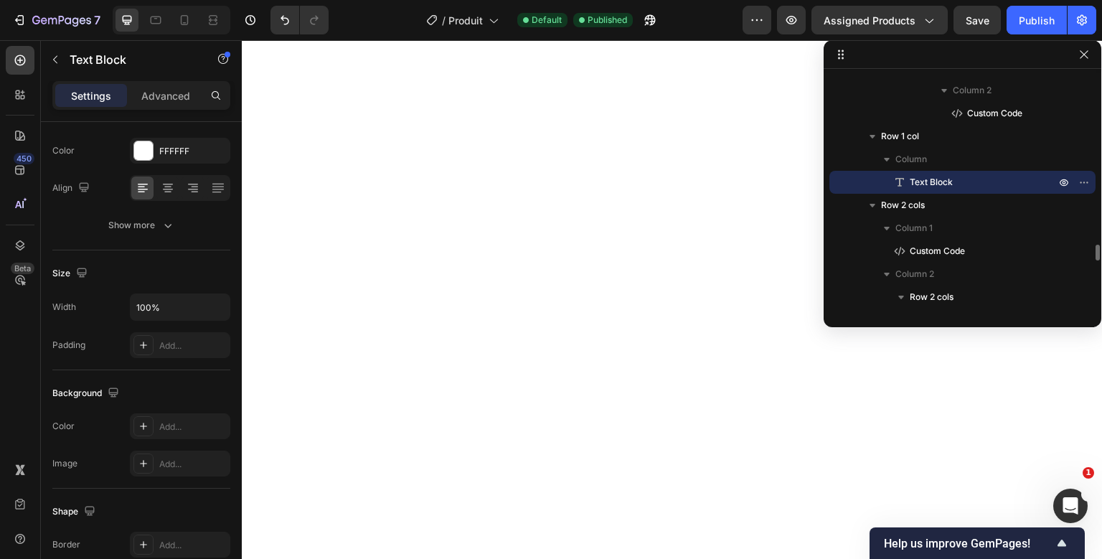
scroll to position [0, 0]
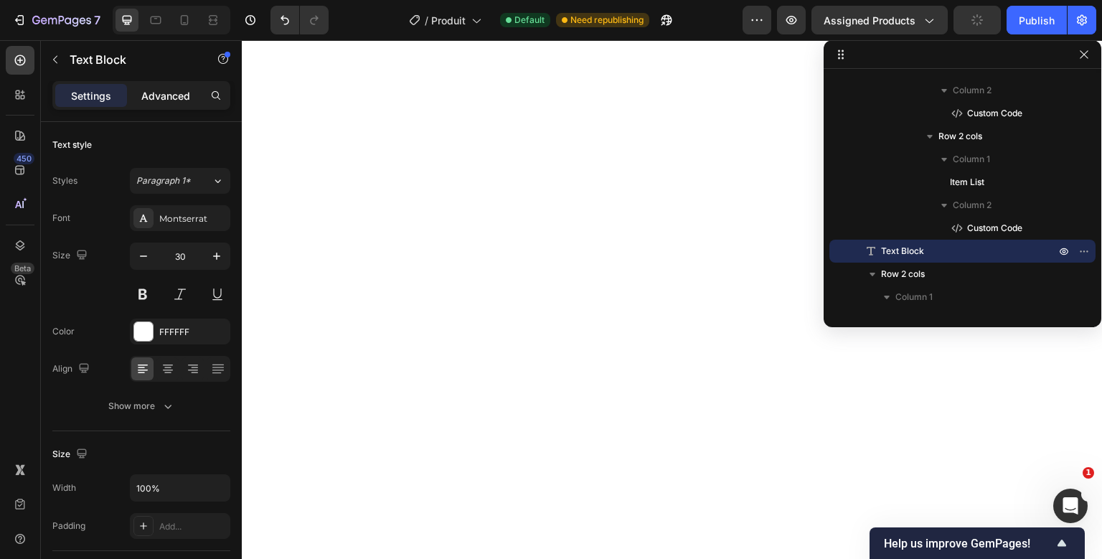
click at [162, 90] on p "Advanced" at bounding box center [165, 95] width 49 height 15
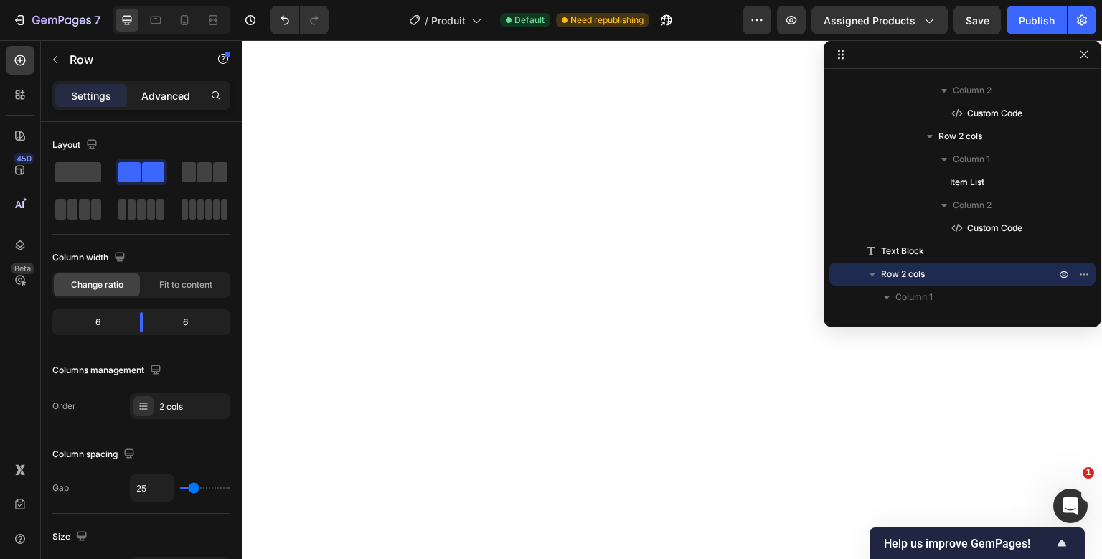
click at [144, 106] on div "Advanced" at bounding box center [166, 95] width 72 height 23
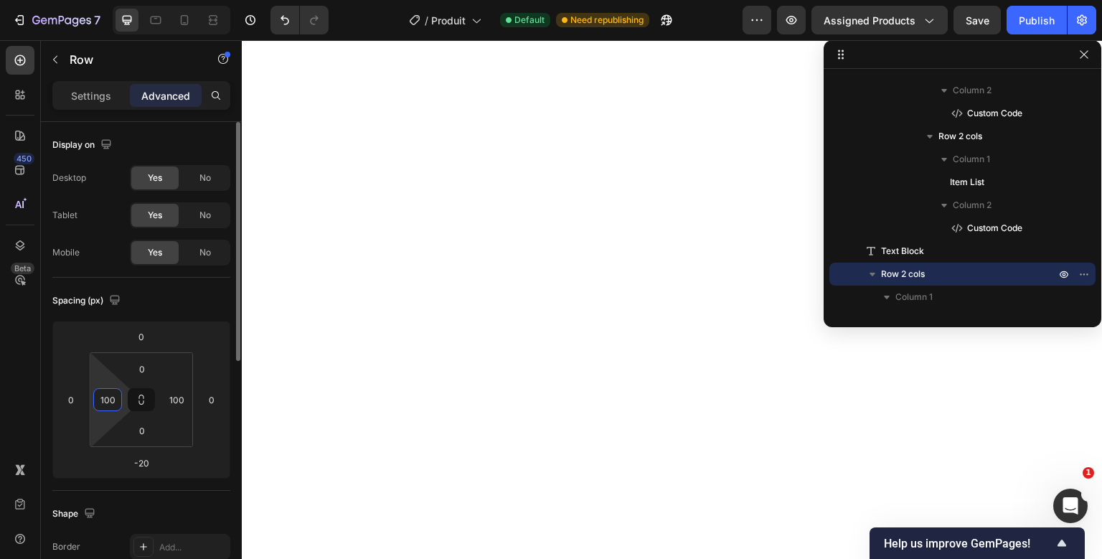
click at [110, 405] on input "100" at bounding box center [108, 400] width 22 height 22
type input "50"
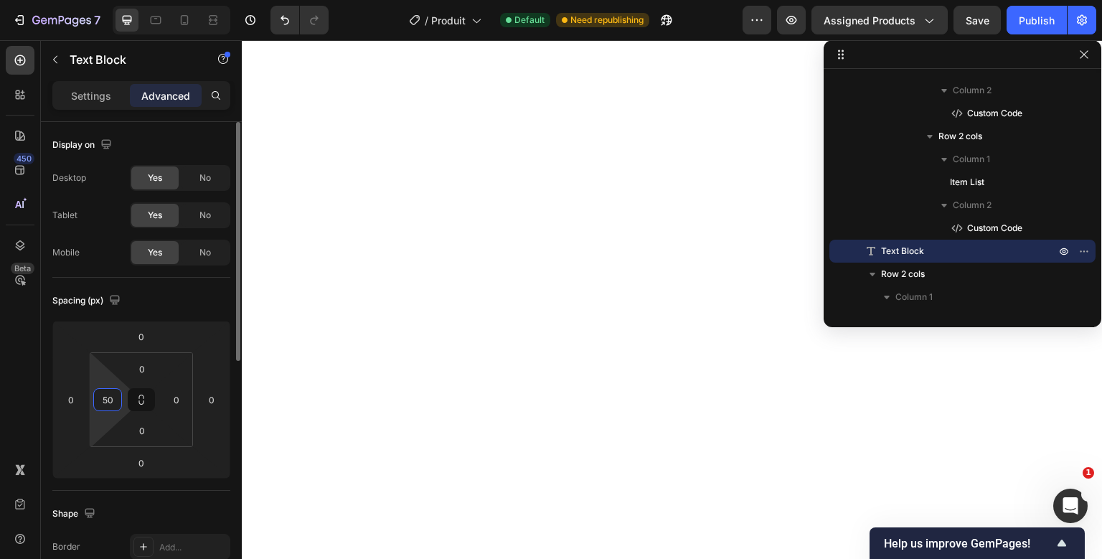
click at [110, 396] on input "50" at bounding box center [108, 400] width 22 height 22
type input "0"
click at [179, 297] on div "Spacing (px)" at bounding box center [141, 300] width 178 height 23
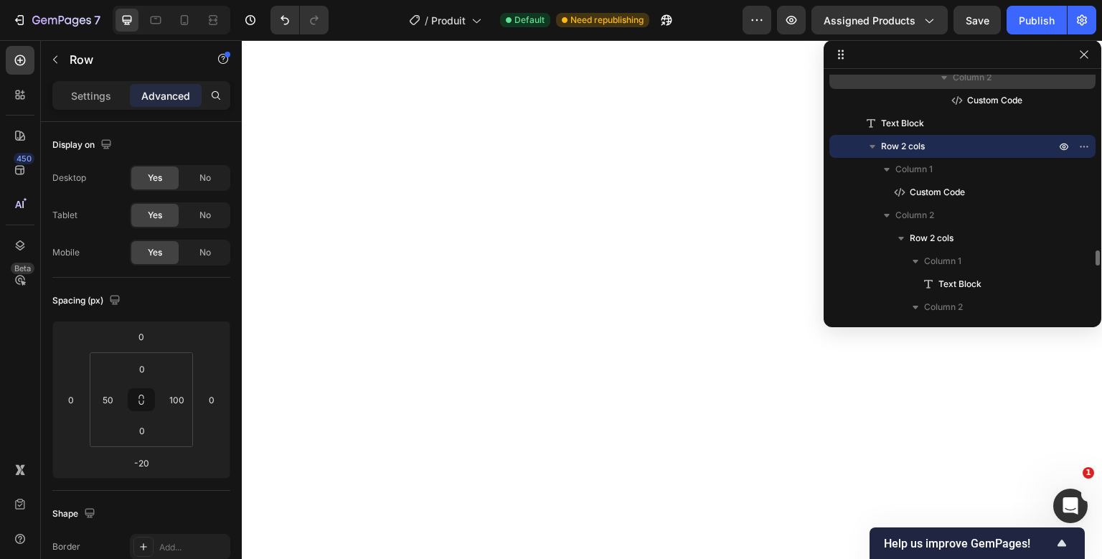
scroll to position [2671, 0]
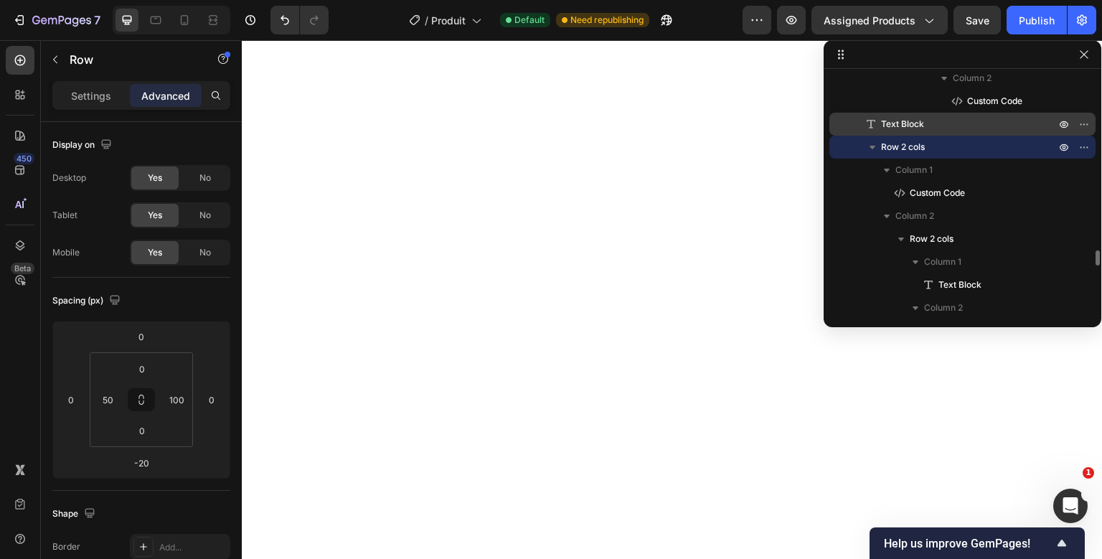
drag, startPoint x: 888, startPoint y: 123, endPoint x: 889, endPoint y: 114, distance: 8.6
click at [889, 114] on div "Text Block" at bounding box center [962, 124] width 255 height 23
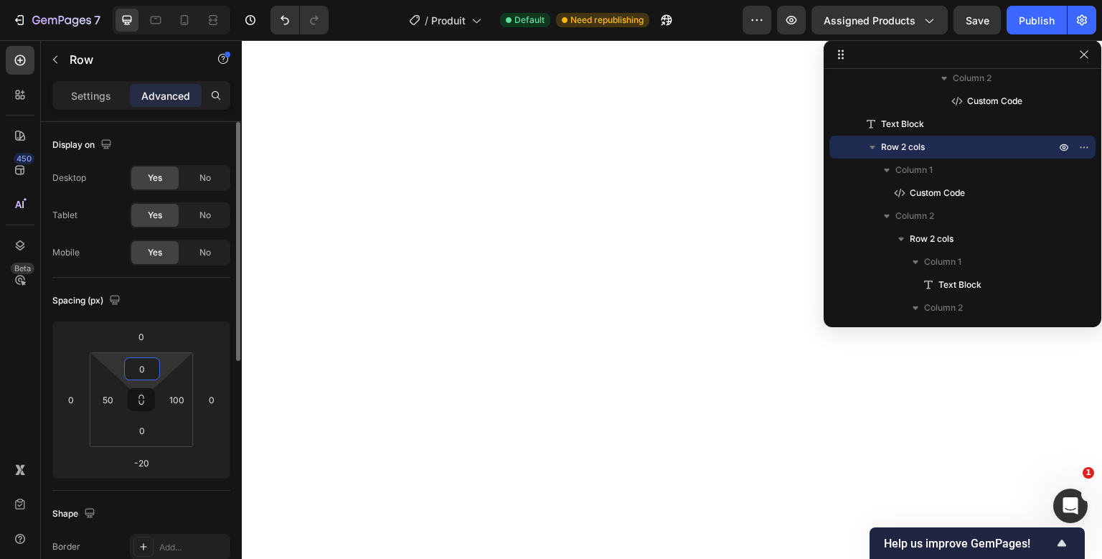
click at [147, 370] on input "0" at bounding box center [142, 369] width 29 height 22
type input "50"
click at [142, 341] on input "0" at bounding box center [141, 337] width 29 height 22
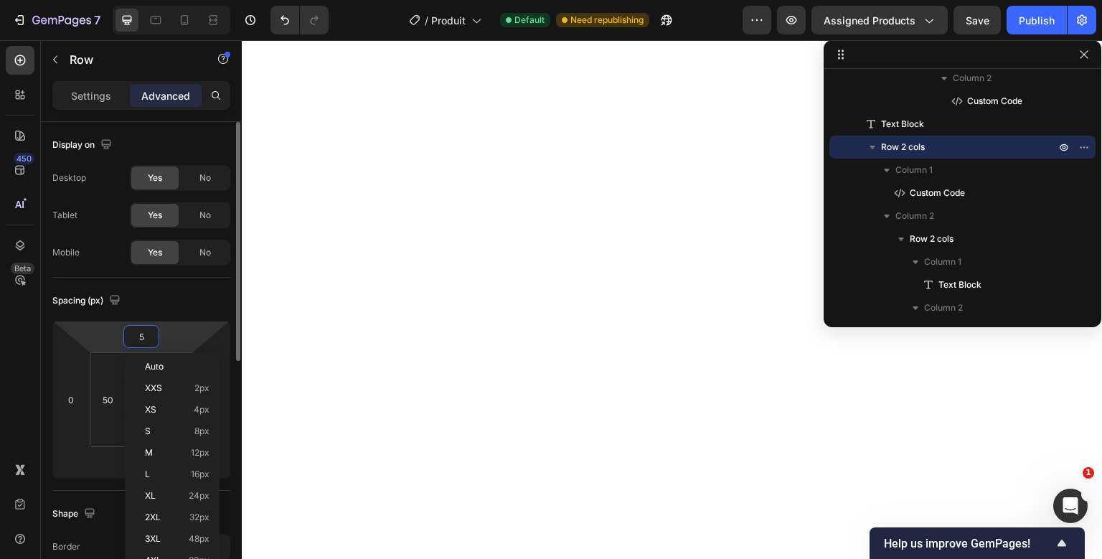
type input "50"
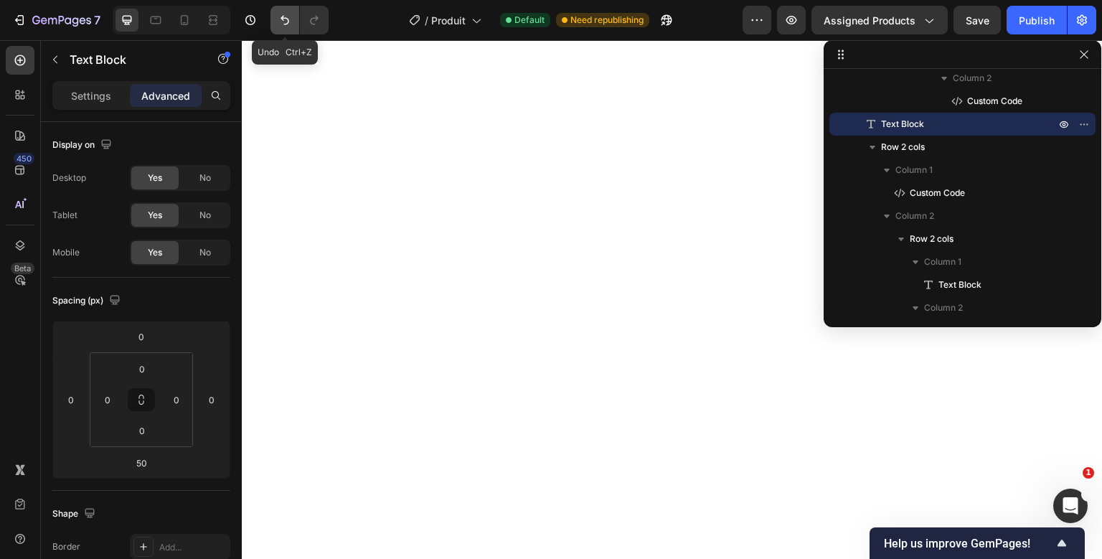
click at [291, 22] on icon "Undo/Redo" at bounding box center [285, 20] width 14 height 14
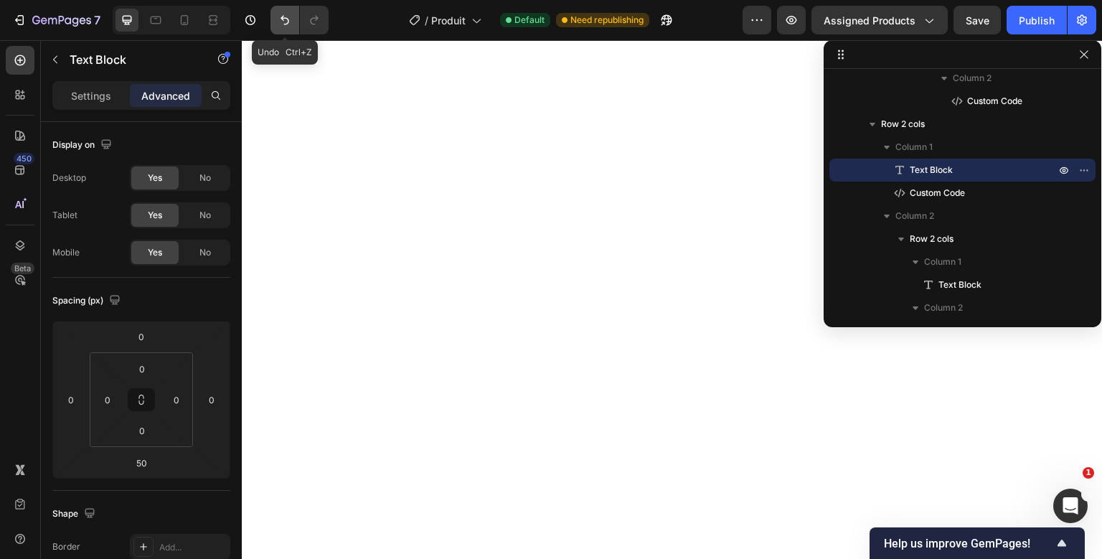
click at [278, 24] on icon "Undo/Redo" at bounding box center [285, 20] width 14 height 14
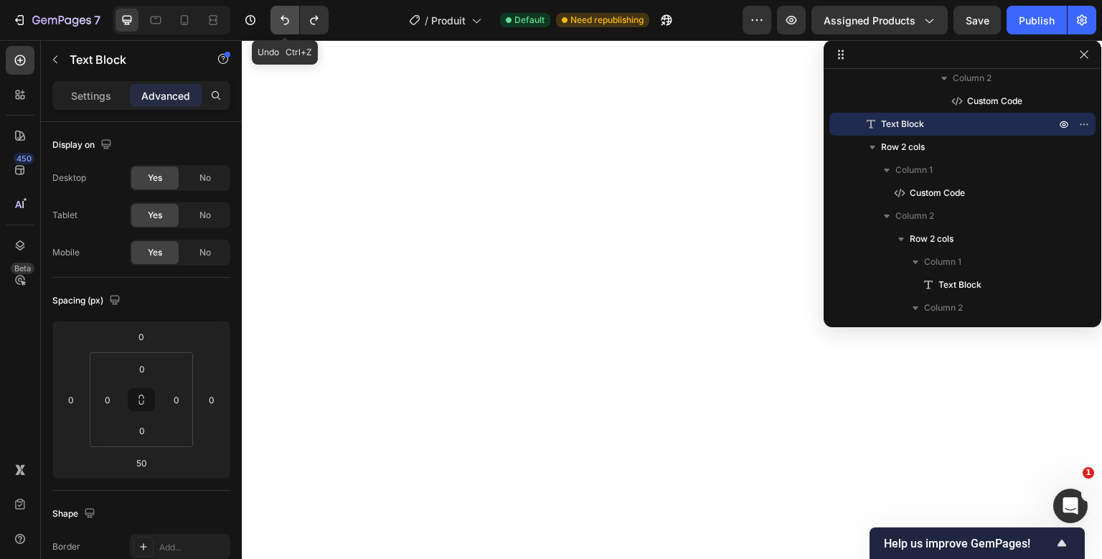
click at [282, 14] on icon "Undo/Redo" at bounding box center [285, 20] width 14 height 14
type input "0"
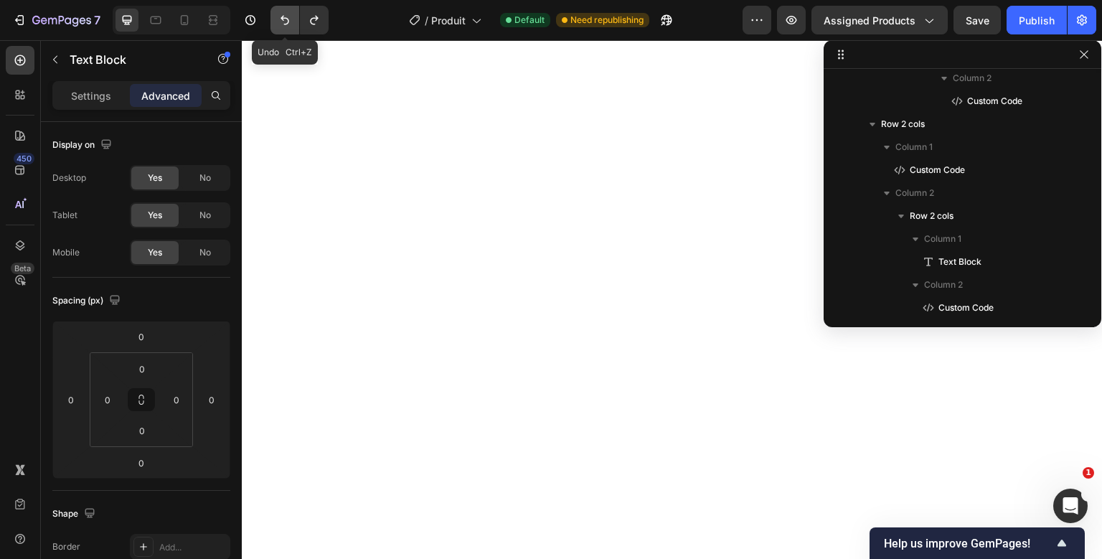
click at [282, 14] on icon "Undo/Redo" at bounding box center [285, 20] width 14 height 14
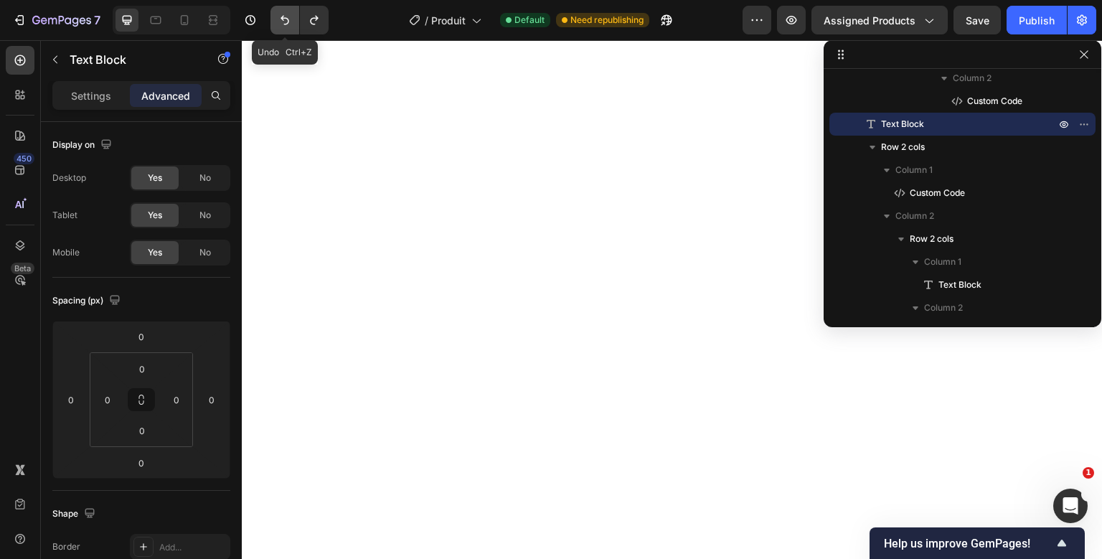
click at [282, 14] on icon "Undo/Redo" at bounding box center [285, 20] width 14 height 14
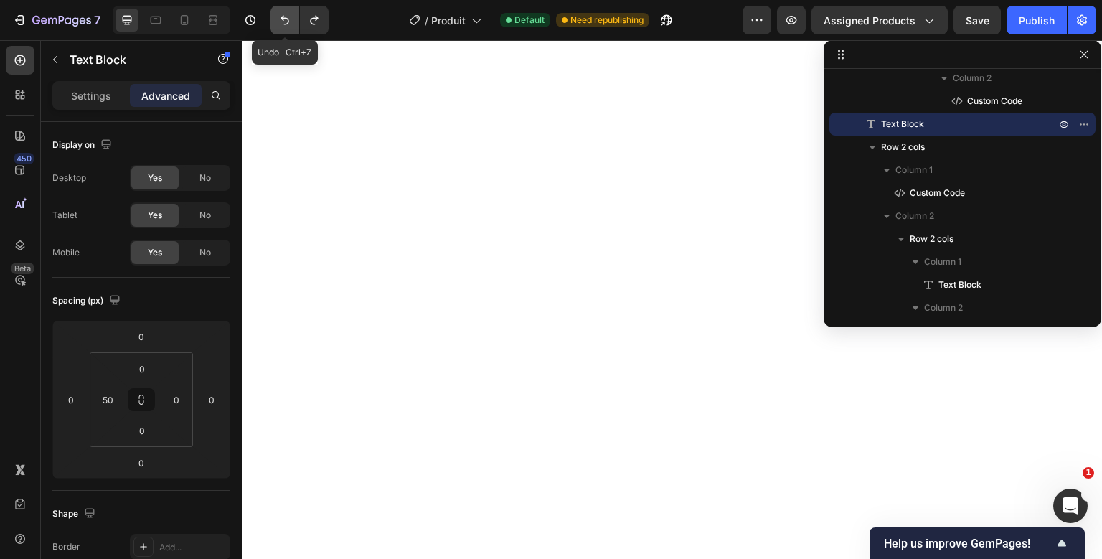
click at [282, 14] on icon "Undo/Redo" at bounding box center [285, 20] width 14 height 14
click at [304, 15] on button "Undo/Redo" at bounding box center [314, 20] width 29 height 29
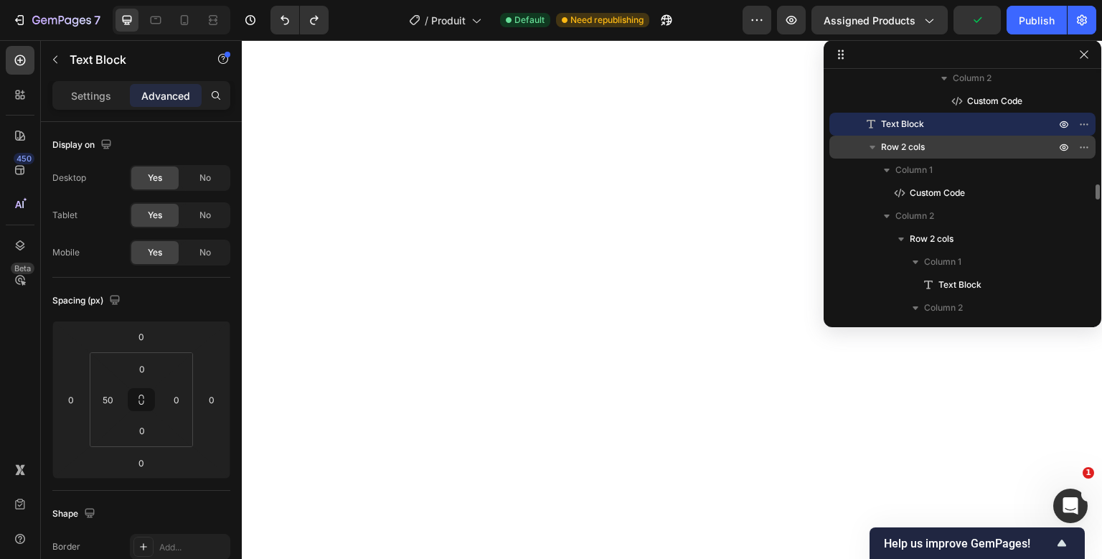
scroll to position [2601, 0]
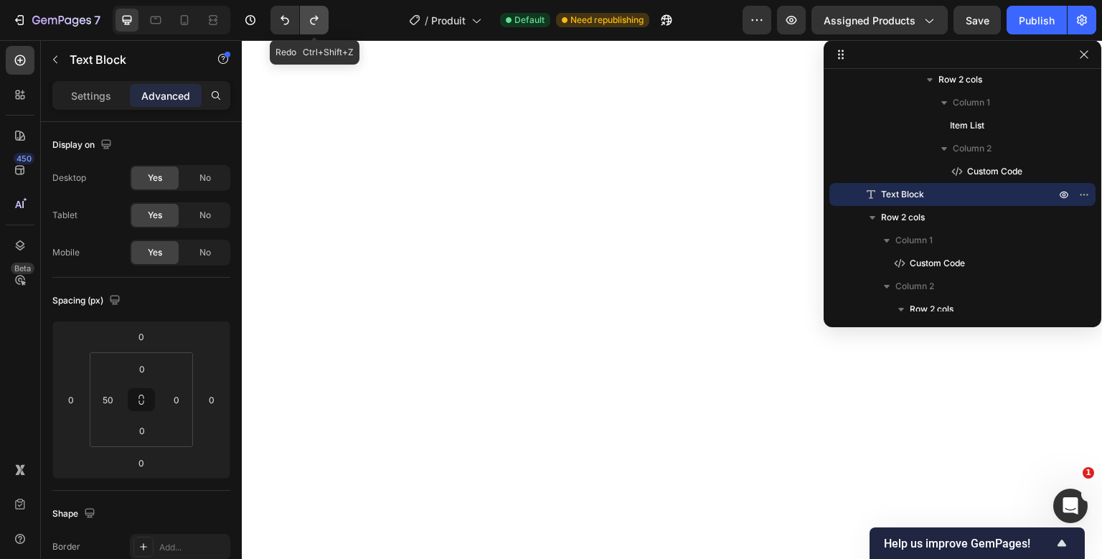
click at [309, 19] on icon "Undo/Redo" at bounding box center [314, 20] width 14 height 14
type input "0"
click at [309, 19] on icon "Undo/Redo" at bounding box center [314, 20] width 14 height 14
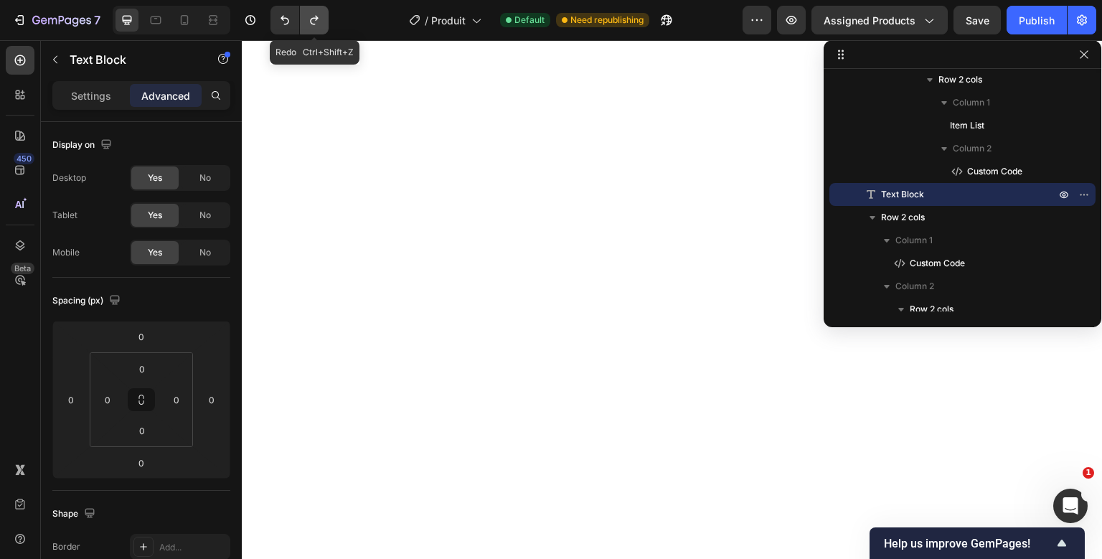
click at [309, 19] on icon "Undo/Redo" at bounding box center [314, 20] width 14 height 14
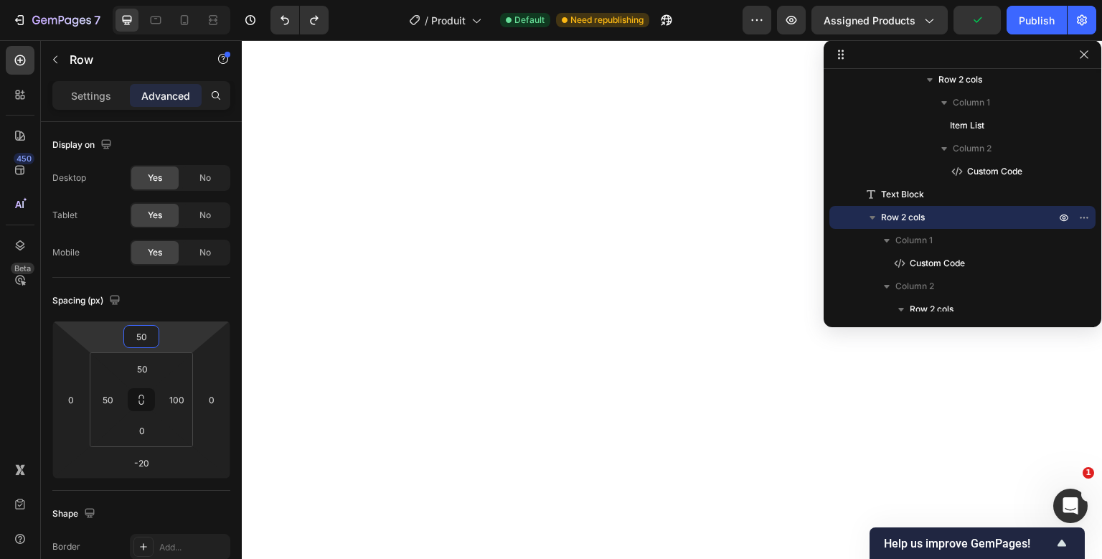
click at [145, 341] on input "50" at bounding box center [141, 337] width 29 height 22
type input "0"
click at [148, 358] on input "50" at bounding box center [142, 369] width 29 height 22
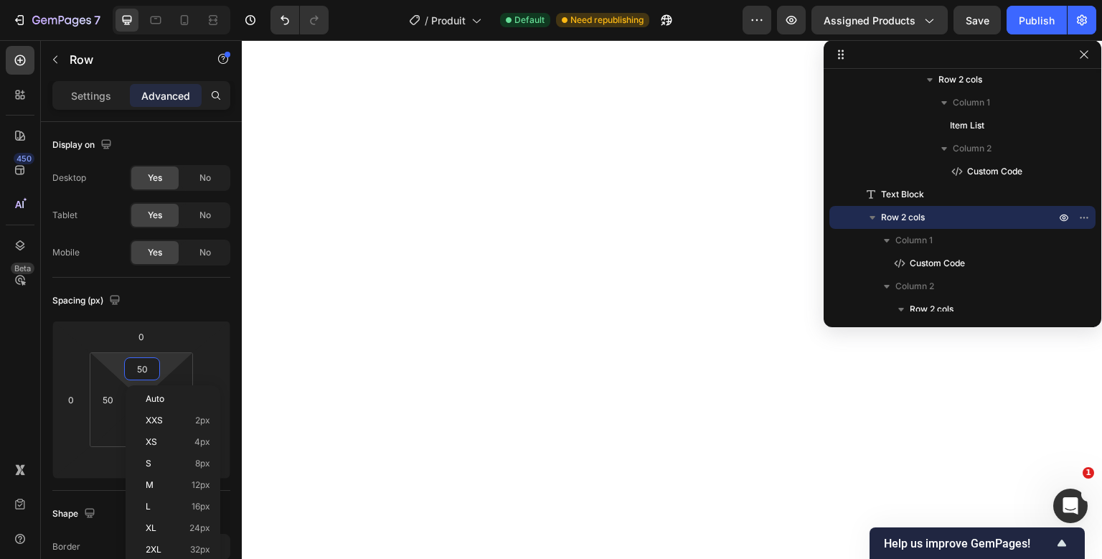
type input "0"
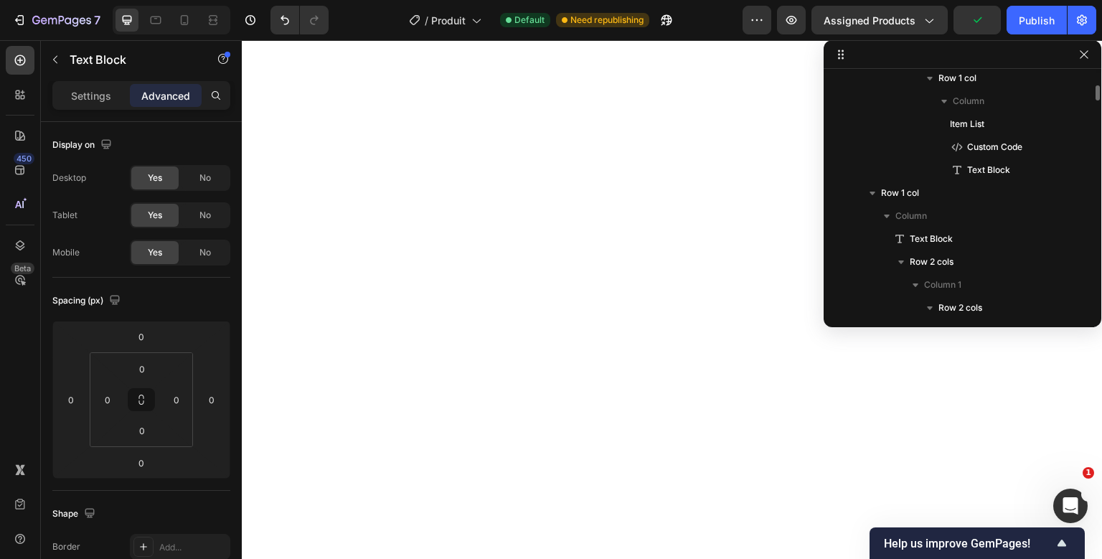
scroll to position [1320, 0]
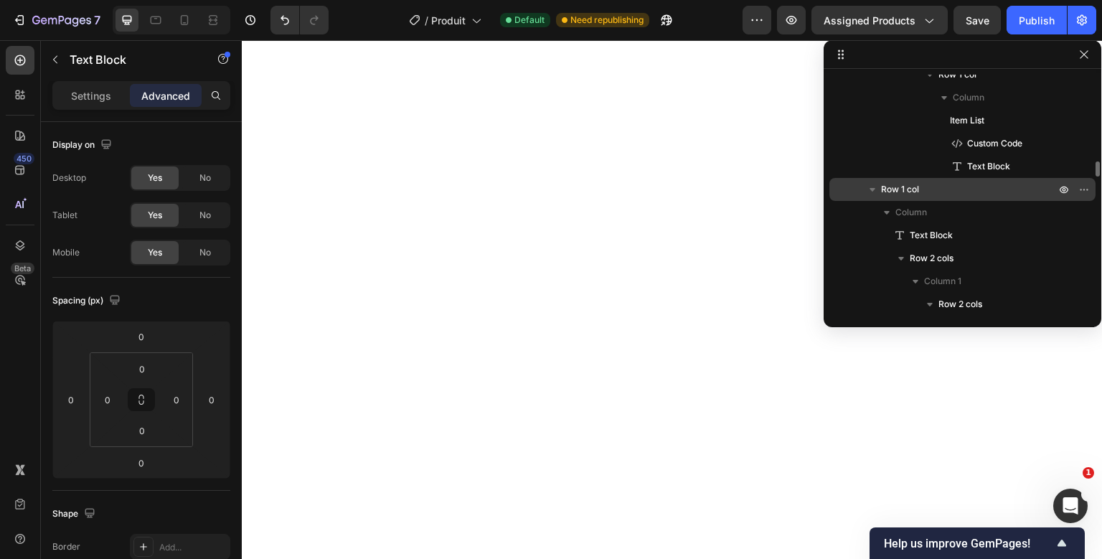
click at [870, 192] on icon "button" at bounding box center [872, 189] width 14 height 14
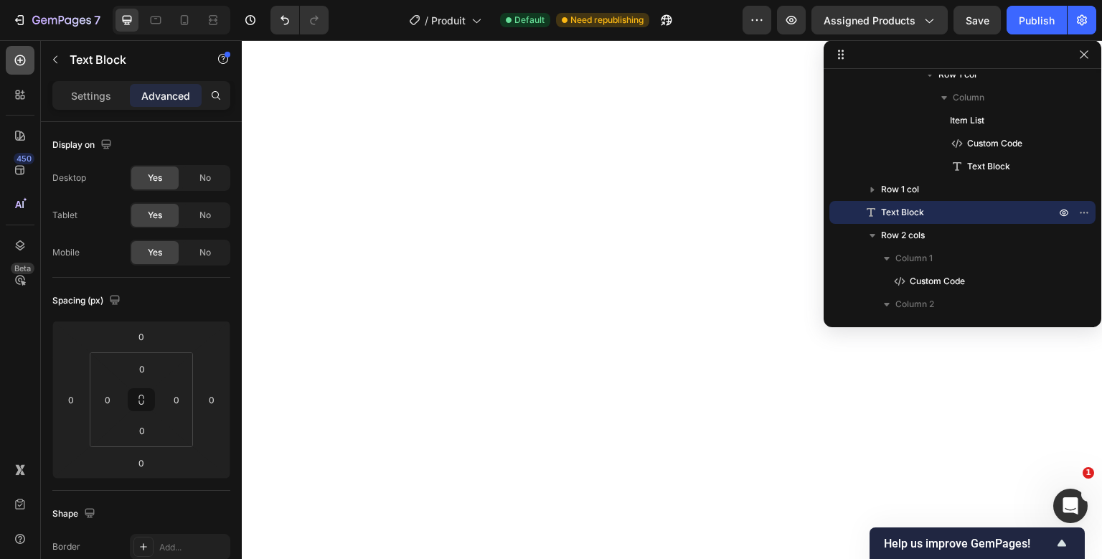
click at [27, 54] on icon at bounding box center [20, 60] width 14 height 14
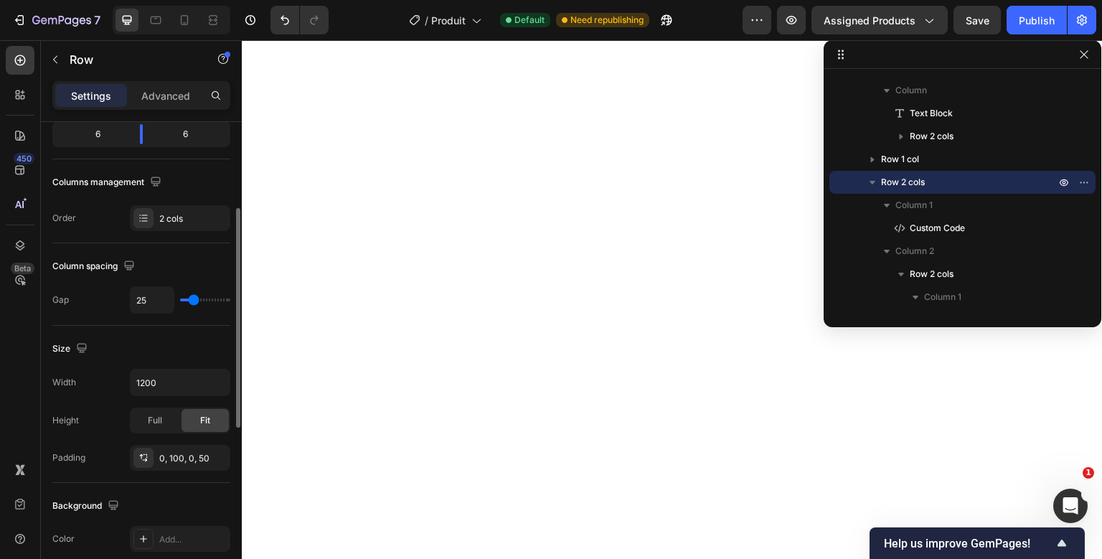
scroll to position [187, 0]
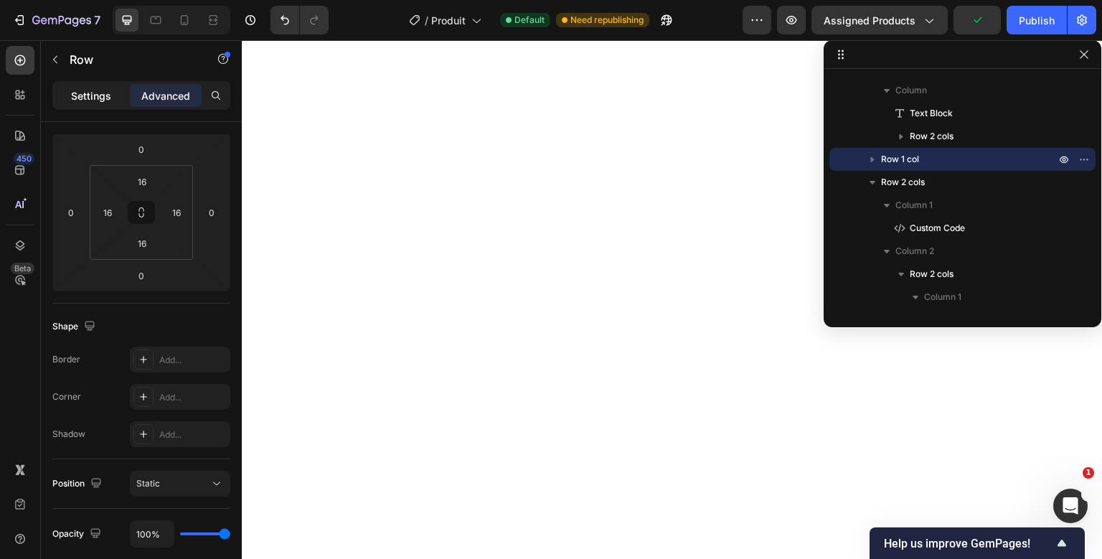
click at [105, 92] on p "Settings" at bounding box center [91, 95] width 40 height 15
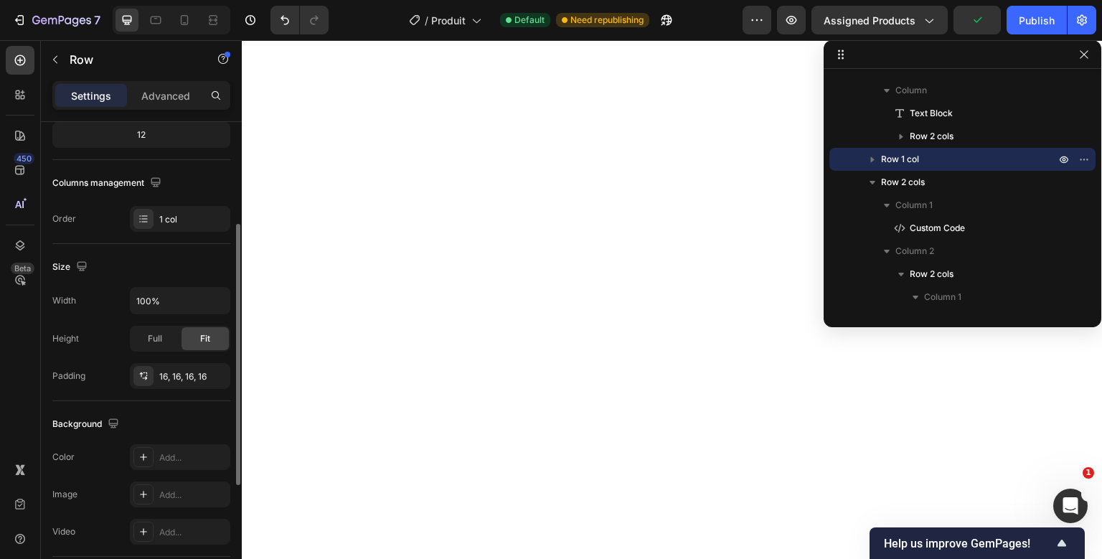
scroll to position [232, 0]
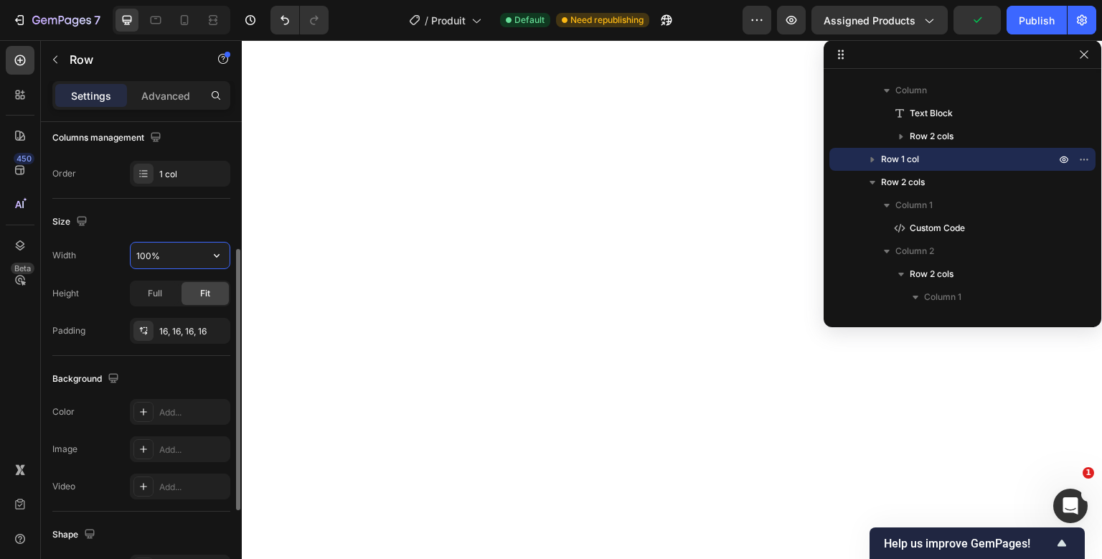
click at [141, 255] on input "100%" at bounding box center [180, 256] width 99 height 26
type input "1200"
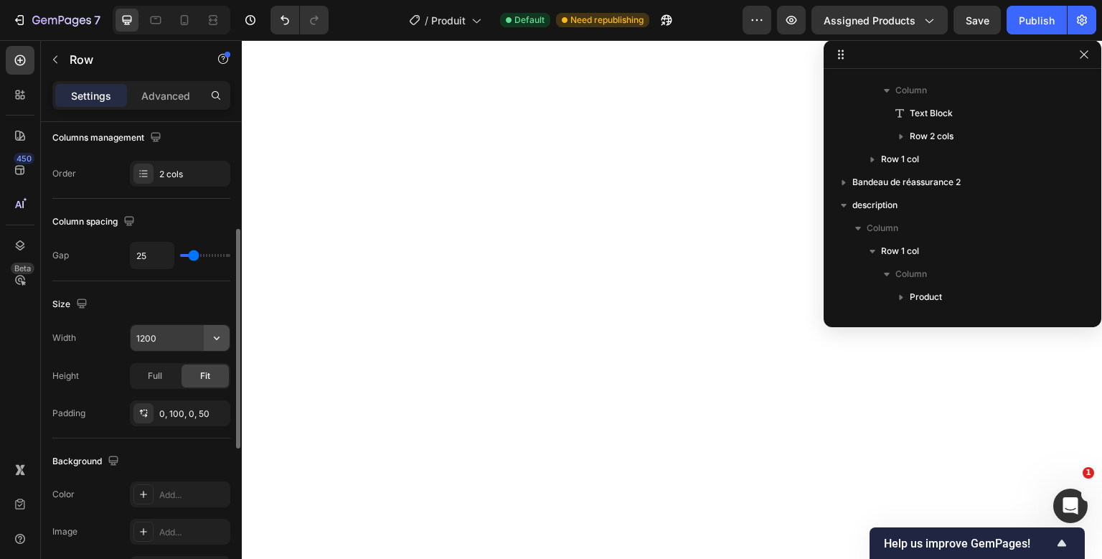
click at [212, 340] on icon "button" at bounding box center [217, 338] width 14 height 14
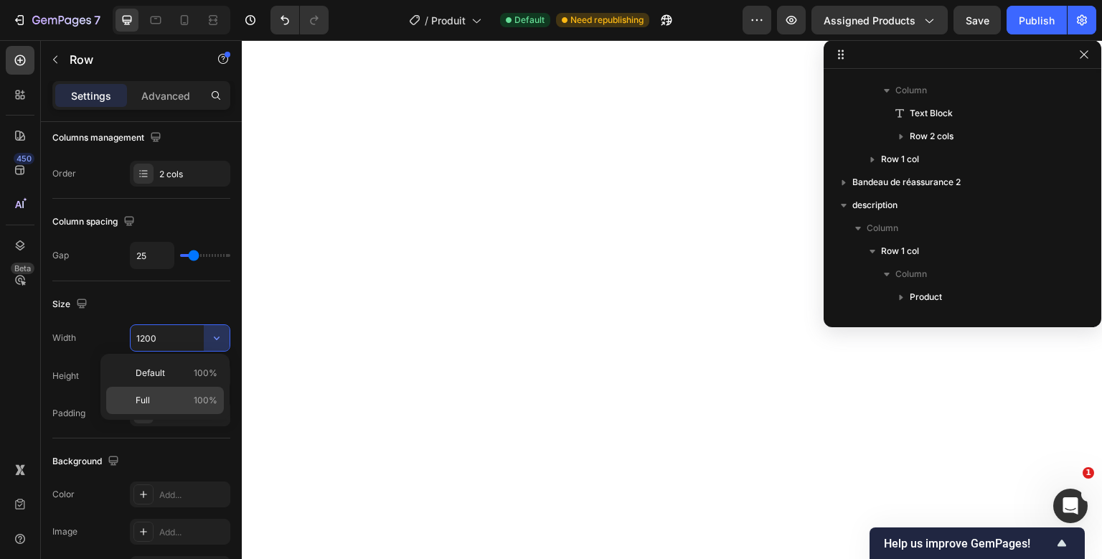
click at [183, 392] on div "Full 100%" at bounding box center [165, 400] width 118 height 27
type input "100%"
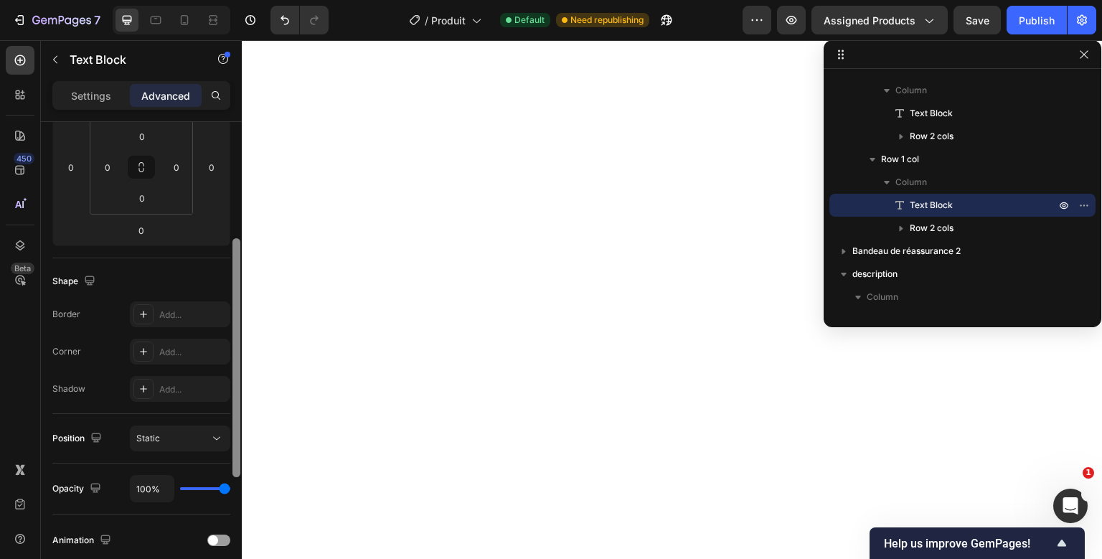
scroll to position [0, 0]
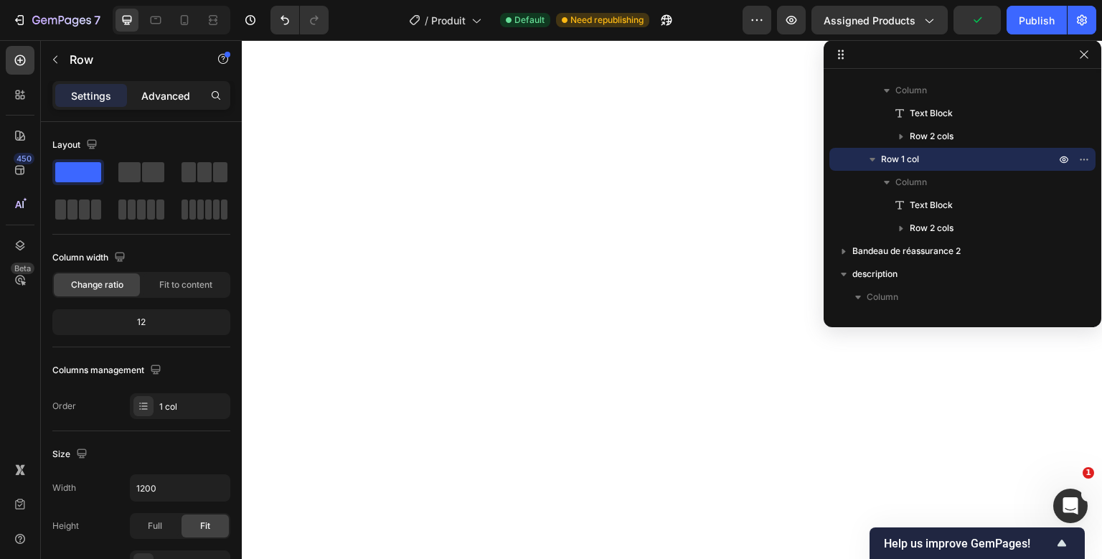
click at [153, 91] on p "Advanced" at bounding box center [165, 95] width 49 height 15
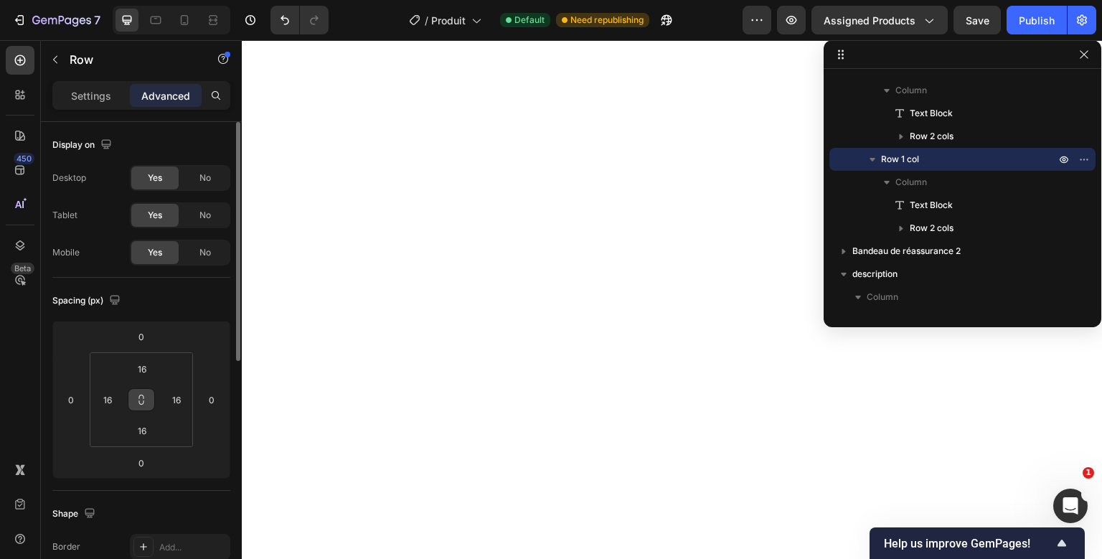
click at [144, 402] on icon at bounding box center [141, 399] width 11 height 11
click at [150, 367] on input "16" at bounding box center [142, 369] width 29 height 22
type input "0"
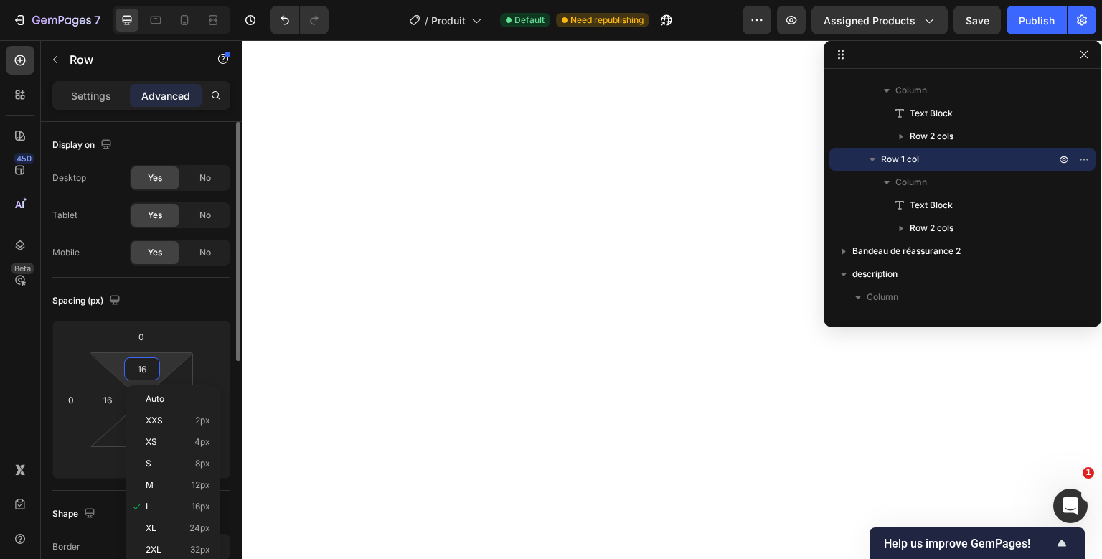
type input "0"
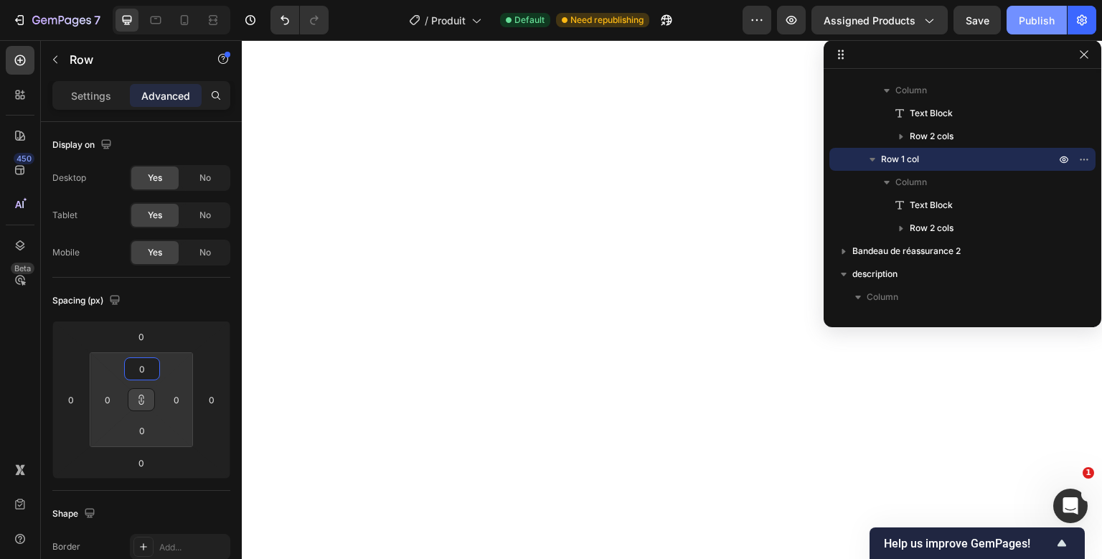
type input "0"
click at [1038, 7] on button "Publish" at bounding box center [1037, 20] width 60 height 29
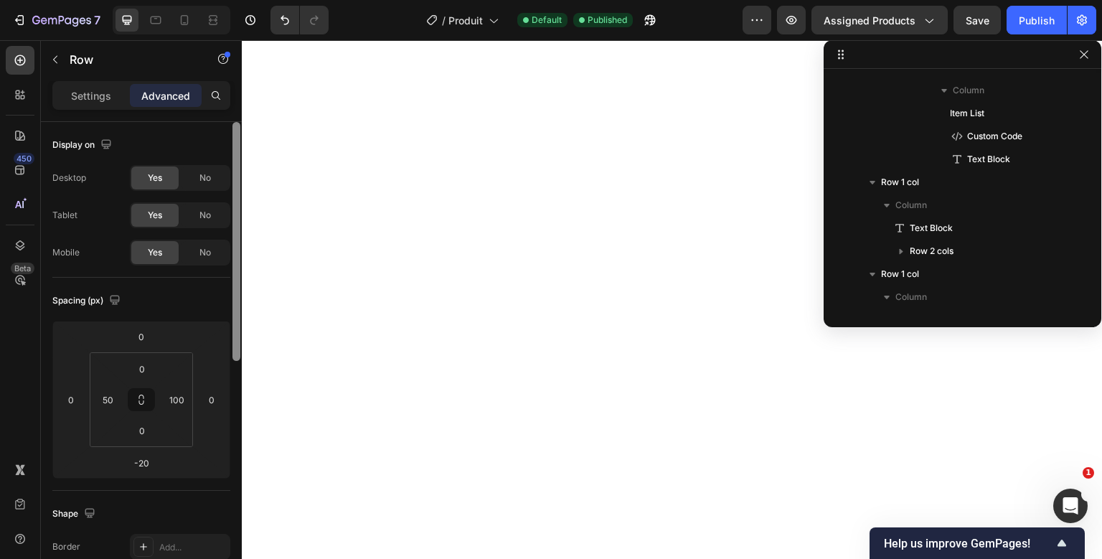
scroll to position [1488, 0]
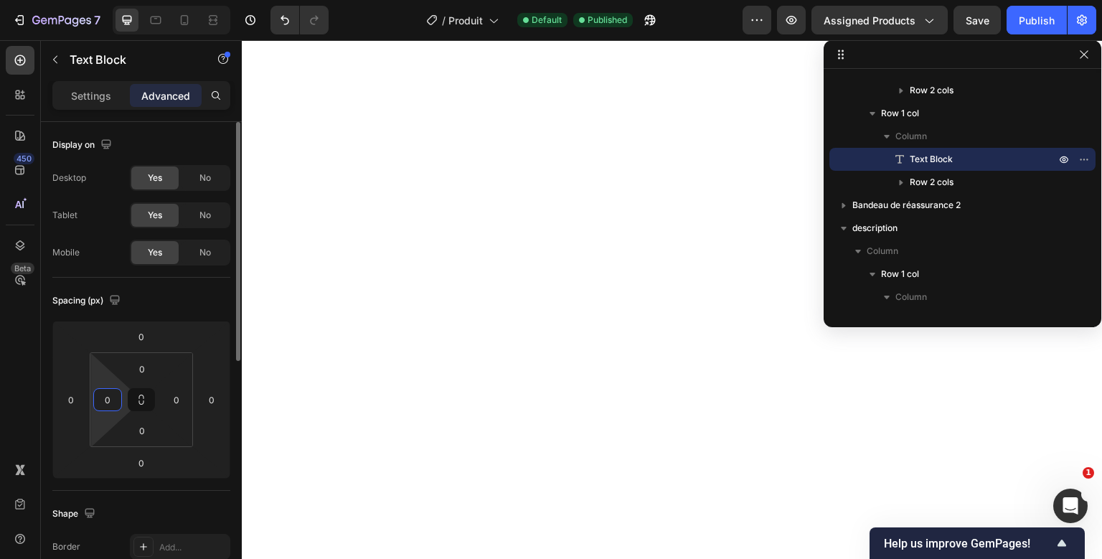
click at [105, 400] on input "0" at bounding box center [108, 400] width 22 height 22
type input "50"
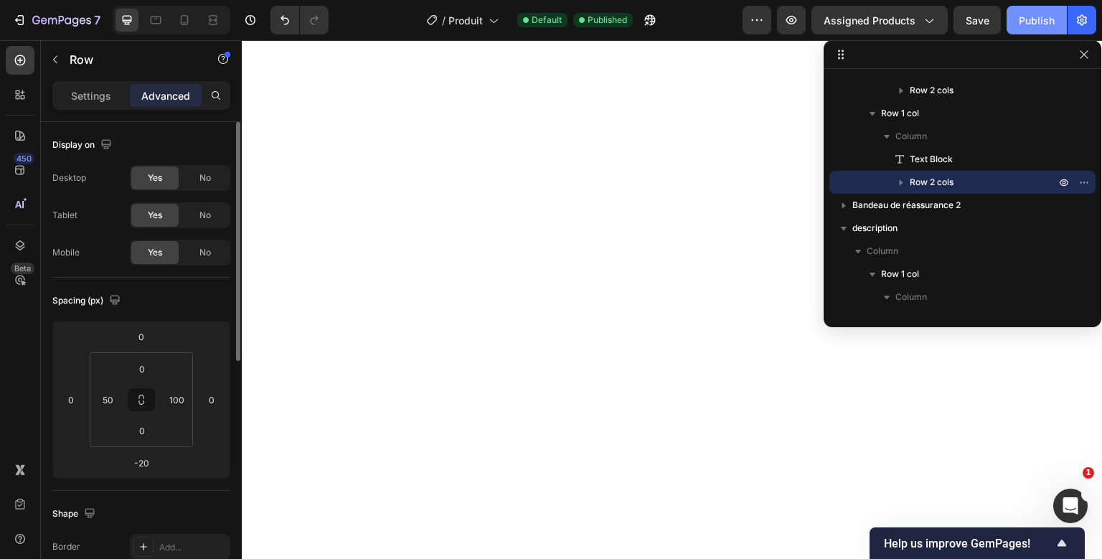
click at [1016, 13] on button "Publish" at bounding box center [1037, 20] width 60 height 29
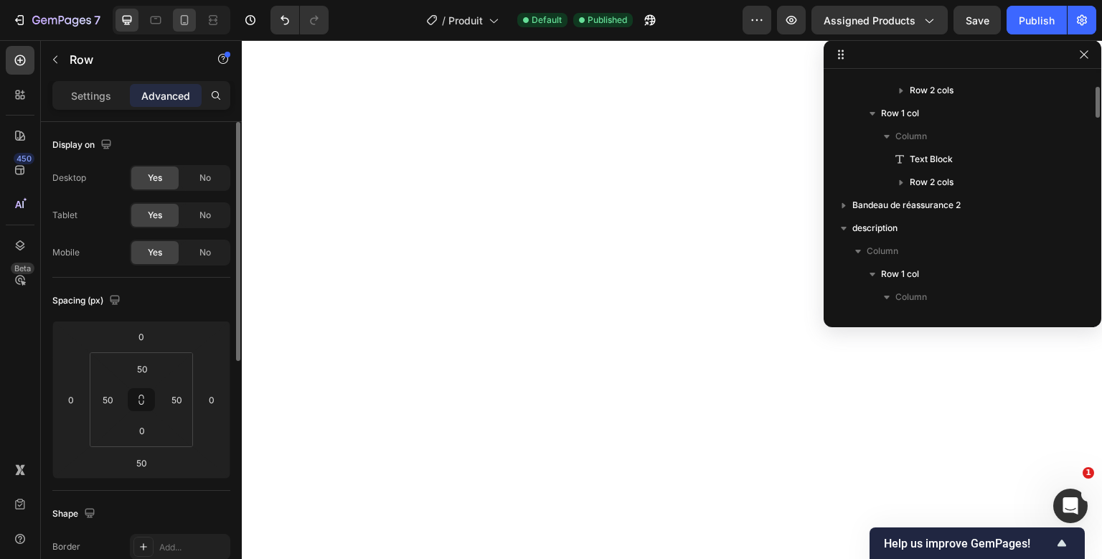
scroll to position [1327, 0]
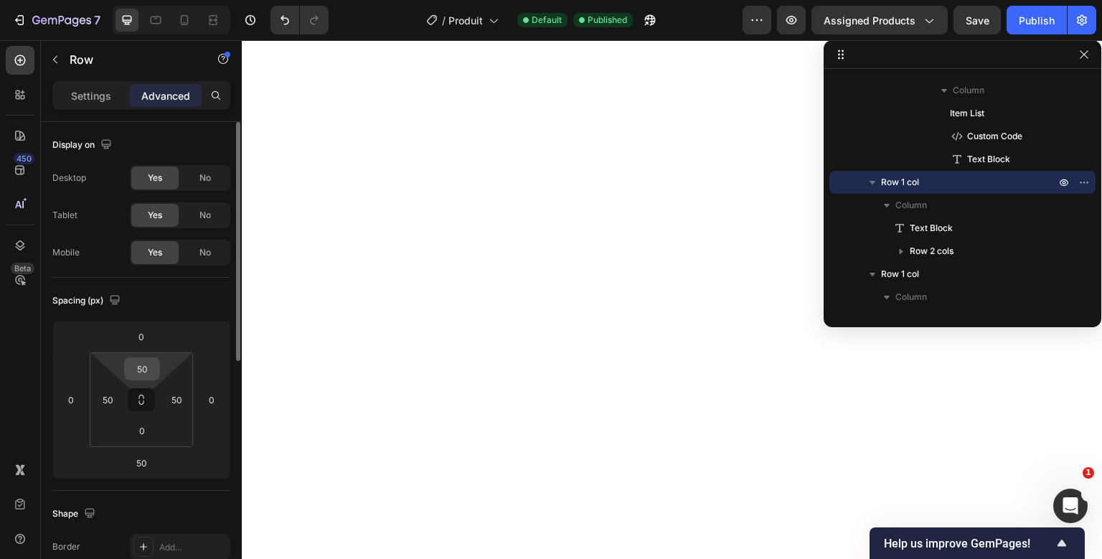
click at [146, 370] on input "50" at bounding box center [142, 369] width 29 height 22
type input "40"
click at [1043, 24] on div "Publish" at bounding box center [1037, 20] width 36 height 15
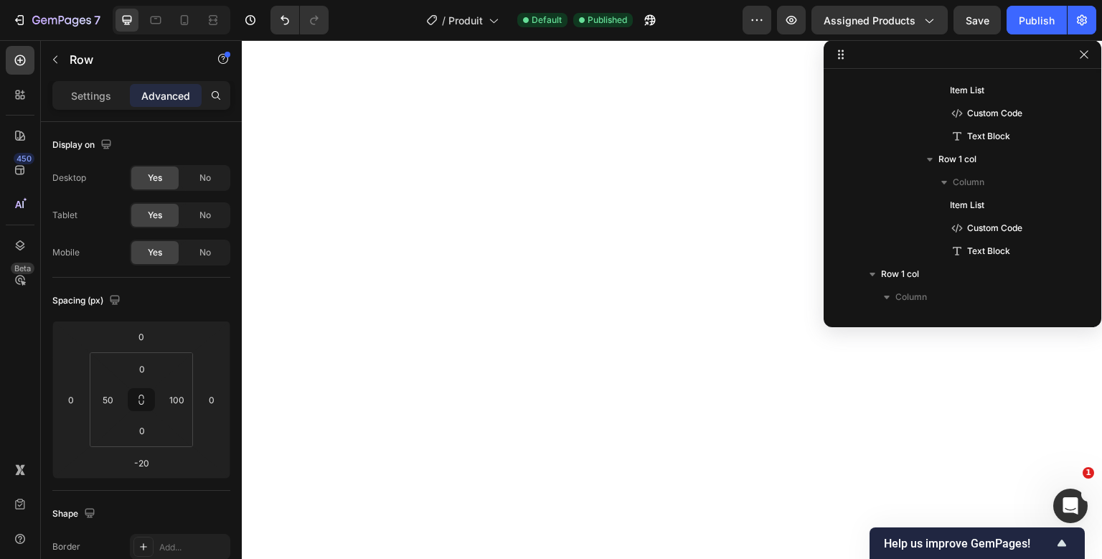
scroll to position [1488, 0]
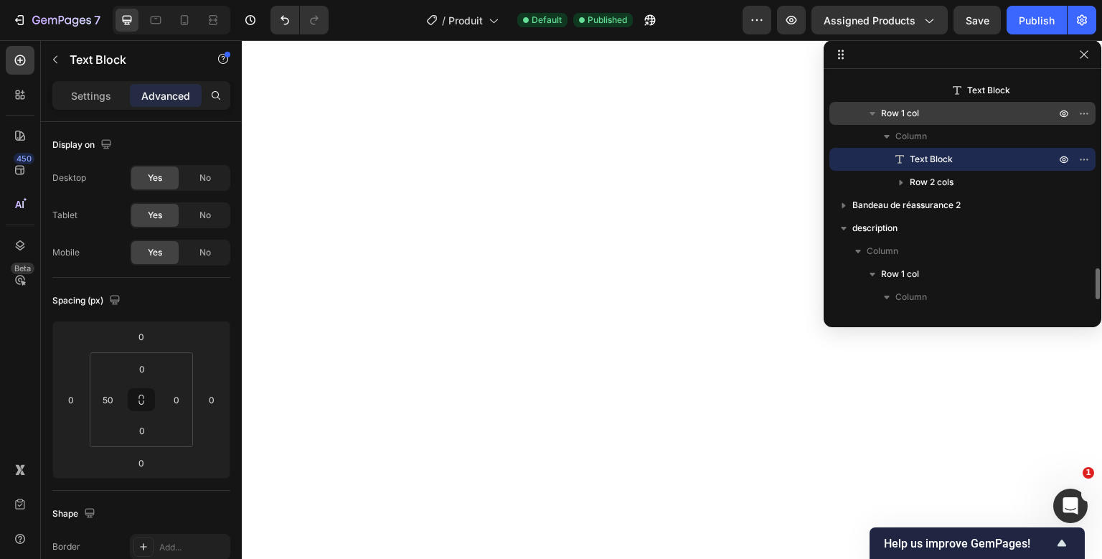
click at [883, 108] on span "Row 1 col" at bounding box center [900, 113] width 38 height 14
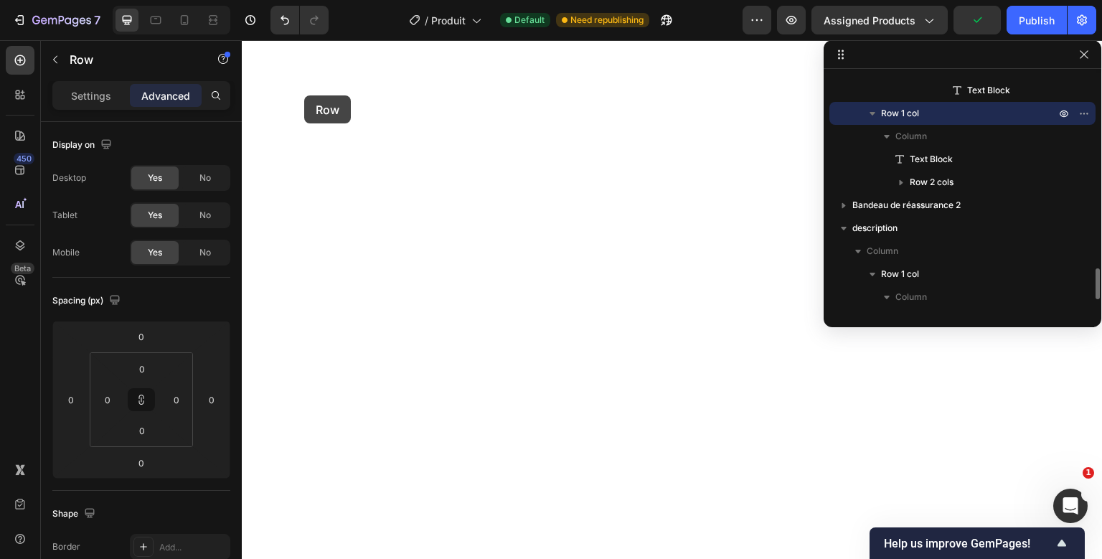
type input "50"
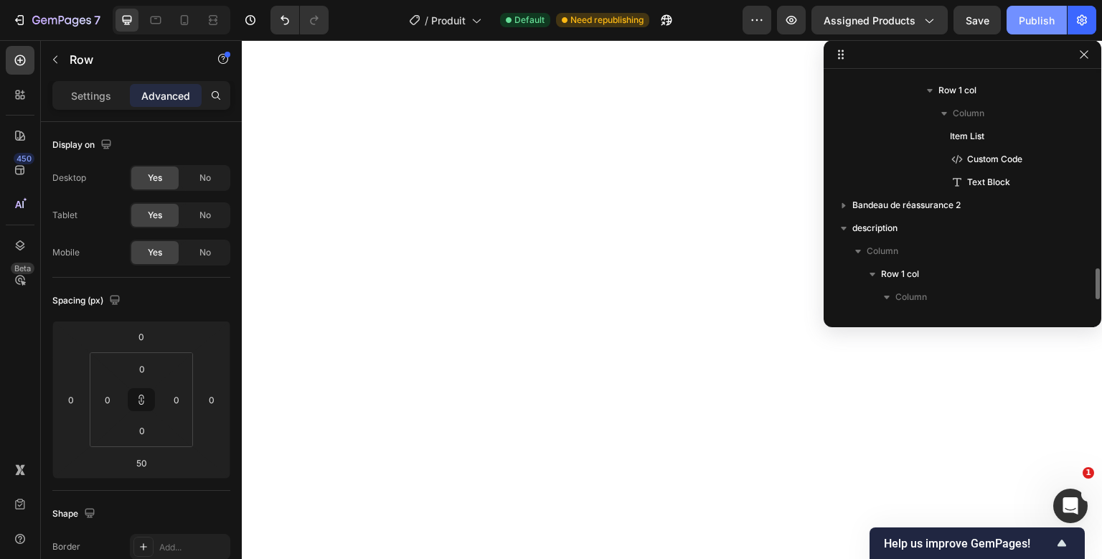
click at [1017, 15] on button "Publish" at bounding box center [1037, 20] width 60 height 29
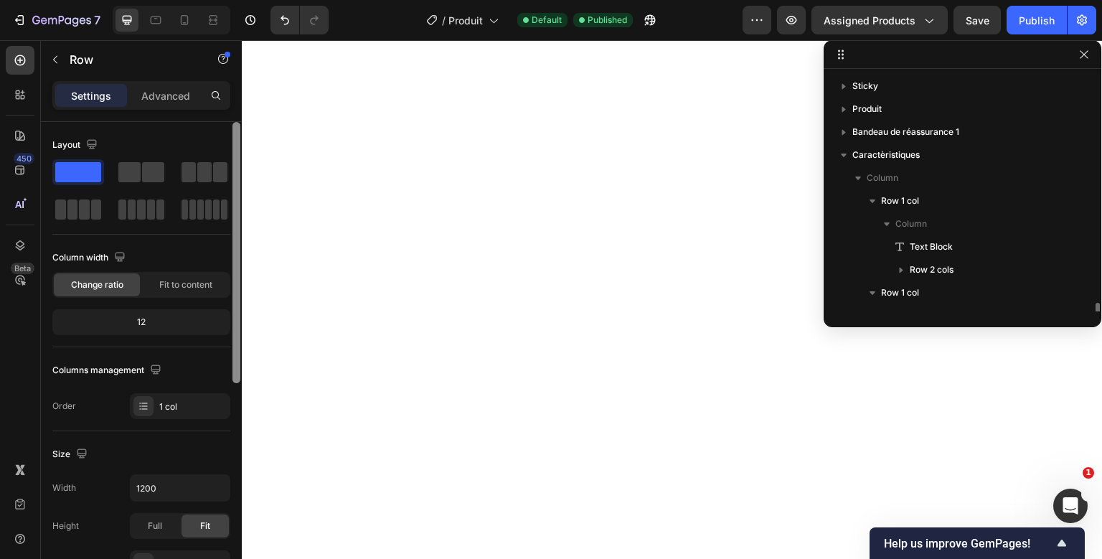
scroll to position [202, 0]
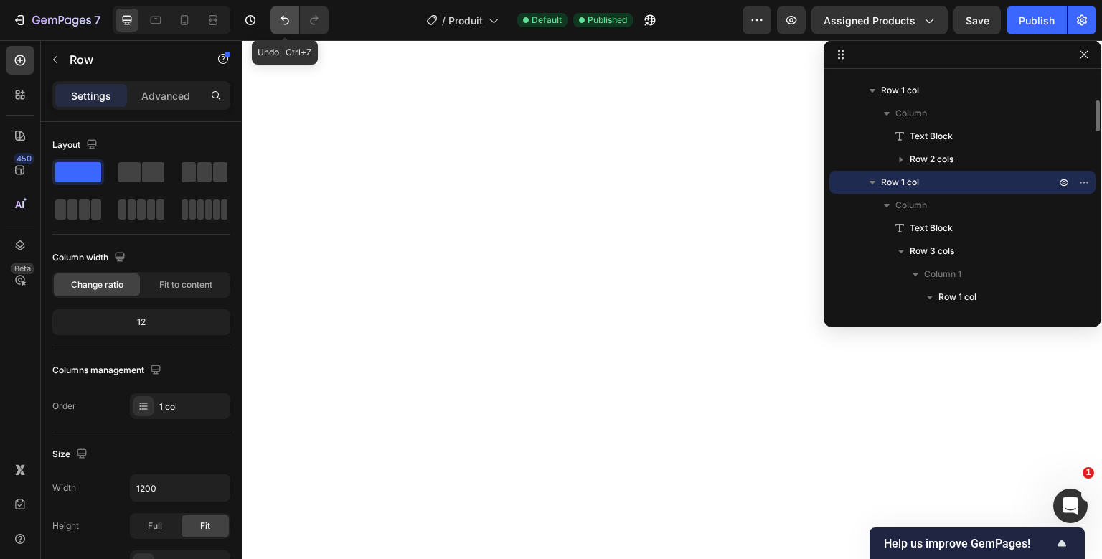
click at [279, 14] on icon "Undo/Redo" at bounding box center [285, 20] width 14 height 14
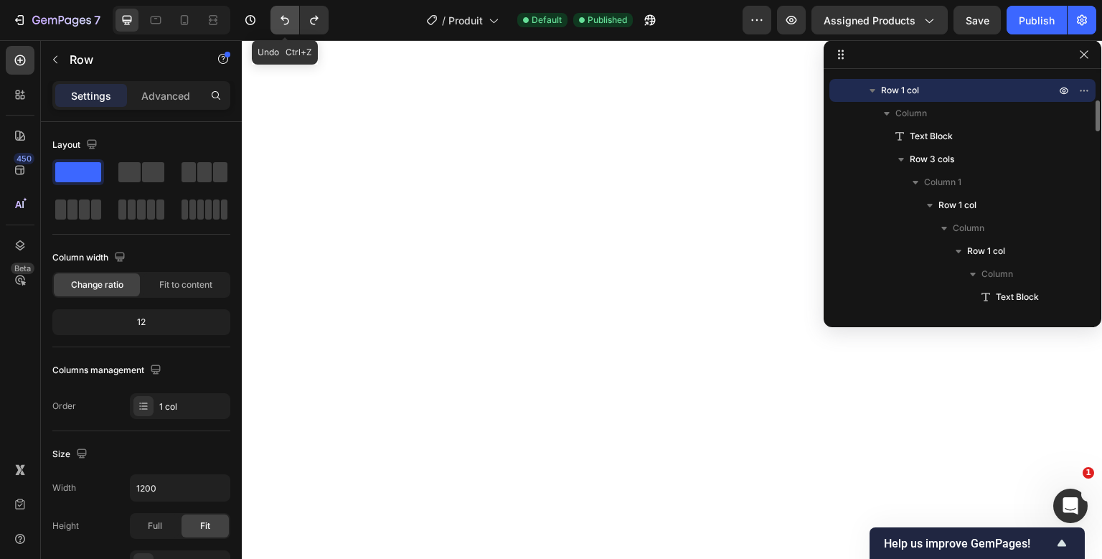
click at [293, 22] on button "Undo/Redo" at bounding box center [285, 20] width 29 height 29
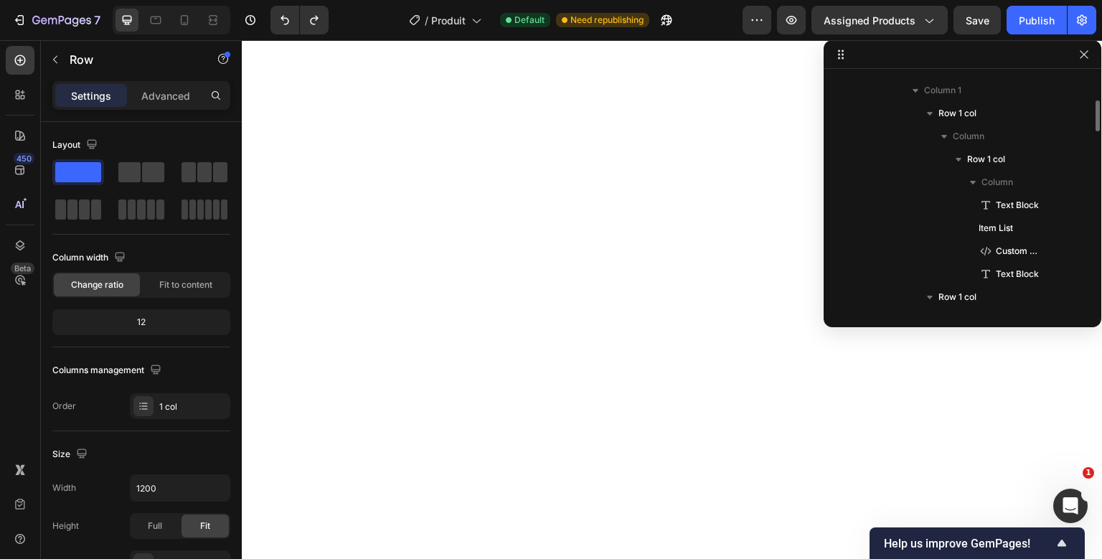
scroll to position [1465, 0]
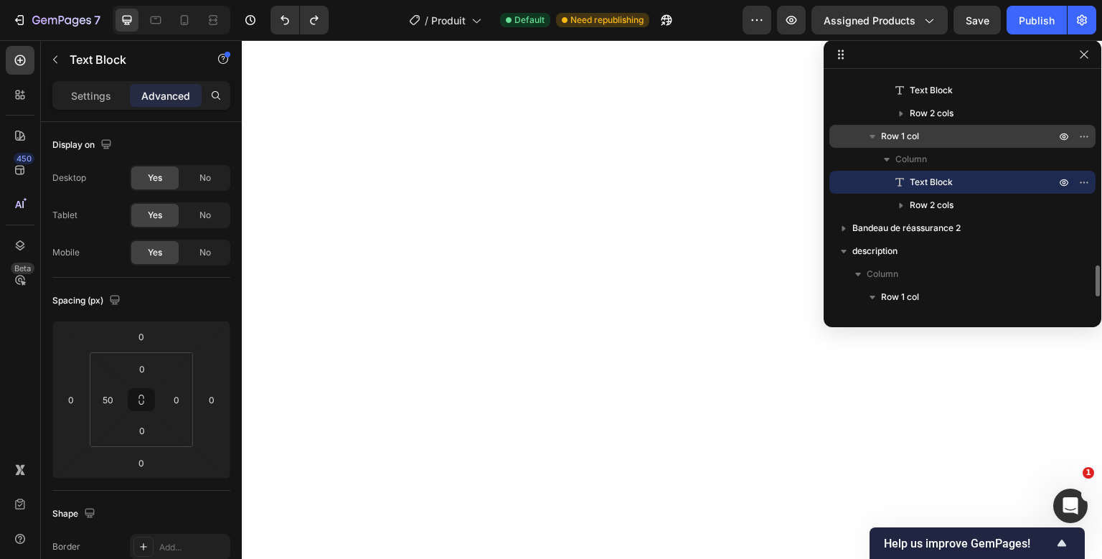
click at [936, 128] on div "Row 1 col" at bounding box center [962, 136] width 255 height 23
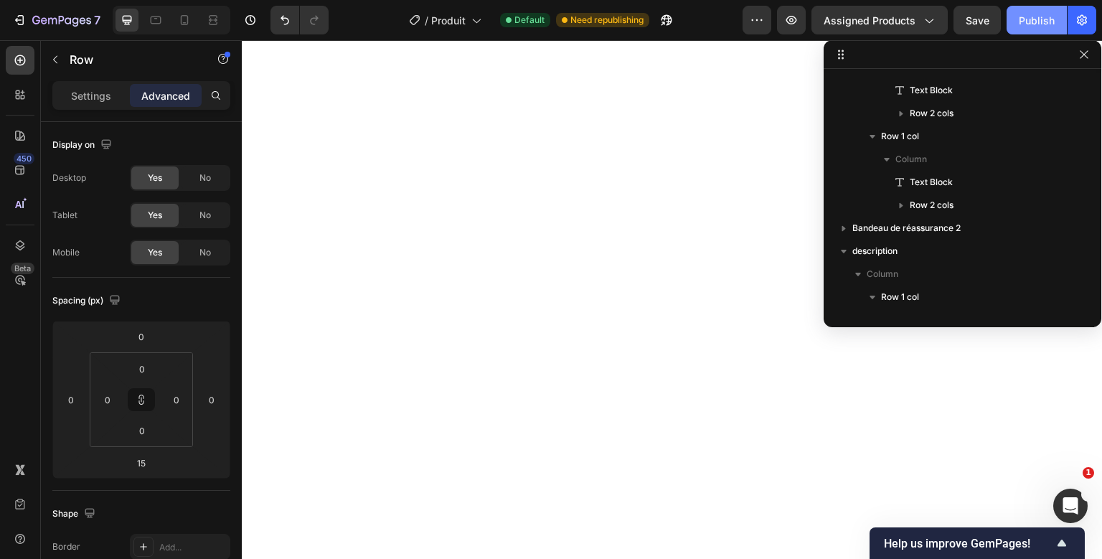
click at [1022, 19] on div "Publish" at bounding box center [1037, 20] width 36 height 15
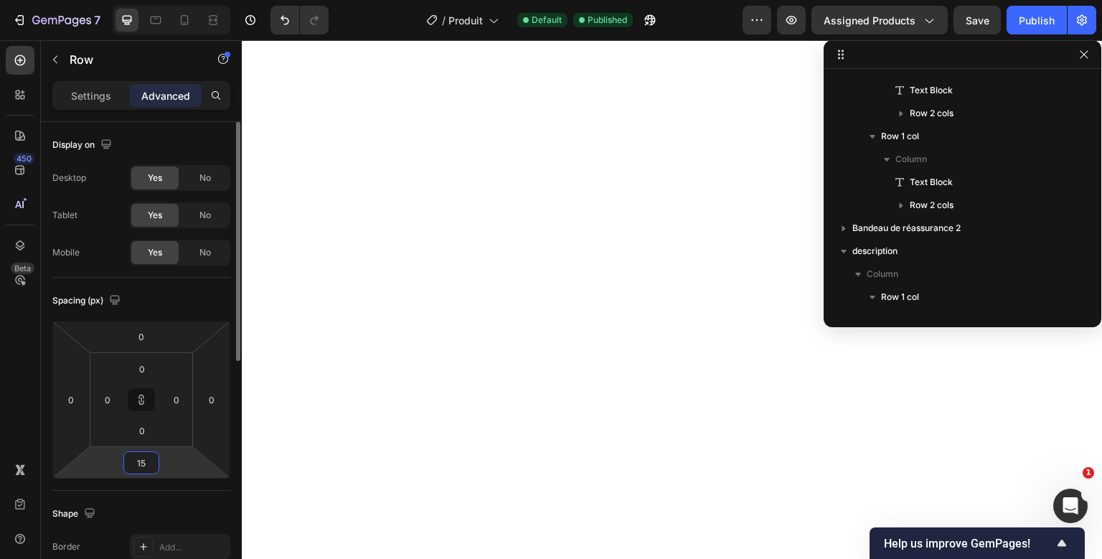
click at [145, 459] on input "15" at bounding box center [141, 463] width 29 height 22
type input "0"
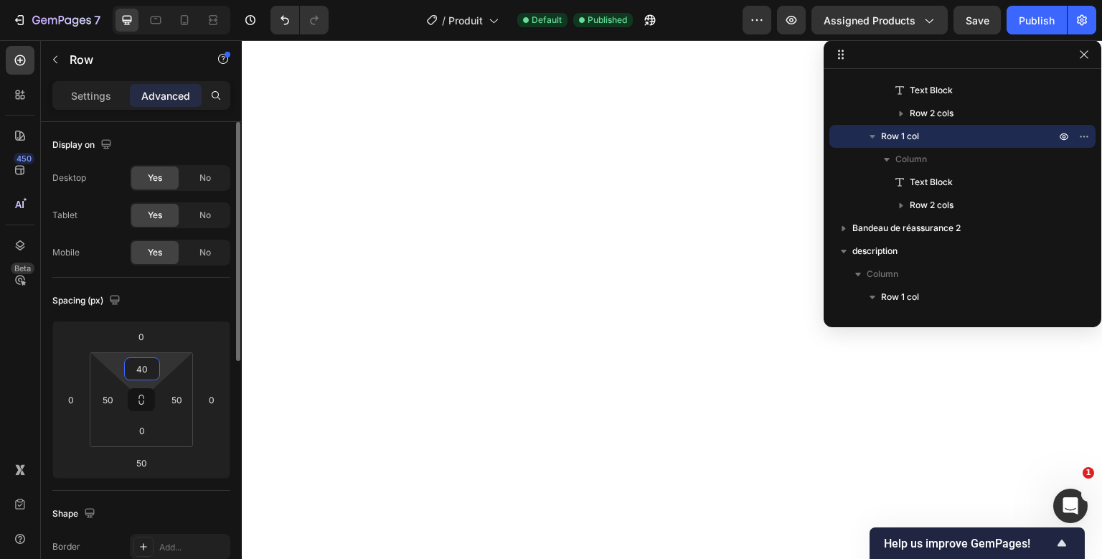
click at [147, 369] on input "40" at bounding box center [142, 369] width 29 height 22
type input "0"
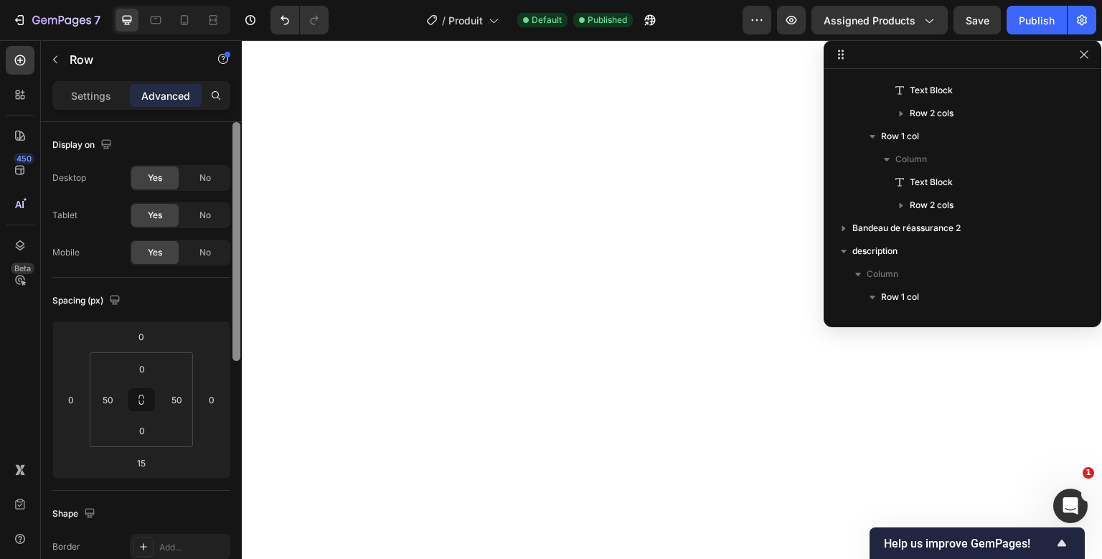
scroll to position [19, 0]
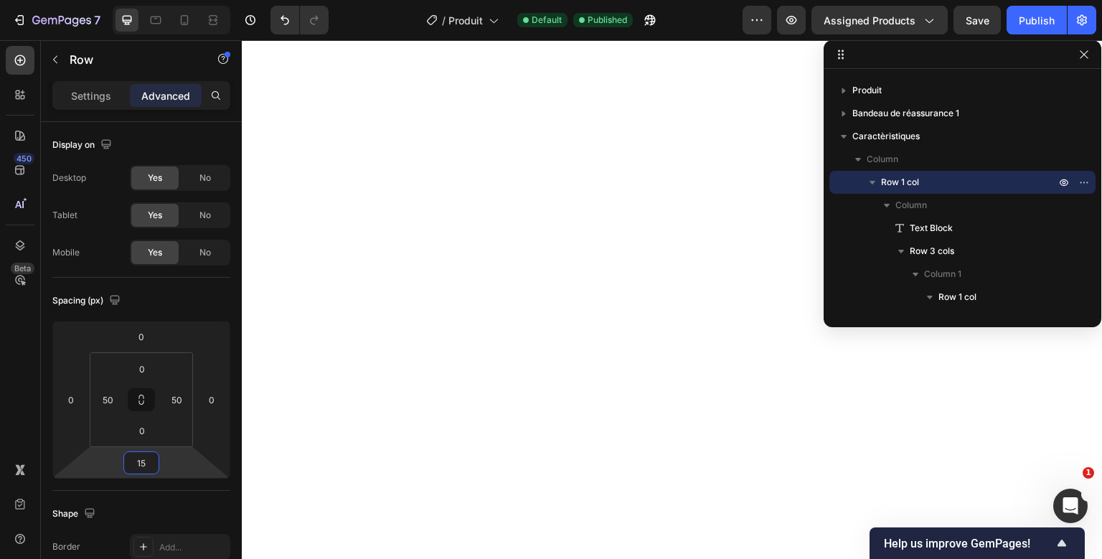
click at [142, 460] on input "15" at bounding box center [141, 463] width 29 height 22
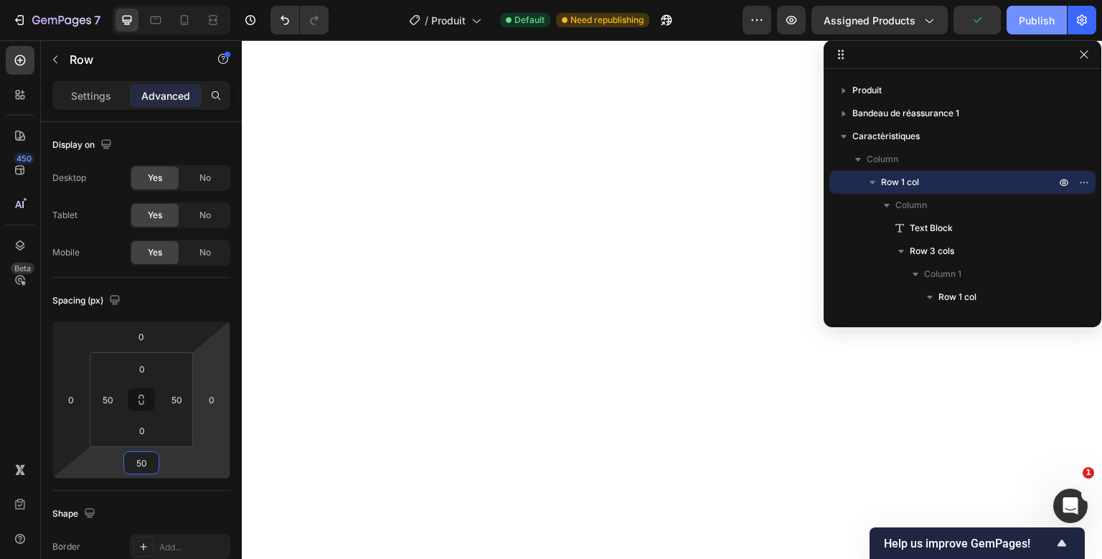
type input "50"
click at [1021, 22] on div "Publish" at bounding box center [1037, 20] width 36 height 15
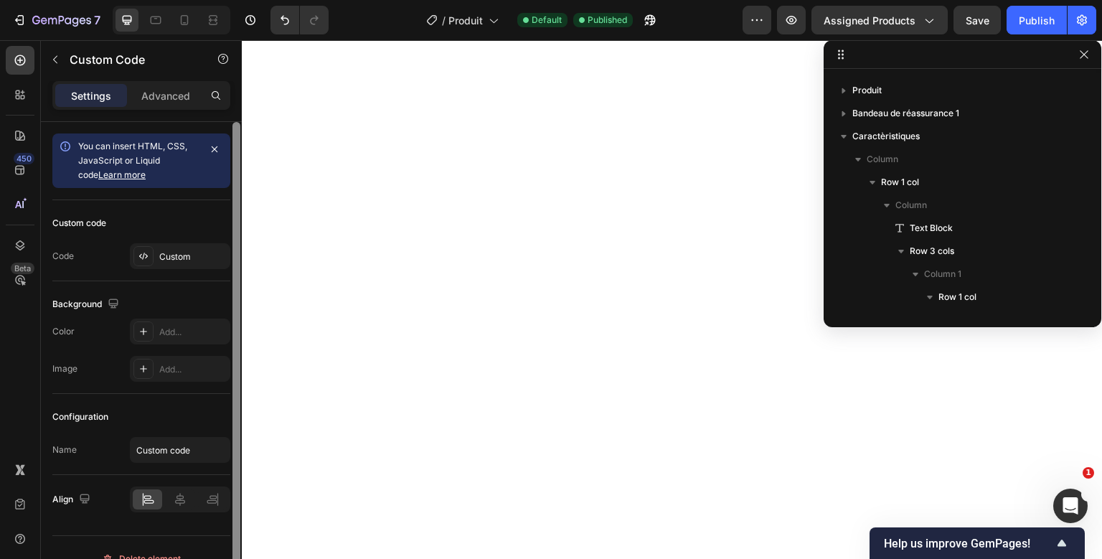
scroll to position [1442, 0]
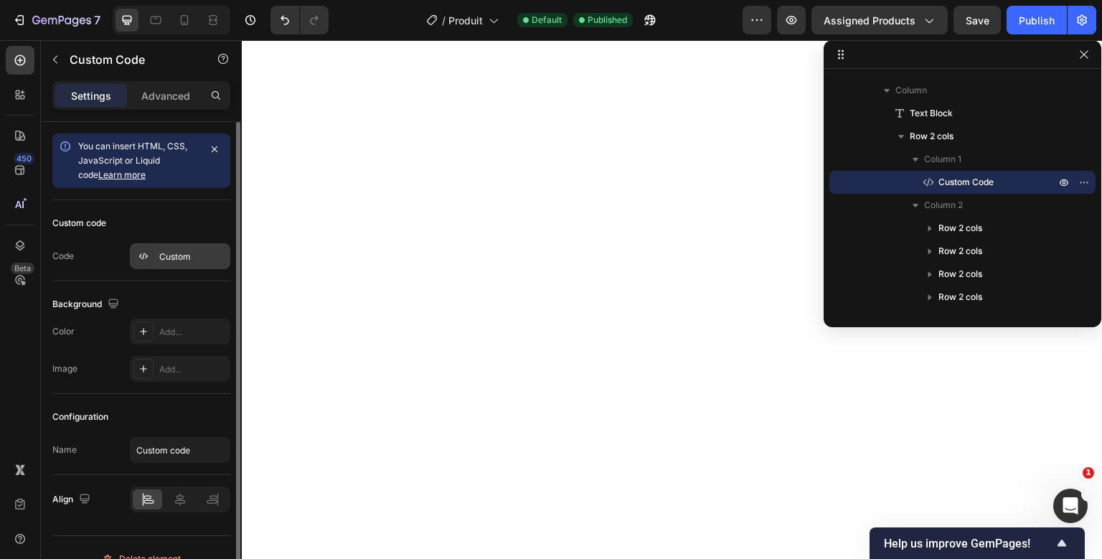
click at [178, 249] on div "Custom" at bounding box center [180, 256] width 100 height 26
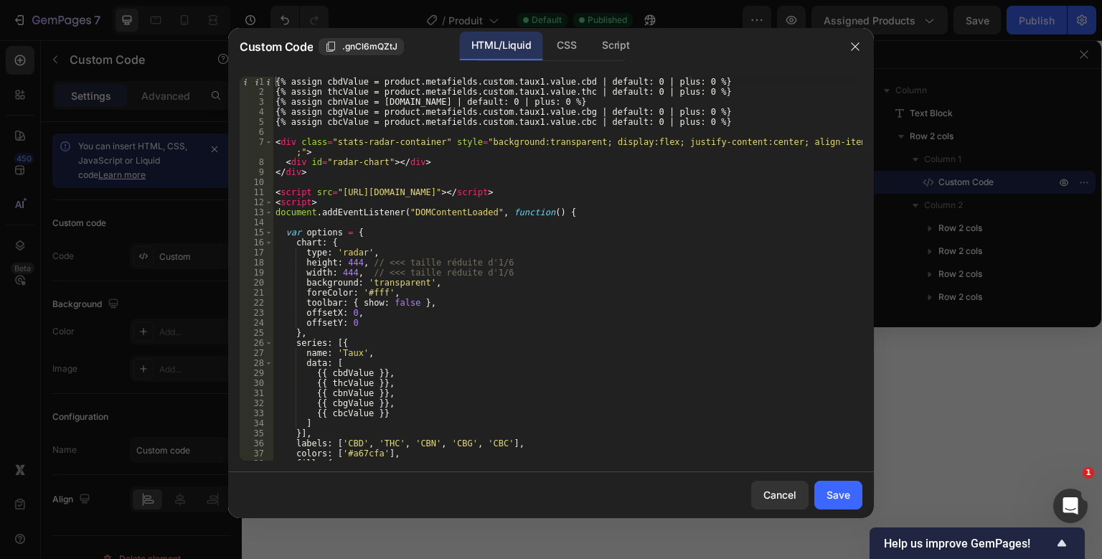
click at [429, 116] on div "{% assign cbdValue = product.metafields.custom.taux1.value.cbd | default: 0 | p…" at bounding box center [568, 279] width 590 height 404
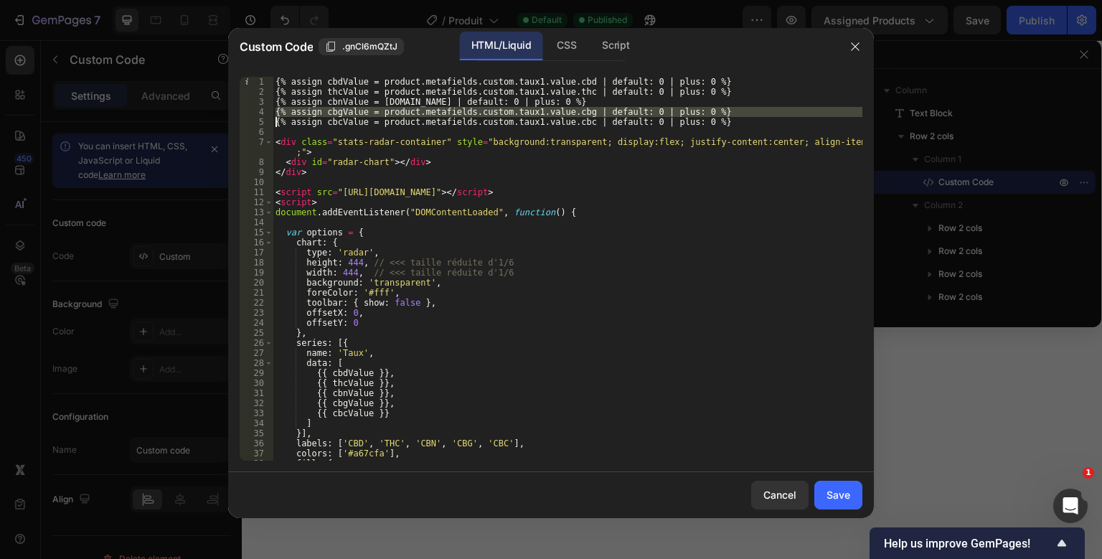
click at [429, 116] on div "{% assign cbdValue = product.metafields.custom.taux1.value.cbd | default: 0 | p…" at bounding box center [568, 279] width 590 height 404
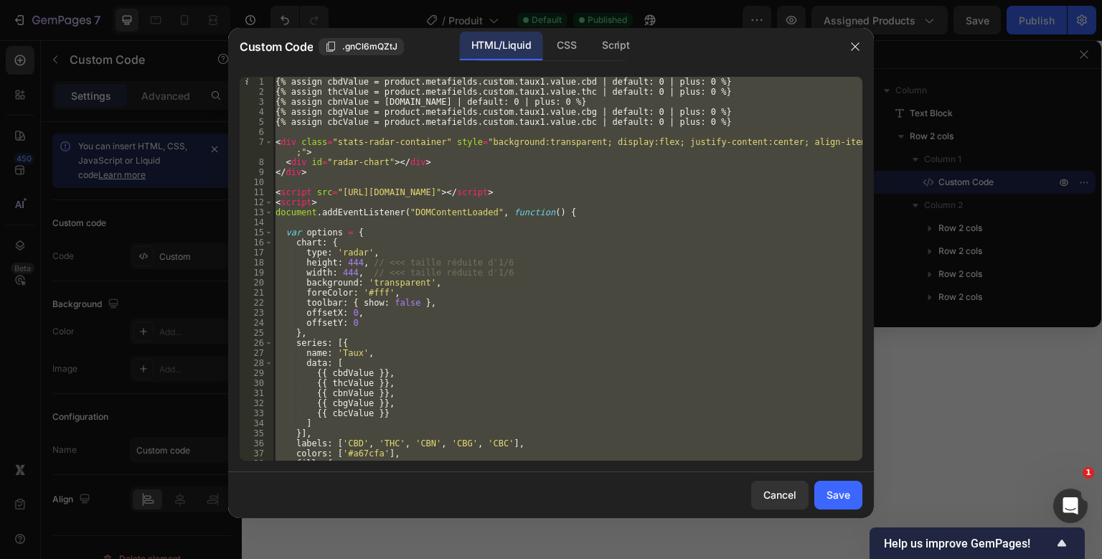
click at [429, 116] on div "{% assign cbdValue = product.metafields.custom.taux1.value.cbd | default: 0 | p…" at bounding box center [568, 279] width 590 height 404
type textarea "</script>"
paste textarea
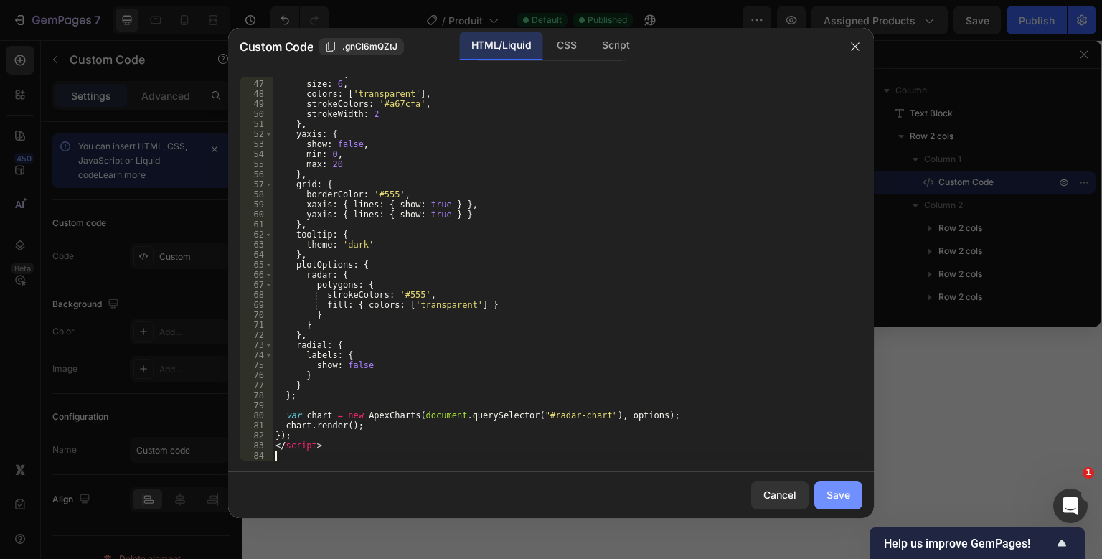
click at [824, 507] on button "Save" at bounding box center [838, 495] width 48 height 29
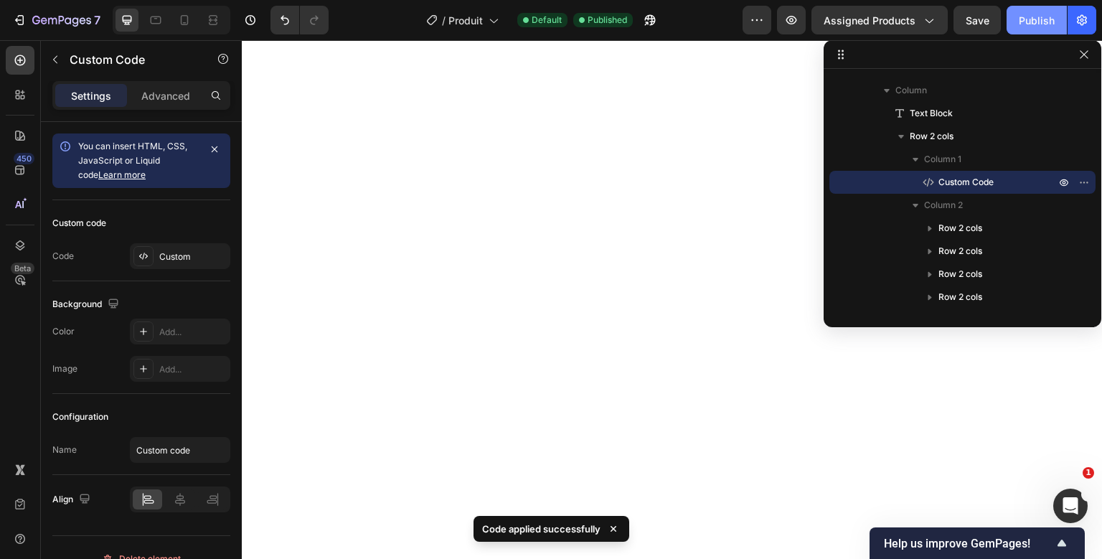
click at [1026, 23] on div "Publish" at bounding box center [1037, 20] width 36 height 15
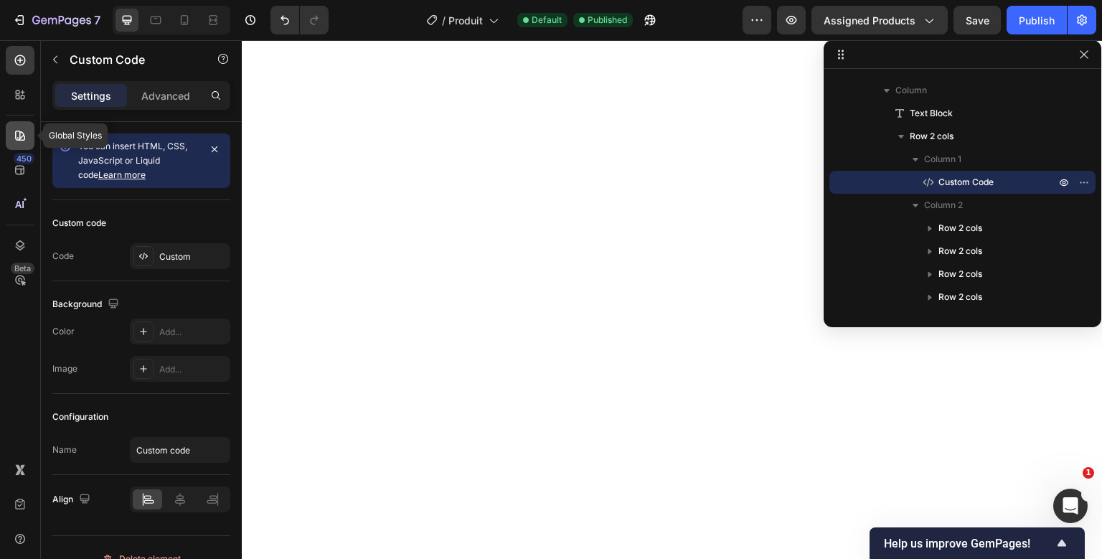
click at [25, 139] on icon at bounding box center [20, 135] width 14 height 14
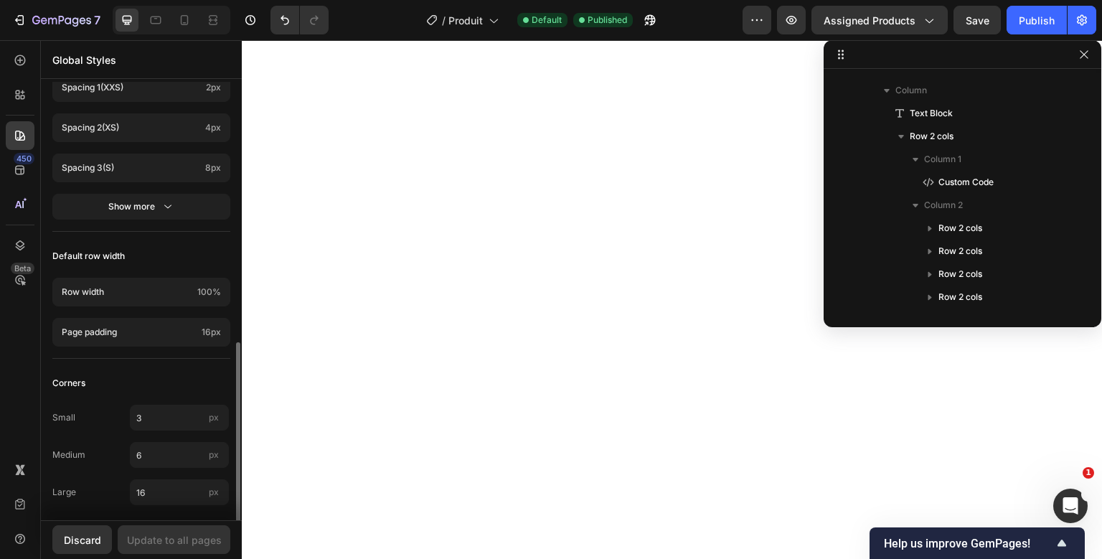
scroll to position [611, 0]
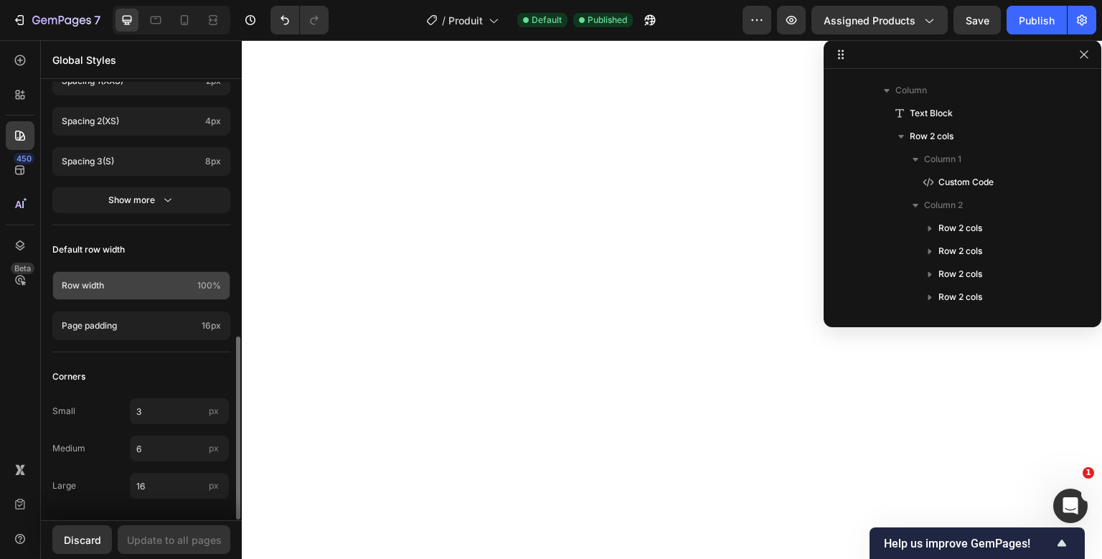
click at [216, 285] on span "100%" at bounding box center [209, 285] width 24 height 13
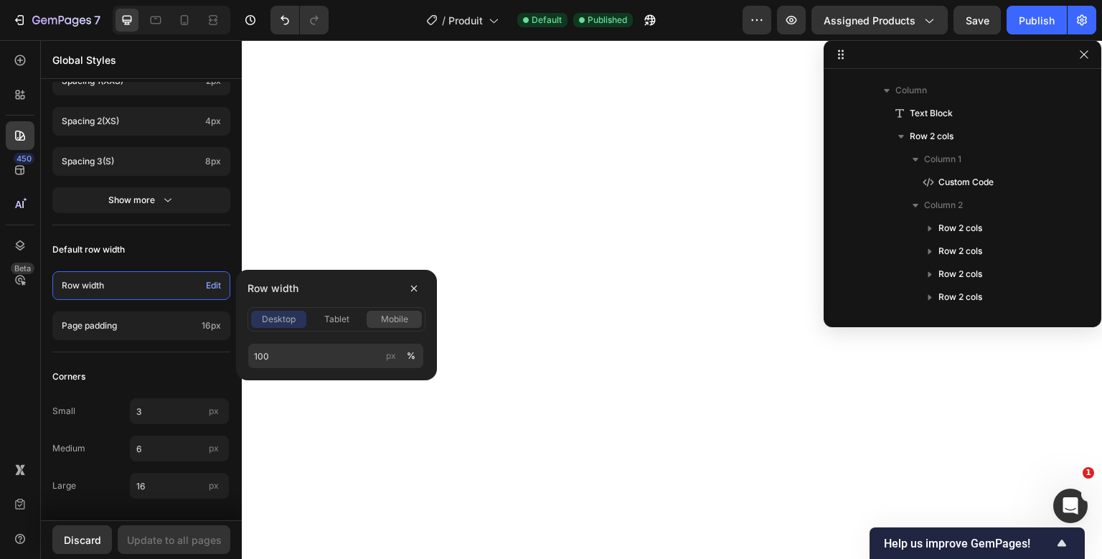
click at [383, 316] on span "mobile" at bounding box center [394, 319] width 27 height 13
click at [294, 321] on span "desktop" at bounding box center [279, 319] width 34 height 13
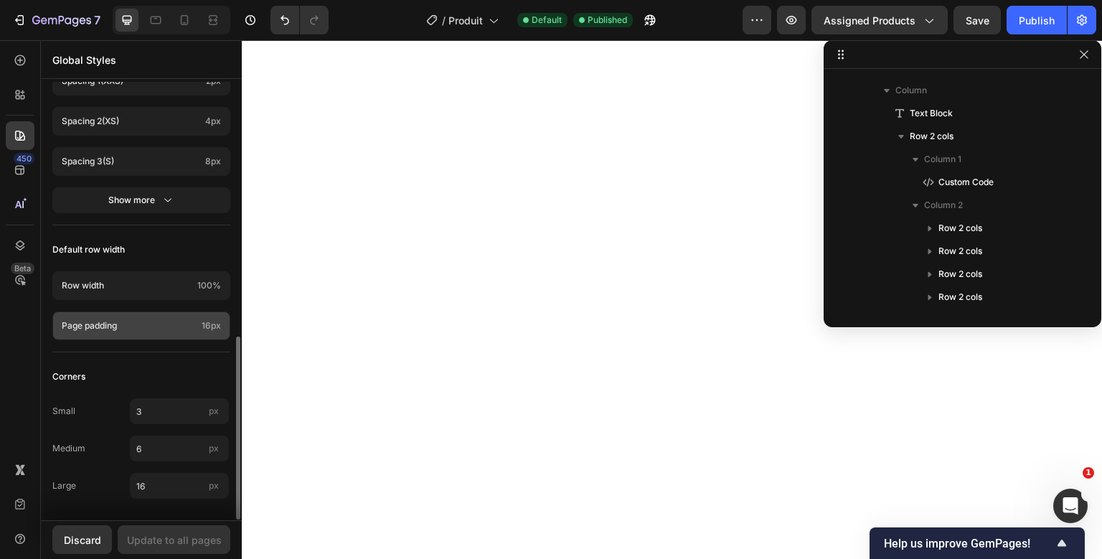
click at [215, 326] on span "16px" at bounding box center [211, 325] width 19 height 13
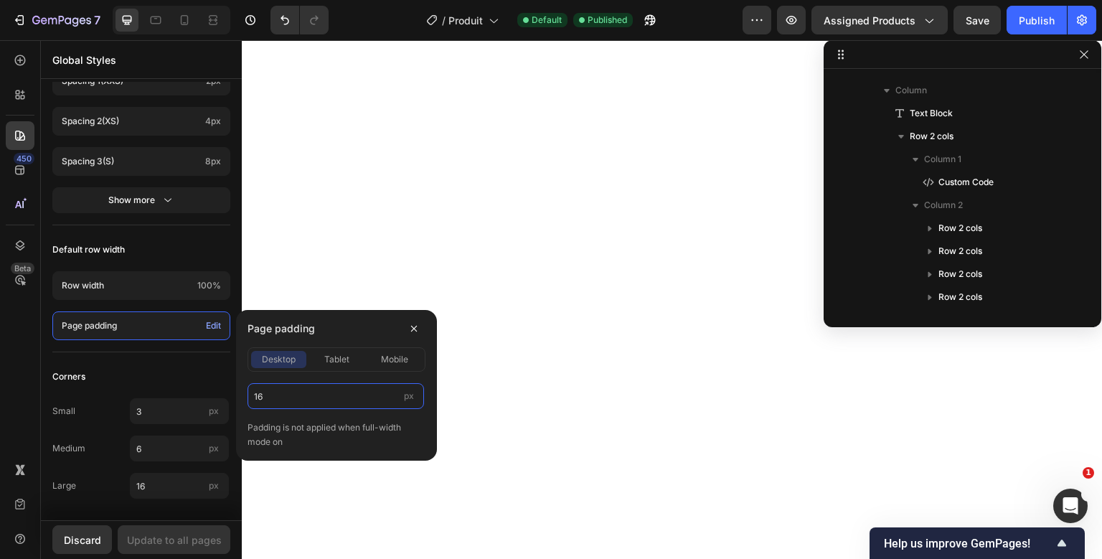
click at [261, 397] on input "16" at bounding box center [336, 396] width 177 height 26
type input "0"
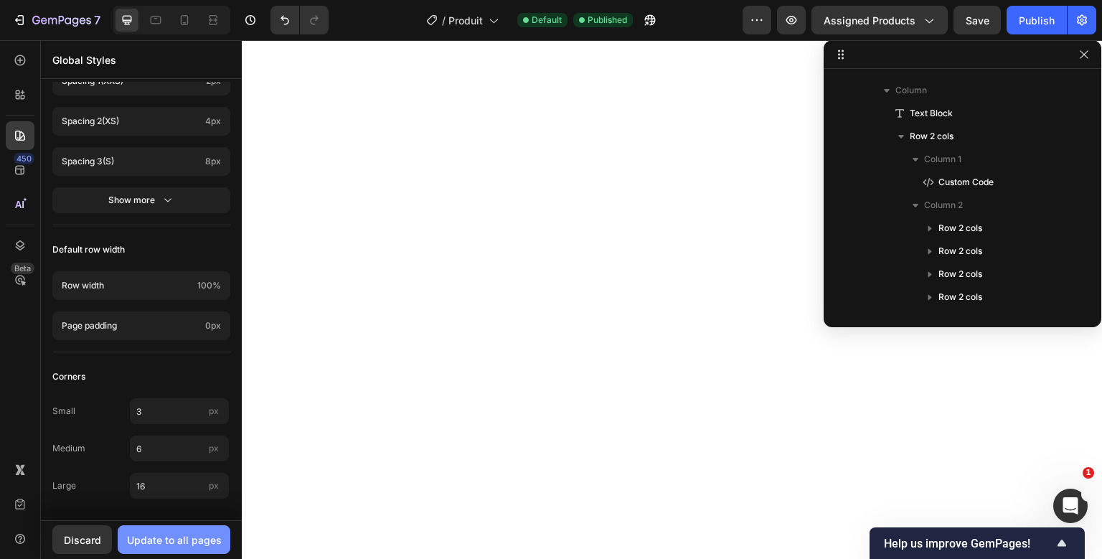
click at [184, 535] on div "Update to all pages" at bounding box center [174, 539] width 95 height 15
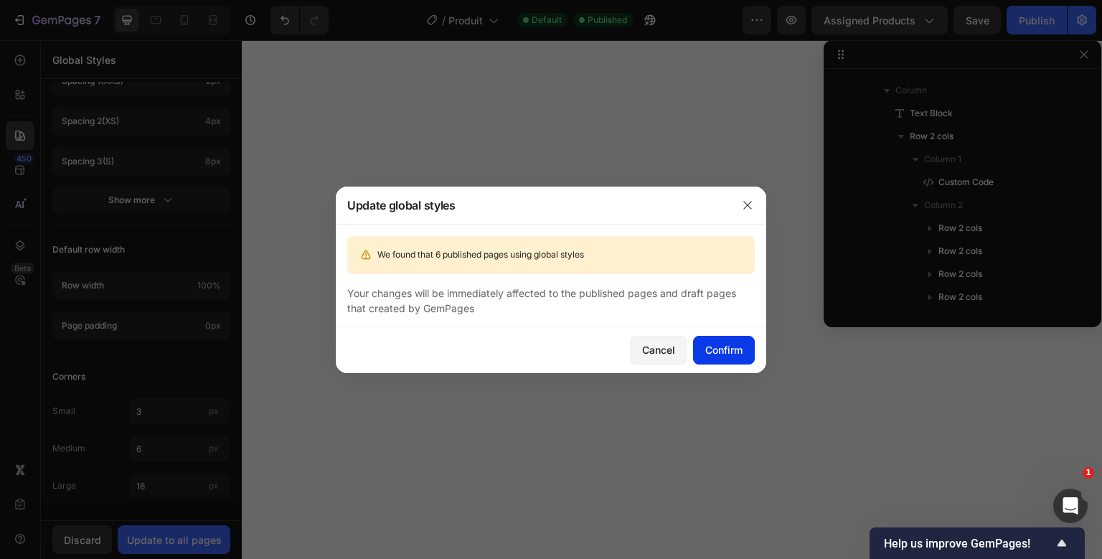
click at [696, 348] on button "Confirm" at bounding box center [724, 350] width 62 height 29
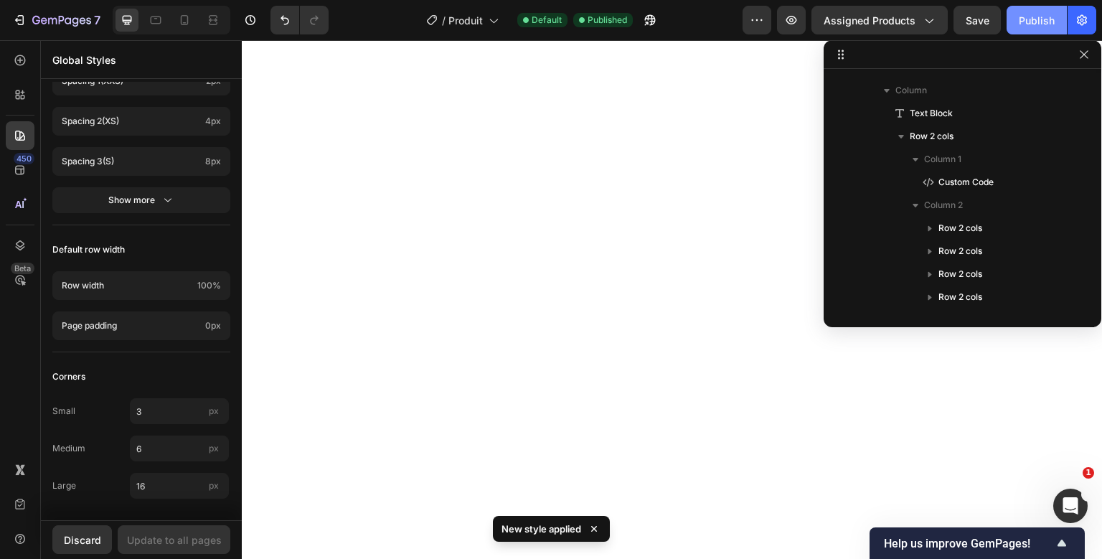
click at [1023, 19] on div "Publish" at bounding box center [1037, 20] width 36 height 15
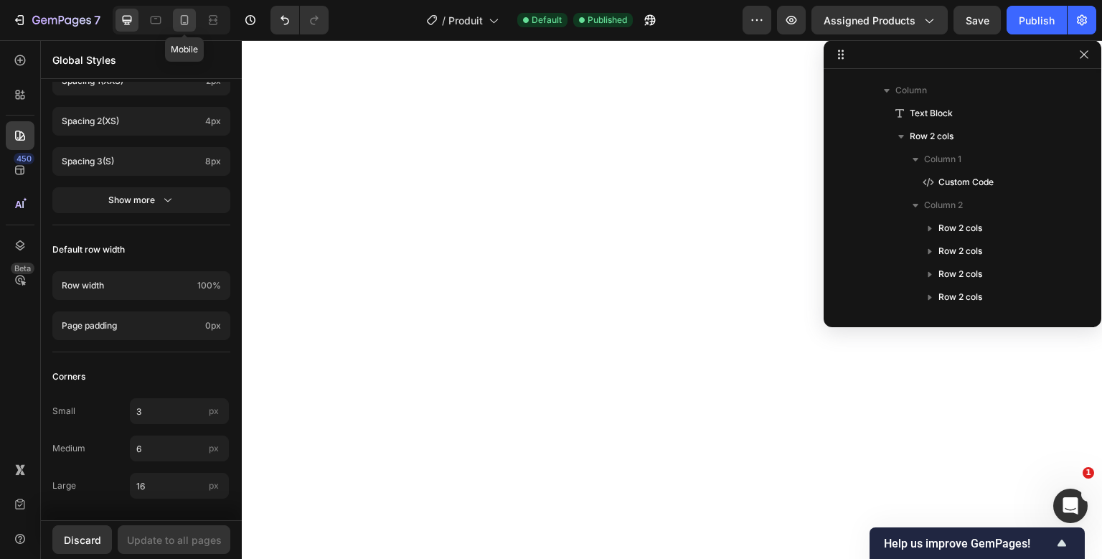
click at [184, 12] on div at bounding box center [184, 20] width 23 height 23
click at [1085, 60] on icon "button" at bounding box center [1083, 54] width 11 height 11
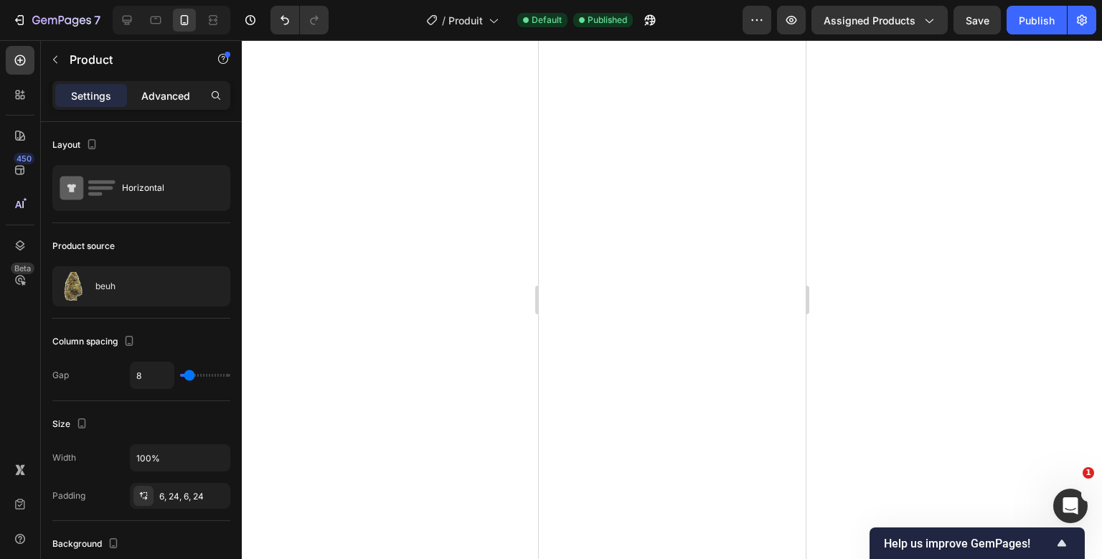
click at [184, 87] on div "Advanced" at bounding box center [166, 95] width 72 height 23
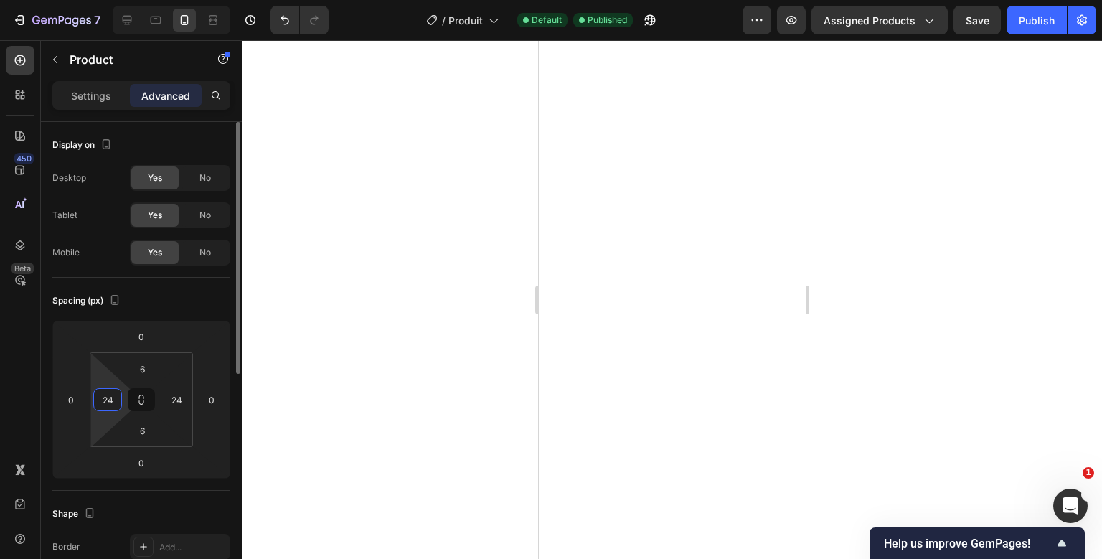
click at [109, 392] on input "24" at bounding box center [108, 400] width 22 height 22
type input "12"
click at [177, 400] on input "24" at bounding box center [177, 400] width 22 height 22
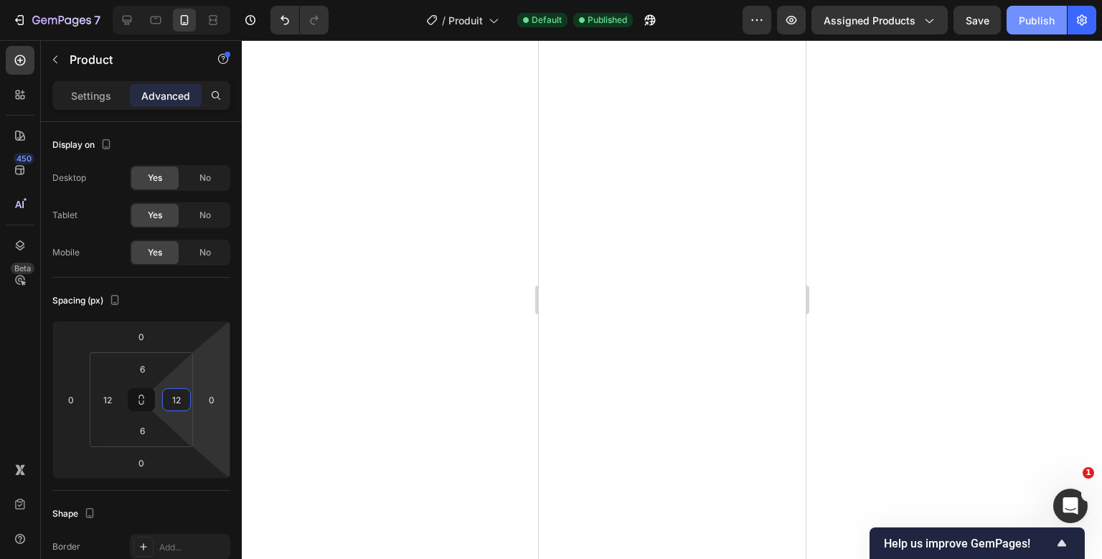
type input "12"
click at [1048, 22] on div "Publish" at bounding box center [1037, 20] width 36 height 15
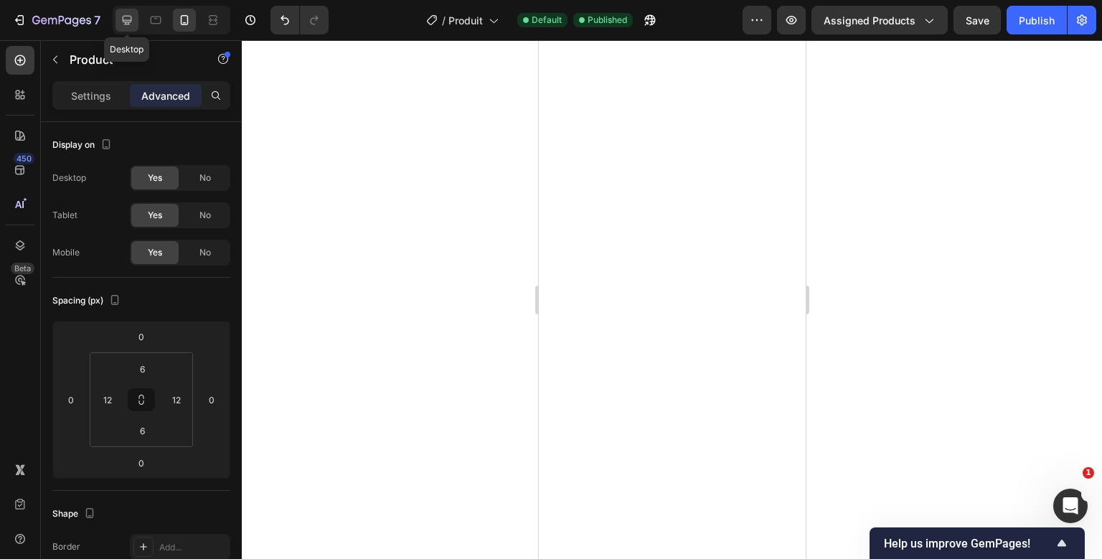
click at [125, 21] on icon at bounding box center [127, 20] width 9 height 9
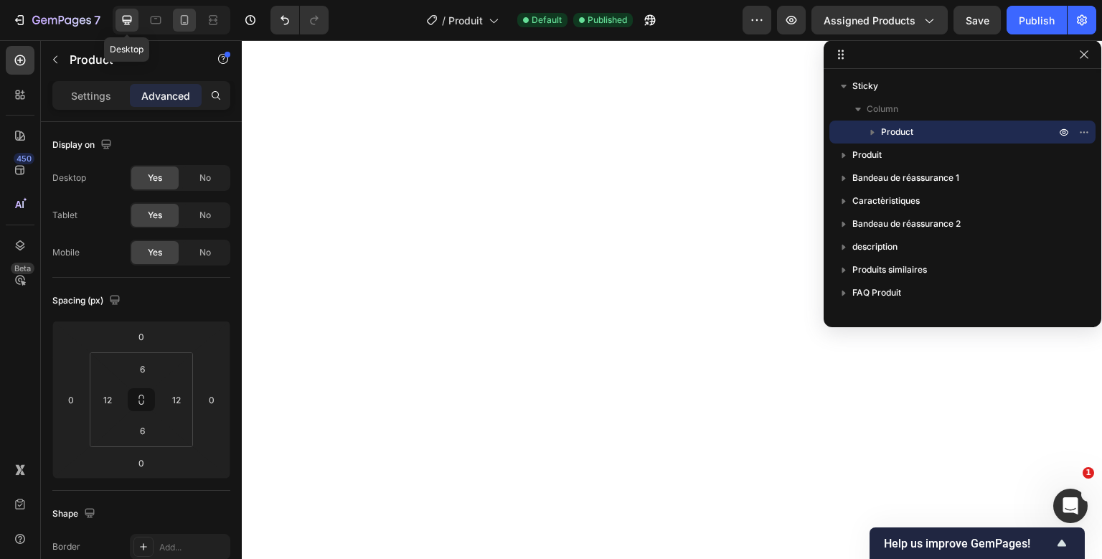
type input "50"
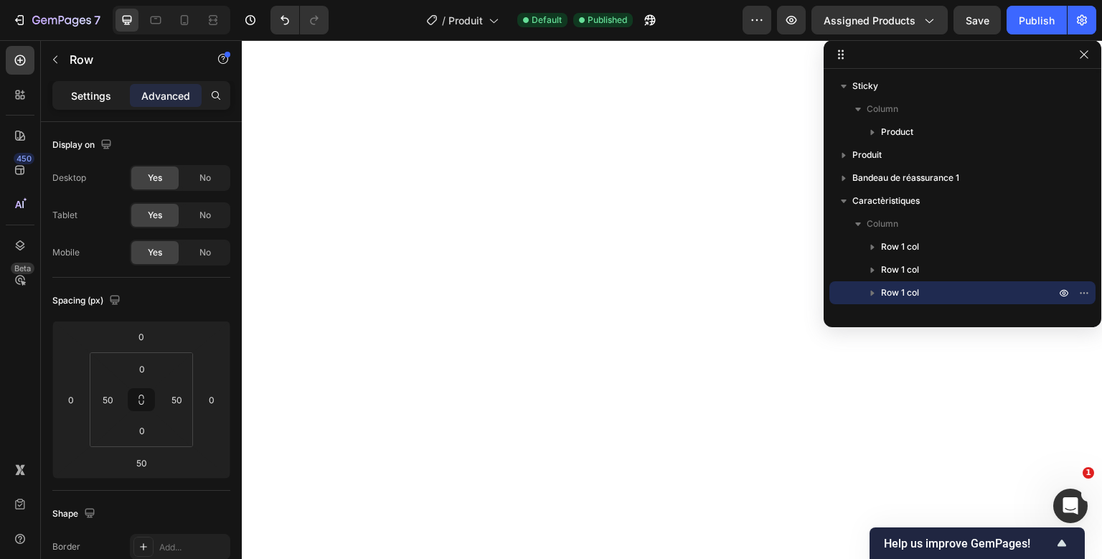
drag, startPoint x: 82, startPoint y: 112, endPoint x: 91, endPoint y: 105, distance: 11.8
click at [91, 105] on div "Settings Advanced" at bounding box center [141, 101] width 201 height 41
click at [91, 105] on div "Settings" at bounding box center [91, 95] width 72 height 23
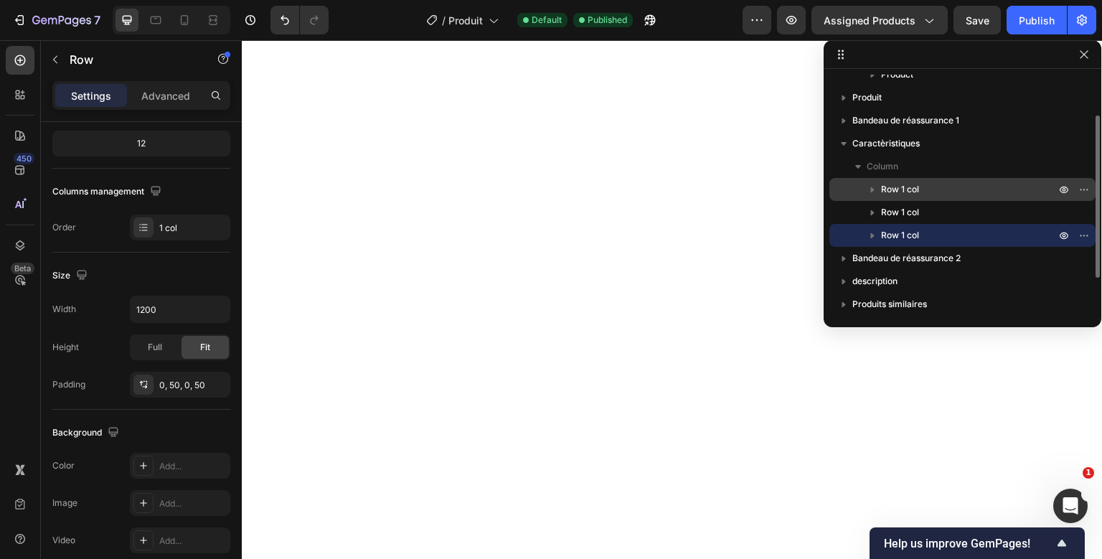
scroll to position [59, 0]
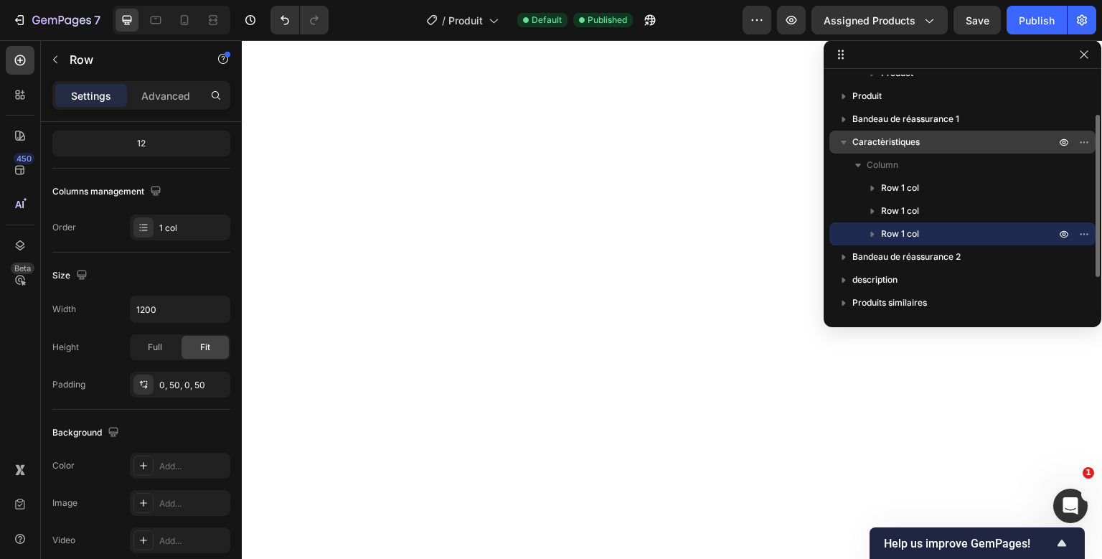
click at [926, 144] on p "Caractèristiques" at bounding box center [955, 142] width 206 height 14
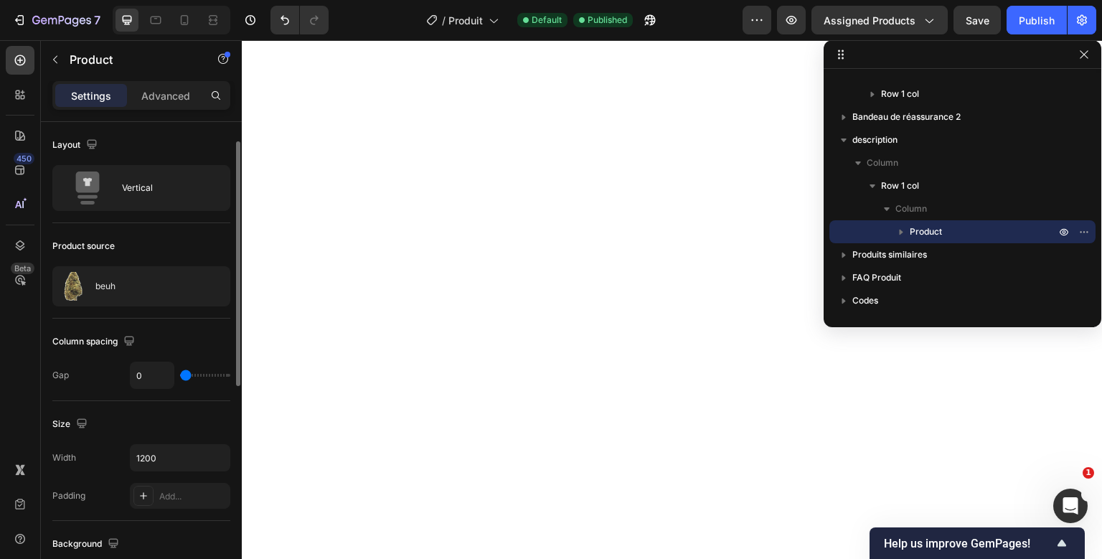
scroll to position [37, 0]
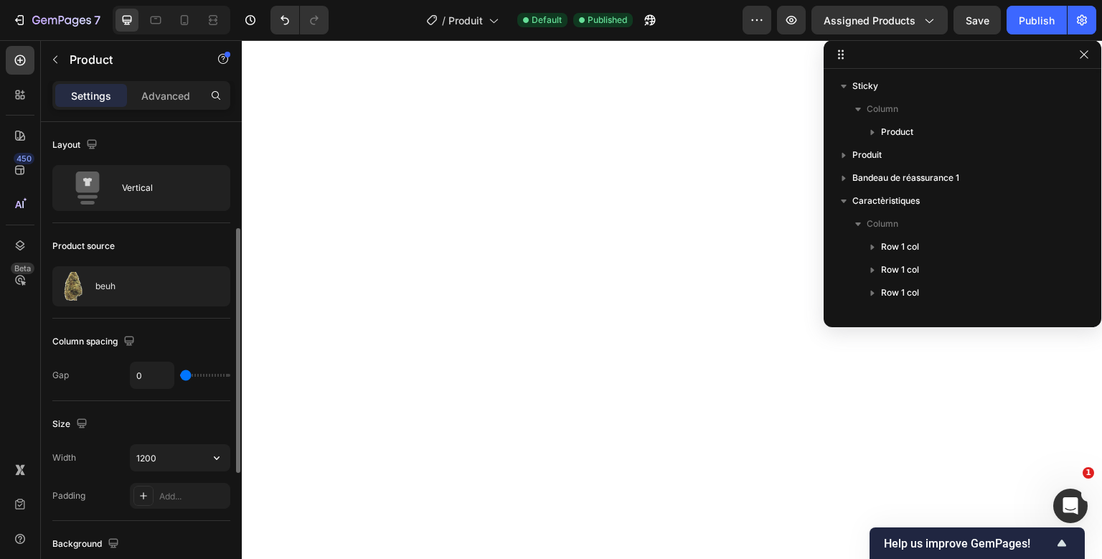
scroll to position [199, 0]
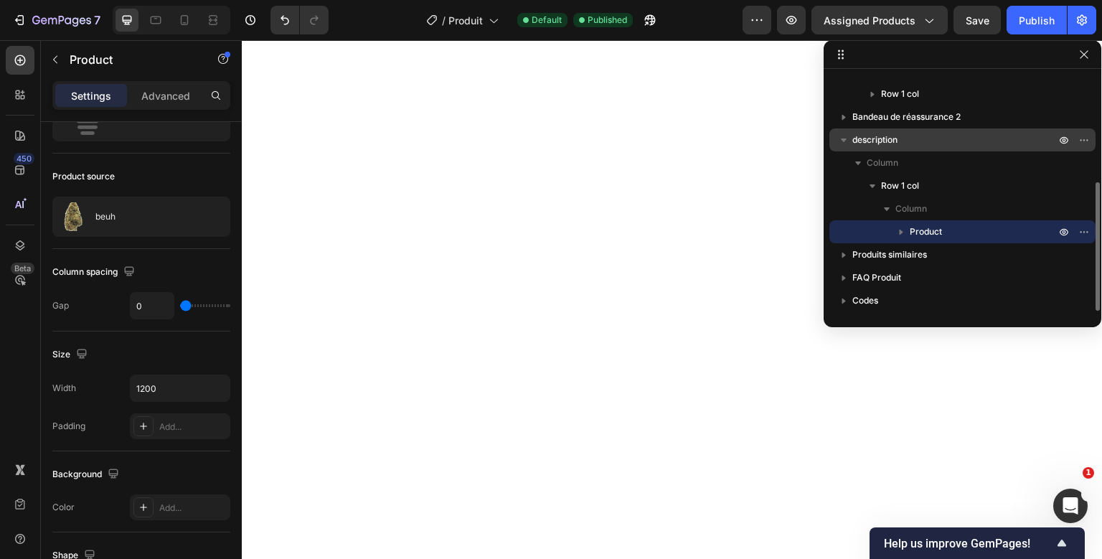
click at [894, 133] on span "description" at bounding box center [874, 140] width 45 height 14
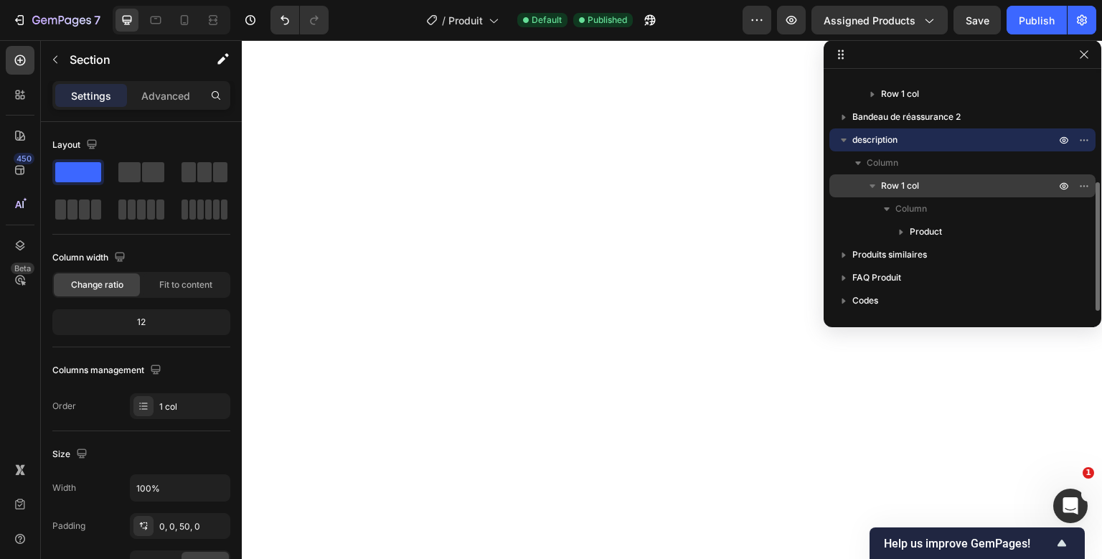
click at [967, 181] on p "Row 1 col" at bounding box center [969, 186] width 177 height 14
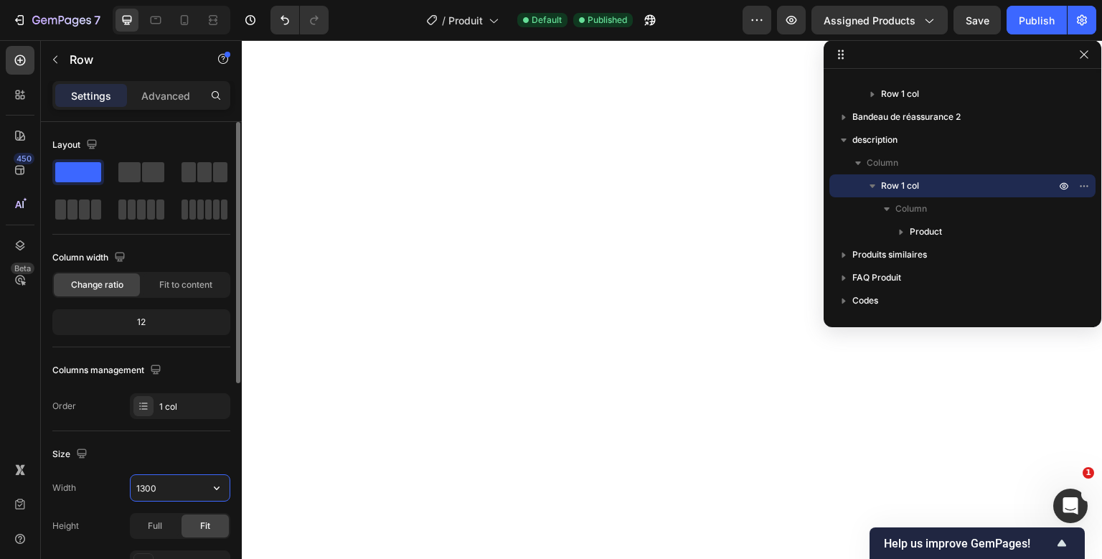
click at [146, 494] on input "1300" at bounding box center [180, 488] width 99 height 26
type input "1200"
click at [1039, 11] on button "Publish" at bounding box center [1037, 20] width 60 height 29
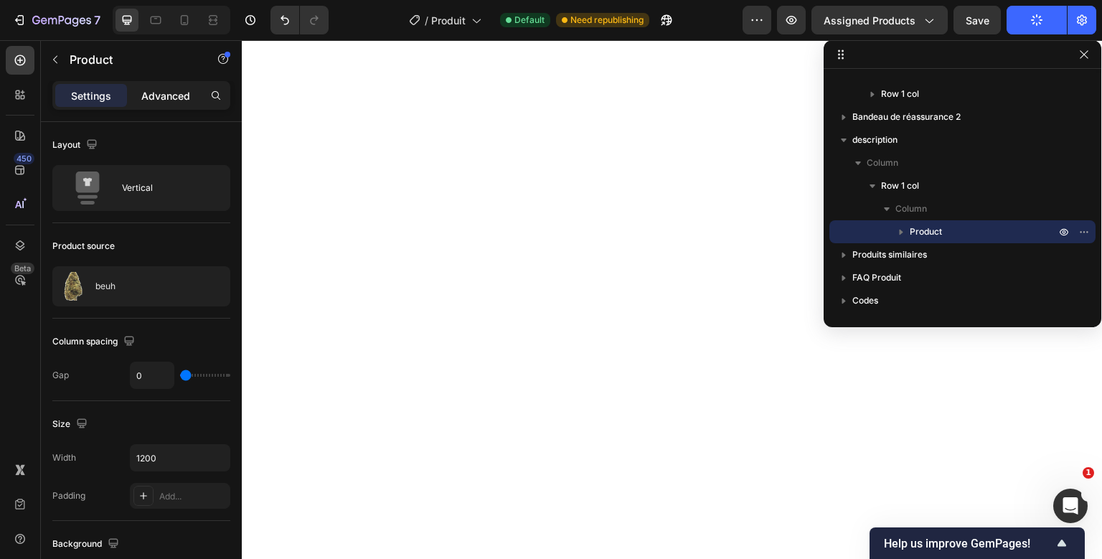
click at [175, 100] on p "Advanced" at bounding box center [165, 95] width 49 height 15
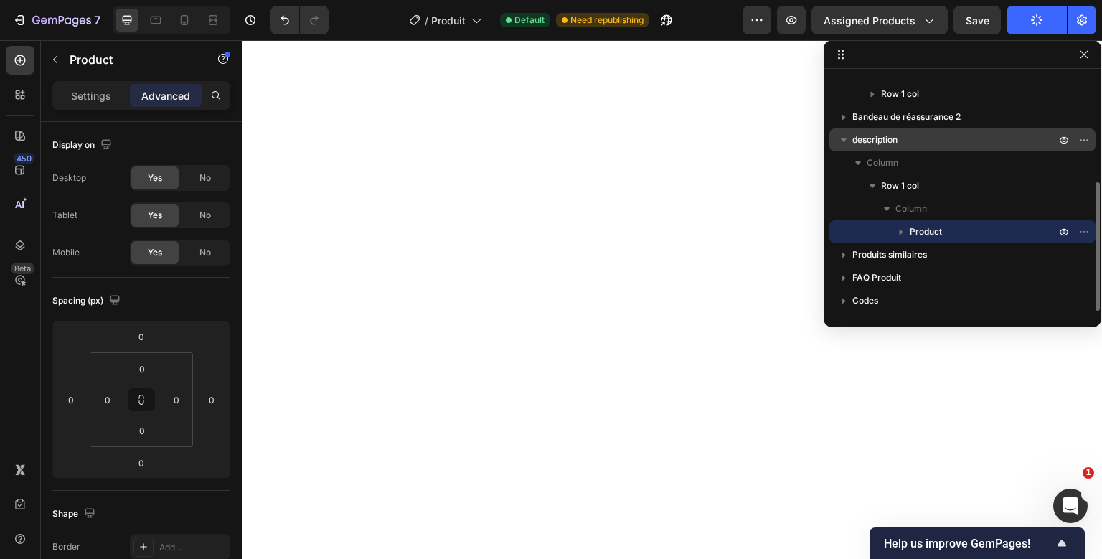
click at [893, 143] on span "description" at bounding box center [874, 140] width 45 height 14
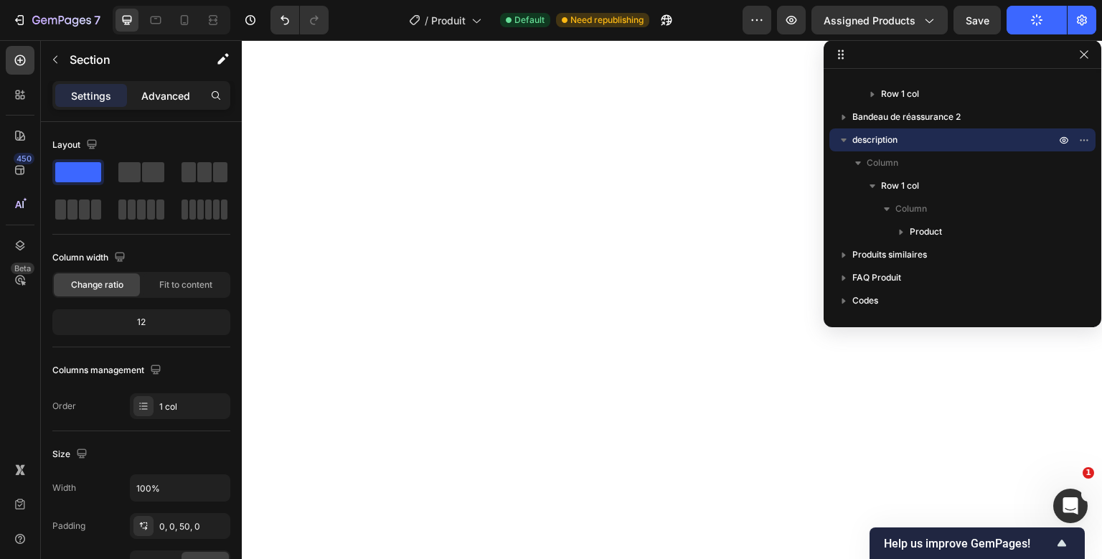
click at [184, 99] on p "Advanced" at bounding box center [165, 95] width 49 height 15
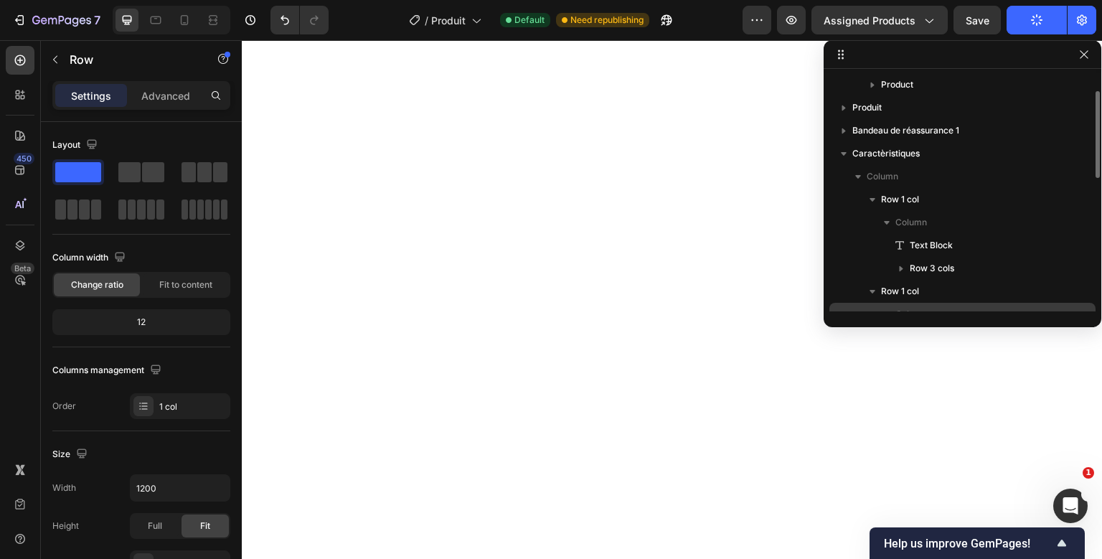
scroll to position [47, 0]
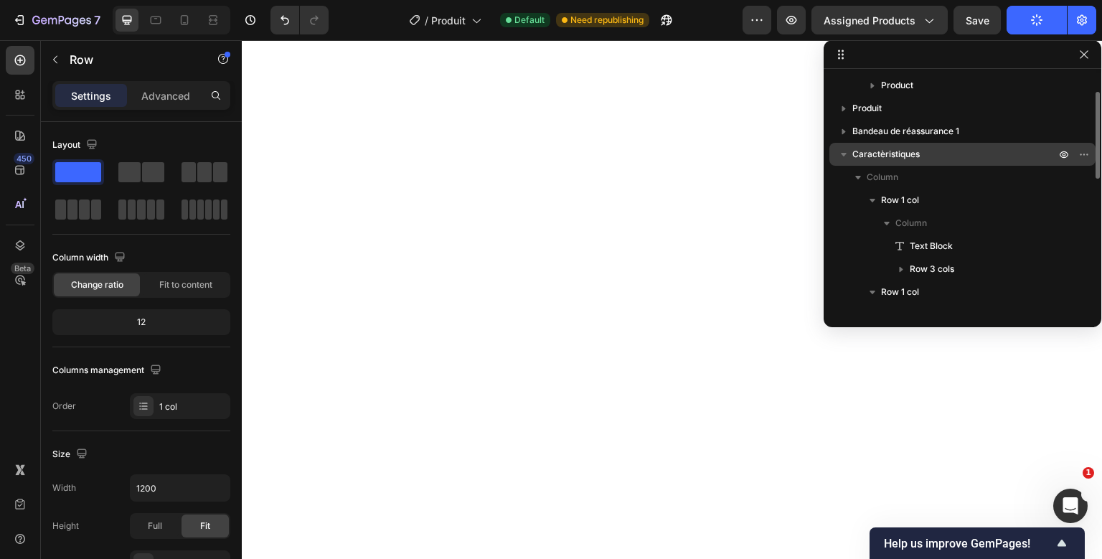
click at [967, 154] on p "Caractèristiques" at bounding box center [955, 154] width 206 height 14
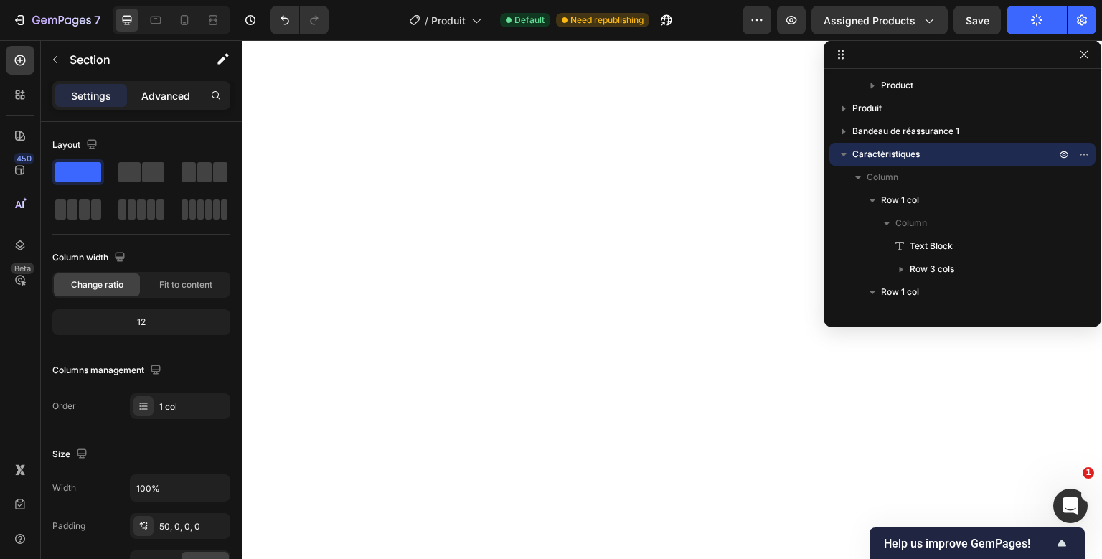
click at [172, 89] on p "Advanced" at bounding box center [165, 95] width 49 height 15
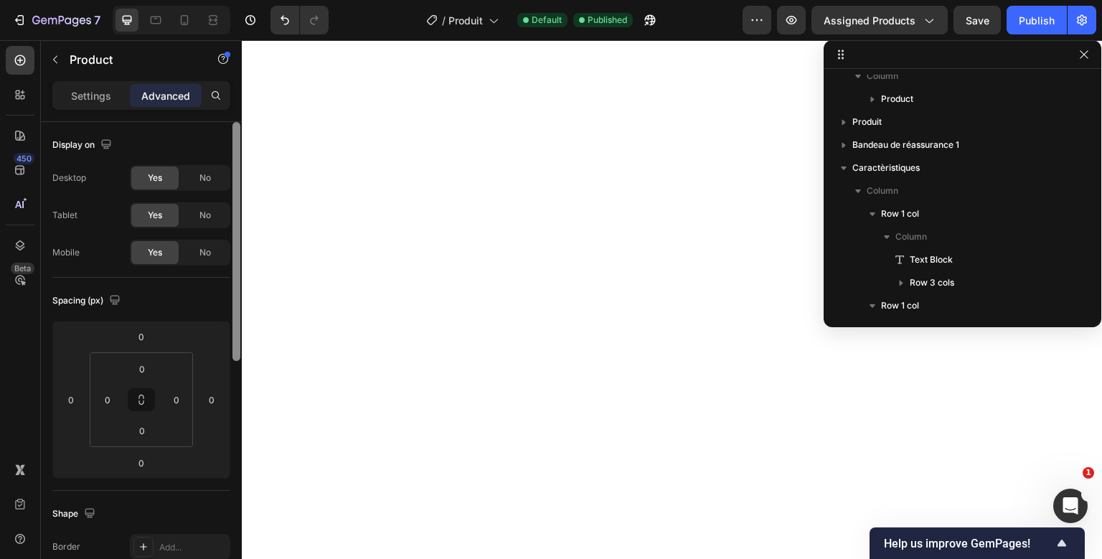
scroll to position [455, 0]
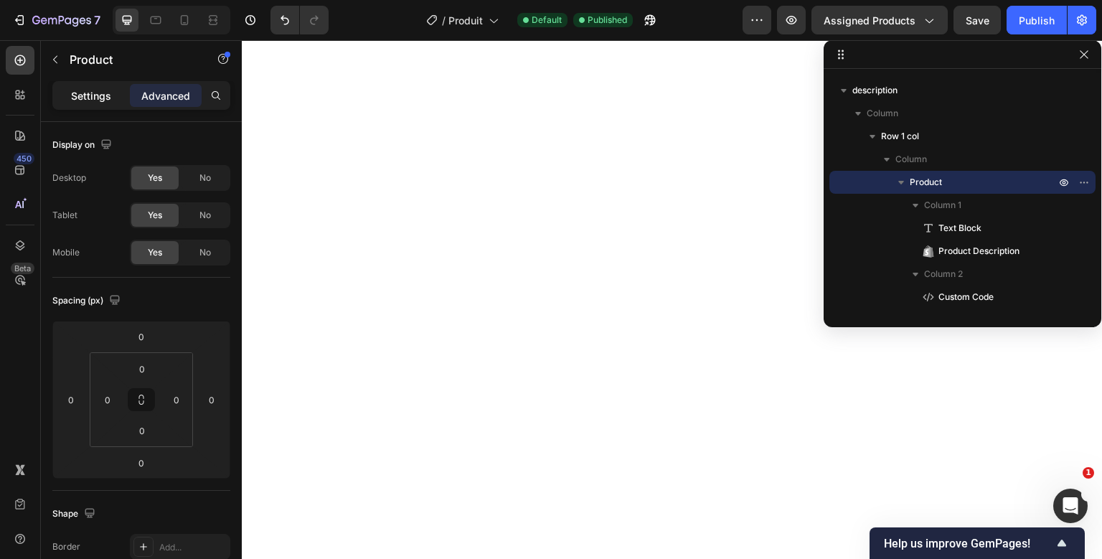
click at [99, 93] on p "Settings" at bounding box center [91, 95] width 40 height 15
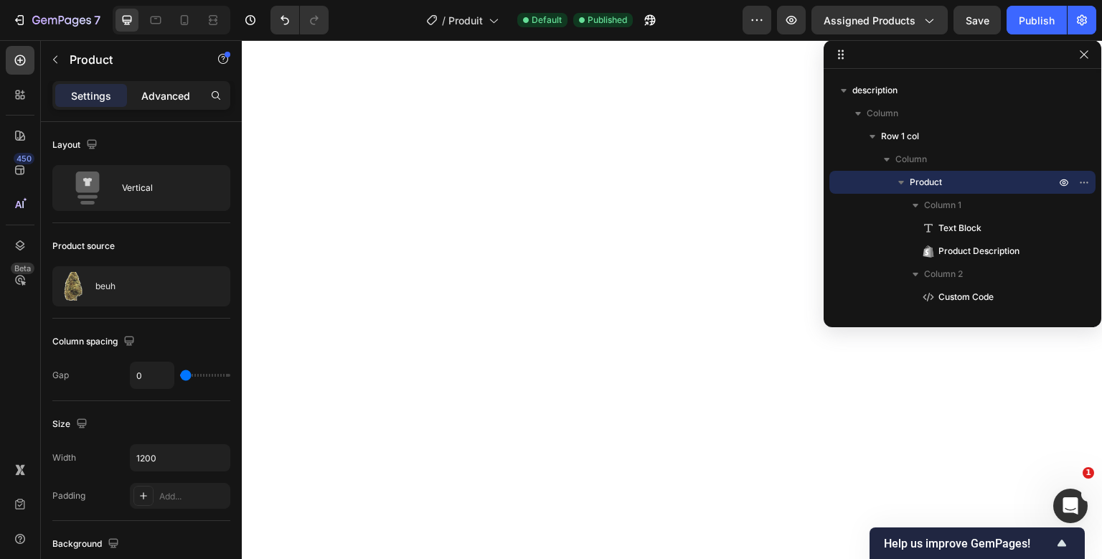
click at [148, 94] on p "Advanced" at bounding box center [165, 95] width 49 height 15
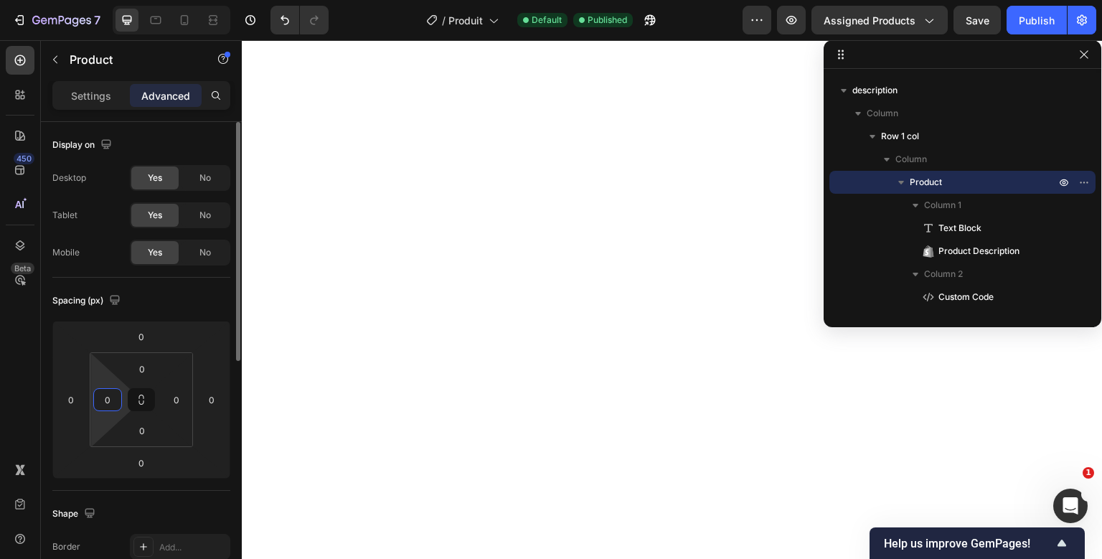
click at [106, 403] on input "0" at bounding box center [108, 400] width 22 height 22
type input "50"
click at [174, 400] on input "0" at bounding box center [177, 400] width 22 height 22
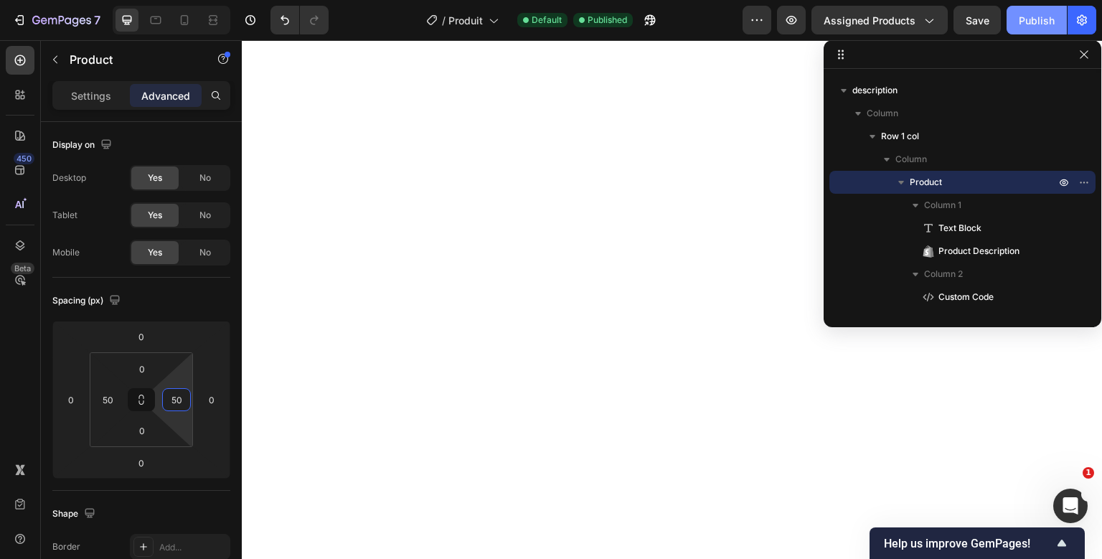
type input "50"
click at [1012, 24] on button "Publish" at bounding box center [1037, 20] width 60 height 29
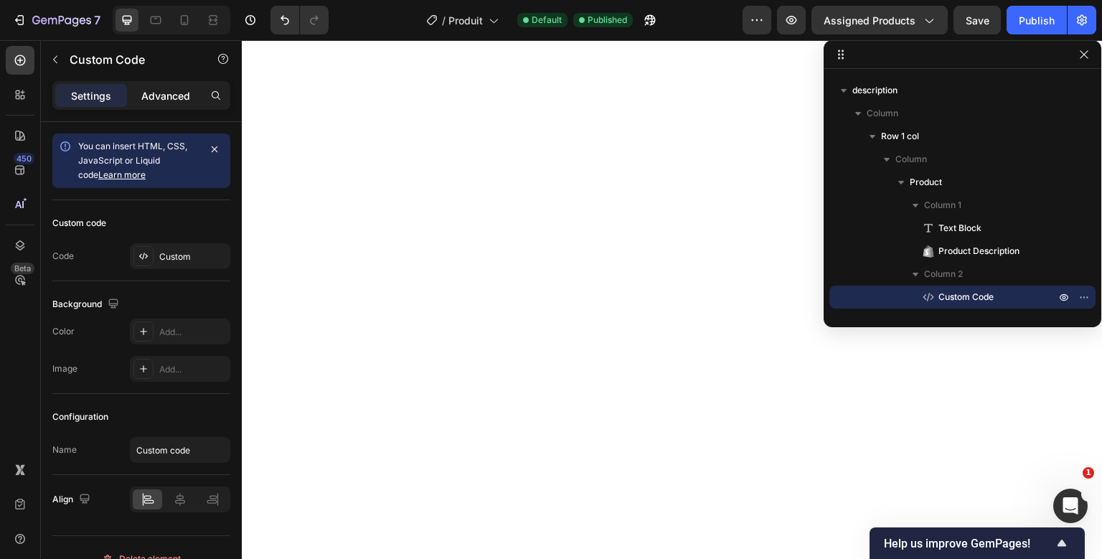
click at [177, 99] on p "Advanced" at bounding box center [165, 95] width 49 height 15
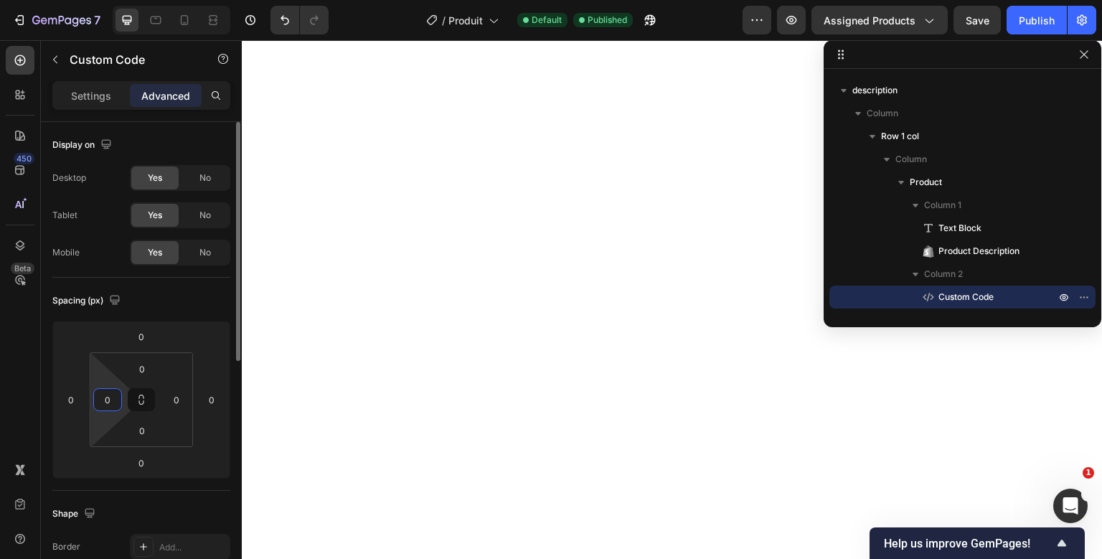
click at [101, 398] on input "0" at bounding box center [108, 400] width 22 height 22
type input "50"
click at [171, 398] on input "0" at bounding box center [177, 400] width 22 height 22
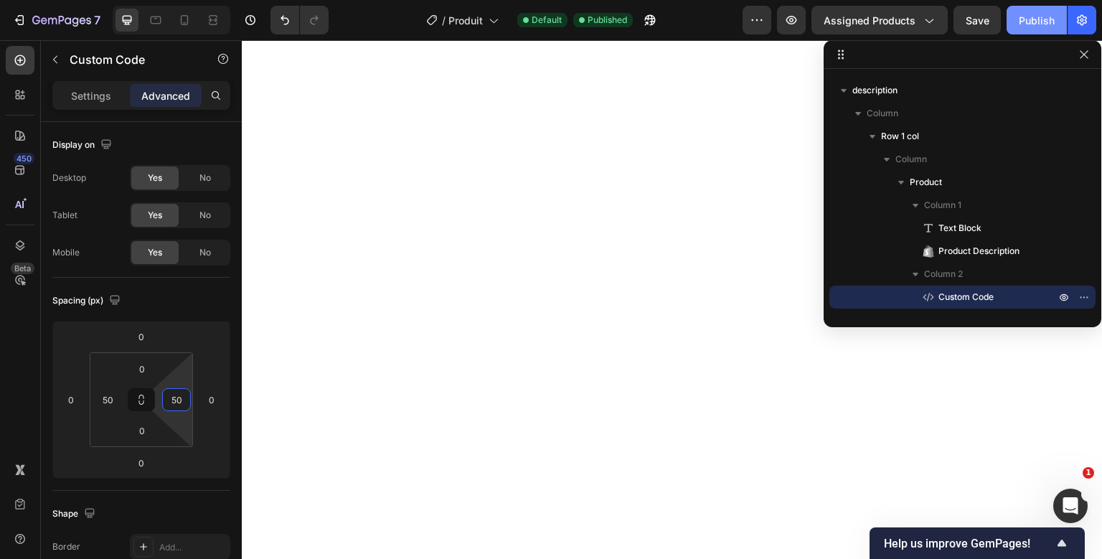
type input "50"
click at [1035, 11] on button "Publish" at bounding box center [1037, 20] width 60 height 29
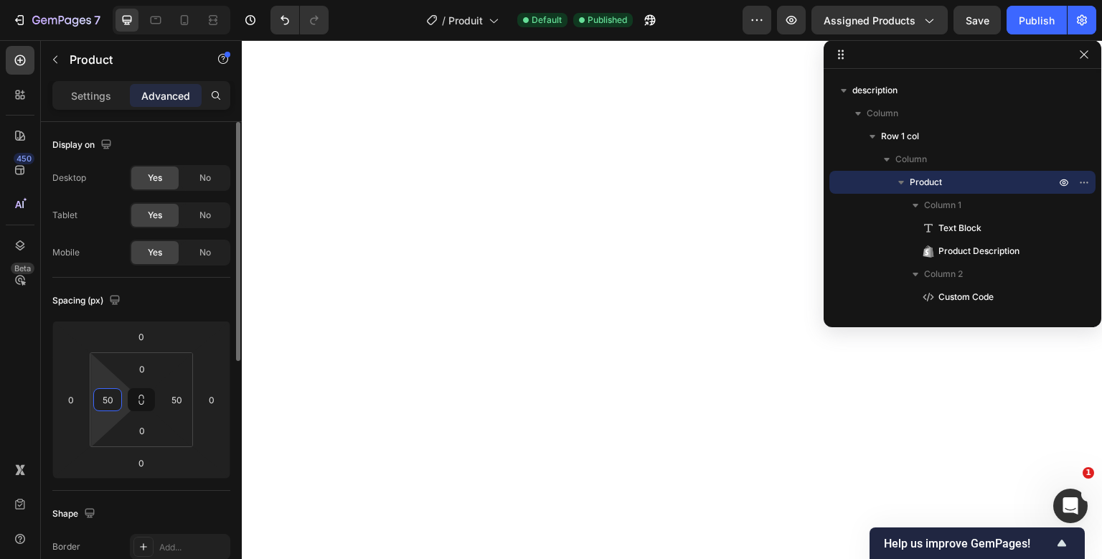
click at [110, 400] on input "50" at bounding box center [108, 400] width 22 height 22
type input "0"
click at [170, 400] on input "50" at bounding box center [177, 400] width 22 height 22
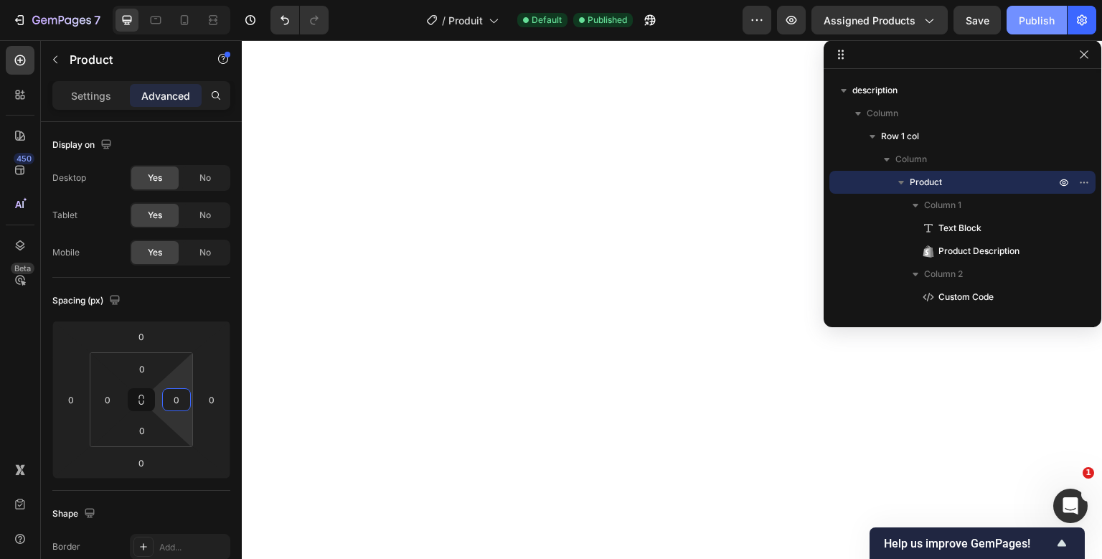
type input "0"
click at [1045, 16] on div "Publish" at bounding box center [1037, 20] width 36 height 15
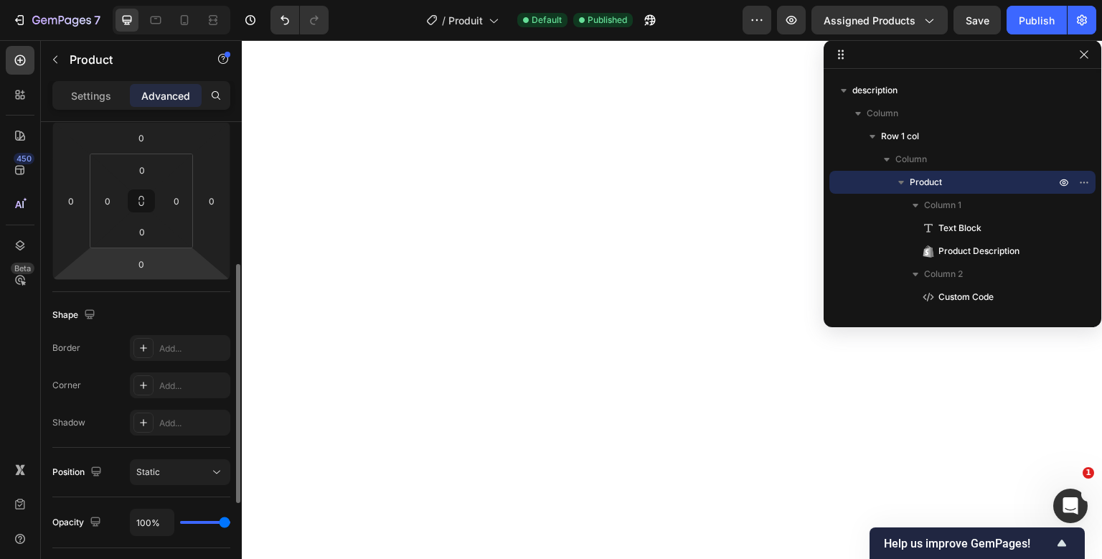
scroll to position [268, 0]
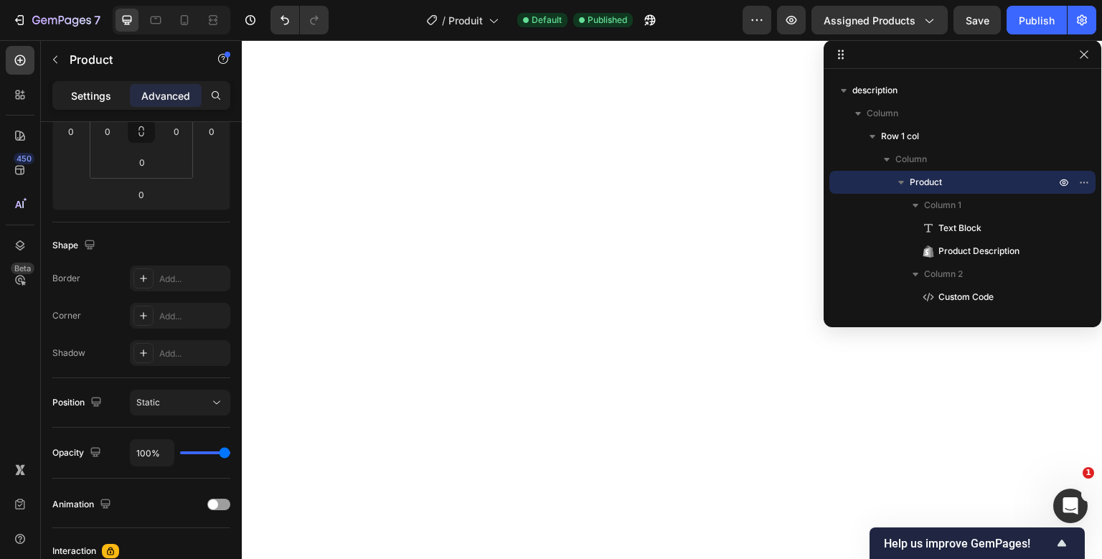
click at [119, 95] on div "Settings" at bounding box center [91, 95] width 72 height 23
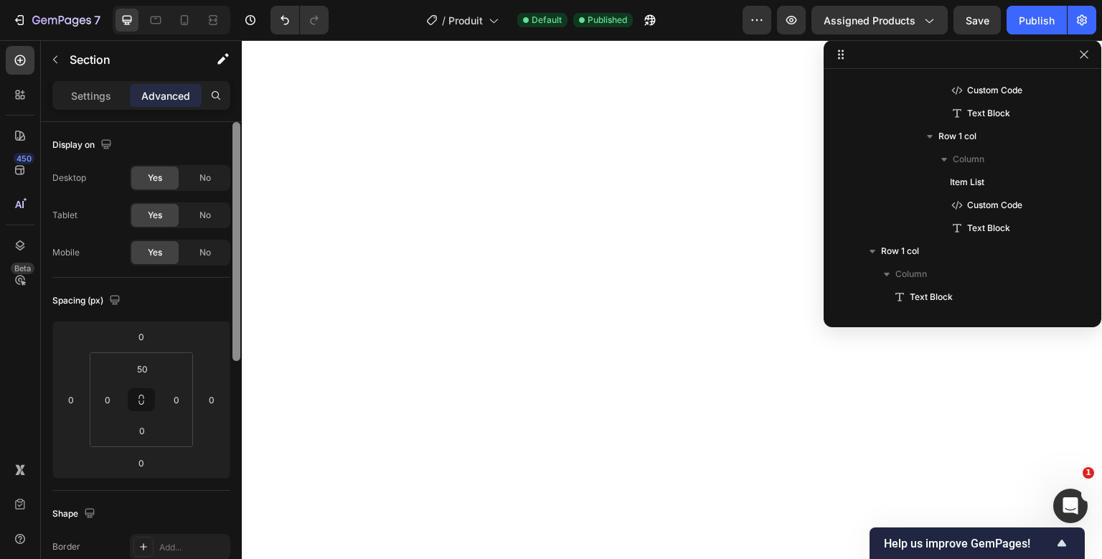
scroll to position [19, 0]
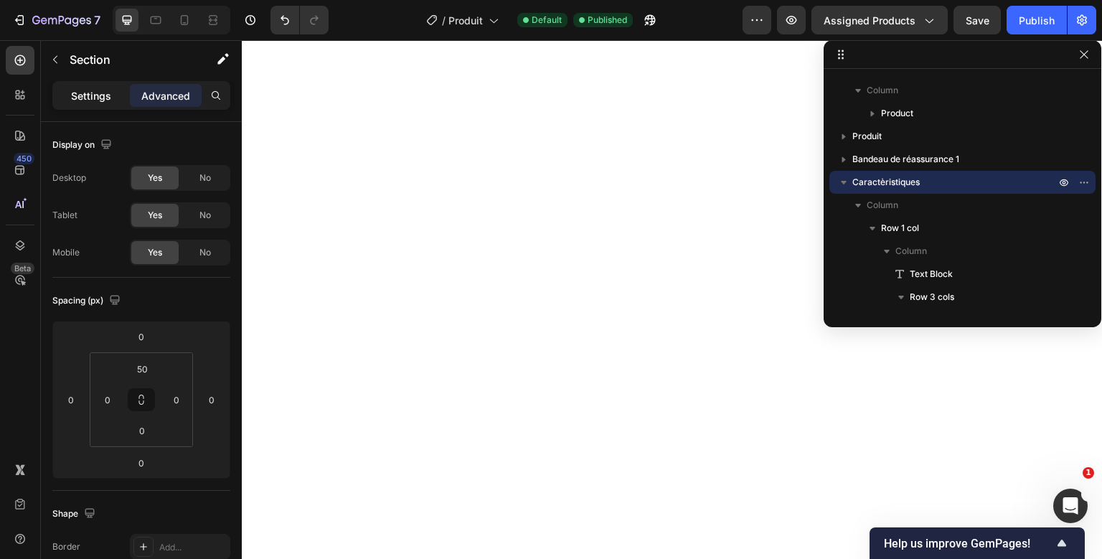
click at [90, 100] on p "Settings" at bounding box center [91, 95] width 40 height 15
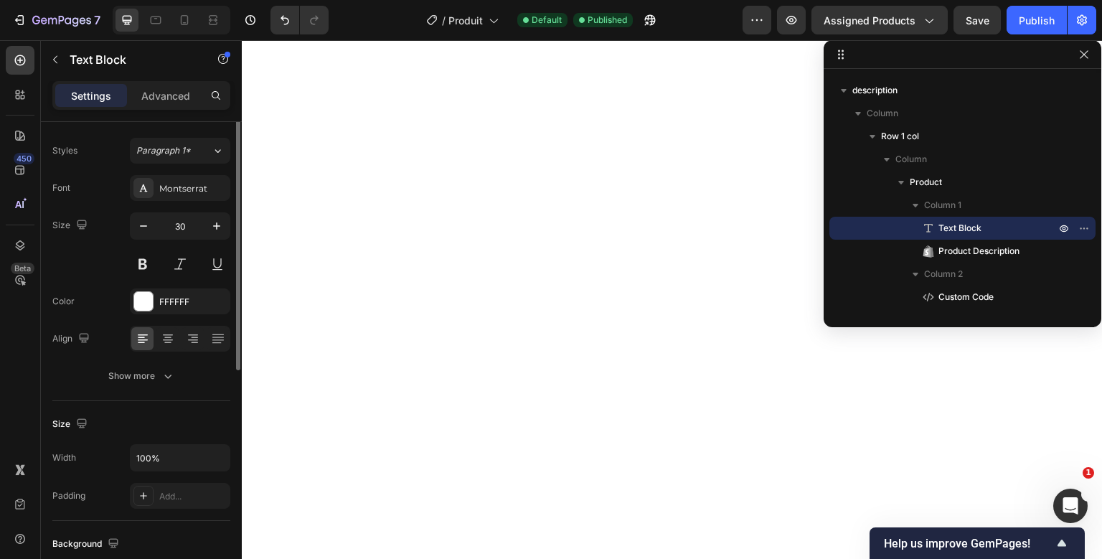
scroll to position [0, 0]
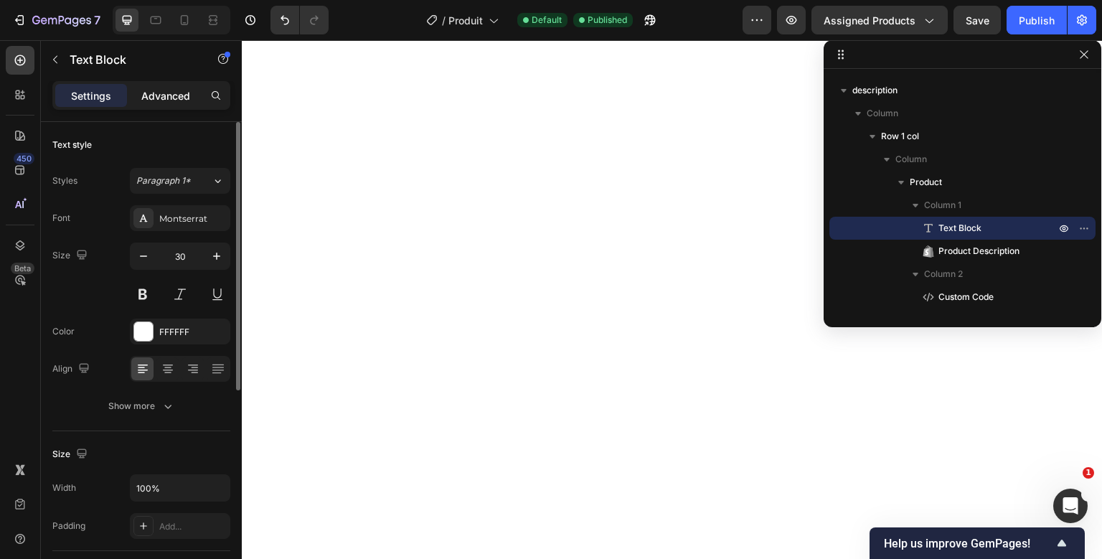
click at [191, 97] on div "Advanced" at bounding box center [166, 95] width 72 height 23
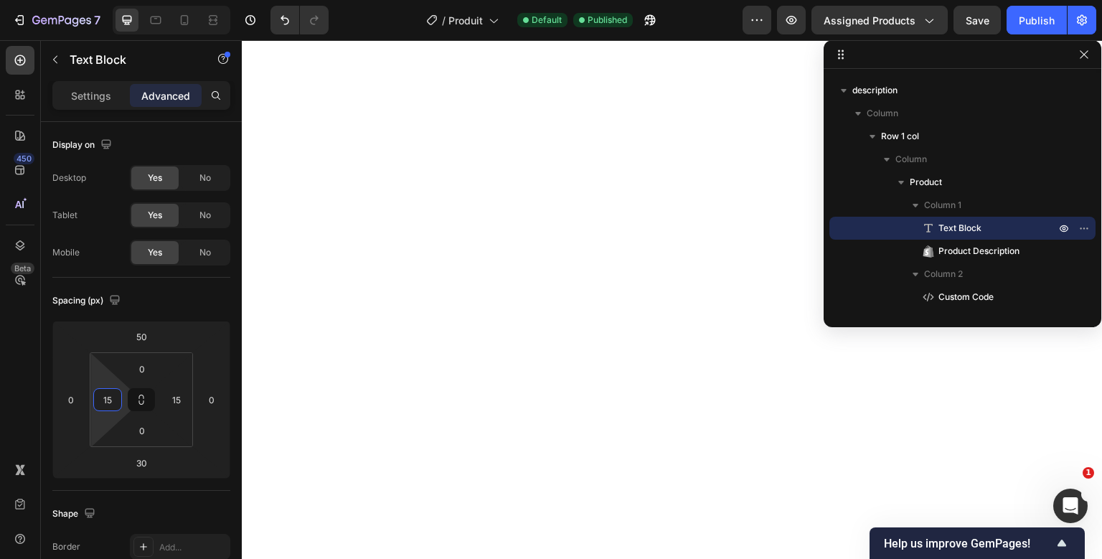
click at [103, 398] on input "15" at bounding box center [108, 400] width 22 height 22
type input "0"
click at [172, 396] on input "15" at bounding box center [177, 400] width 22 height 22
type input "0"
click at [205, 311] on div "Spacing (px) 50 0 30 0 0 0 0 0" at bounding box center [141, 384] width 178 height 213
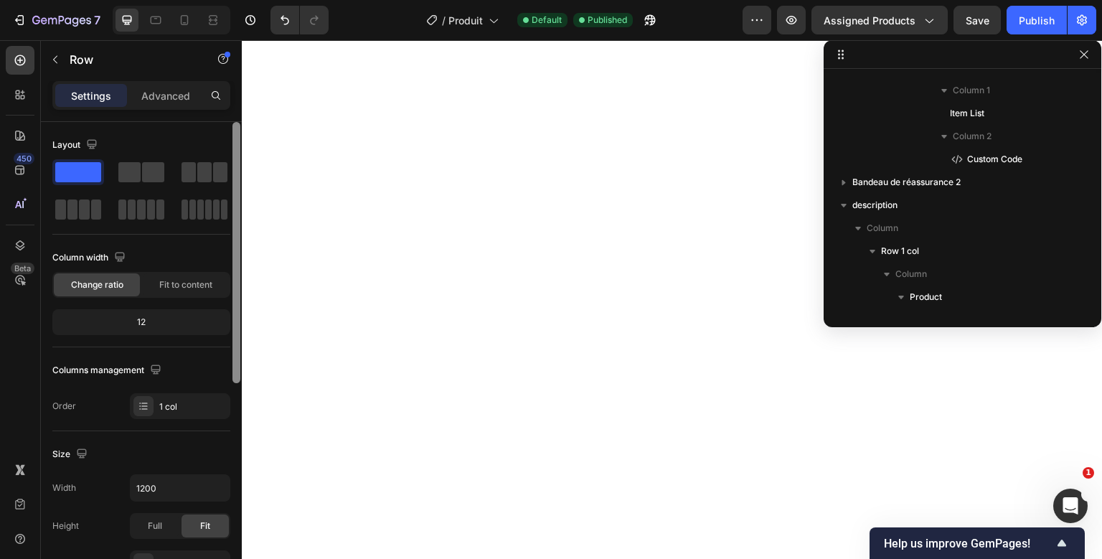
scroll to position [2108, 0]
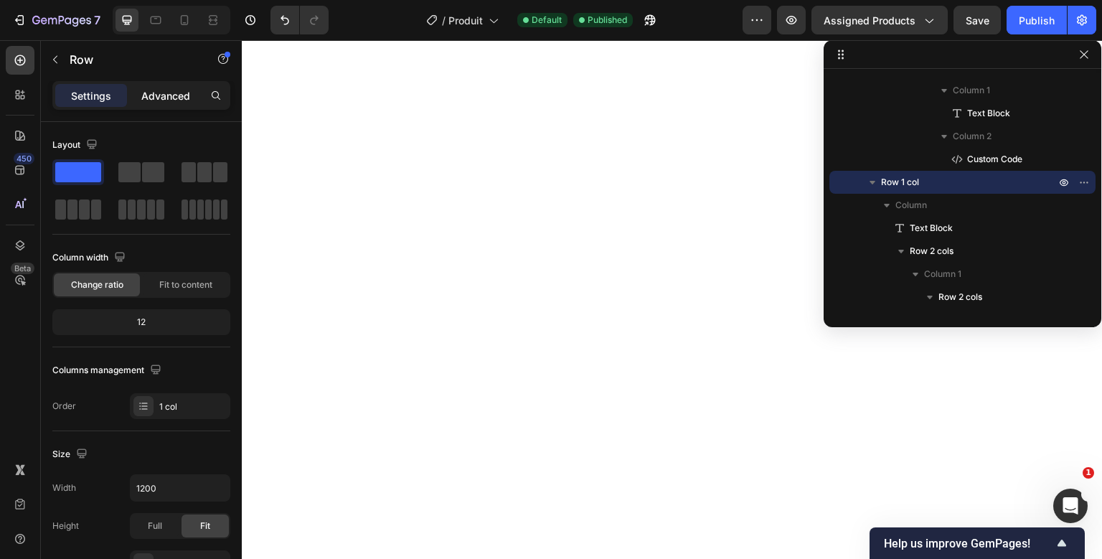
click at [157, 88] on div "Advanced" at bounding box center [166, 95] width 72 height 23
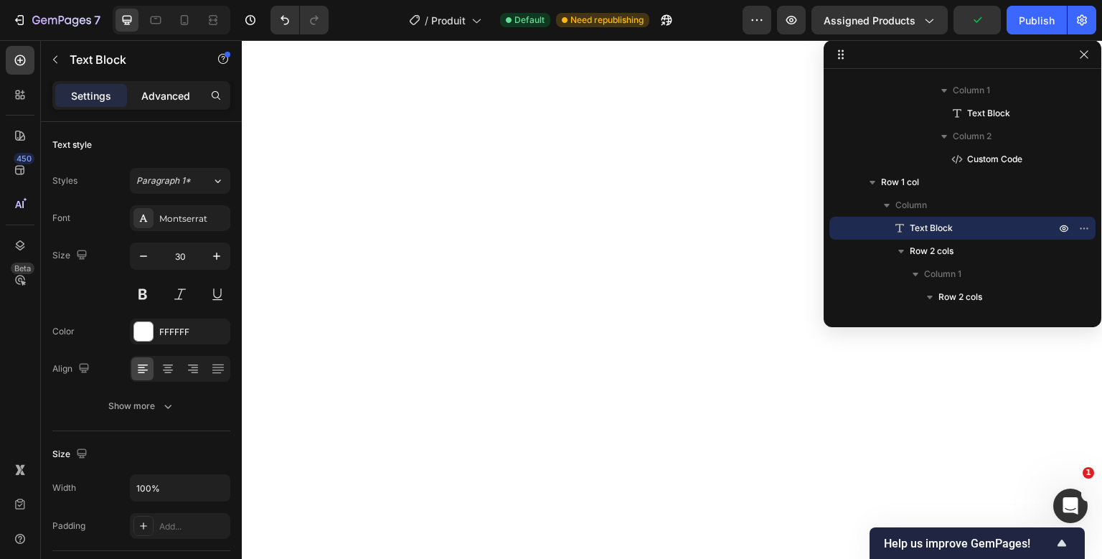
click at [184, 105] on div "Advanced" at bounding box center [166, 95] width 72 height 23
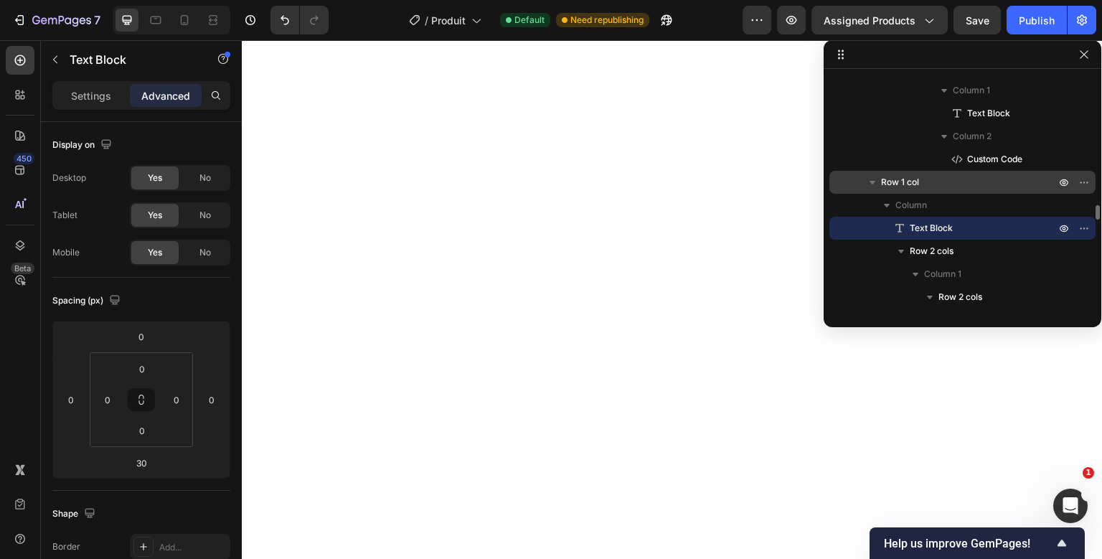
click at [906, 182] on span "Row 1 col" at bounding box center [900, 182] width 38 height 14
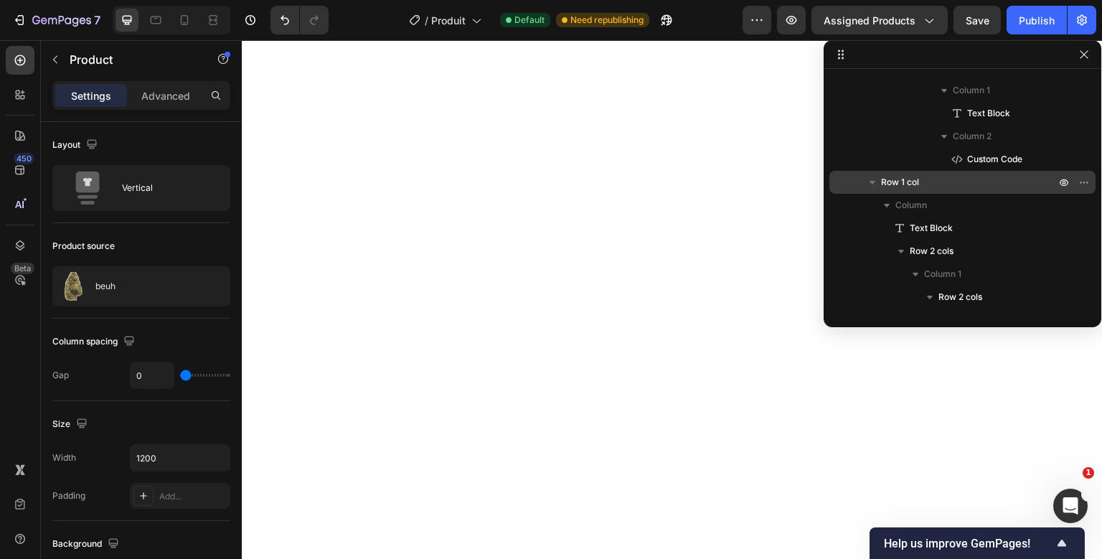
scroll to position [3509, 0]
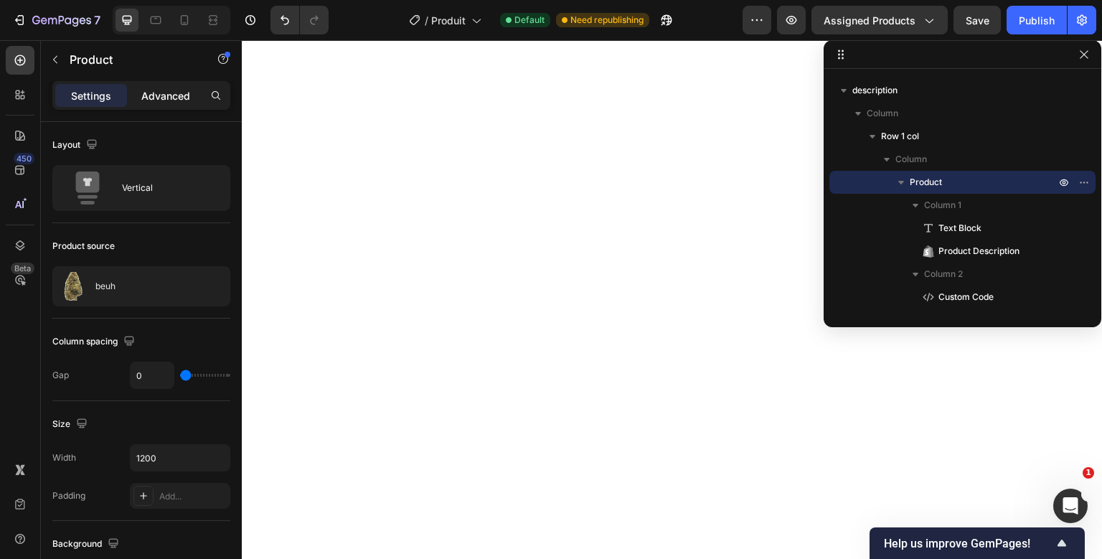
click at [191, 85] on div "Advanced" at bounding box center [166, 95] width 72 height 23
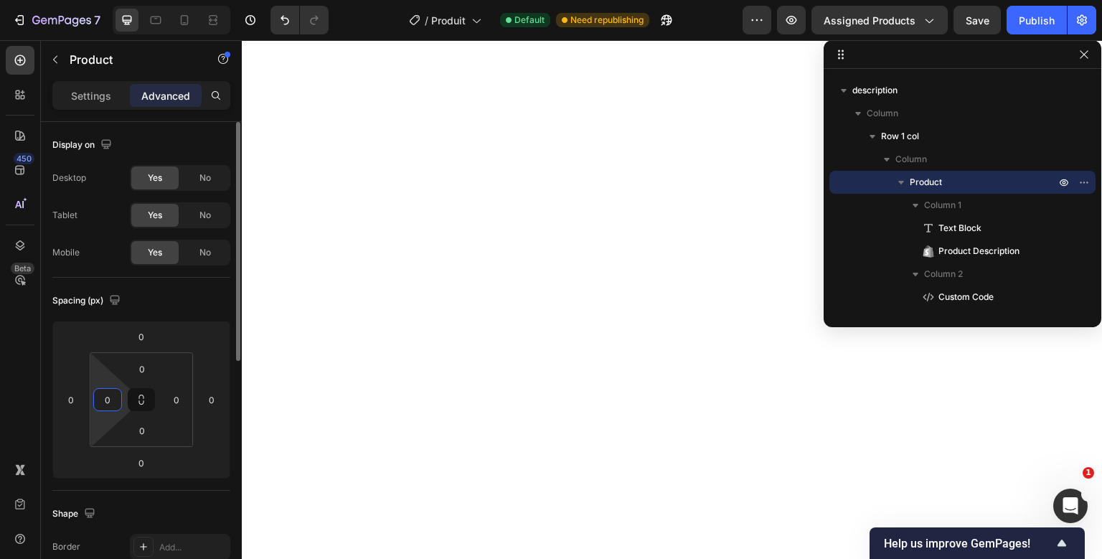
click at [110, 395] on input "0" at bounding box center [108, 400] width 22 height 22
type input "50"
click at [182, 400] on input "0" at bounding box center [177, 400] width 22 height 22
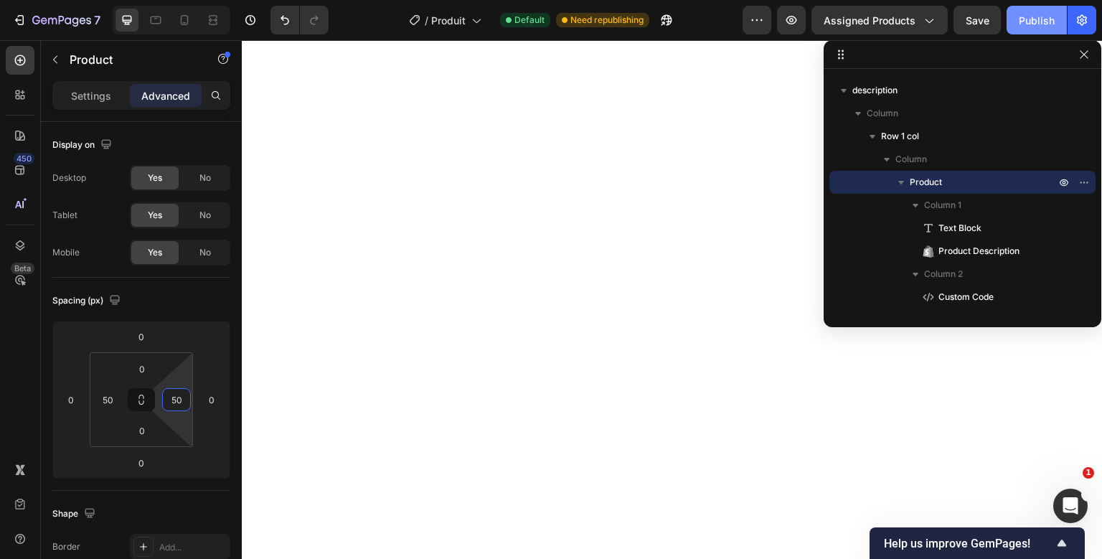
type input "50"
click at [1030, 24] on div "Publish" at bounding box center [1037, 20] width 36 height 15
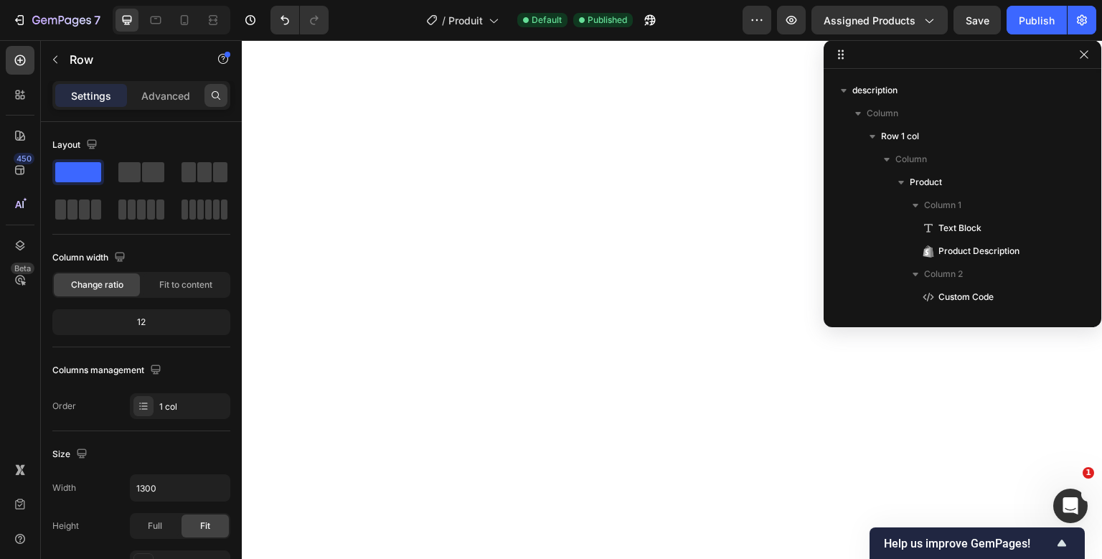
scroll to position [3643, 0]
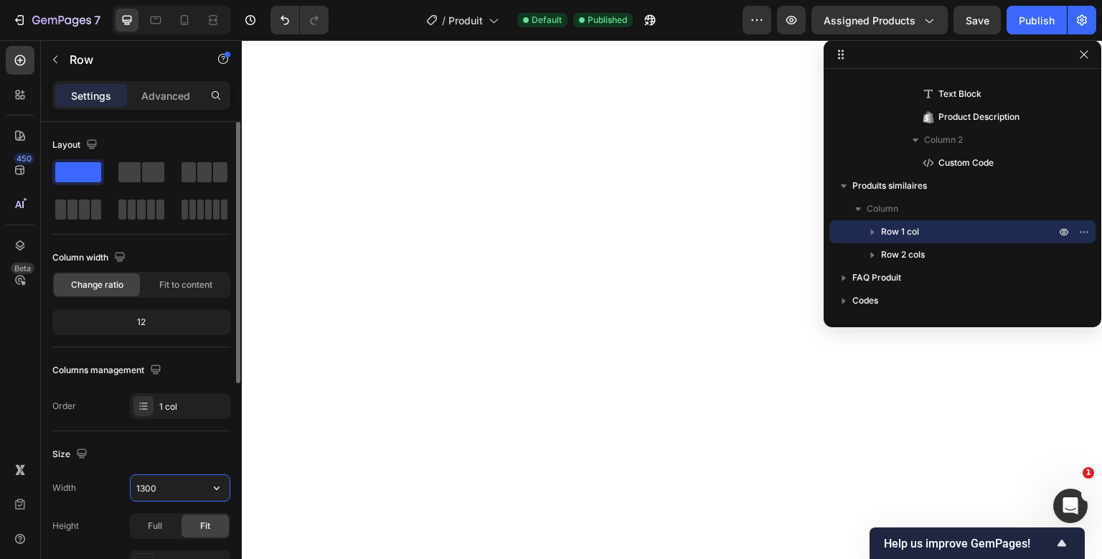
click at [142, 487] on input "1300" at bounding box center [180, 488] width 99 height 26
type input "1200"
click at [155, 81] on div "Settings Advanced" at bounding box center [141, 95] width 178 height 29
click at [154, 89] on p "Advanced" at bounding box center [165, 95] width 49 height 15
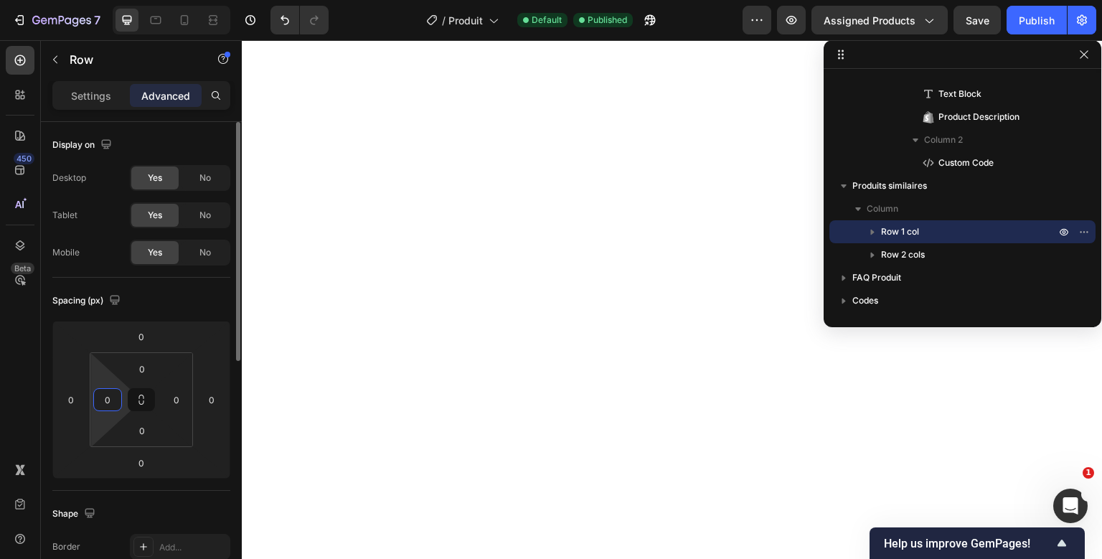
click at [106, 400] on input "0" at bounding box center [108, 400] width 22 height 22
type input "50"
click at [177, 395] on input "0" at bounding box center [177, 400] width 22 height 22
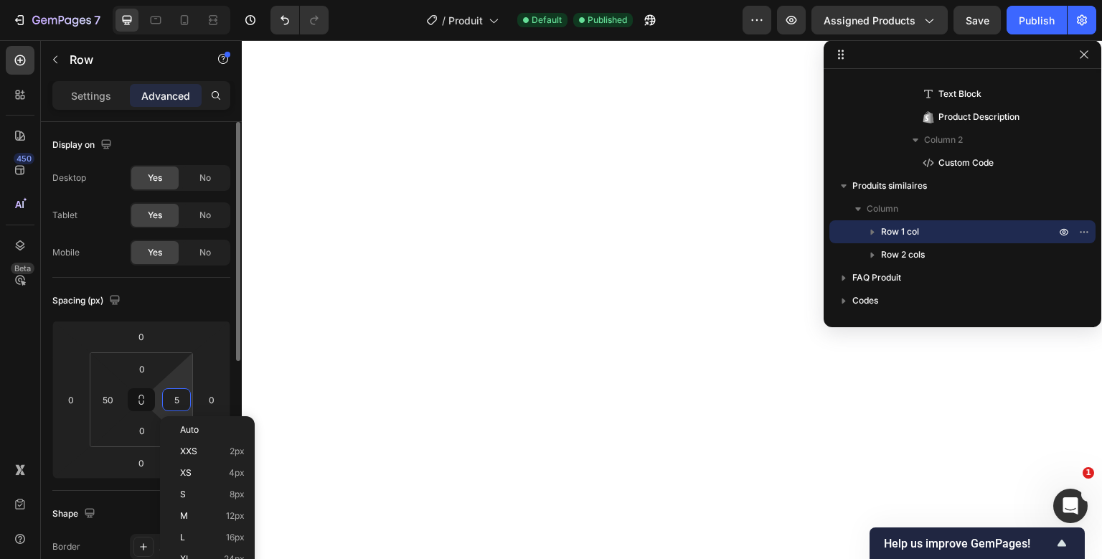
type input "50"
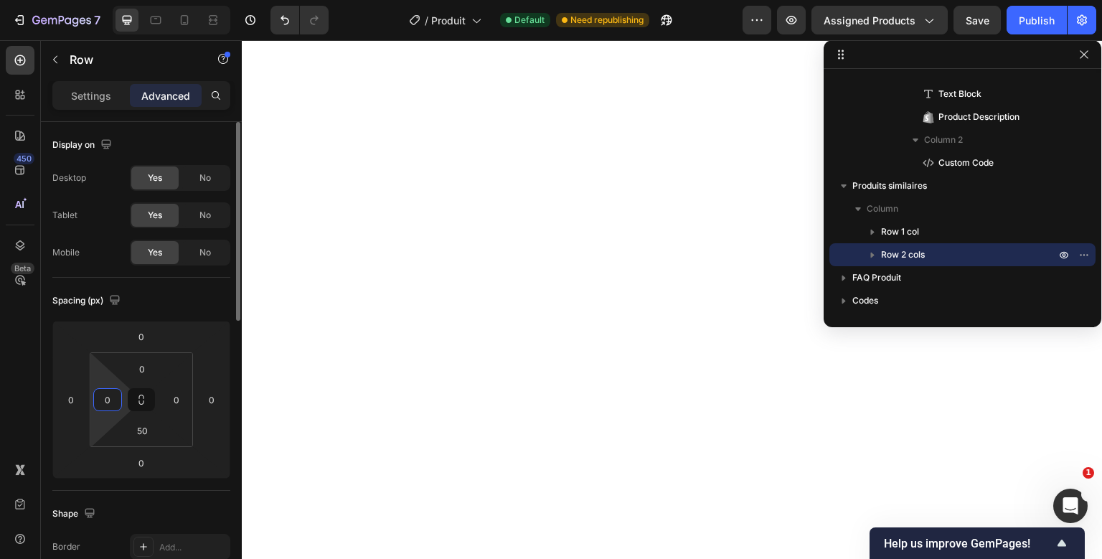
click at [108, 398] on input "0" at bounding box center [108, 400] width 22 height 22
type input "50"
click at [178, 398] on input "0" at bounding box center [177, 400] width 22 height 22
type input "50"
click at [93, 92] on p "Settings" at bounding box center [91, 95] width 40 height 15
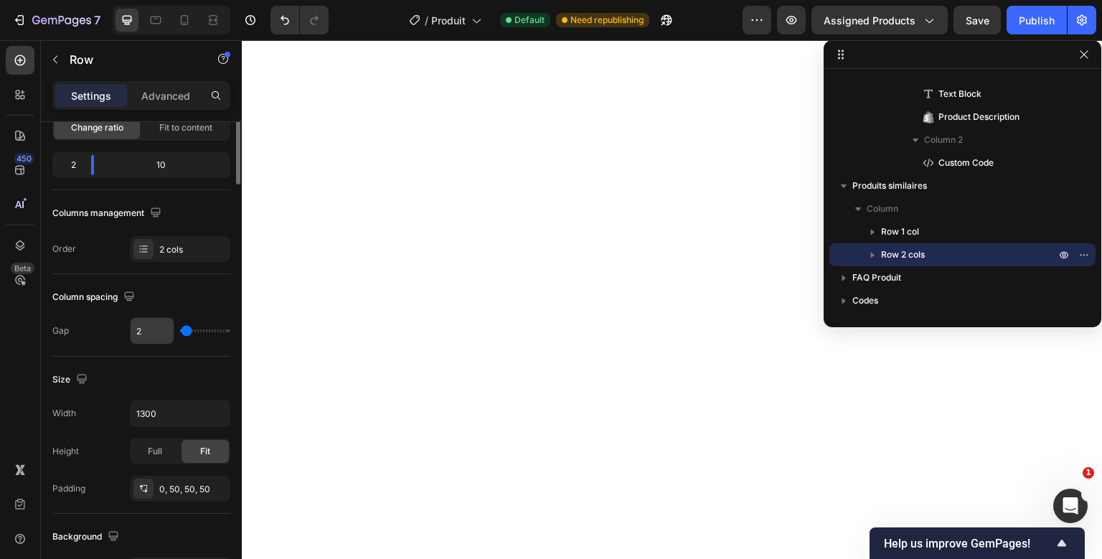
scroll to position [168, 0]
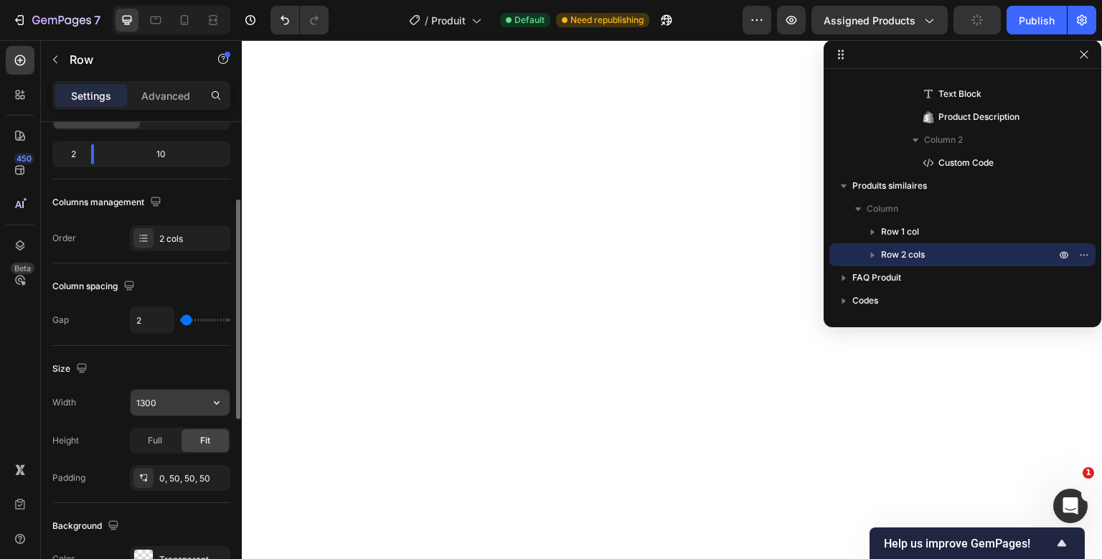
click at [149, 396] on input "1300" at bounding box center [180, 403] width 99 height 26
type input "1200"
click at [1050, 24] on div "Publish" at bounding box center [1037, 20] width 36 height 15
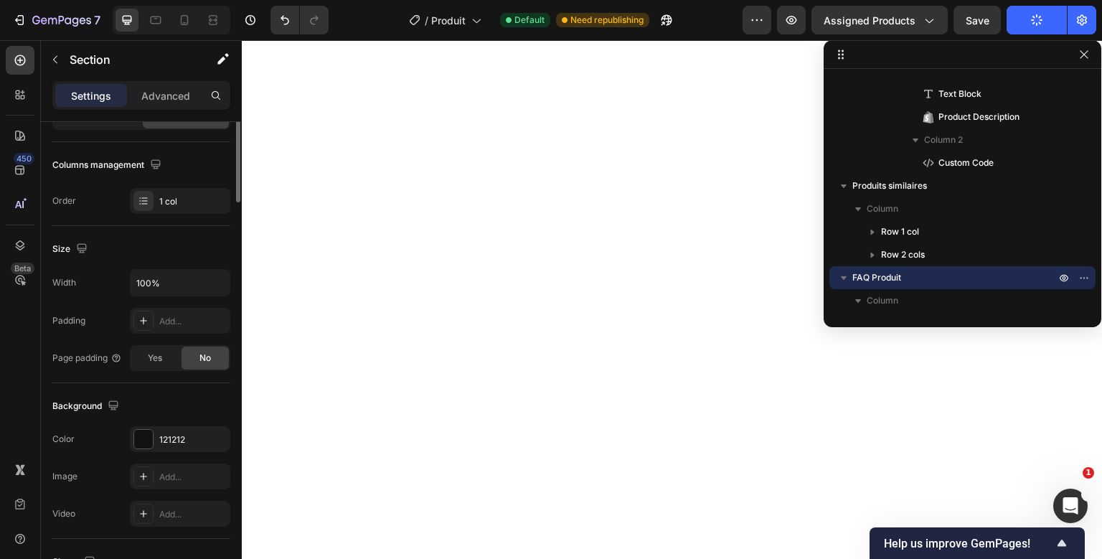
scroll to position [0, 0]
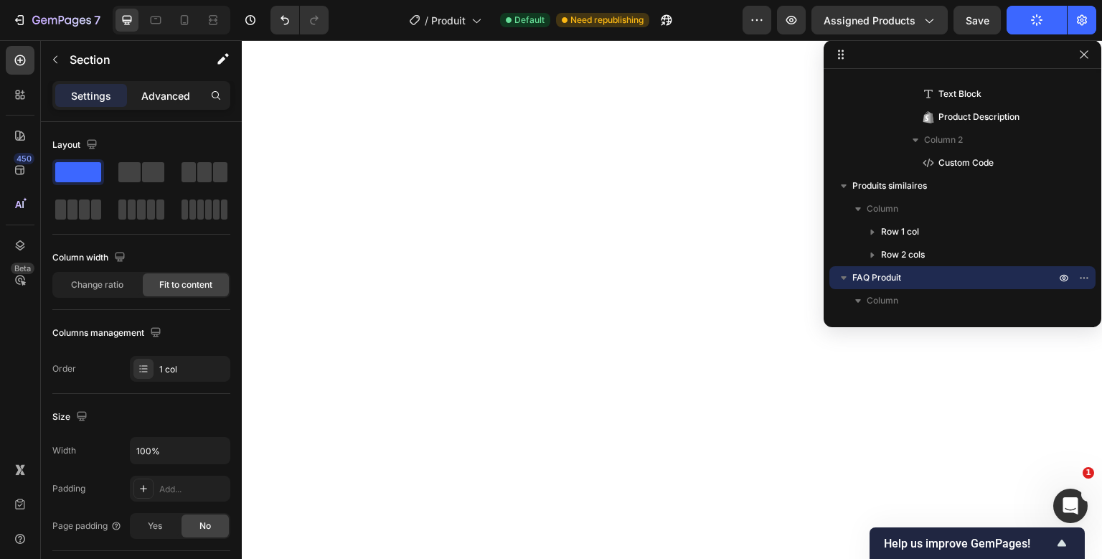
click at [182, 87] on div "Advanced" at bounding box center [166, 95] width 72 height 23
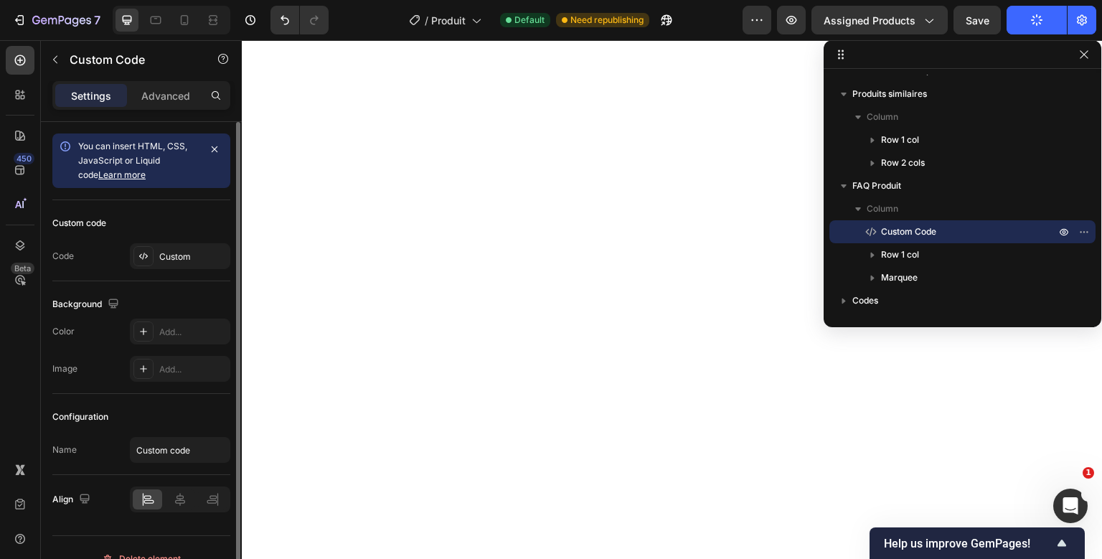
click at [776, 12] on div "Preview Assigned Products Save Publish" at bounding box center [920, 20] width 354 height 29
click at [768, 19] on button "button" at bounding box center [757, 20] width 29 height 29
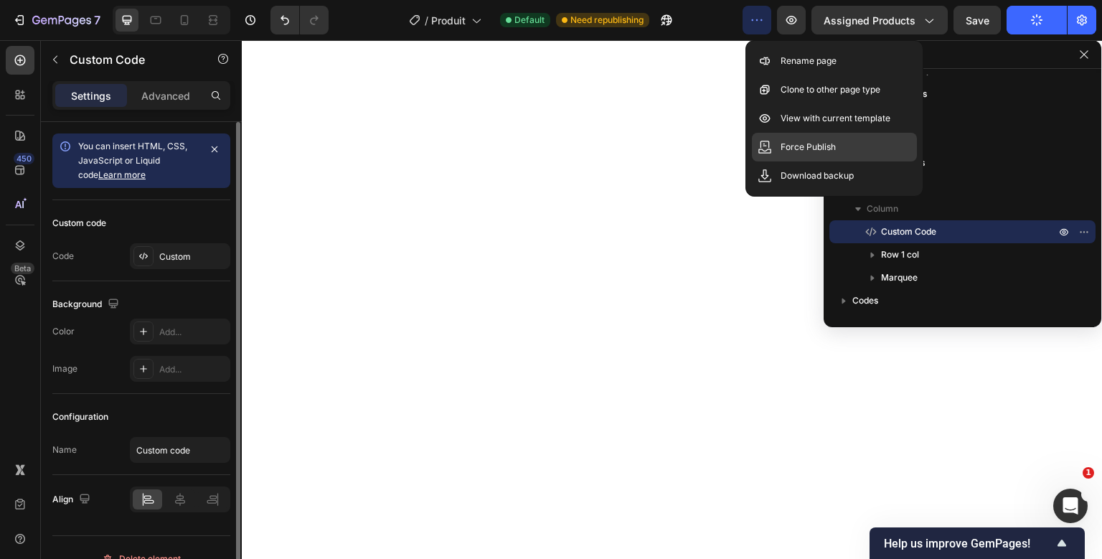
click at [775, 141] on div "Force Publish" at bounding box center [834, 147] width 165 height 29
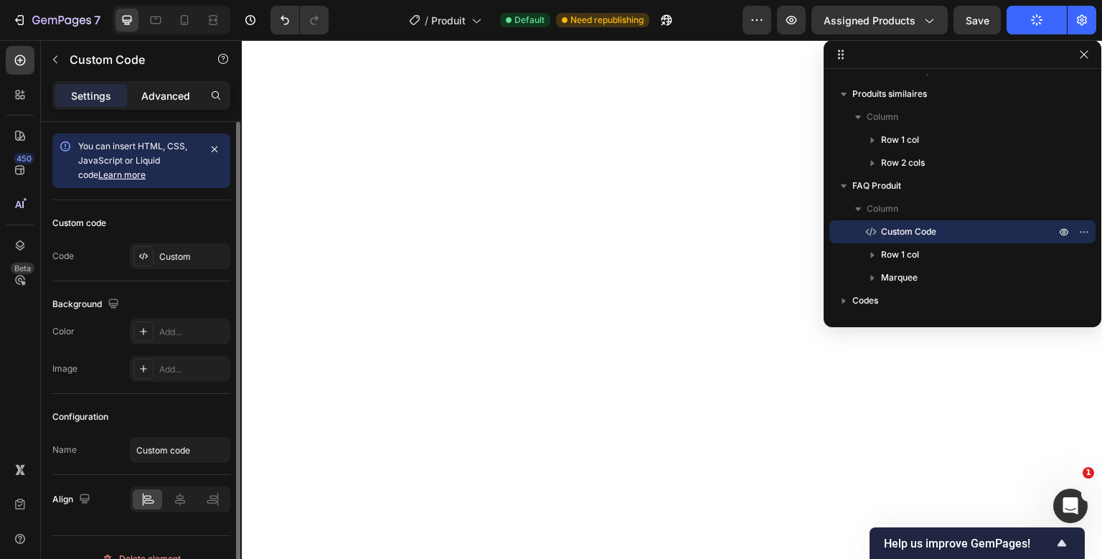
click at [183, 102] on p "Advanced" at bounding box center [165, 95] width 49 height 15
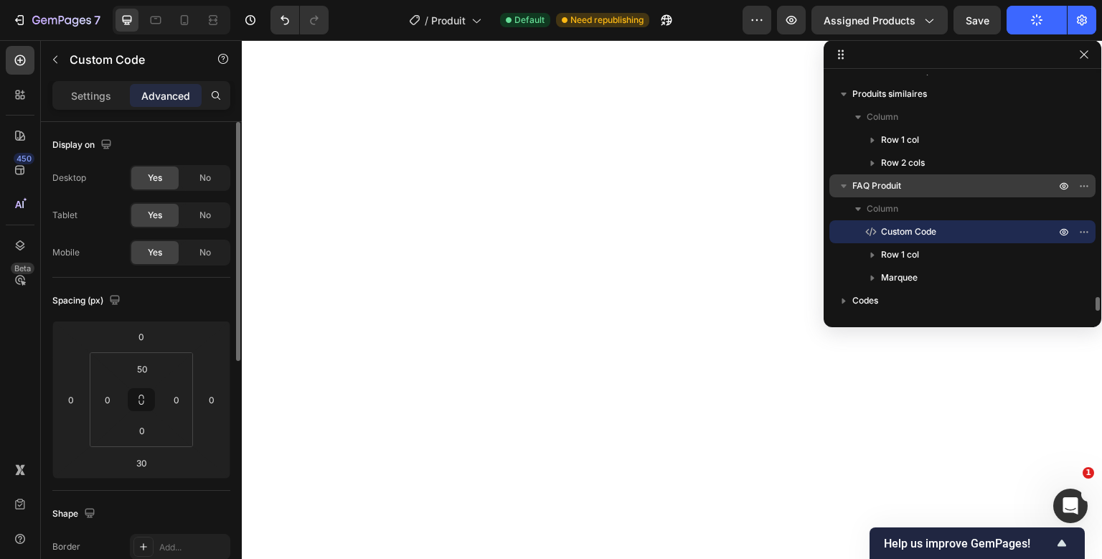
click at [890, 174] on div "FAQ Produit" at bounding box center [962, 185] width 255 height 23
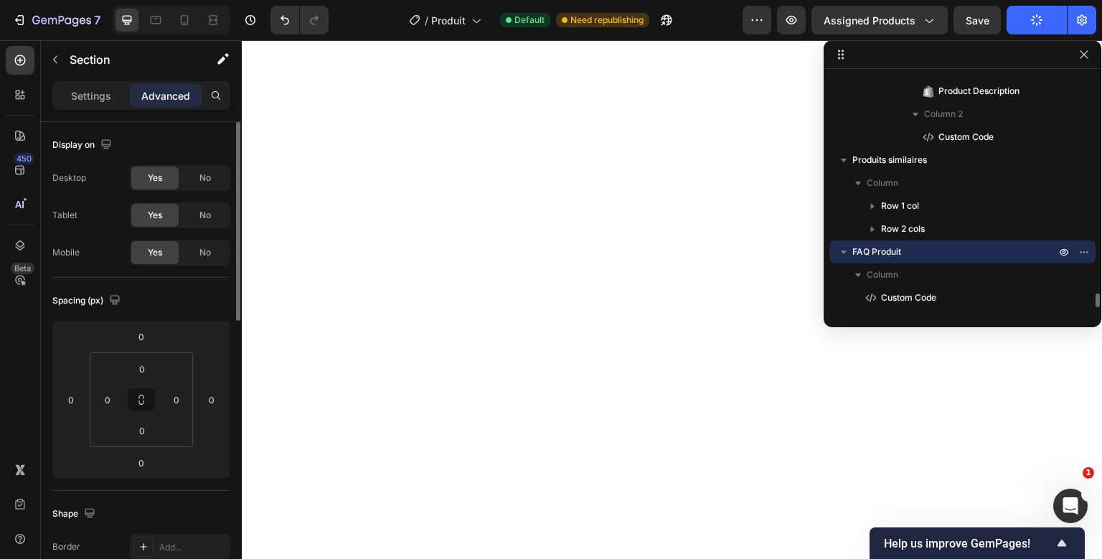
scroll to position [3647, 0]
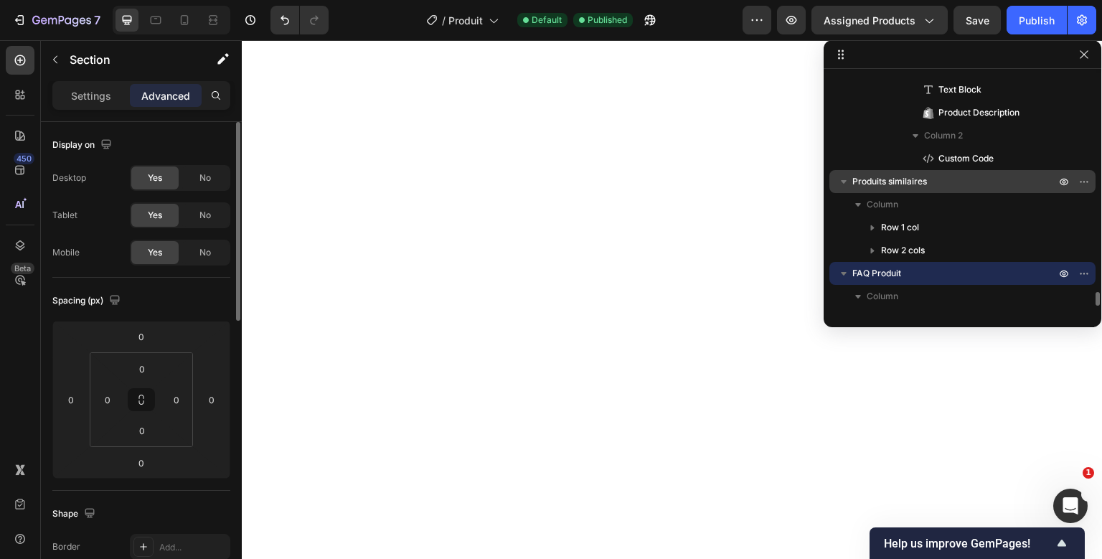
click at [898, 174] on span "Produits similaires" at bounding box center [889, 181] width 75 height 14
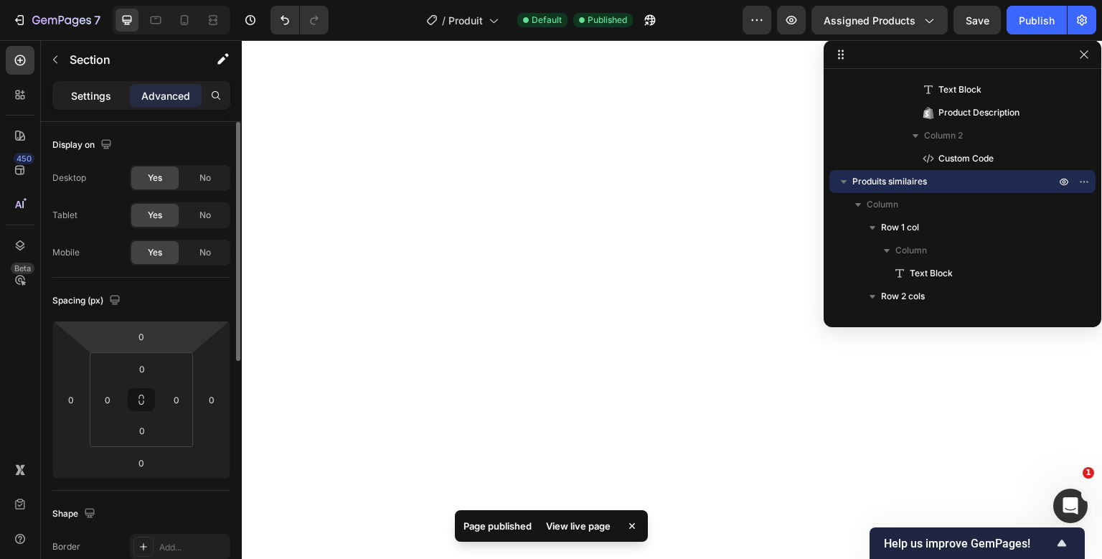
click at [87, 93] on p "Settings" at bounding box center [91, 95] width 40 height 15
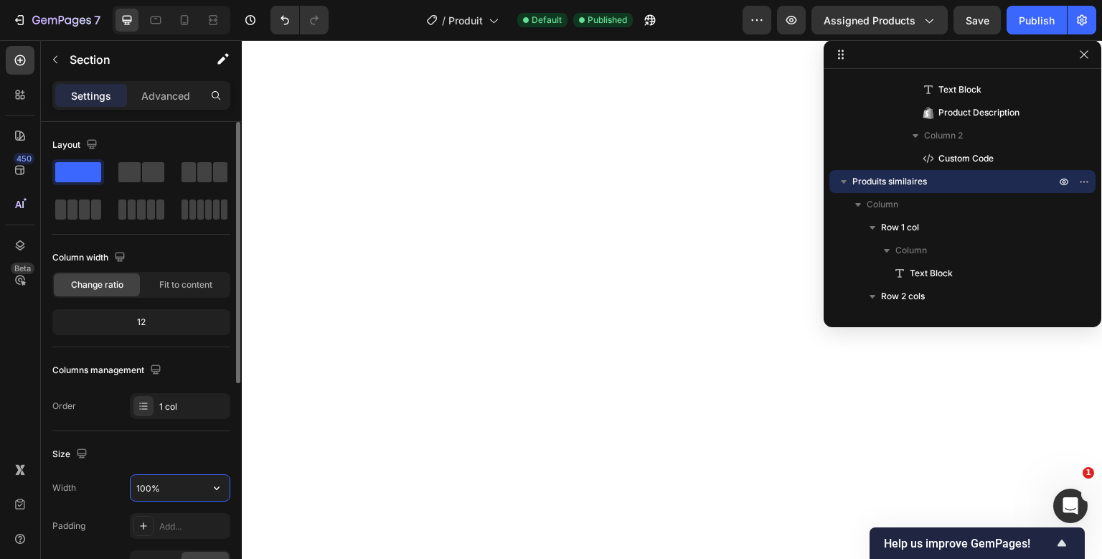
click at [149, 489] on input "100%" at bounding box center [180, 488] width 99 height 26
type input "100%"
click at [165, 86] on div "Advanced" at bounding box center [166, 95] width 72 height 23
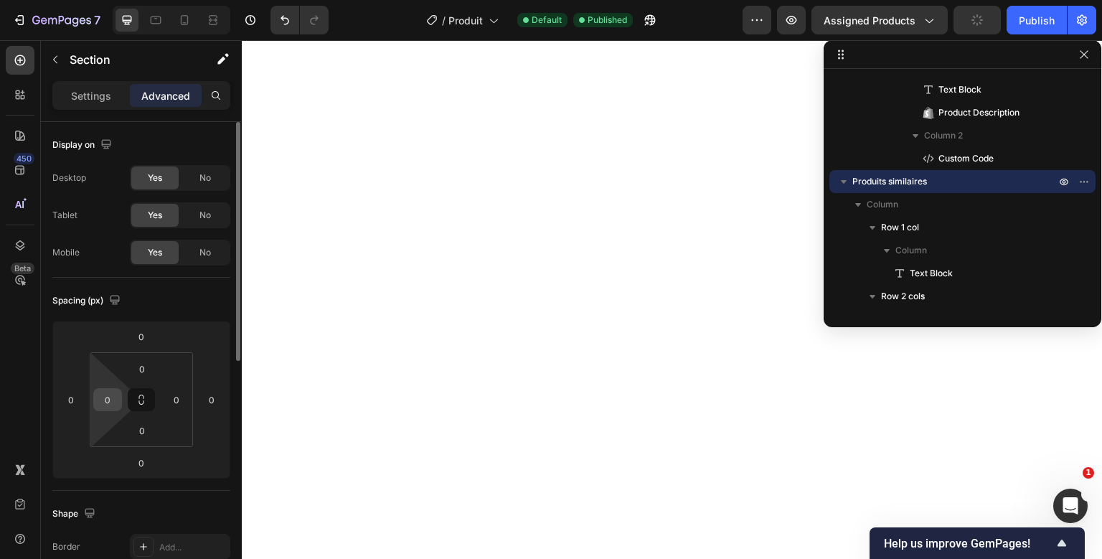
click at [105, 404] on input "0" at bounding box center [108, 400] width 22 height 22
type input "50"
click at [178, 401] on input "0" at bounding box center [177, 400] width 22 height 22
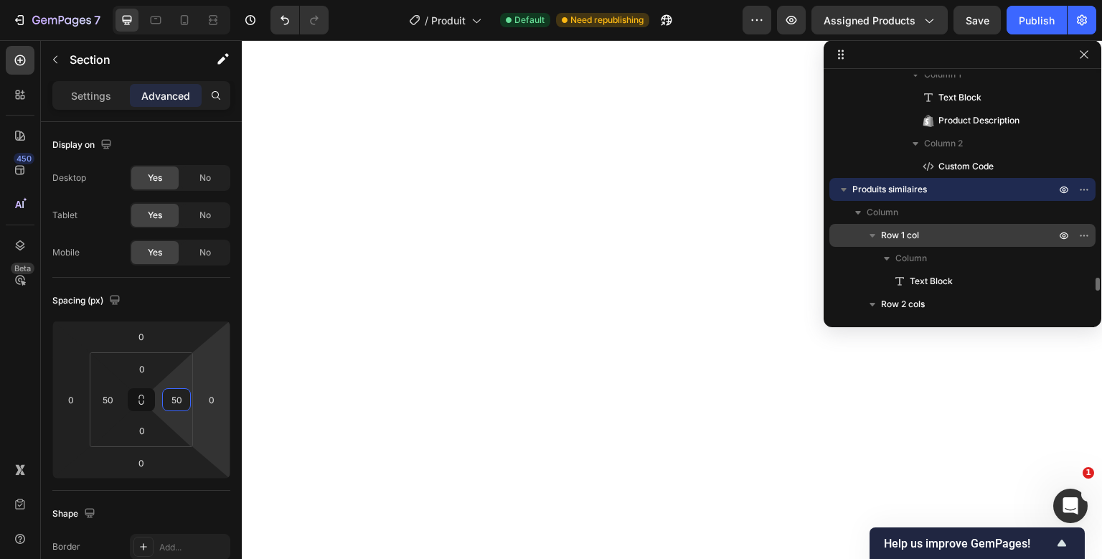
scroll to position [3638, 0]
type input "50"
click at [926, 237] on p "Row 1 col" at bounding box center [969, 237] width 177 height 14
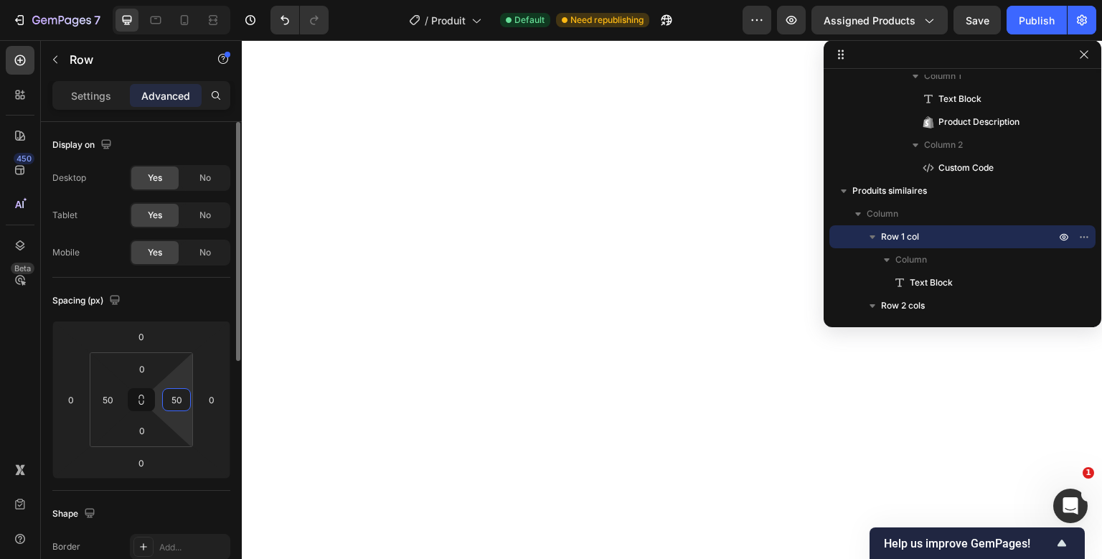
click at [183, 403] on input "50" at bounding box center [177, 400] width 22 height 22
type input "0"
click at [116, 406] on input "50" at bounding box center [108, 400] width 22 height 22
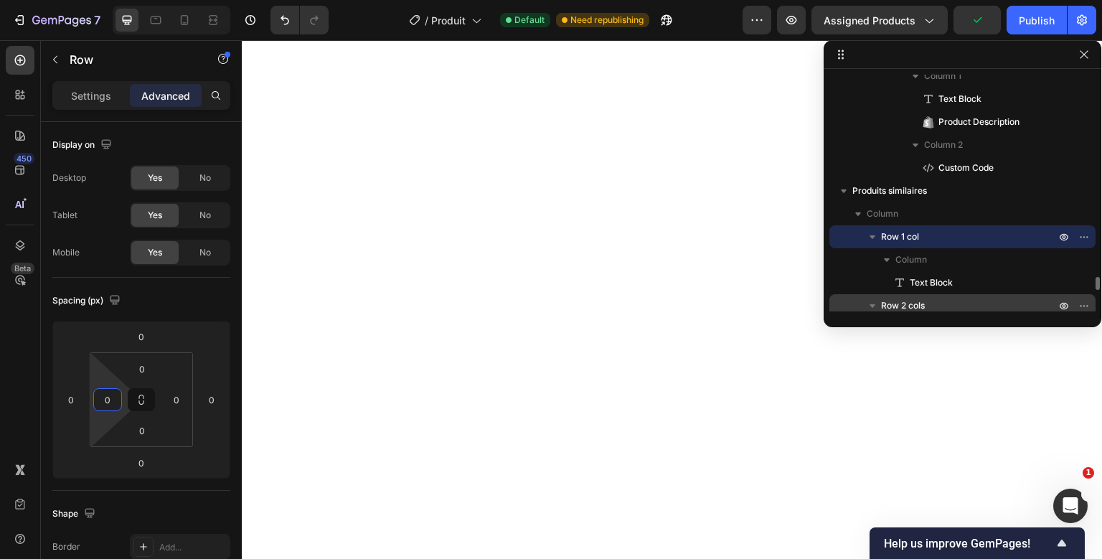
type input "0"
click at [906, 304] on span "Row 2 cols" at bounding box center [903, 305] width 44 height 14
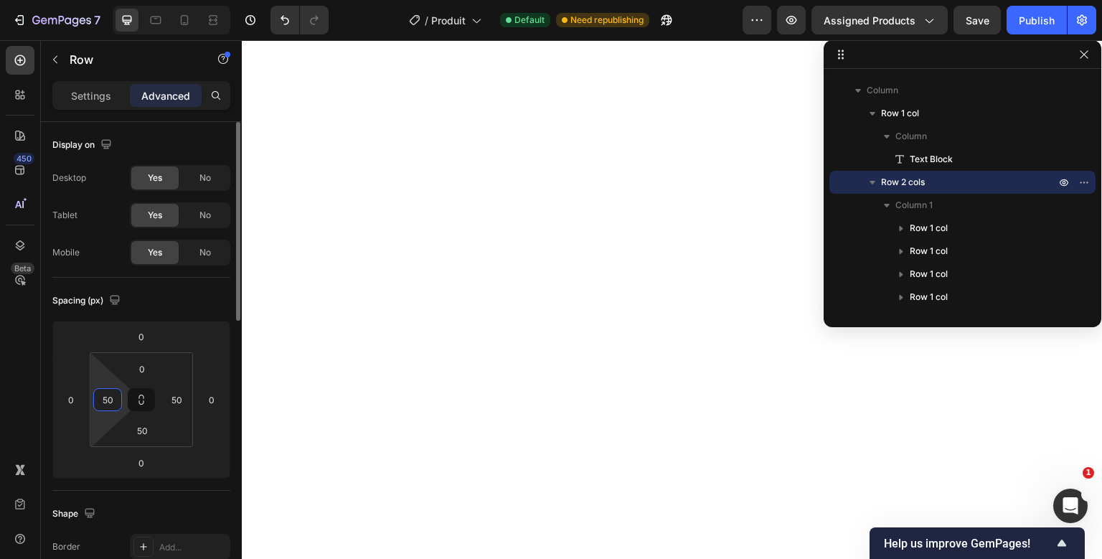
click at [110, 404] on input "50" at bounding box center [108, 400] width 22 height 22
type input "0"
click at [185, 405] on input "50" at bounding box center [177, 400] width 22 height 22
type input "0"
click at [182, 0] on html "7 Version history / Produit Default Need republishing Preview Assigned Products…" at bounding box center [551, 0] width 1102 height 0
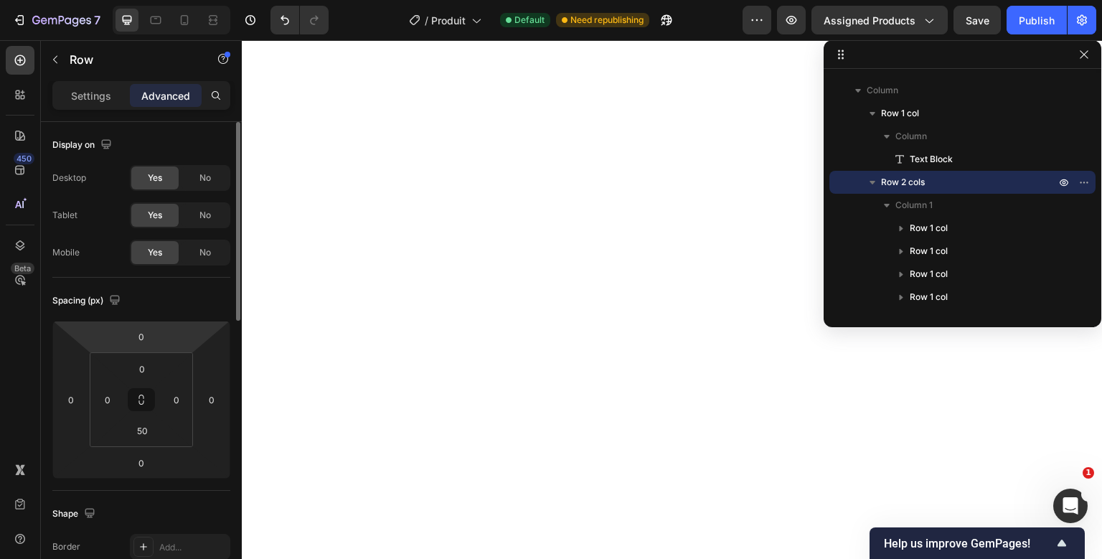
click at [194, 301] on div "Spacing (px)" at bounding box center [141, 300] width 178 height 23
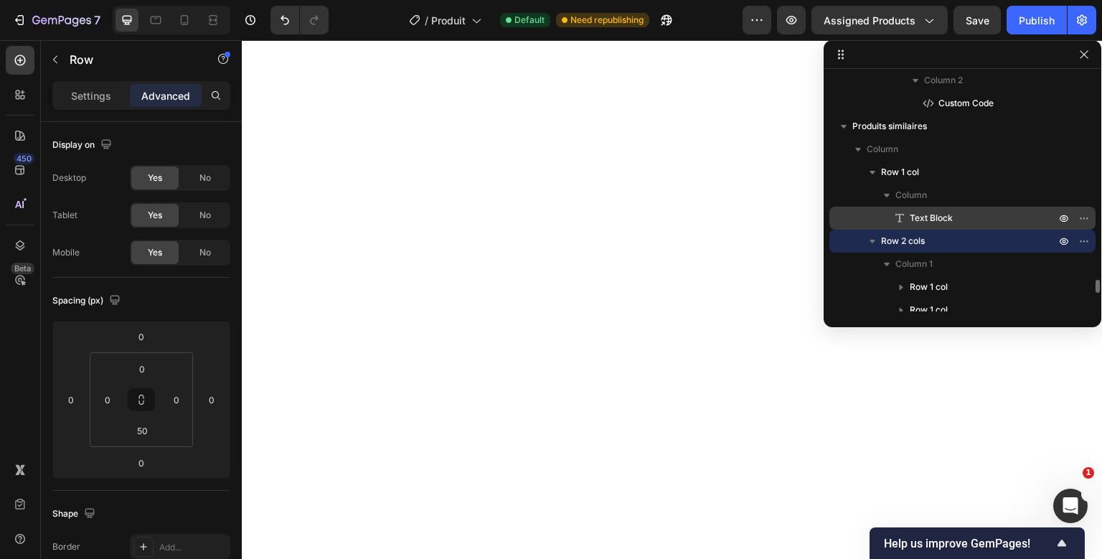
scroll to position [3702, 0]
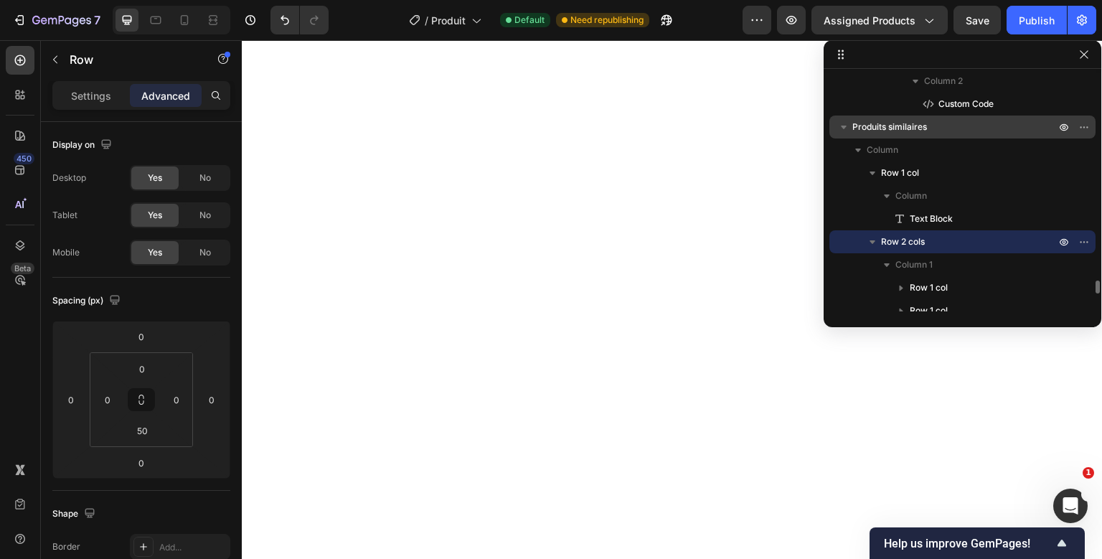
click at [911, 118] on div "Produits similaires" at bounding box center [962, 127] width 255 height 23
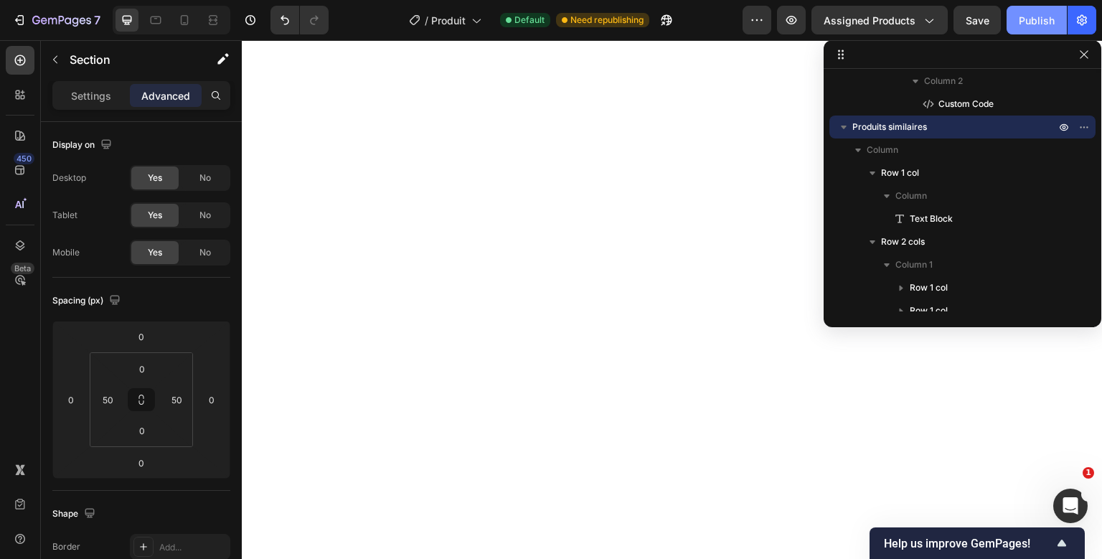
click at [1022, 32] on button "Publish" at bounding box center [1037, 20] width 60 height 29
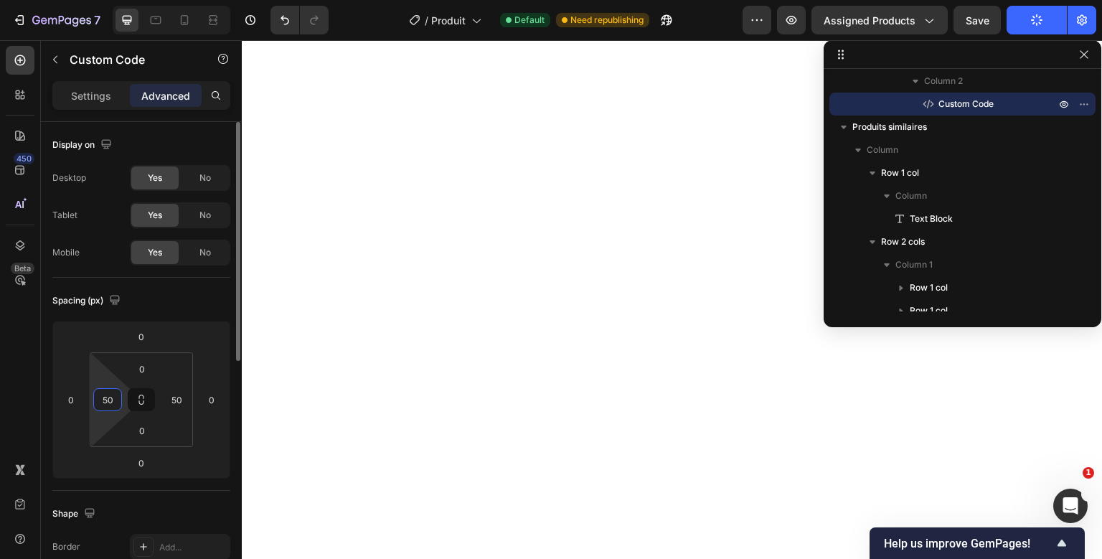
click at [106, 404] on input "50" at bounding box center [108, 400] width 22 height 22
type input "0"
click at [161, 0] on html "7 Version history / Produit Default Need republishing Preview Assigned Products…" at bounding box center [551, 0] width 1102 height 0
click at [169, 403] on input "50" at bounding box center [177, 400] width 22 height 22
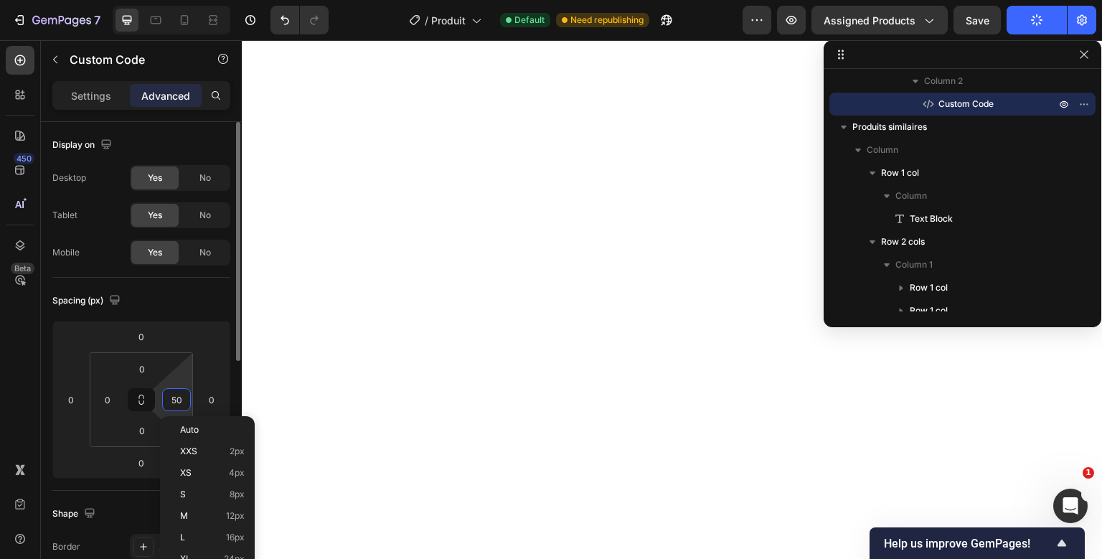
type input "0"
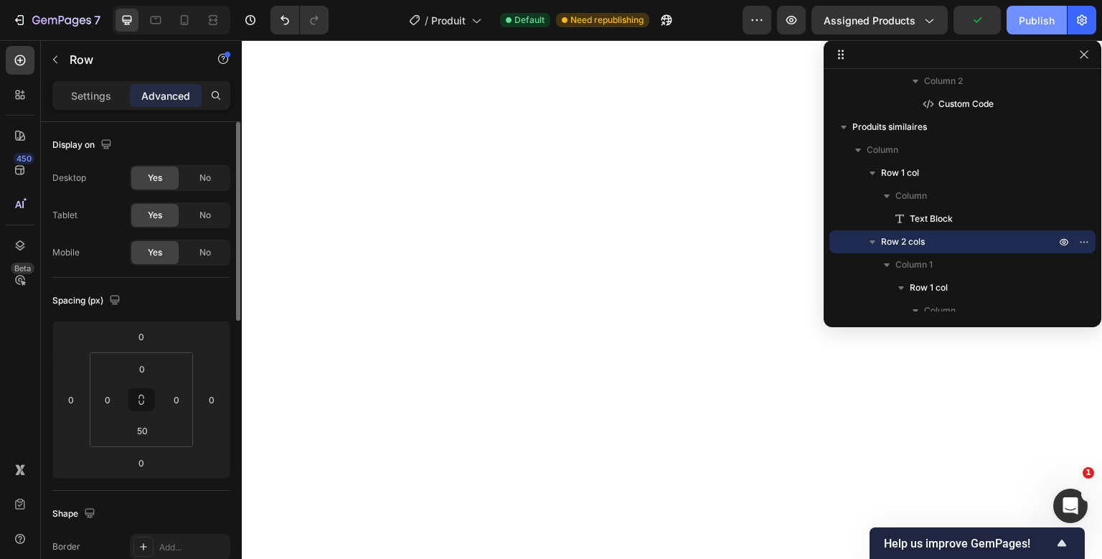
click at [1012, 28] on button "Publish" at bounding box center [1037, 20] width 60 height 29
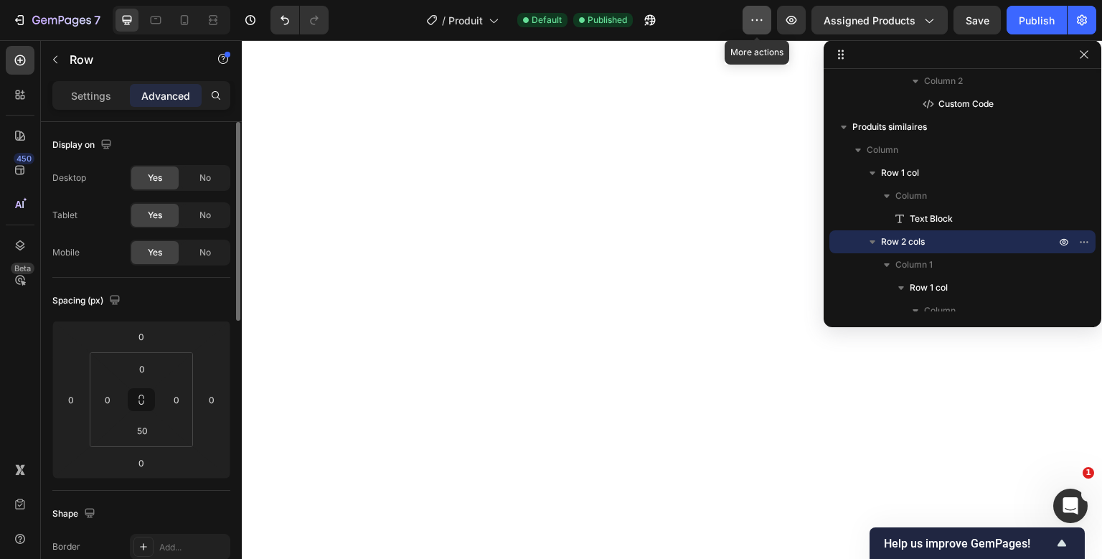
click at [762, 18] on icon "button" at bounding box center [757, 20] width 14 height 14
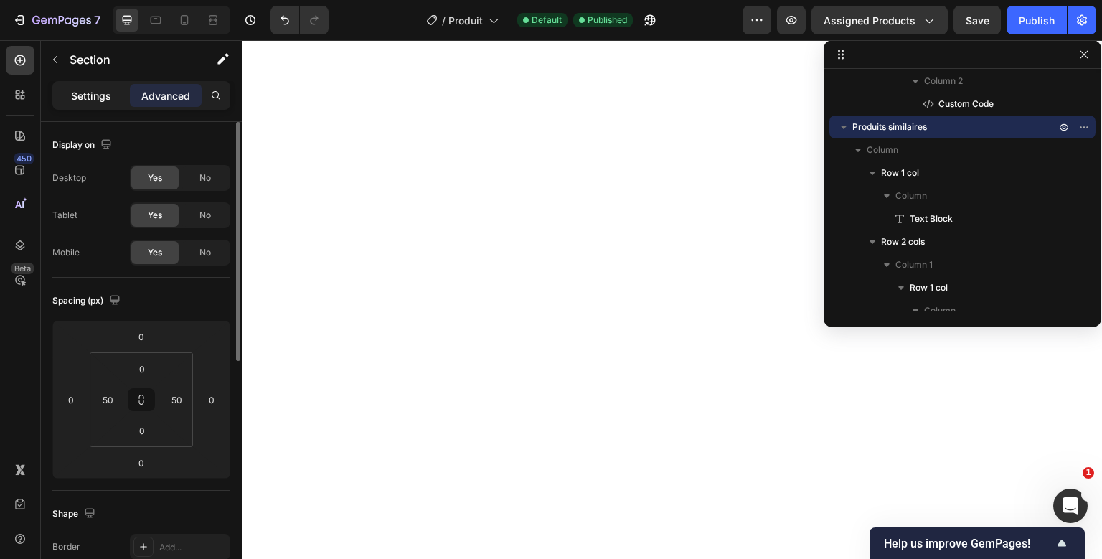
click at [80, 90] on p "Settings" at bounding box center [91, 95] width 40 height 15
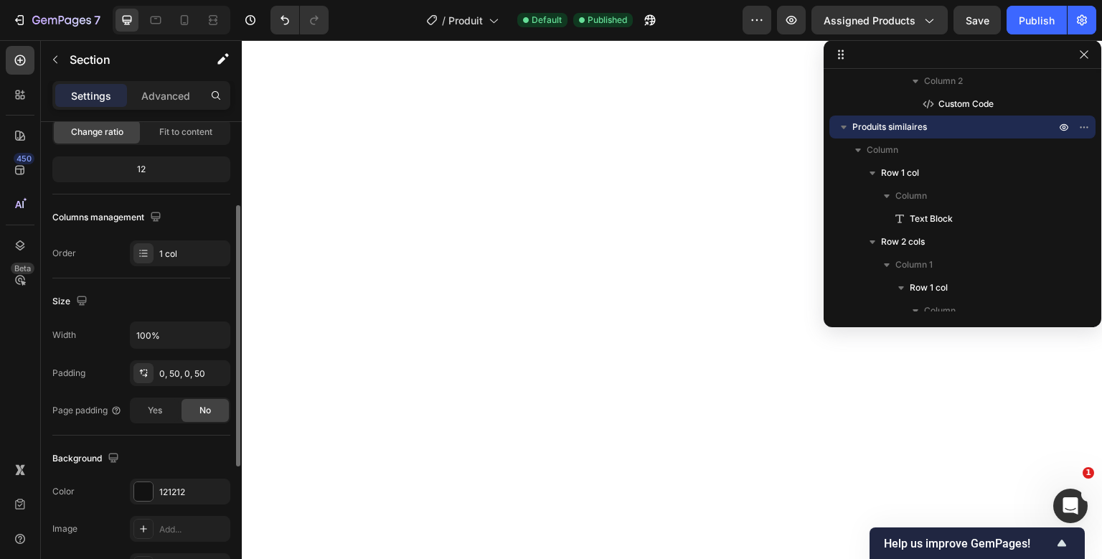
scroll to position [151, 0]
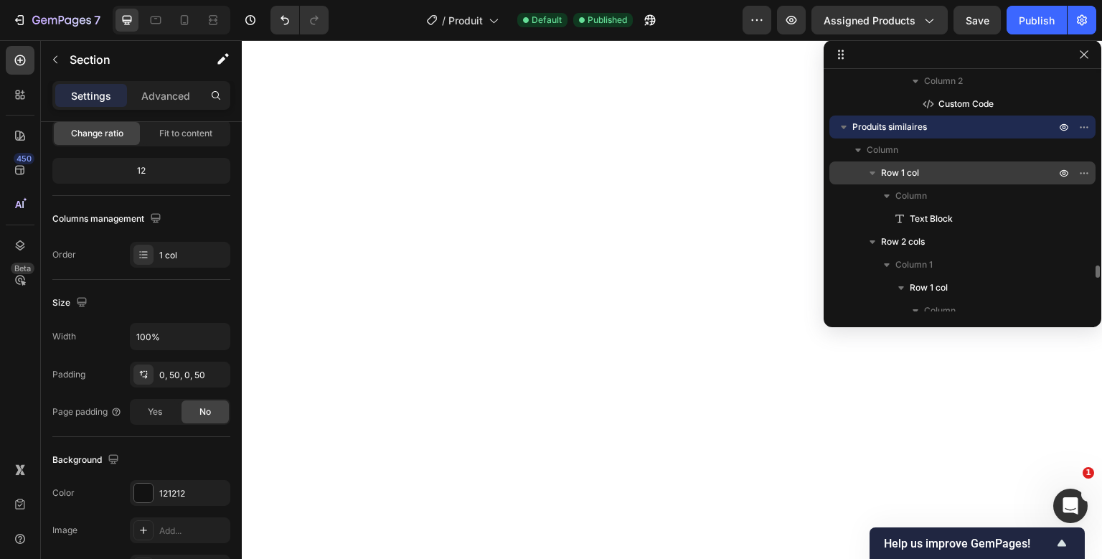
click at [911, 174] on span "Row 1 col" at bounding box center [900, 173] width 38 height 14
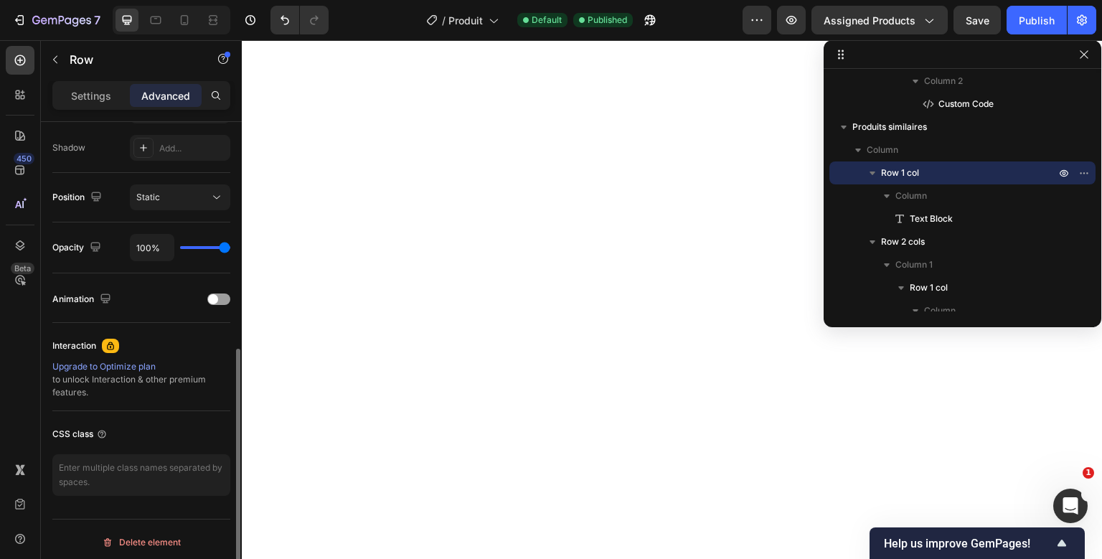
scroll to position [475, 0]
click at [110, 97] on p "Settings" at bounding box center [91, 95] width 40 height 15
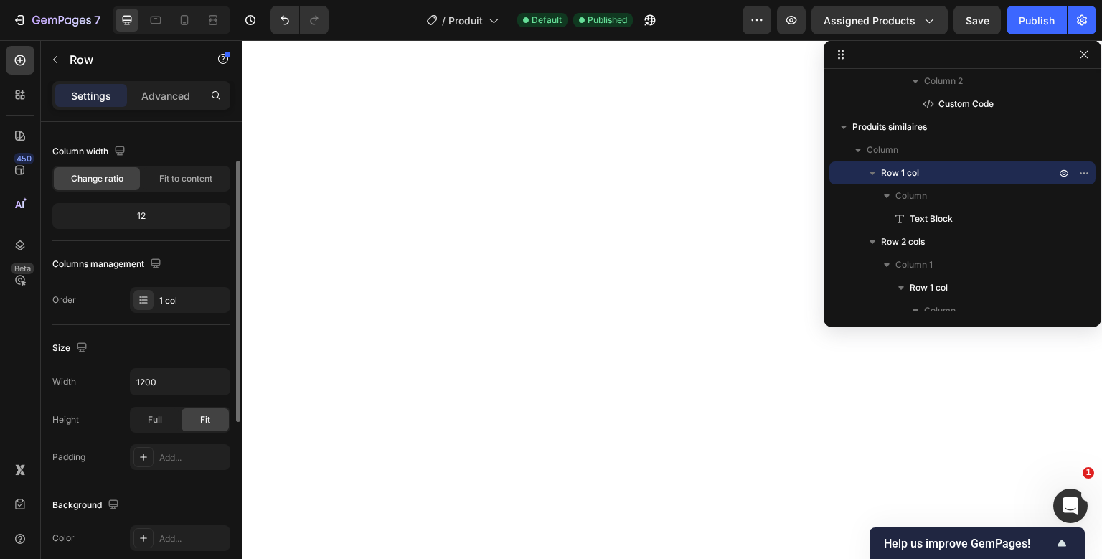
scroll to position [88, 0]
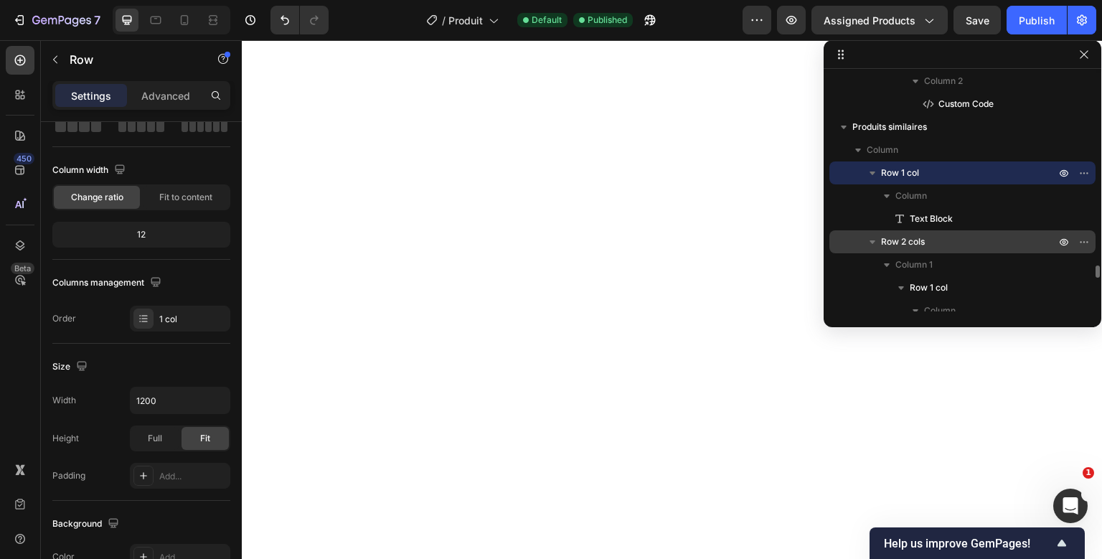
click at [921, 232] on div "Row 2 cols" at bounding box center [962, 241] width 255 height 23
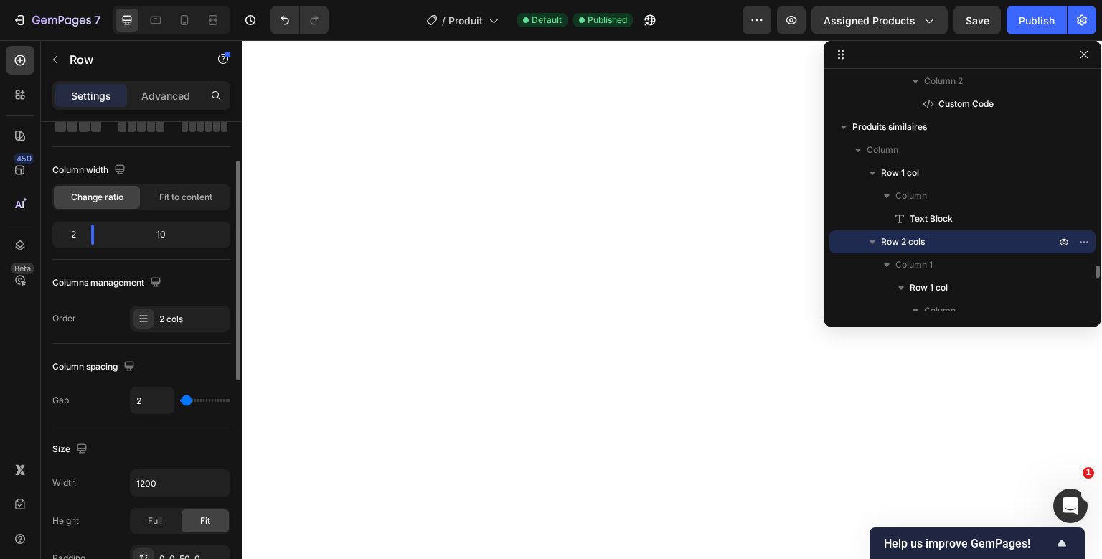
scroll to position [87, 0]
click at [161, 93] on p "Advanced" at bounding box center [165, 95] width 49 height 15
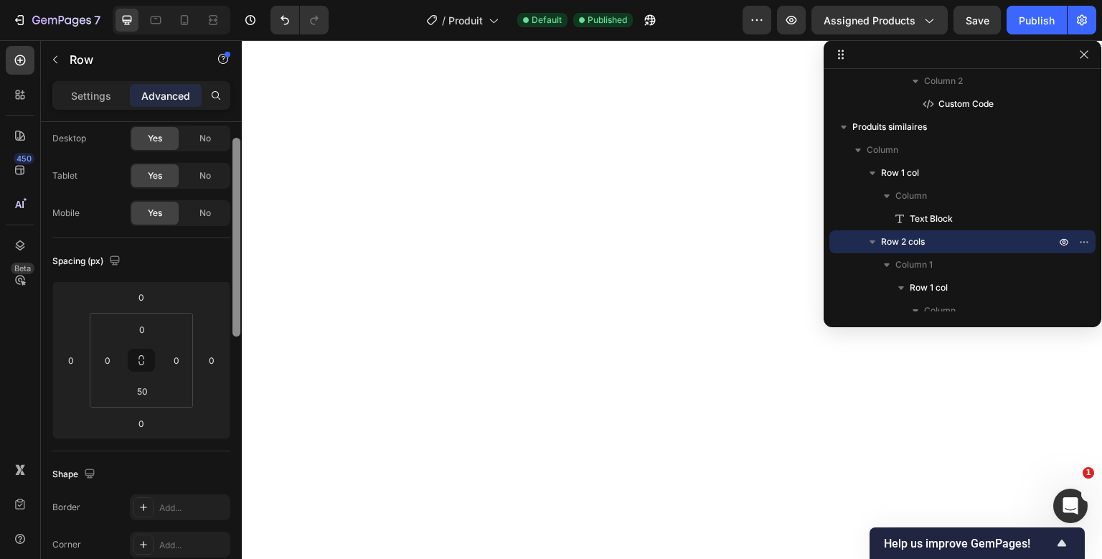
scroll to position [88, 0]
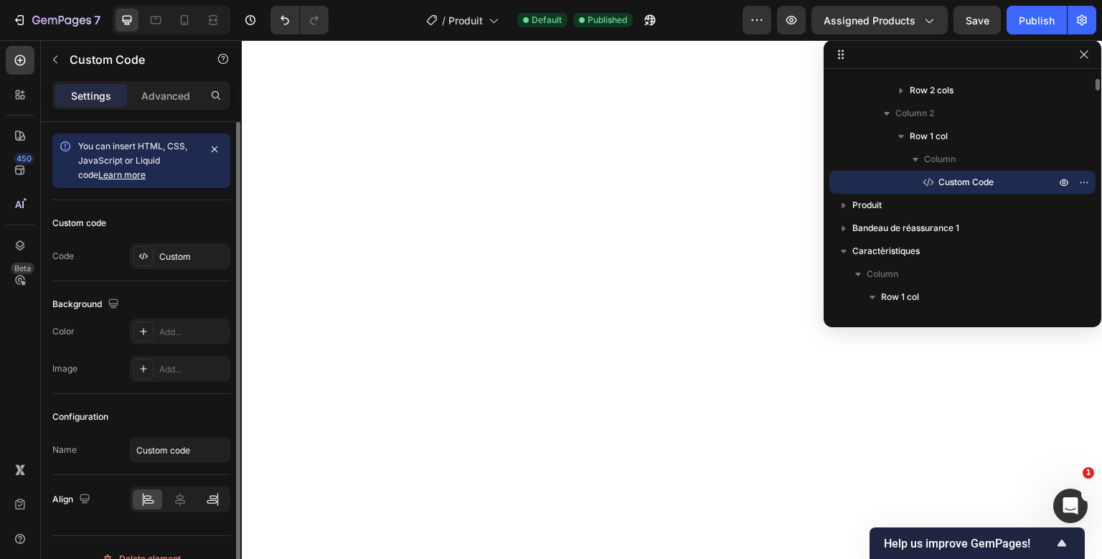
click at [207, 499] on icon at bounding box center [212, 499] width 14 height 14
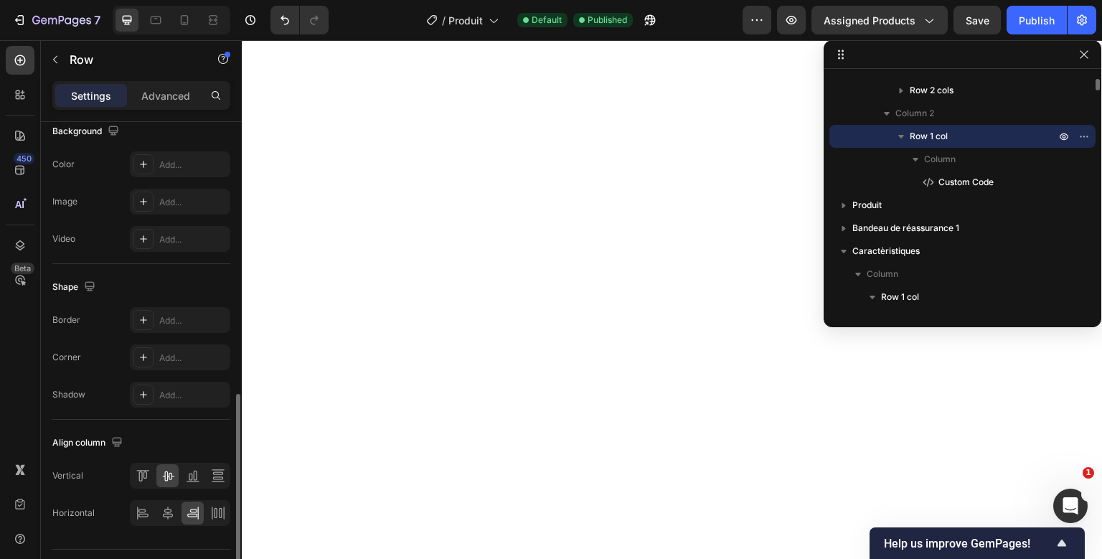
scroll to position [476, 0]
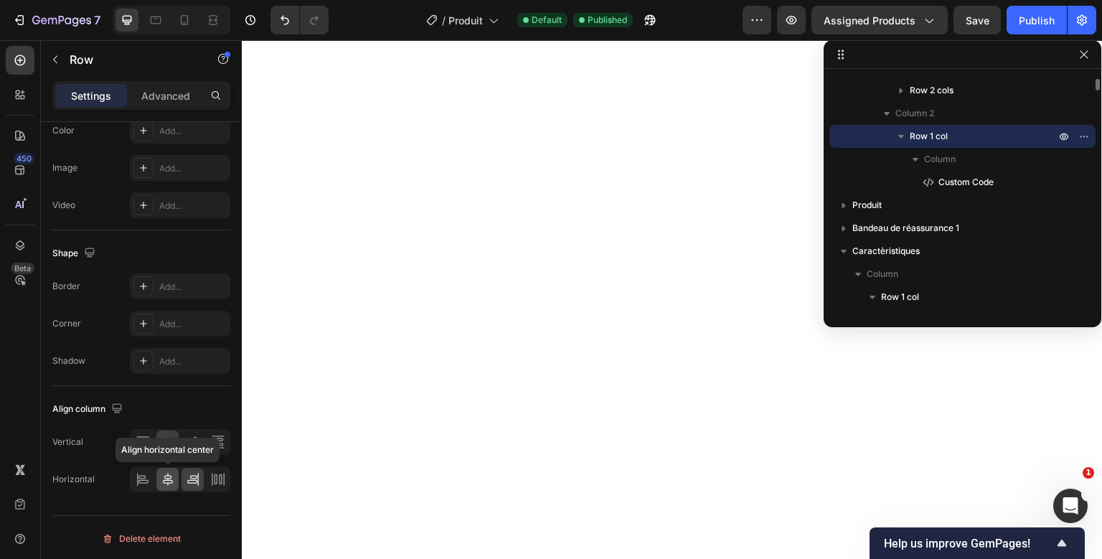
click at [171, 486] on div at bounding box center [167, 479] width 22 height 23
click at [191, 475] on icon at bounding box center [193, 479] width 14 height 14
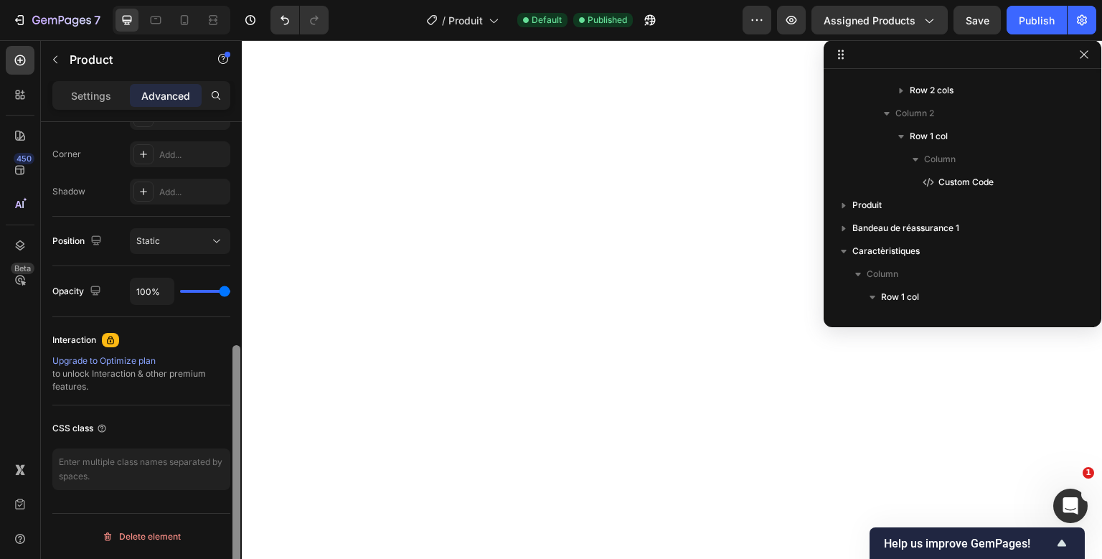
scroll to position [0, 0]
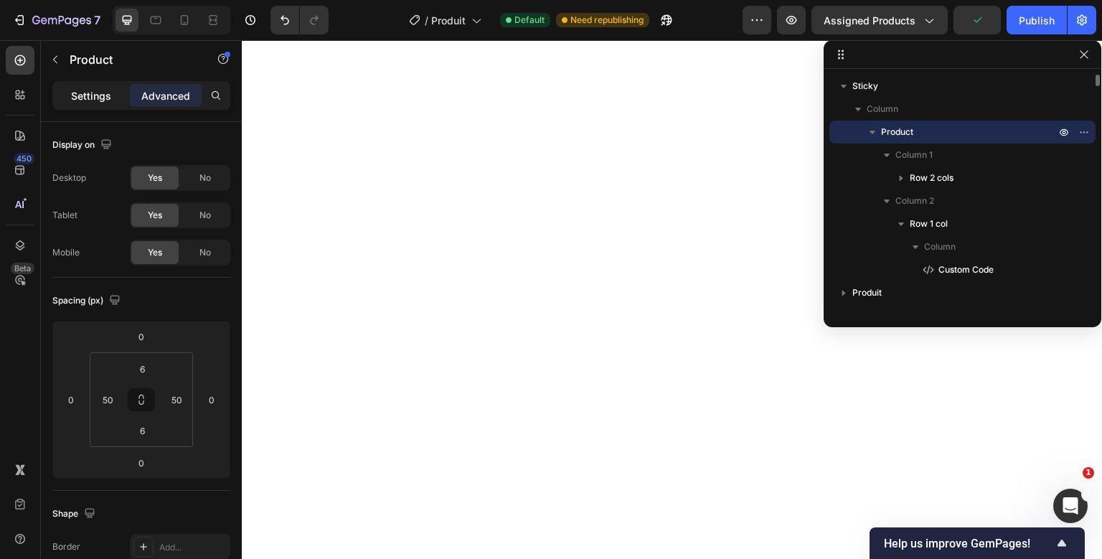
click at [110, 99] on p "Settings" at bounding box center [91, 95] width 40 height 15
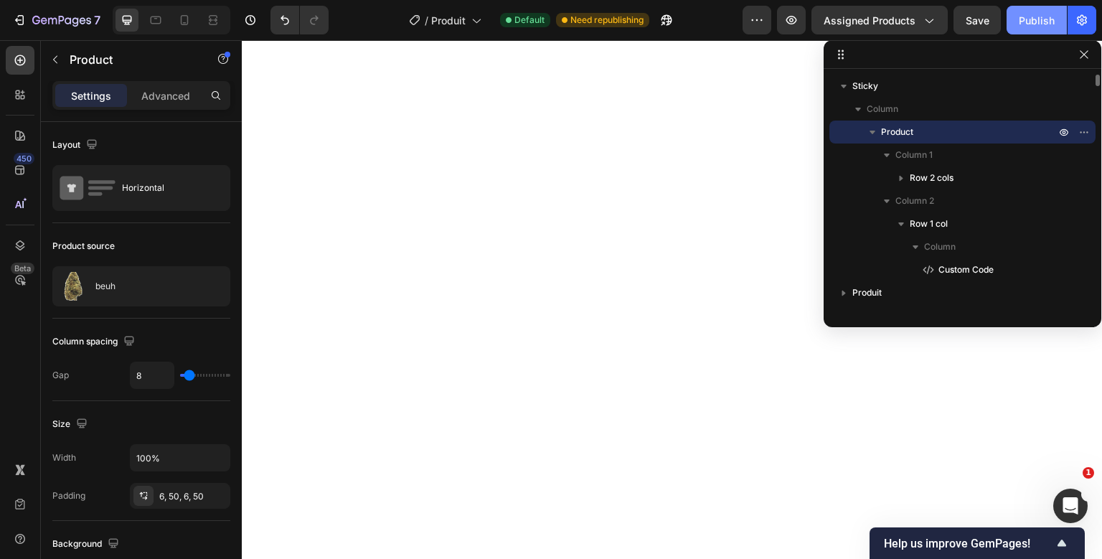
click at [1045, 22] on div "Publish" at bounding box center [1037, 20] width 36 height 15
click at [14, 138] on icon at bounding box center [20, 135] width 14 height 14
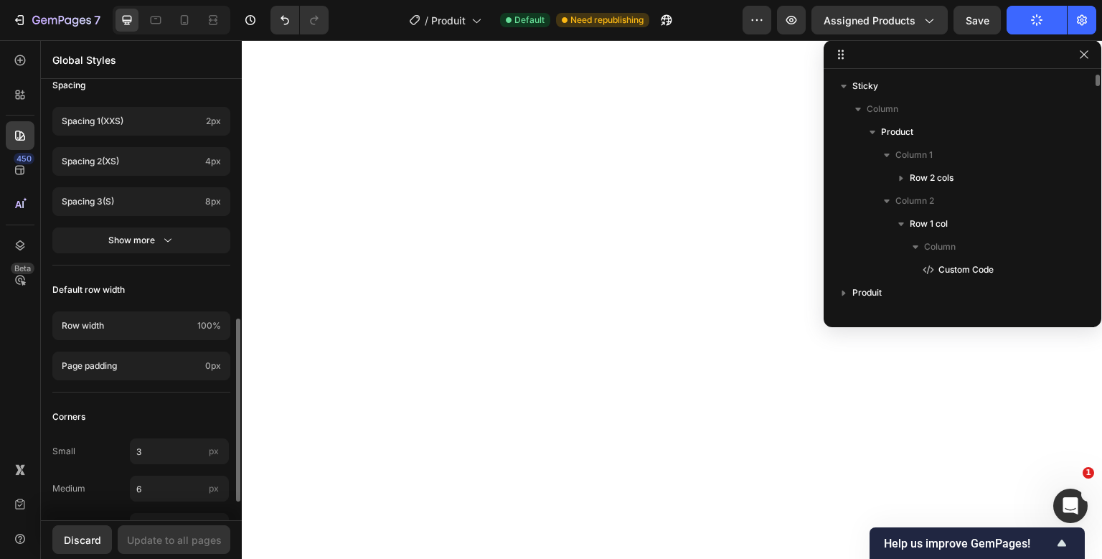
scroll to position [571, 0]
click at [162, 366] on p "Page padding" at bounding box center [131, 365] width 138 height 13
click at [156, 413] on div "Corners" at bounding box center [141, 417] width 178 height 26
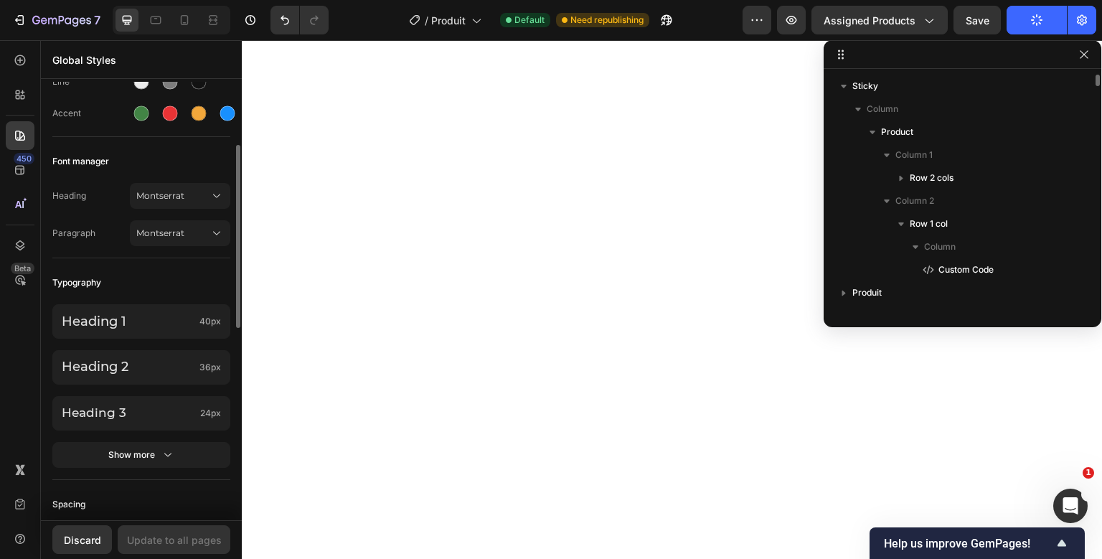
scroll to position [0, 0]
